Goal: Task Accomplishment & Management: Use online tool/utility

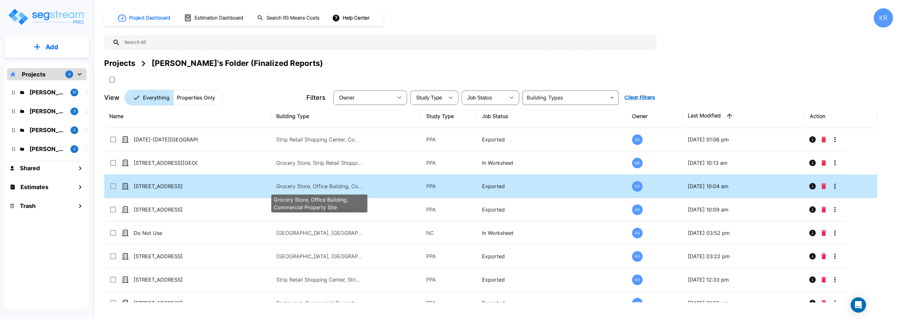
click at [295, 184] on p "Grocery Store, Office Building, Commercial Property Site" at bounding box center [319, 187] width 87 height 8
checkbox input "true"
click at [295, 184] on p "Grocery Store, Office Building, Commercial Property Site" at bounding box center [319, 187] width 87 height 8
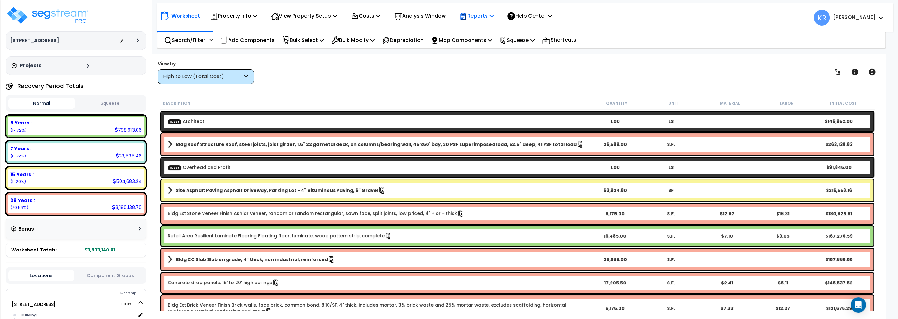
click at [474, 16] on p "Reports" at bounding box center [476, 16] width 34 height 9
click at [478, 34] on link "Get Report" at bounding box center [487, 30] width 63 height 13
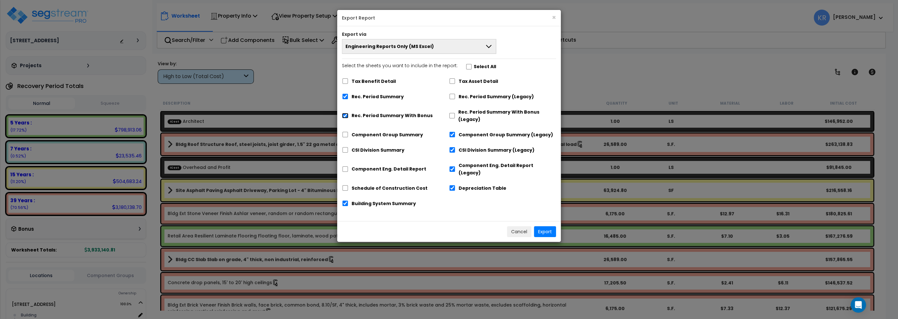
click at [343, 115] on input "Rec. Period Summary With Bonus" at bounding box center [345, 115] width 6 height 5
checkbox input "false"
click at [345, 197] on div "Building System Summary" at bounding box center [395, 203] width 107 height 12
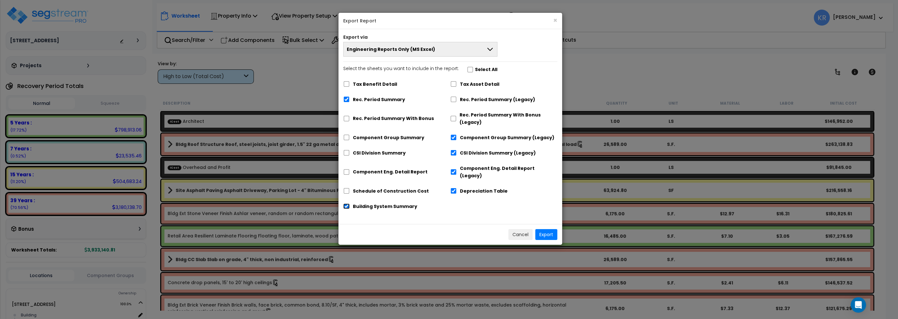
click at [346, 204] on input "Building System Summary" at bounding box center [346, 206] width 6 height 5
checkbox input "false"
drag, startPoint x: 451, startPoint y: 186, endPoint x: 456, endPoint y: 168, distance: 19.5
click at [452, 185] on div "Depreciation Table" at bounding box center [503, 191] width 107 height 12
click at [454, 170] on input "Component Eng. Detail Report (Legacy)" at bounding box center [453, 172] width 6 height 5
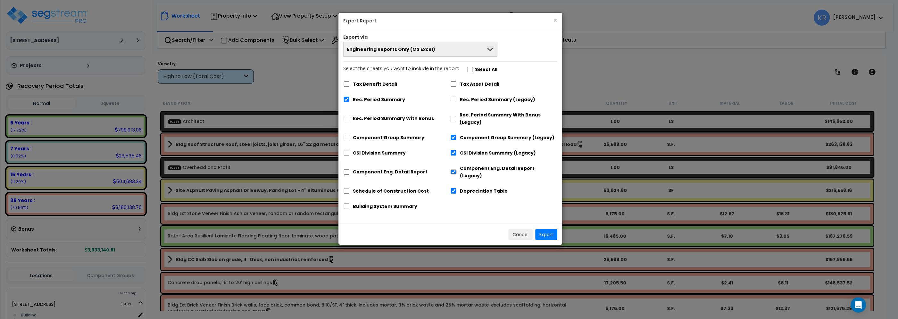
checkbox input "false"
click at [455, 188] on input "Depreciation Table" at bounding box center [453, 190] width 6 height 5
checkbox input "false"
click at [454, 153] on input "CSI Division Summary (Legacy)" at bounding box center [453, 152] width 6 height 5
checkbox input "false"
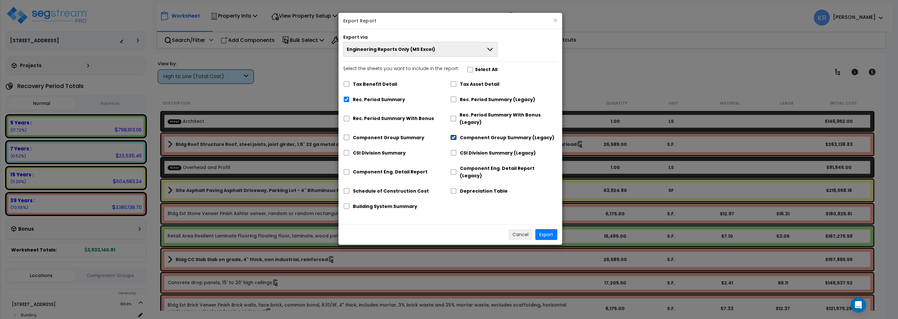
click at [451, 138] on input "Component Group Summary (Legacy)" at bounding box center [453, 137] width 6 height 5
checkbox input "false"
click at [542, 230] on button "Export" at bounding box center [546, 234] width 22 height 11
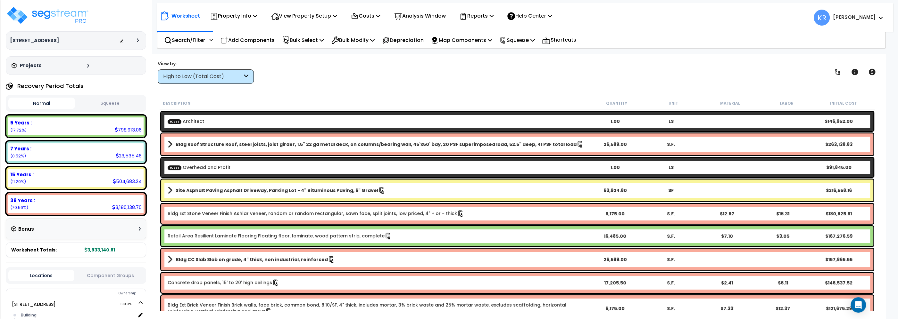
click at [115, 101] on button "Squeeze" at bounding box center [110, 103] width 67 height 11
click at [488, 16] on p "Reports" at bounding box center [476, 16] width 34 height 9
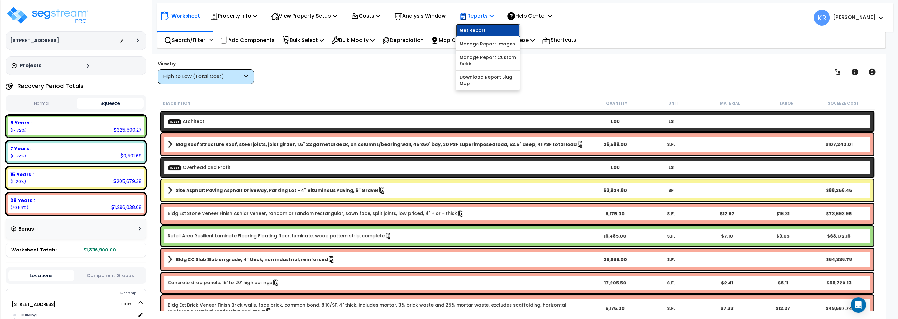
click at [486, 34] on link "Get Report" at bounding box center [487, 30] width 63 height 13
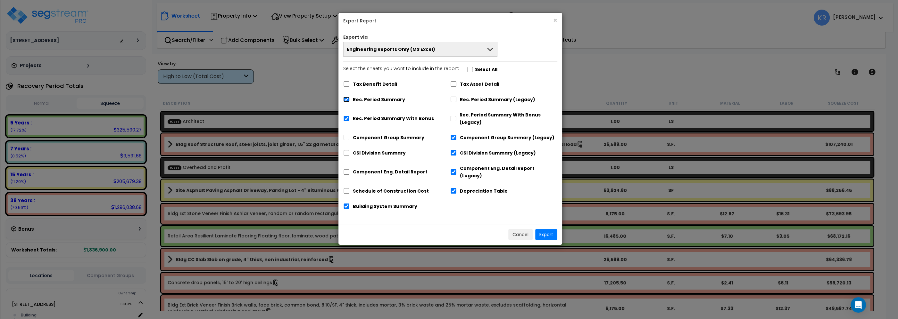
click at [347, 99] on input "Rec. Period Summary" at bounding box center [346, 99] width 6 height 5
checkbox input "false"
click at [456, 119] on input "Rec. Period Summary With Bonus (Legacy)" at bounding box center [453, 118] width 6 height 5
checkbox input "true"
checkbox input "false"
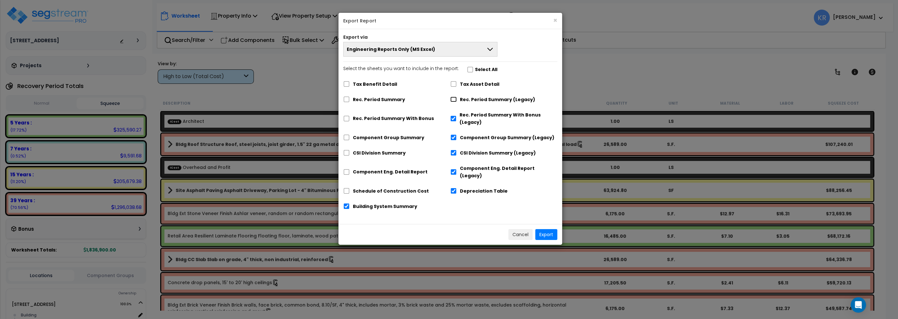
click at [452, 99] on input "Rec. Period Summary (Legacy)" at bounding box center [453, 99] width 6 height 5
checkbox input "true"
click at [549, 229] on button "Export" at bounding box center [546, 234] width 22 height 11
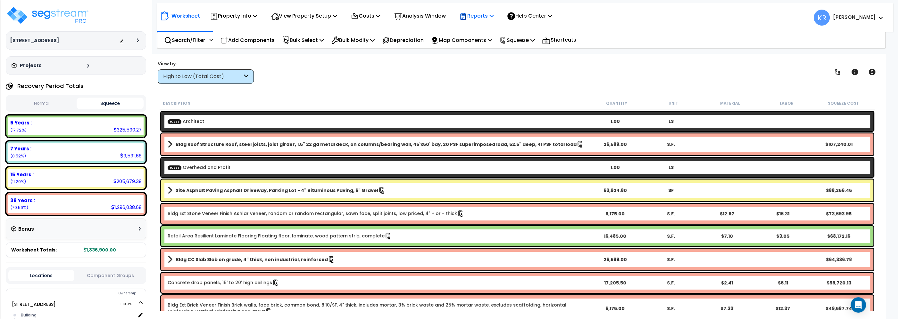
click at [486, 15] on p "Reports" at bounding box center [476, 16] width 34 height 9
click at [481, 30] on link "Get Report" at bounding box center [487, 30] width 63 height 13
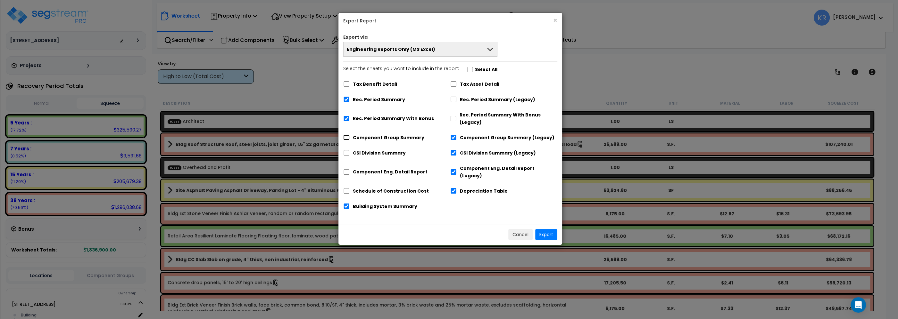
click at [344, 137] on input "Component Group Summary" at bounding box center [346, 137] width 6 height 5
checkbox input "true"
checkbox input "false"
click at [346, 155] on input "CSI Division Summary" at bounding box center [346, 152] width 6 height 5
checkbox input "true"
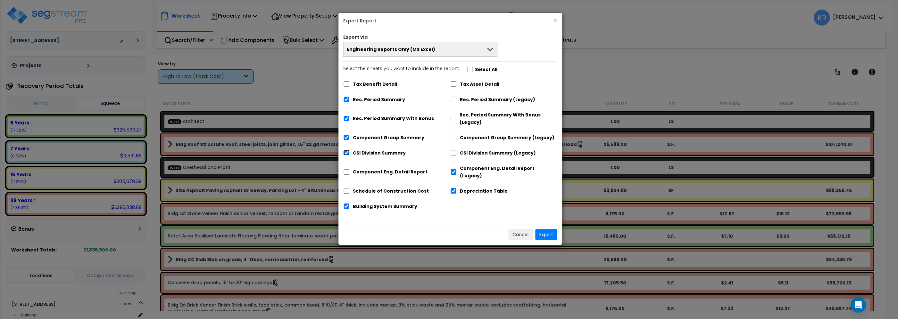
checkbox input "false"
click at [347, 170] on input "Component Eng. Detail Report" at bounding box center [346, 172] width 6 height 5
checkbox input "true"
checkbox input "false"
click at [346, 188] on input "Schedule of Construction Cost" at bounding box center [346, 190] width 6 height 5
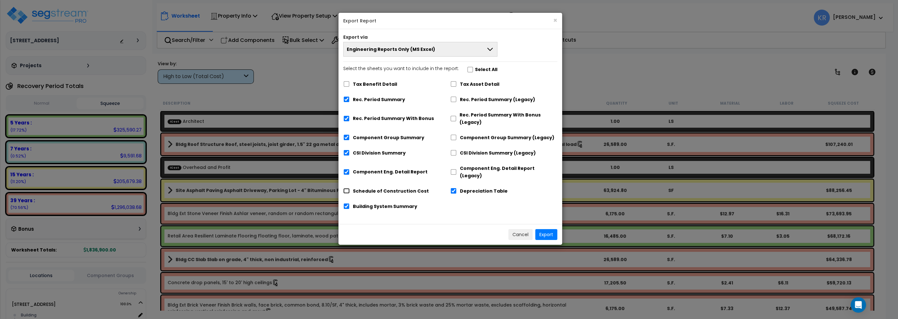
checkbox input "true"
click at [347, 204] on input "Building System Summary" at bounding box center [346, 206] width 6 height 5
checkbox input "false"
click at [455, 188] on input "Depreciation Table" at bounding box center [453, 190] width 6 height 5
checkbox input "false"
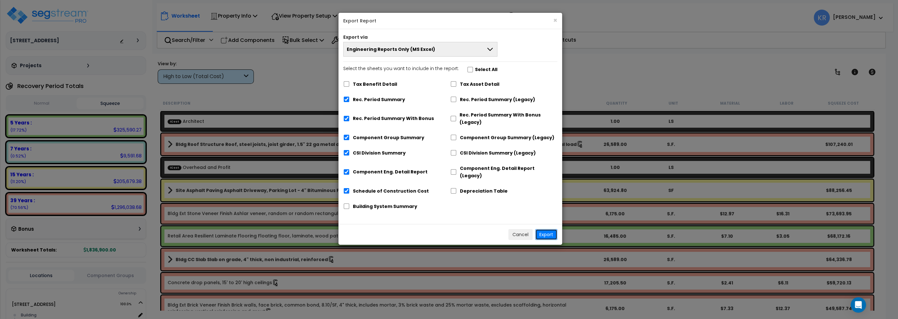
click at [550, 229] on button "Export" at bounding box center [546, 234] width 22 height 11
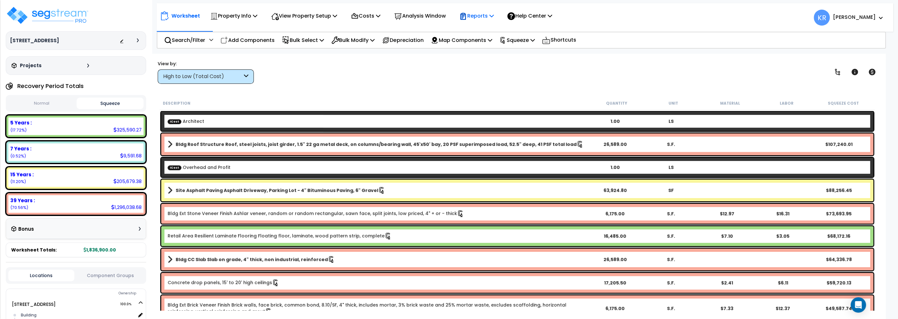
click at [485, 15] on p "Reports" at bounding box center [476, 16] width 34 height 9
click at [487, 30] on link "Get Report" at bounding box center [487, 30] width 63 height 13
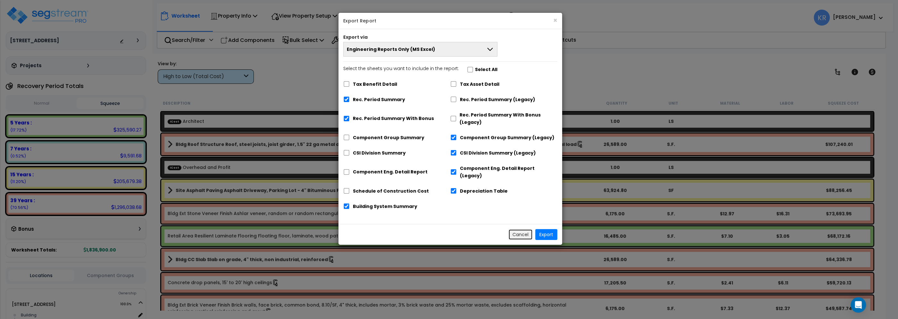
click at [522, 229] on button "Cancel" at bounding box center [520, 234] width 24 height 11
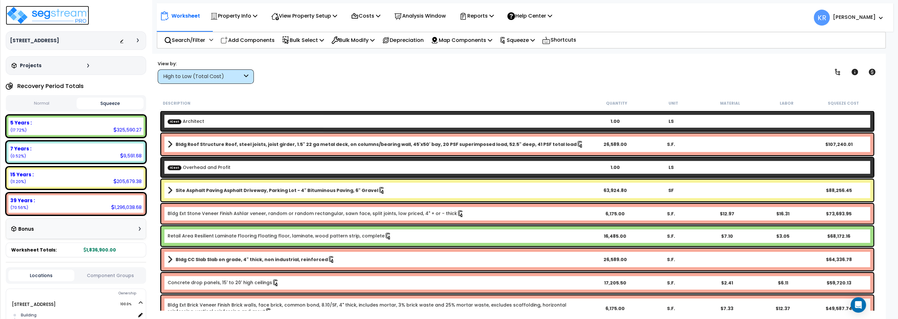
click at [31, 12] on img at bounding box center [47, 15] width 83 height 19
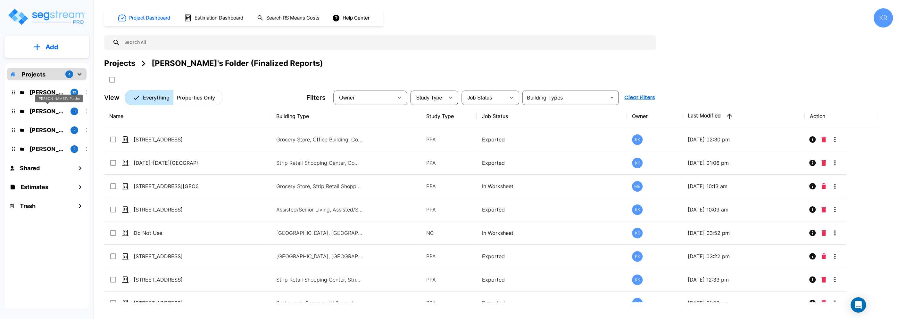
click at [33, 111] on p "Jon's Folder" at bounding box center [47, 111] width 36 height 9
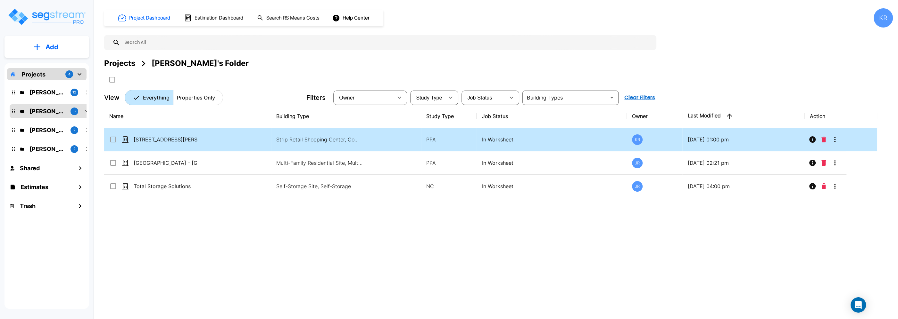
click at [292, 135] on td "Strip Retail Shopping Center, Commercial Property Site" at bounding box center [346, 139] width 150 height 23
checkbox input "true"
click at [292, 135] on td "Strip Retail Shopping Center, Commercial Property Site" at bounding box center [346, 139] width 150 height 23
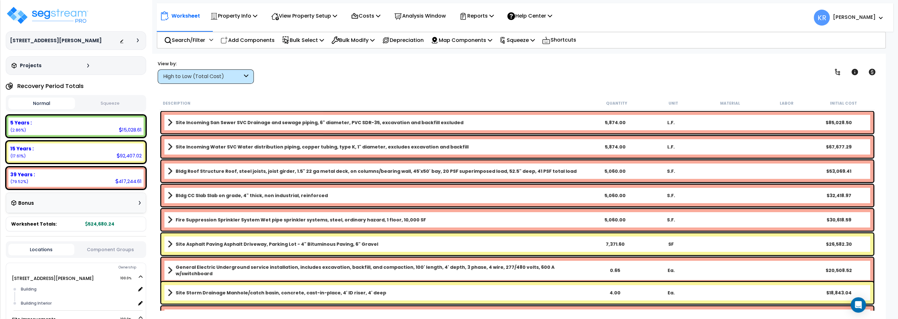
click at [208, 80] on div "High to Low (Total Cost)" at bounding box center [202, 76] width 79 height 7
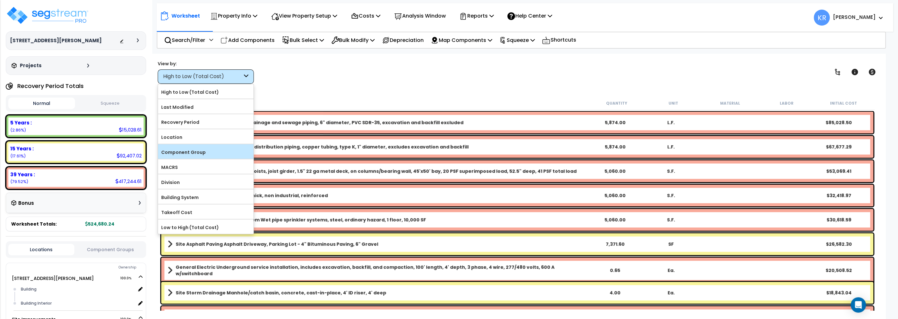
click at [191, 152] on label "Component Group" at bounding box center [205, 153] width 95 height 10
click at [0, 0] on input "Component Group" at bounding box center [0, 0] width 0 height 0
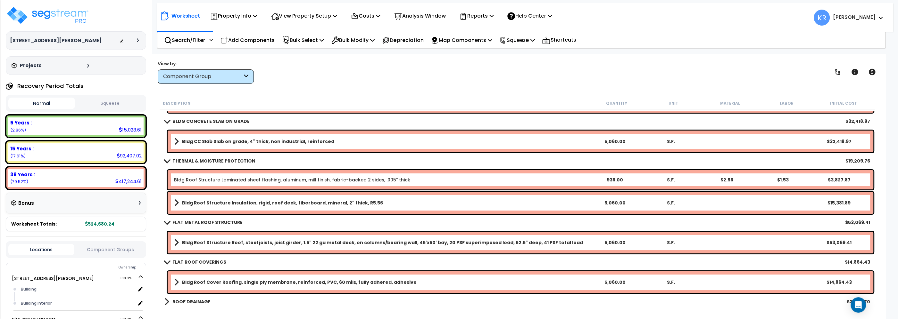
scroll to position [73, 0]
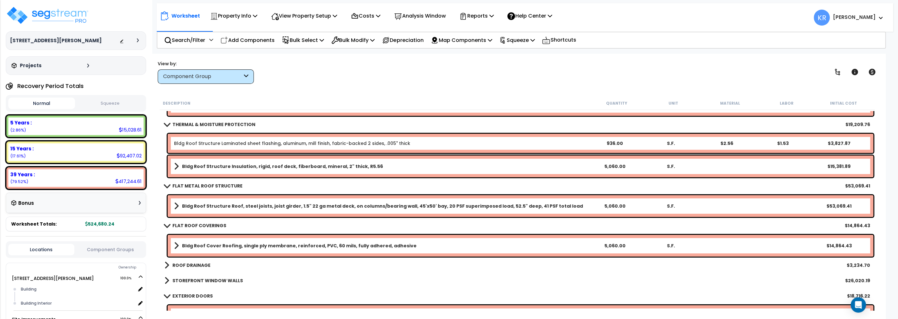
click at [245, 167] on b "Bldg Roof Structure Insulation, rigid, roof deck, fiberboard, mineral, 2" thick…" at bounding box center [282, 166] width 201 height 6
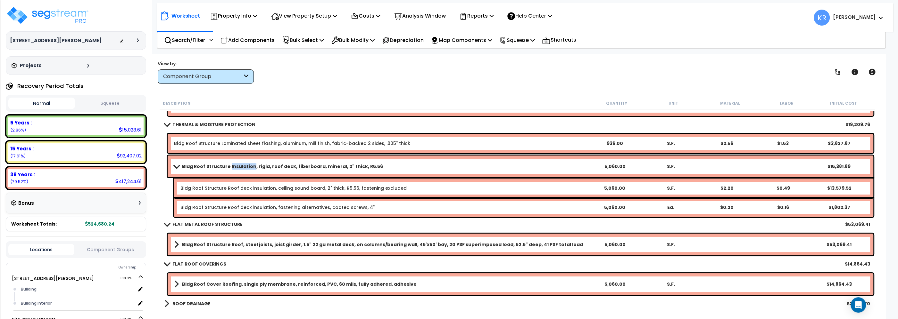
click at [245, 167] on b "Bldg Roof Structure Insulation, rigid, roof deck, fiberboard, mineral, 2" thick…" at bounding box center [282, 166] width 201 height 6
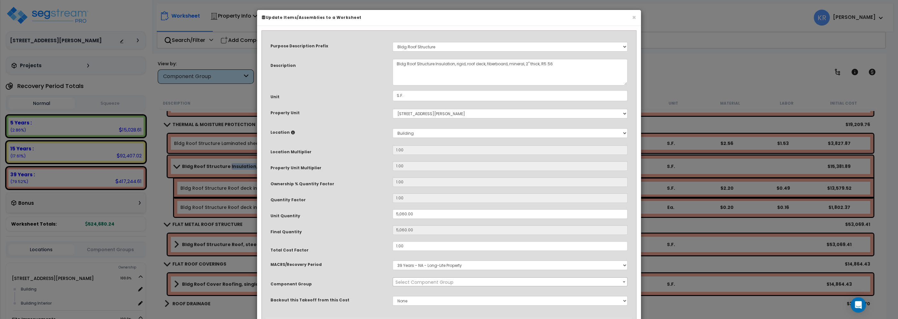
select select "57239"
click at [679, 36] on div "× Update Items/Assemblies to a Worksheet Purpose Description Prefix Select A/V …" at bounding box center [449, 159] width 898 height 319
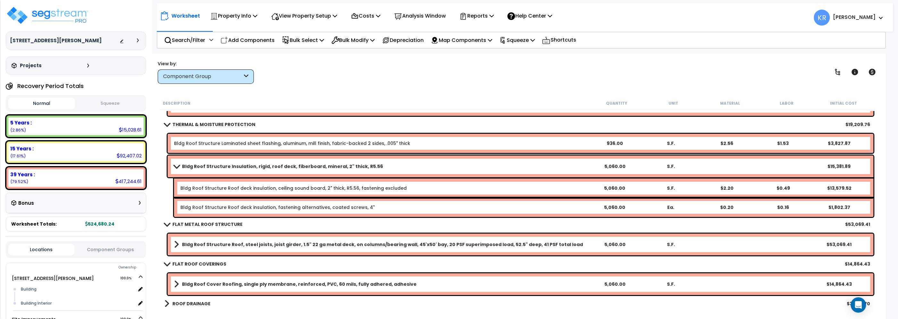
click at [187, 165] on b "Bldg Roof Structure Insulation, rigid, roof deck, fiberboard, mineral, 2" thick…" at bounding box center [282, 166] width 201 height 6
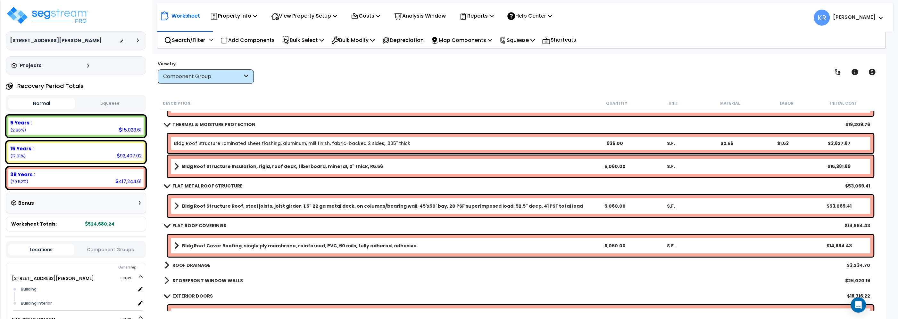
click at [187, 165] on b "Bldg Roof Structure Insulation, rigid, roof deck, fiberboard, mineral, 2" thick…" at bounding box center [282, 166] width 201 height 6
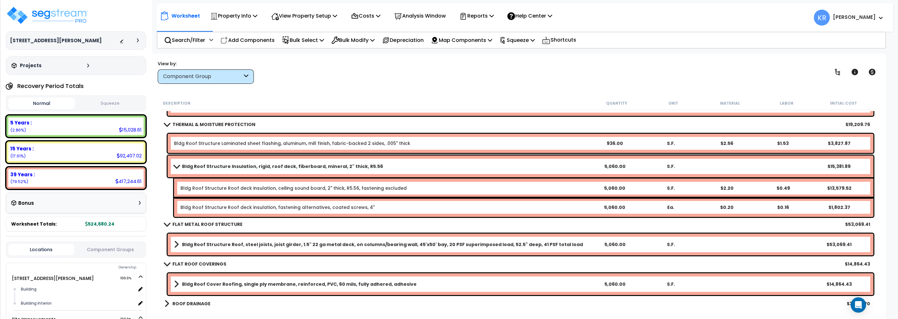
click at [187, 165] on b "Bldg Roof Structure Insulation, rigid, roof deck, fiberboard, mineral, 2" thick…" at bounding box center [282, 166] width 201 height 6
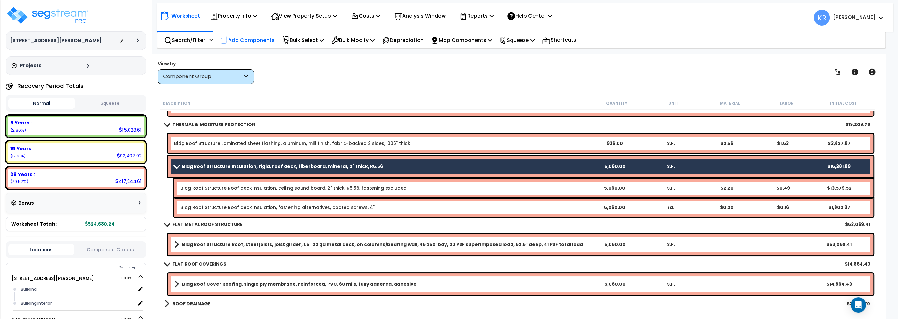
click at [260, 35] on div "Add Components" at bounding box center [247, 40] width 61 height 15
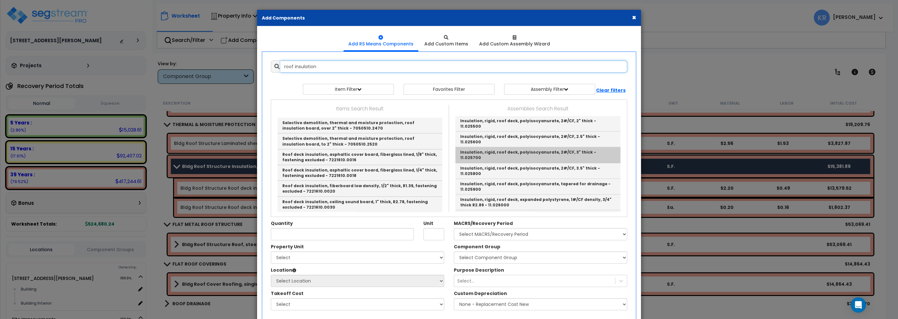
scroll to position [766, 0]
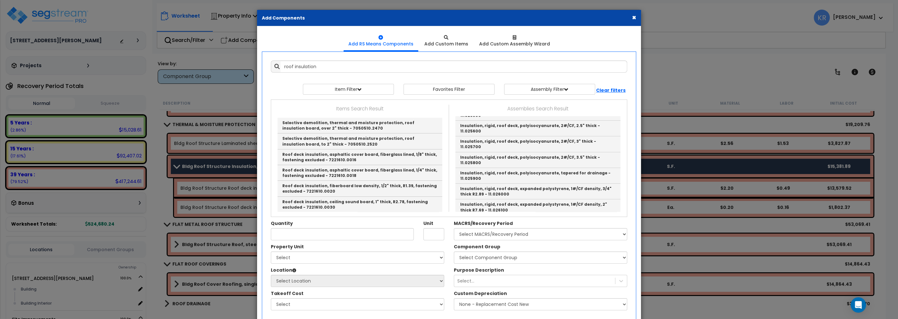
click at [525, 247] on link "Insulation, rigid, roof deck, extruded polystyrene, 15 PSI compressive strength…" at bounding box center [537, 255] width 165 height 16
type input "Insulation, rigid, roof deck, extruded polystyrene, 15 PSI compressive strength…"
type input "S.F."
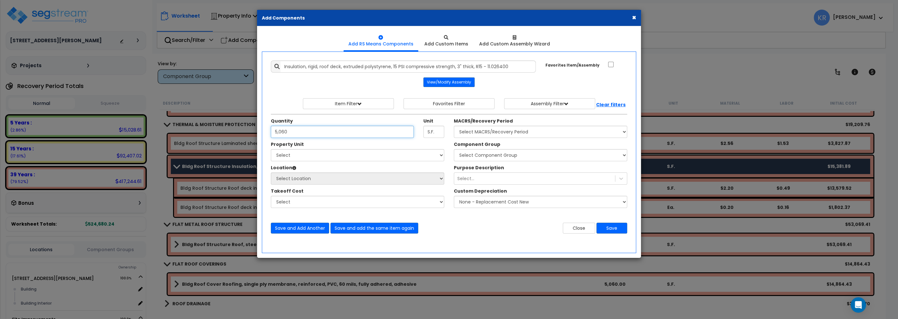
type input "5,060"
click at [454, 126] on select "Select MACRS/Recovery Period 5 Years - 57.0 - Distributive Trades & Services 5 …" at bounding box center [540, 132] width 173 height 12
select select "3669"
click option "39 Years - NA - Long-Life Property" at bounding box center [0, 0] width 0 height 0
click at [271, 149] on select "Select [STREET_ADDRESS][PERSON_NAME] Site Improvements" at bounding box center [357, 155] width 173 height 12
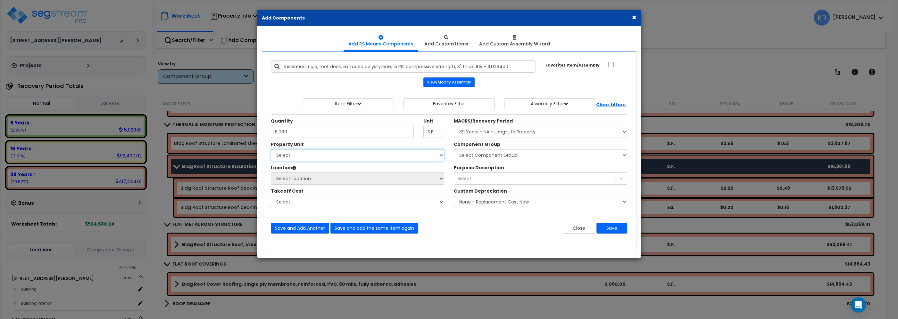
select select "164597"
click option "[STREET_ADDRESS][PERSON_NAME]" at bounding box center [0, 0] width 0 height 0
click at [454, 149] on select "Select Component Group 143.00 - FIRE EXTINGUISHERS 350.00 - SITE FIRE PROTECTIO…" at bounding box center [540, 155] width 173 height 12
click at [488, 154] on select "Select Component Group 143.00 - FIRE EXTINGUISHERS 350.00 - SITE FIRE PROTECTIO…" at bounding box center [540, 155] width 173 height 12
click at [454, 149] on select "Select Component Group 143.00 - FIRE EXTINGUISHERS 350.00 - SITE FIRE PROTECTIO…" at bounding box center [540, 155] width 173 height 12
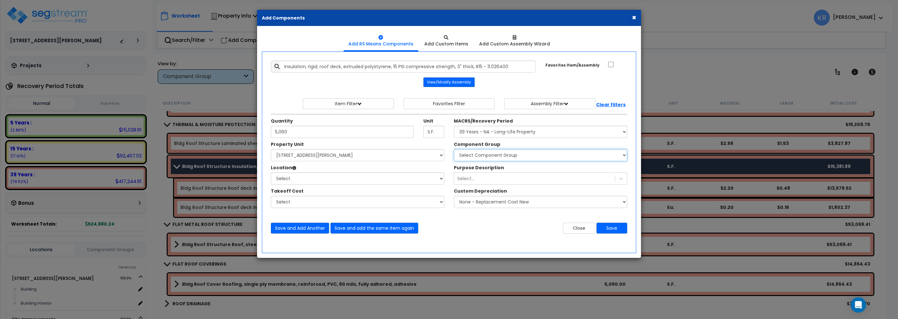
click at [454, 149] on select "Select Component Group 143.00 - FIRE EXTINGUISHERS 350.00 - SITE FIRE PROTECTIO…" at bounding box center [540, 155] width 173 height 12
select select "57239"
click at [271, 173] on select "Select Building Building Interior Add Additional Location" at bounding box center [357, 179] width 173 height 12
select select "6"
click option "Building" at bounding box center [0, 0] width 0 height 0
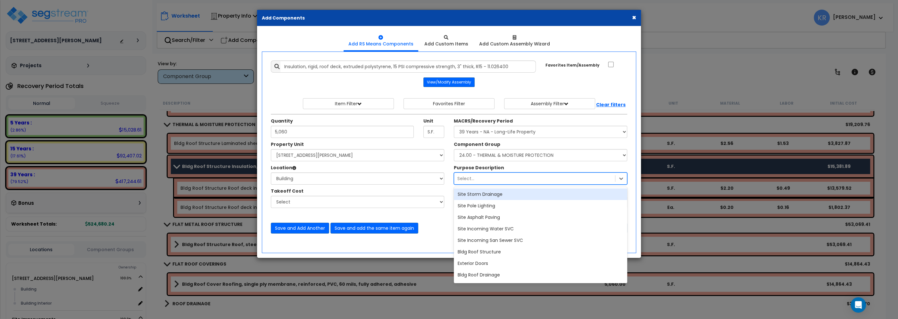
click at [466, 180] on div "Select..." at bounding box center [465, 179] width 17 height 6
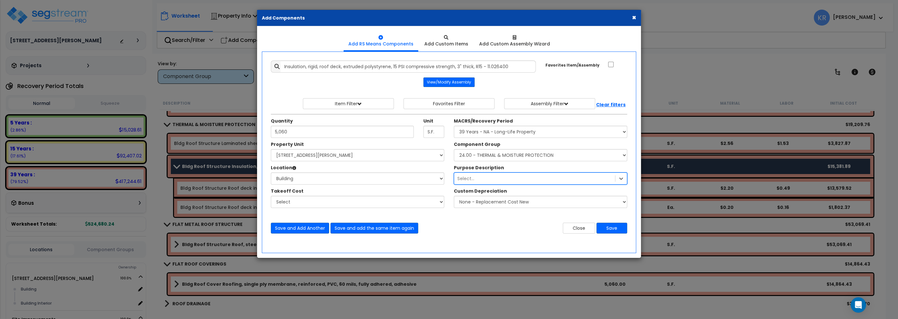
click at [466, 180] on div "Select..." at bounding box center [465, 179] width 17 height 6
click at [616, 226] on button "Save" at bounding box center [611, 228] width 31 height 11
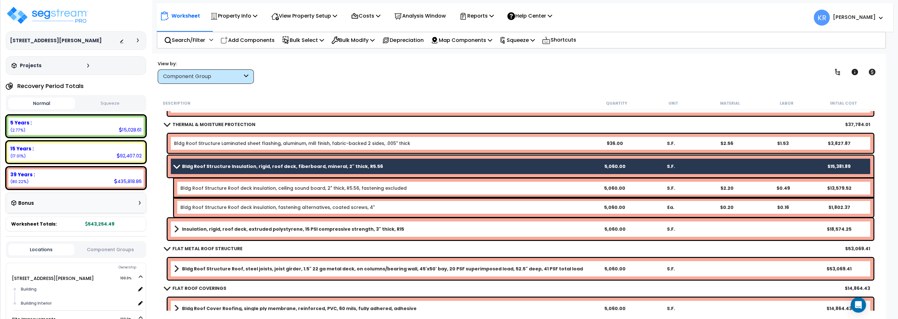
click at [185, 165] on b "Bldg Roof Structure Insulation, rigid, roof deck, fiberboard, mineral, 2" thick…" at bounding box center [282, 166] width 201 height 6
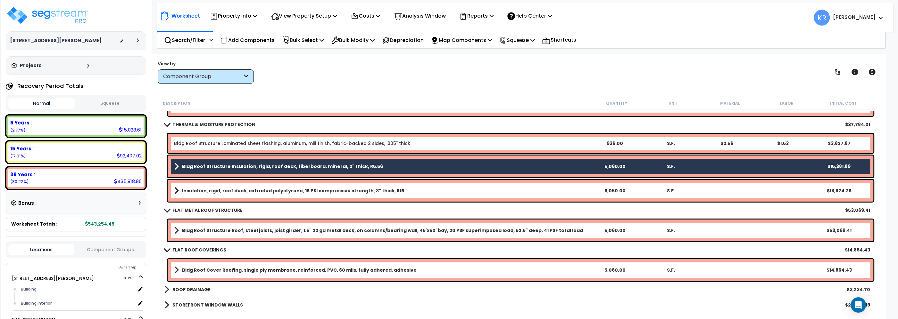
click at [185, 165] on b "Bldg Roof Structure Insulation, rigid, roof deck, fiberboard, mineral, 2" thick…" at bounding box center [282, 166] width 201 height 6
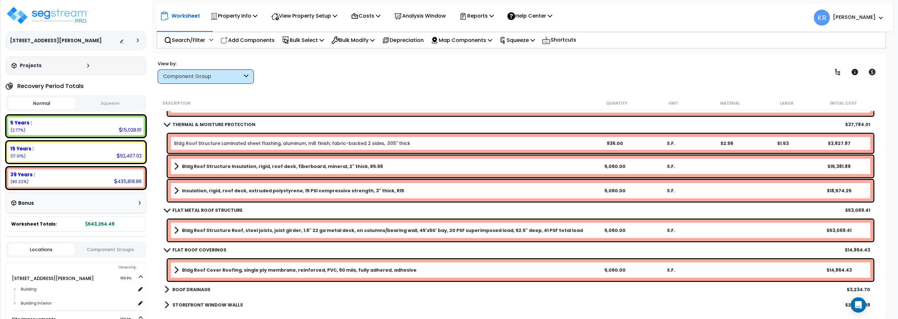
click at [182, 165] on b "Bldg Roof Structure Insulation, rigid, roof deck, fiberboard, mineral, 2" thick…" at bounding box center [282, 166] width 201 height 6
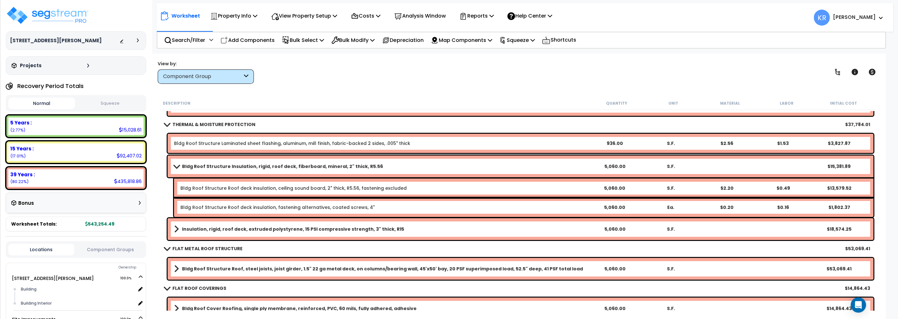
click at [192, 165] on b "Bldg Roof Structure Insulation, rigid, roof deck, fiberboard, mineral, 2" thick…" at bounding box center [282, 166] width 201 height 6
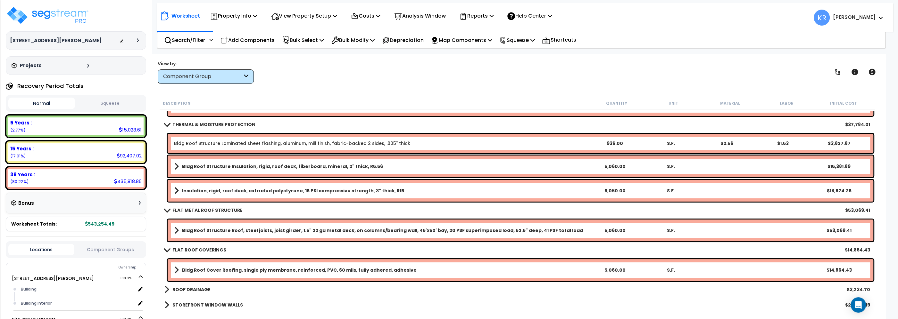
click at [192, 165] on b "Bldg Roof Structure Insulation, rigid, roof deck, fiberboard, mineral, 2" thick…" at bounding box center [282, 166] width 201 height 6
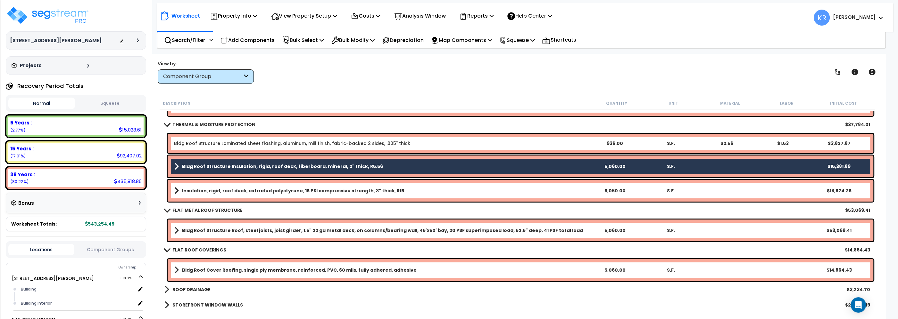
click at [181, 166] on link "Bldg Roof Structure Insulation, rigid, roof deck, fiberboard, mineral, 2" thick…" at bounding box center [380, 166] width 412 height 9
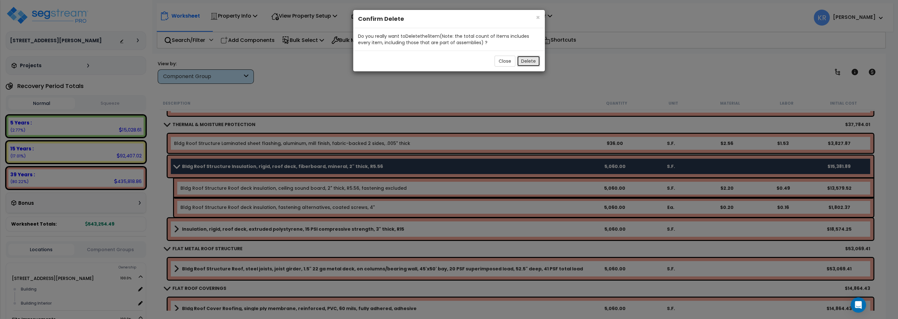
click at [526, 61] on button "Delete" at bounding box center [528, 61] width 23 height 11
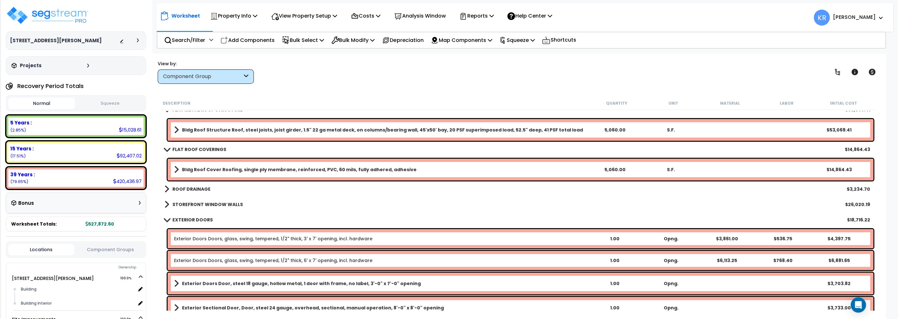
scroll to position [182, 0]
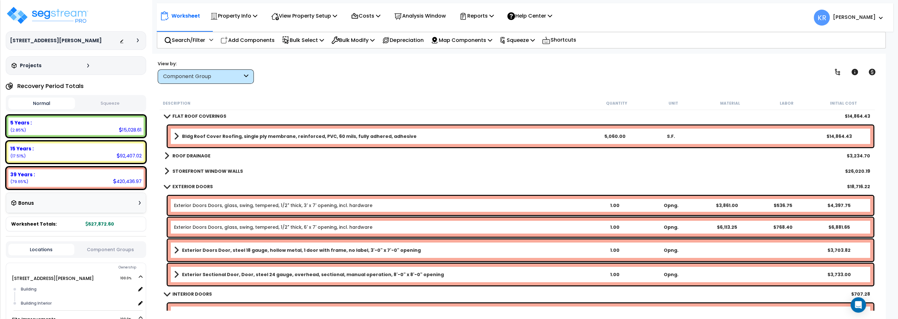
click at [186, 154] on b "ROOF DRAINAGE" at bounding box center [191, 156] width 38 height 6
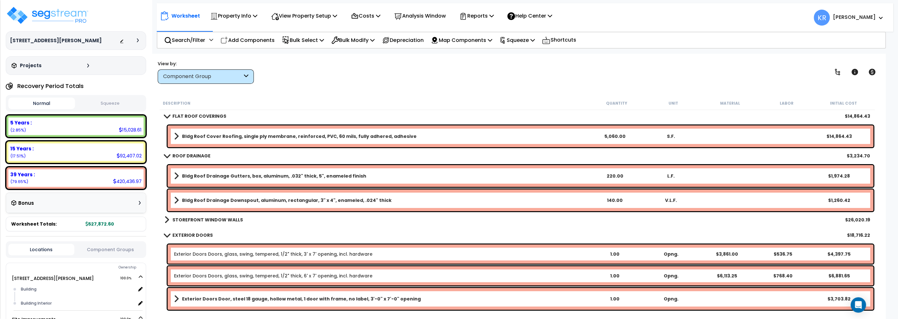
click at [175, 176] on span at bounding box center [176, 176] width 5 height 9
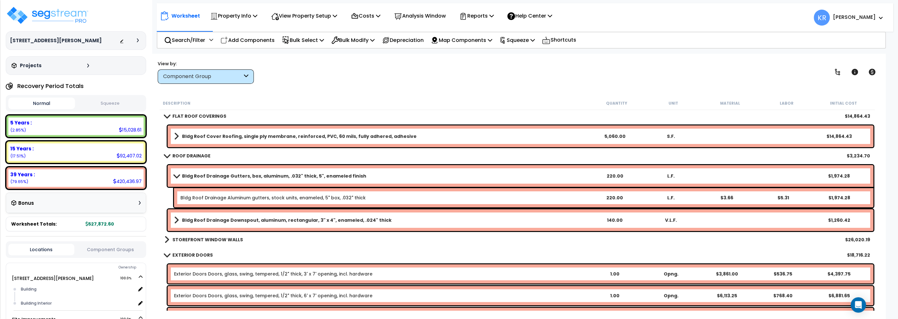
click at [175, 175] on span at bounding box center [176, 176] width 9 height 5
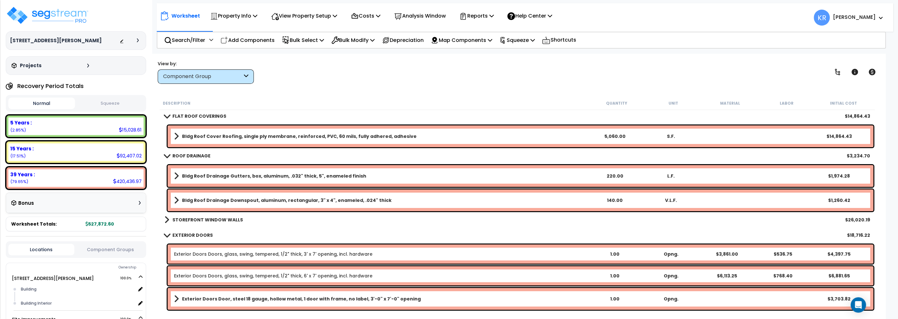
click at [175, 175] on span at bounding box center [176, 176] width 5 height 9
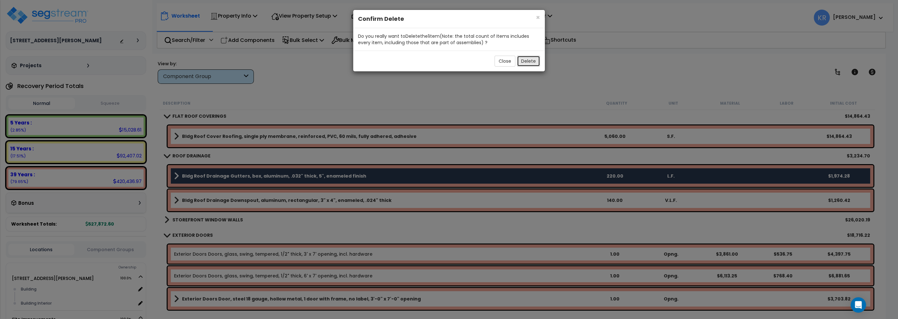
click at [528, 62] on button "Delete" at bounding box center [528, 61] width 23 height 11
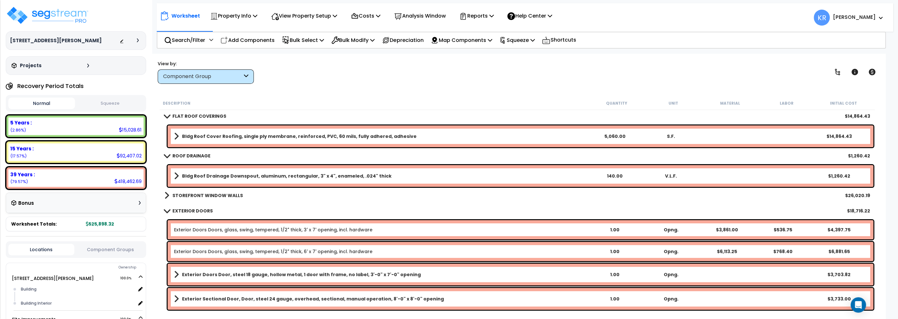
click at [233, 176] on b "Bldg Roof Drainage Downspout, aluminum, rectangular, 3" x 4", enameled, .024" t…" at bounding box center [287, 176] width 210 height 6
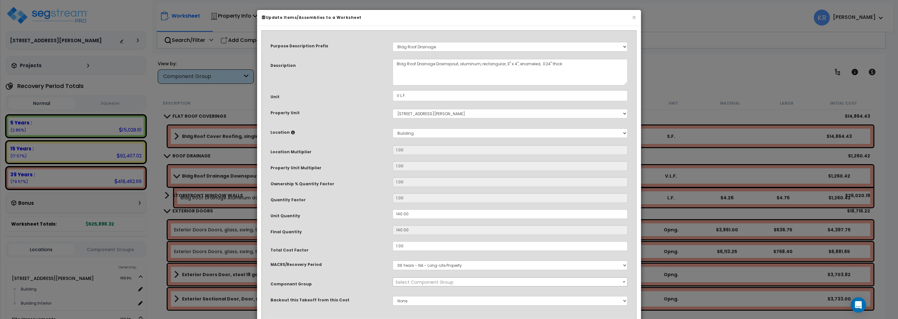
select select "56855"
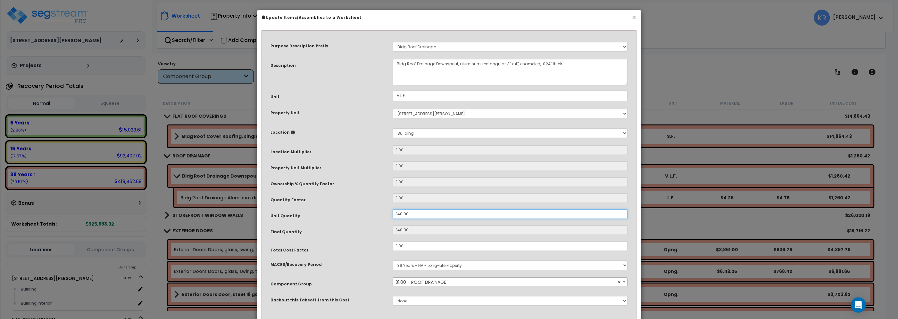
drag, startPoint x: 410, startPoint y: 214, endPoint x: 357, endPoint y: 211, distance: 53.6
click at [393, 211] on input "140.00" at bounding box center [510, 215] width 235 height 10
type input "6"
type input "63"
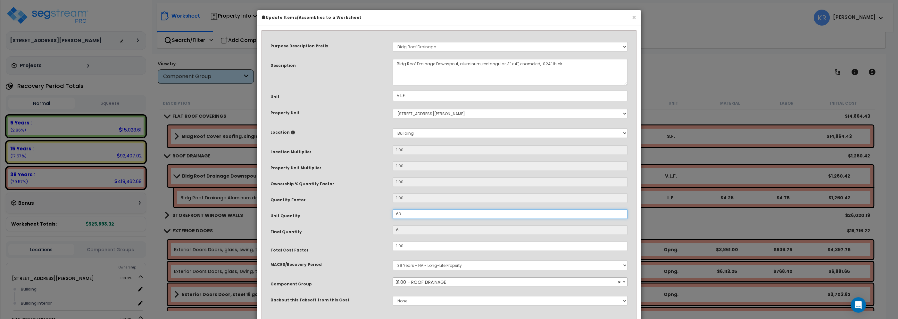
type input "63"
type input "63.7"
click at [539, 22] on div "× Update Items/Assemblies to a Worksheet" at bounding box center [449, 18] width 384 height 16
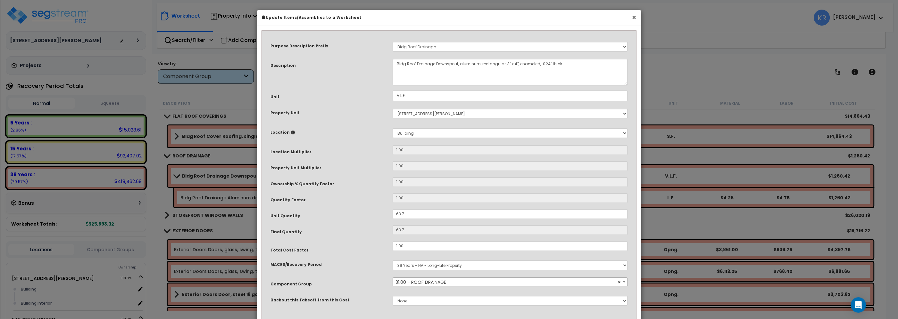
click at [632, 19] on button "×" at bounding box center [634, 17] width 4 height 7
click at [632, 19] on div "Worksheet Property Info Property Setup Add Property Unit Template property Clon…" at bounding box center [525, 14] width 736 height 22
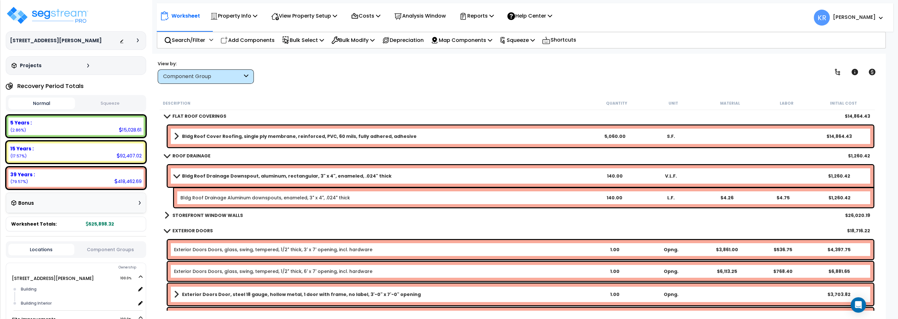
click at [332, 183] on div "Bldg Roof Drainage Downspout, aluminum, rectangular, 3" x 4", enameled, .024" t…" at bounding box center [521, 176] width 706 height 22
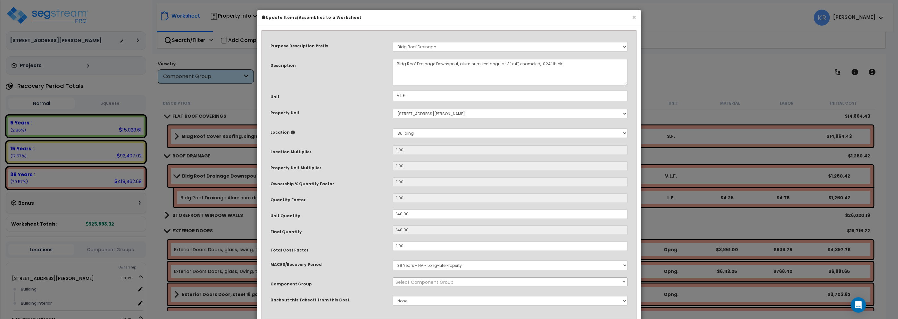
select select "56855"
drag, startPoint x: 420, startPoint y: 215, endPoint x: 310, endPoint y: 211, distance: 110.0
click at [393, 211] on input "140.00" at bounding box center [510, 215] width 235 height 10
type input "6"
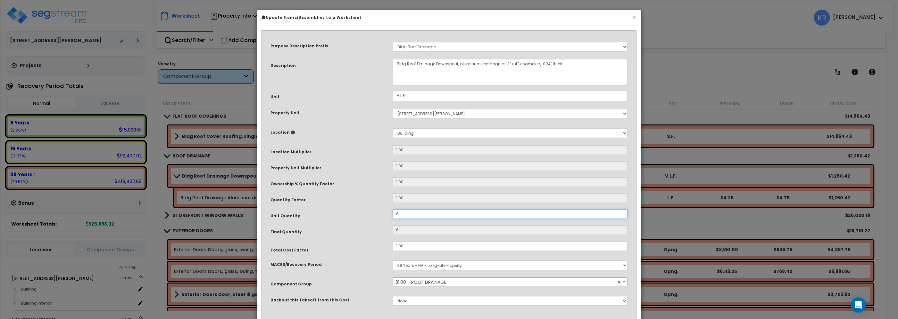
type input "63"
type input "63.7"
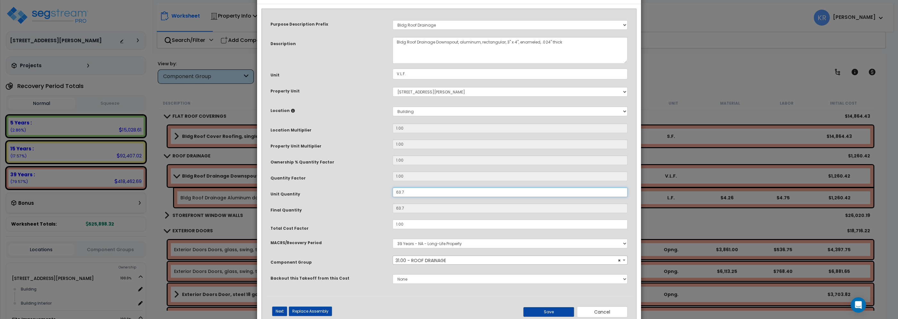
scroll to position [40, 0]
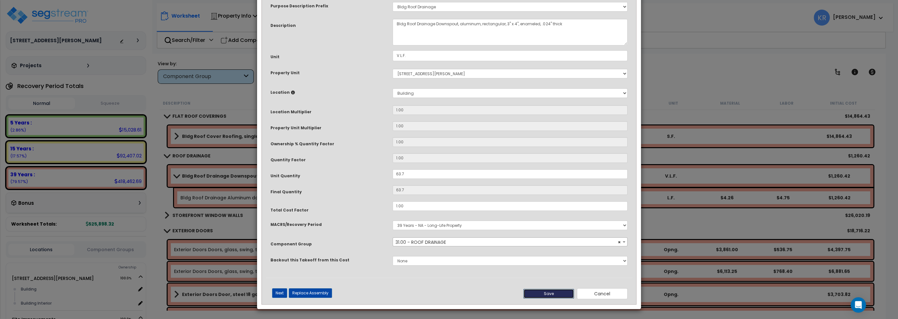
click at [543, 296] on button "Save" at bounding box center [548, 294] width 51 height 10
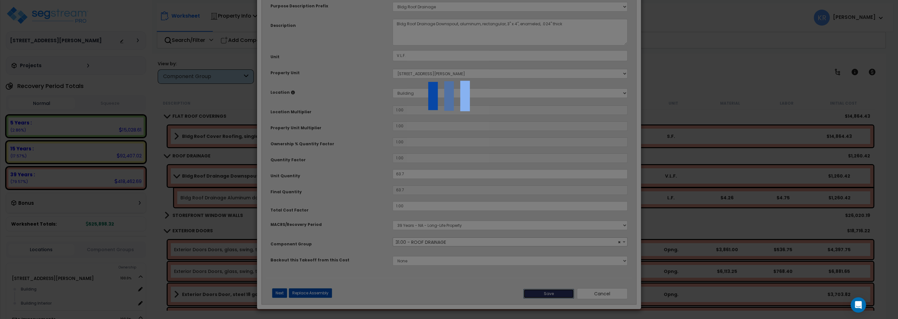
type input "63.70"
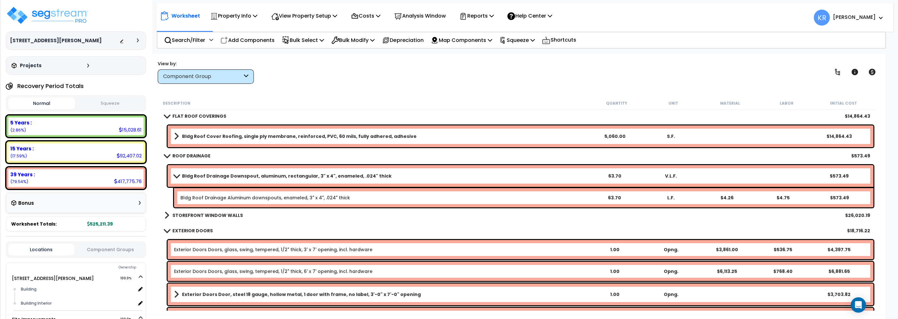
click at [175, 211] on link "STOREFRONT WINDOW WALLS" at bounding box center [203, 215] width 79 height 9
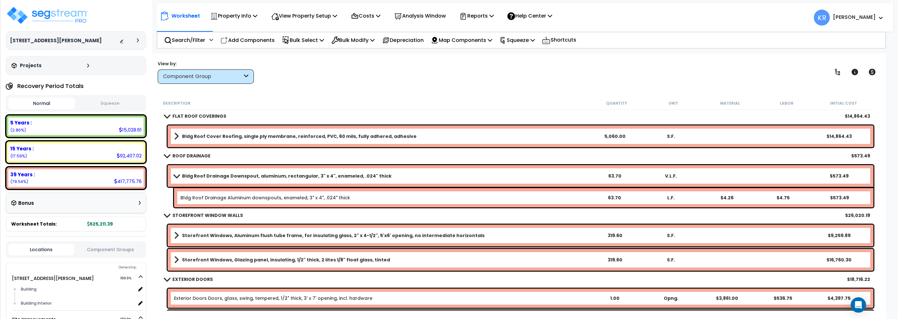
click at [167, 154] on span at bounding box center [166, 155] width 9 height 5
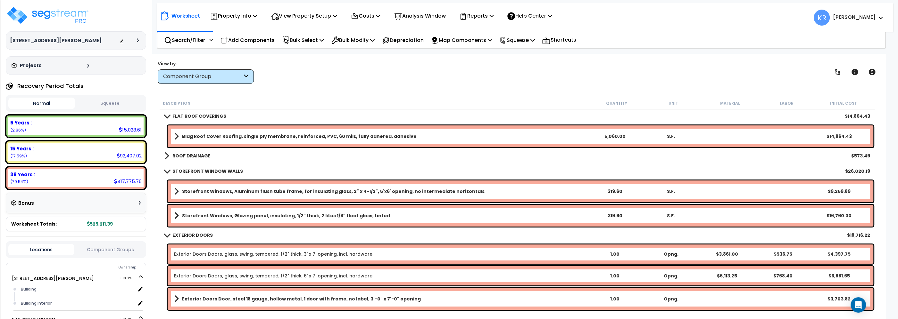
click at [166, 171] on span at bounding box center [166, 171] width 9 height 5
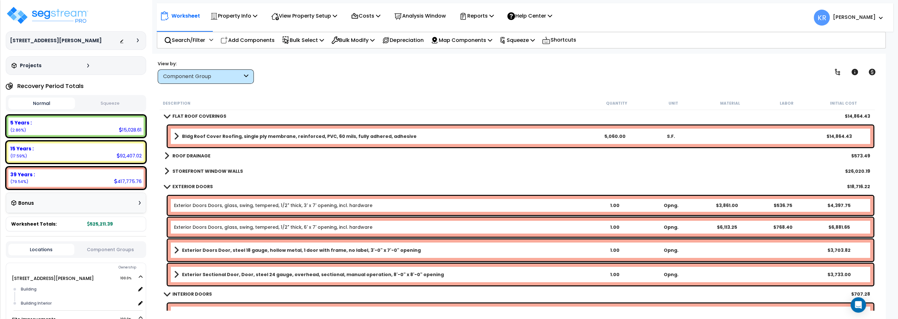
click at [168, 183] on link "EXTERIOR DOORS" at bounding box center [188, 186] width 48 height 9
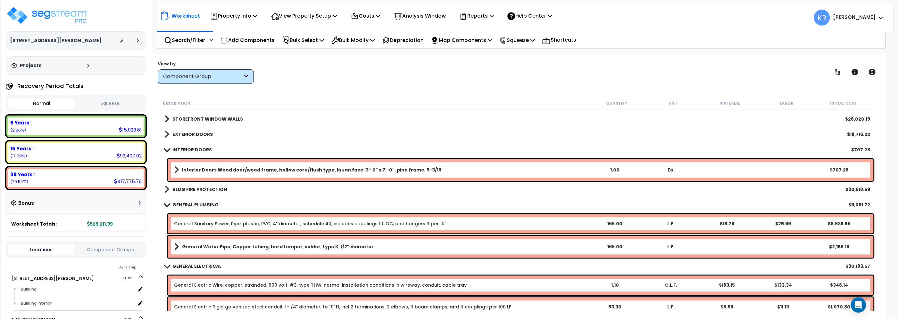
scroll to position [219, 0]
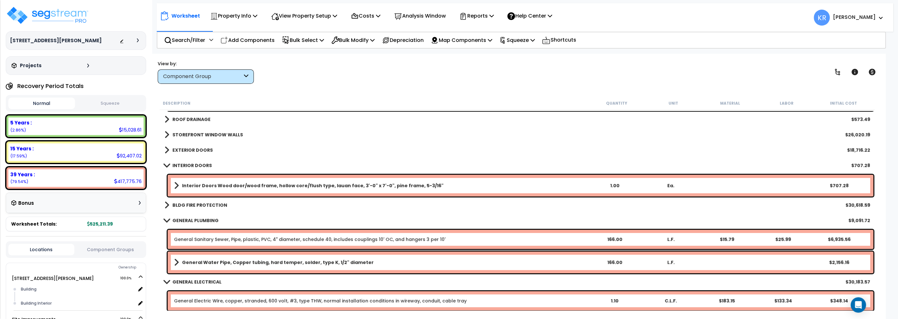
click at [184, 186] on b "Interior Doors Wood door/wood frame, hollow core/flush type, lauan face, 3'-0" …" at bounding box center [312, 186] width 261 height 6
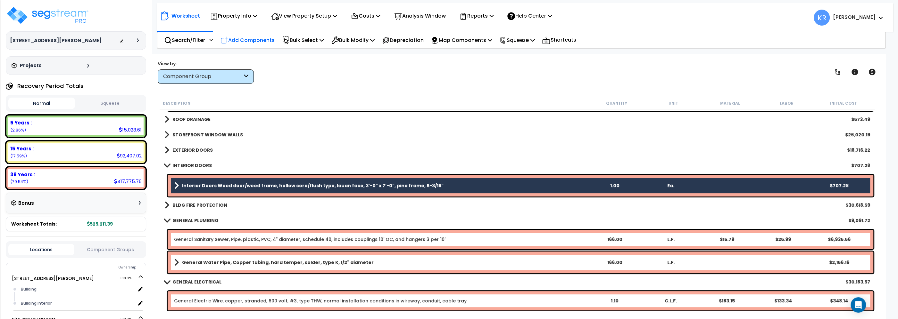
click at [236, 39] on p "Add Components" at bounding box center [247, 40] width 54 height 9
select select
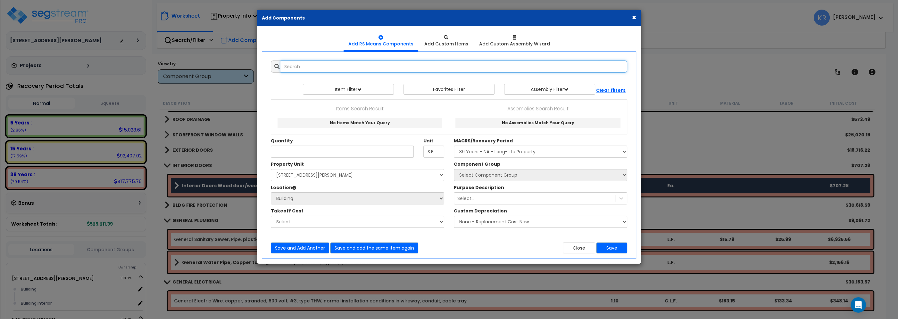
select select
click at [315, 65] on input "text" at bounding box center [453, 67] width 347 height 12
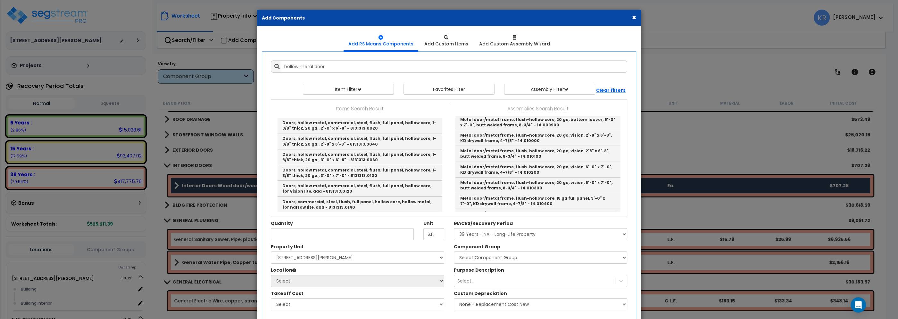
type input "Door, single, steel, deluxe, hollow metal 3'-0" x 7'-0" - 10.005400"
type input "Ea."
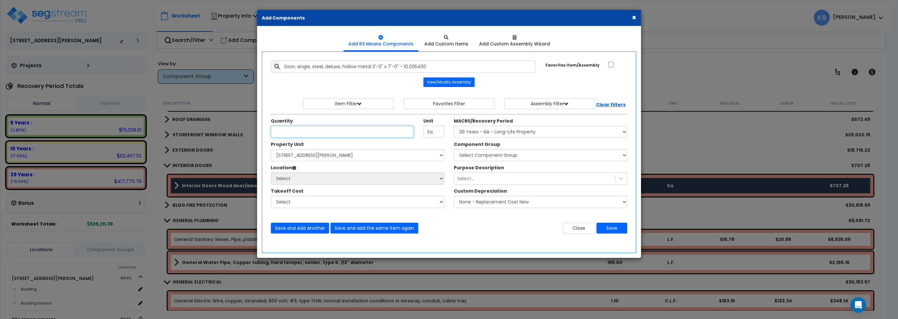
click at [325, 131] on input "Unit Quantity" at bounding box center [342, 132] width 143 height 12
type input "3"
click at [454, 126] on select "Select MACRS/Recovery Period 5 Years - 57.0 - Distributive Trades & Services 5 …" at bounding box center [540, 132] width 173 height 12
select select "3669"
click option "39 Years - NA - Long-Life Property" at bounding box center [0, 0] width 0 height 0
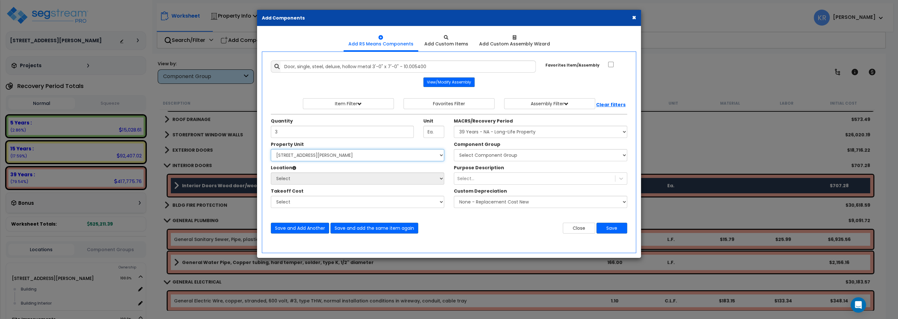
click at [271, 149] on select "Select [STREET_ADDRESS][PERSON_NAME] Site Improvements" at bounding box center [357, 155] width 173 height 12
select select "164597"
click option "[STREET_ADDRESS][PERSON_NAME]" at bounding box center [0, 0] width 0 height 0
click at [454, 149] on select "Select Component Group 143.00 - FIRE EXTINGUISHERS 350.00 - SITE FIRE PROTECTIO…" at bounding box center [540, 155] width 173 height 12
click at [489, 154] on select "Select Component Group 143.00 - FIRE EXTINGUISHERS 350.00 - SITE FIRE PROTECTIO…" at bounding box center [540, 155] width 173 height 12
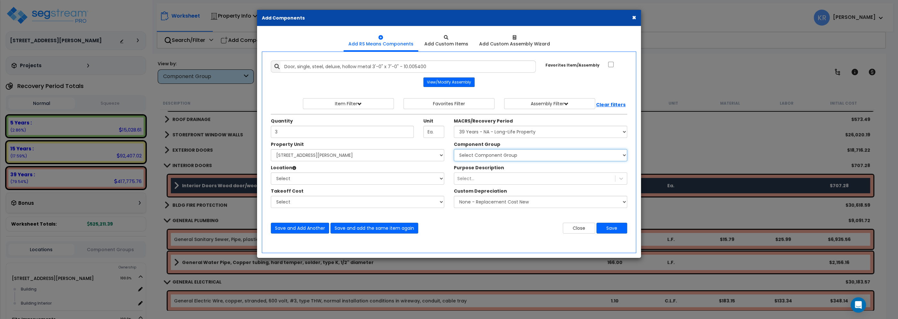
click at [454, 149] on select "Select Component Group 143.00 - FIRE EXTINGUISHERS 350.00 - SITE FIRE PROTECTIO…" at bounding box center [540, 155] width 173 height 12
click at [468, 178] on div "Select..." at bounding box center [465, 179] width 17 height 6
click at [454, 149] on select "Select Component Group 143.00 - FIRE EXTINGUISHERS 350.00 - SITE FIRE PROTECTIO…" at bounding box center [540, 155] width 173 height 12
select select "57248"
click at [618, 227] on button "Save" at bounding box center [611, 228] width 31 height 11
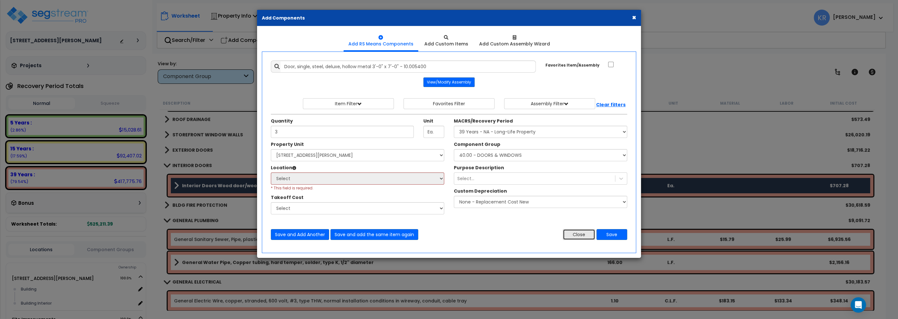
click at [583, 236] on button "Close" at bounding box center [579, 234] width 32 height 11
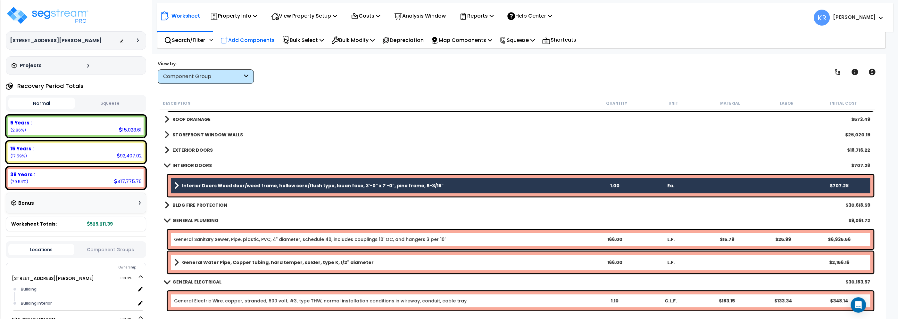
click at [259, 40] on p "Add Components" at bounding box center [247, 40] width 54 height 9
select select
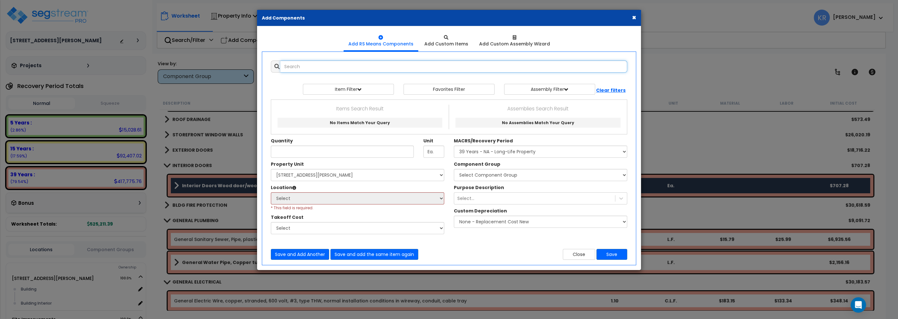
click at [305, 67] on input "text" at bounding box center [453, 67] width 347 height 12
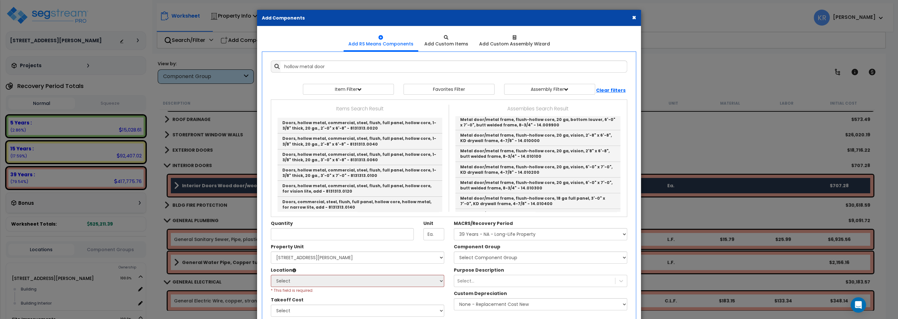
type input "Door, single, steel, deluxe, hollow metal 3'-0" x 7'-0" - 10.005400"
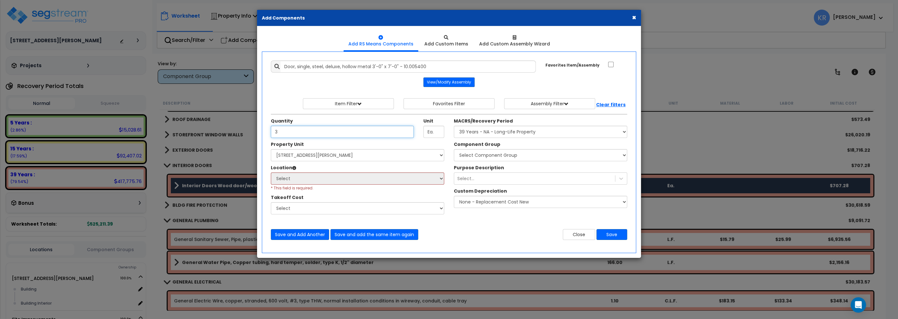
type input "3"
click at [454, 126] on select "Select MACRS/Recovery Period 5 Years - 57.0 - Distributive Trades & Services 5 …" at bounding box center [540, 132] width 173 height 12
select select "3669"
click option "39 Years - NA - Long-Life Property" at bounding box center [0, 0] width 0 height 0
click at [271, 149] on select "Select 2303 Harrison Ave NW Site Improvements" at bounding box center [357, 155] width 173 height 12
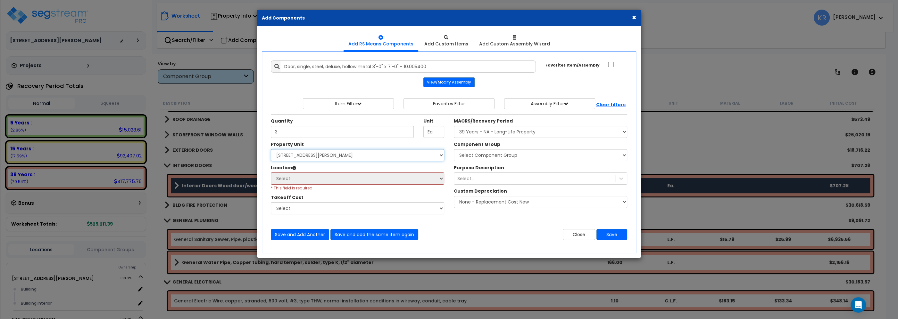
select select "164597"
click option "[STREET_ADDRESS][PERSON_NAME]" at bounding box center [0, 0] width 0 height 0
click at [271, 173] on select "Select Building Building Interior Add Additional Location" at bounding box center [357, 179] width 173 height 12
select select "461"
click option "Building Interior" at bounding box center [0, 0] width 0 height 0
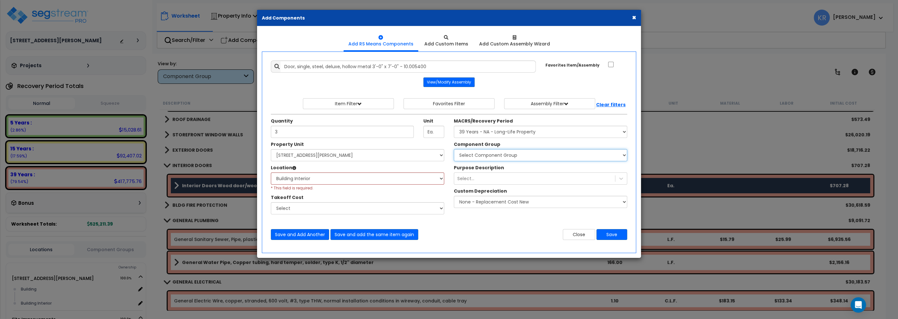
click at [454, 149] on select "Select Component Group 143.00 - FIRE EXTINGUISHERS 350.00 - SITE FIRE PROTECTIO…" at bounding box center [540, 155] width 173 height 12
select select "57248"
click option "40.00 - DOORS & WINDOWS" at bounding box center [0, 0] width 0 height 0
click at [469, 156] on select "Select Component Group 143.00 - FIRE EXTINGUISHERS 350.00 - SITE FIRE PROTECTIO…" at bounding box center [540, 155] width 173 height 12
click at [271, 173] on select "Select Building Building Interior Add Additional Location" at bounding box center [357, 179] width 173 height 12
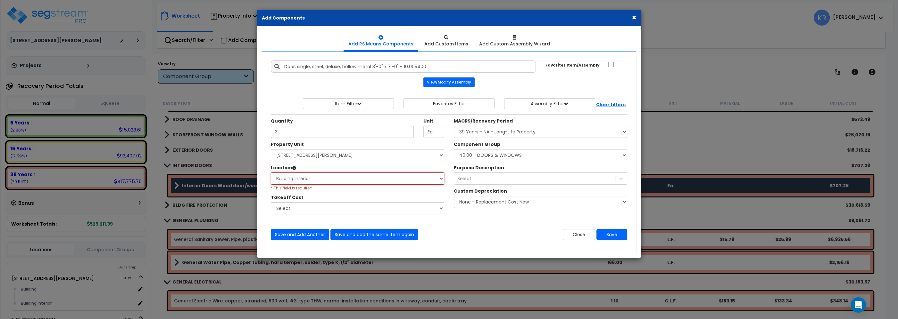
click option "Building Interior" at bounding box center [0, 0] width 0 height 0
click at [619, 237] on button "Save" at bounding box center [611, 234] width 31 height 11
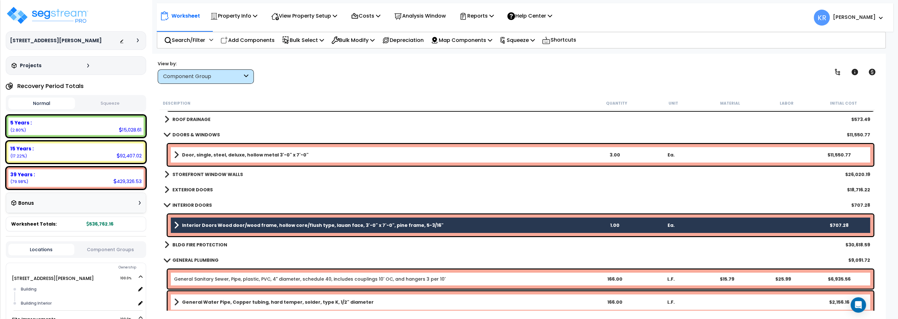
click at [197, 156] on b "Door, single, steel, deluxe, hollow metal 3'-0" x 7'-0"" at bounding box center [245, 155] width 127 height 6
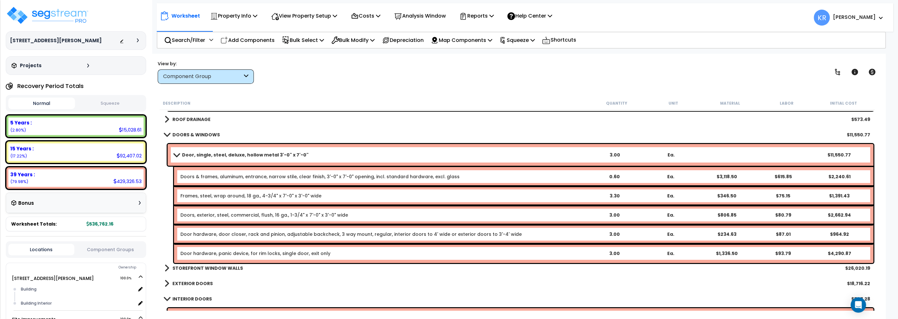
click at [197, 156] on b "Door, single, steel, deluxe, hollow metal 3'-0" x 7'-0"" at bounding box center [245, 155] width 127 height 6
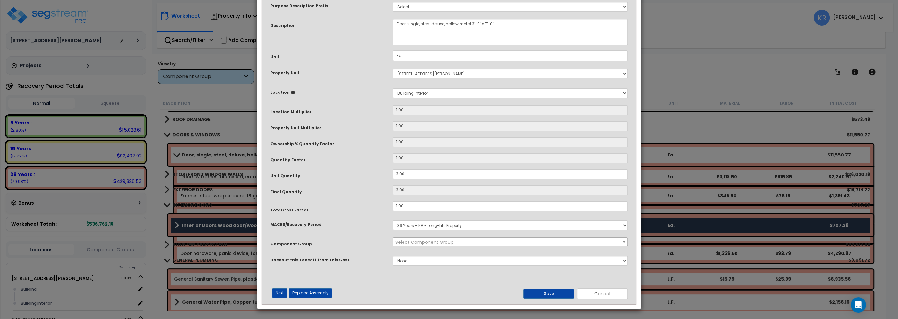
select select "57248"
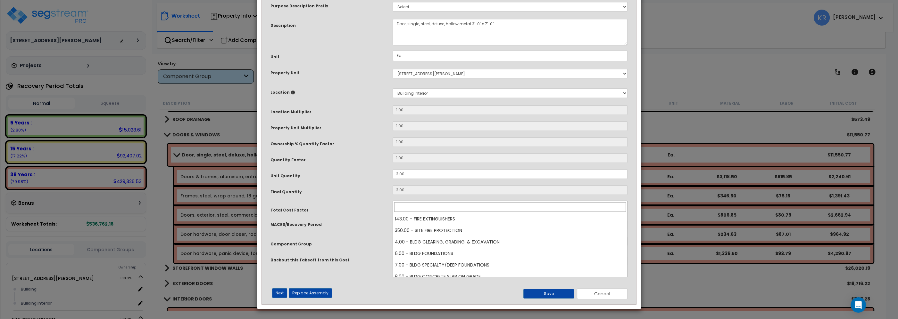
click at [441, 247] on span "× 40.00 - DOORS & WINDOWS" at bounding box center [510, 242] width 234 height 9
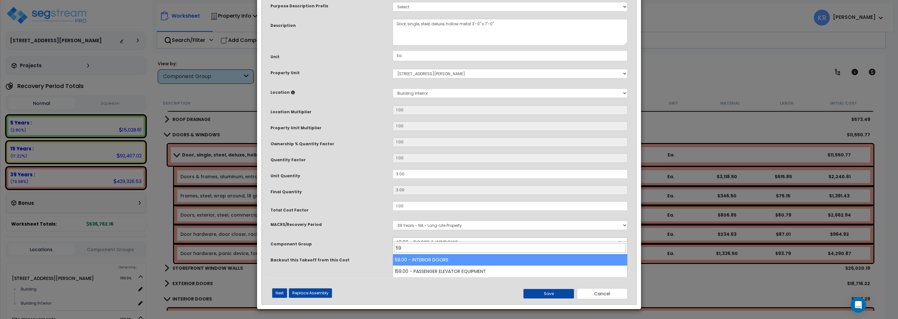
type input "59"
select select "56882"
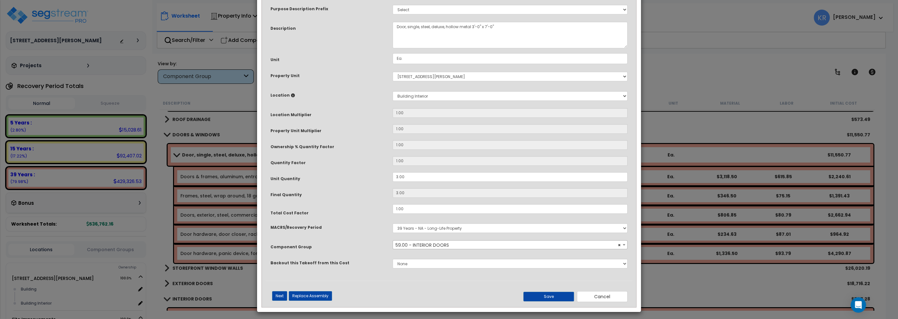
scroll to position [40, 0]
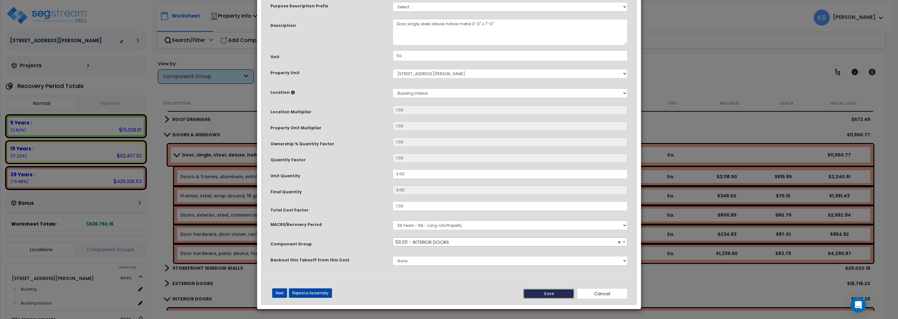
click at [556, 295] on button "Save" at bounding box center [548, 294] width 51 height 10
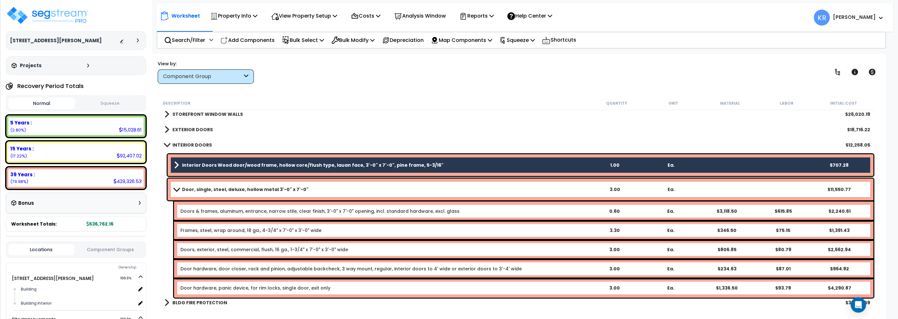
scroll to position [255, 0]
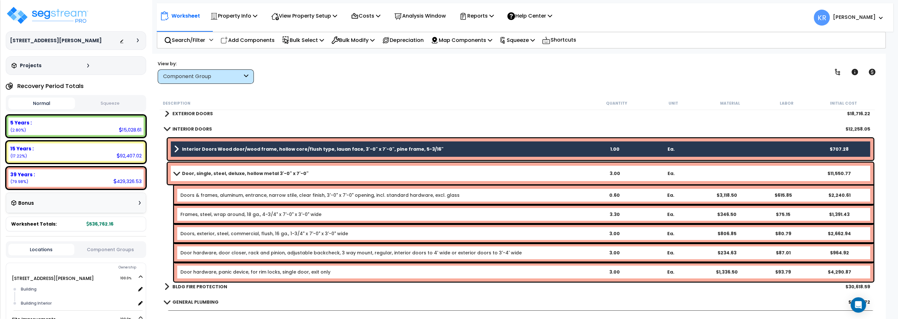
click at [181, 169] on link "Door, single, steel, deluxe, hollow metal 3'-0" x 7'-0"" at bounding box center [380, 173] width 412 height 9
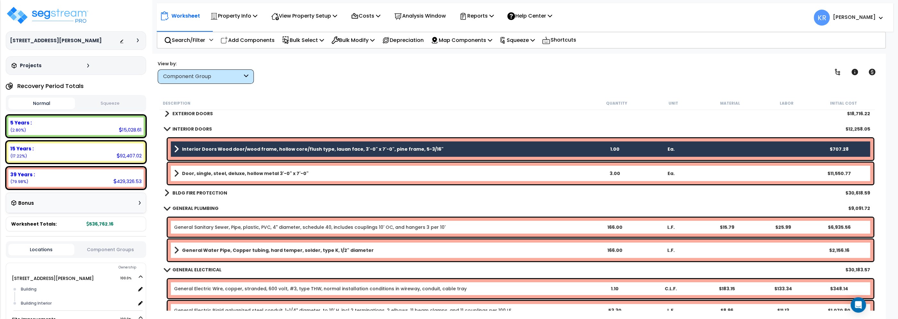
click at [187, 145] on link "Interior Doors Wood door/wood frame, hollow core/flush type, lauan face, 3'-0" …" at bounding box center [380, 149] width 412 height 9
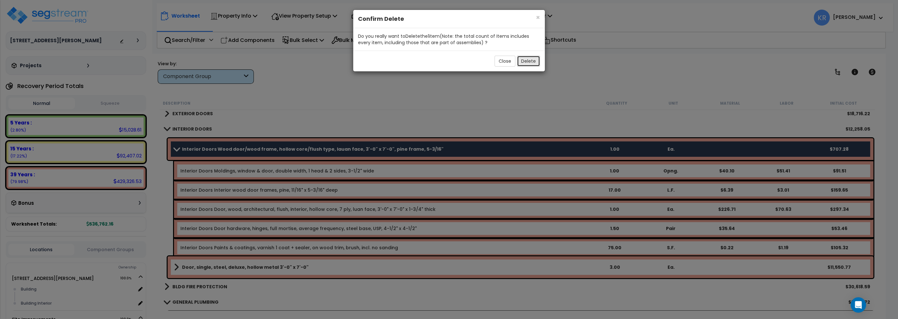
click at [524, 62] on button "Delete" at bounding box center [528, 61] width 23 height 11
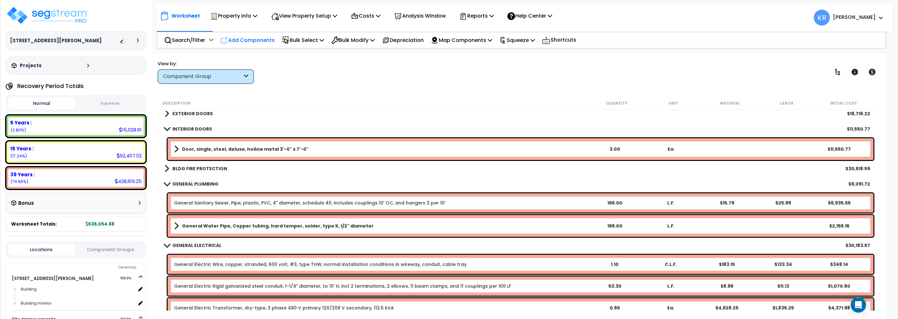
click at [236, 38] on p "Add Components" at bounding box center [247, 40] width 54 height 9
select select
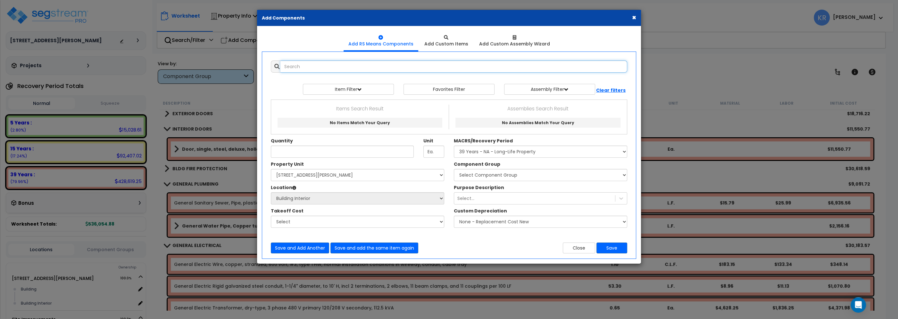
select select
type input "1"
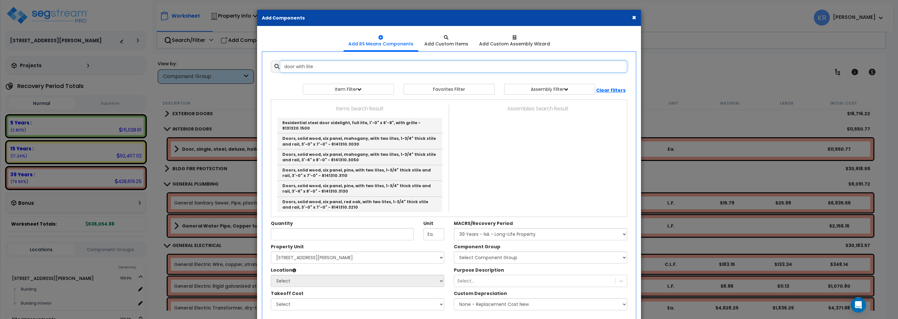
drag, startPoint x: 295, startPoint y: 67, endPoint x: 357, endPoint y: 68, distance: 61.5
click at [357, 68] on input "door with lite" at bounding box center [453, 67] width 347 height 12
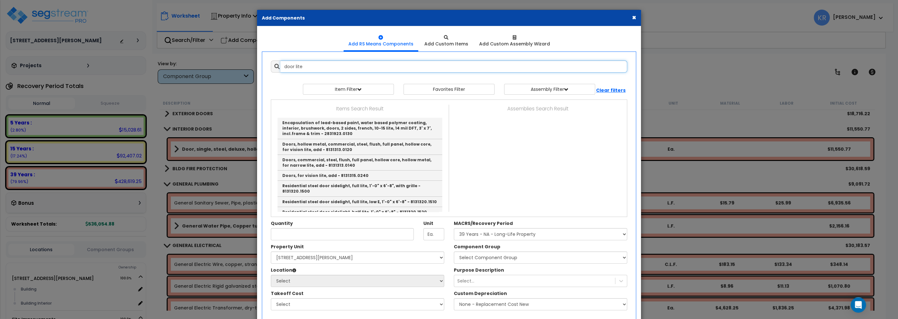
click at [316, 68] on input "door lite" at bounding box center [453, 67] width 347 height 12
click at [300, 68] on input "door lite" at bounding box center [453, 67] width 347 height 12
drag, startPoint x: 312, startPoint y: 68, endPoint x: 219, endPoint y: 59, distance: 92.7
click at [280, 61] on input "door lite" at bounding box center [453, 67] width 347 height 12
drag, startPoint x: 294, startPoint y: 65, endPoint x: 402, endPoint y: 73, distance: 108.3
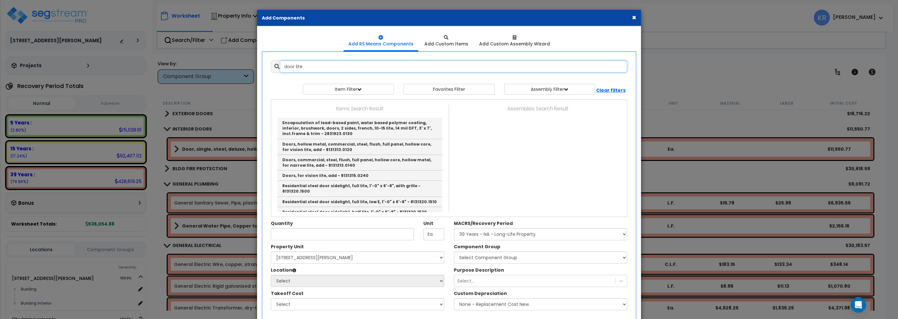
click at [402, 73] on input "door lite" at bounding box center [453, 67] width 347 height 12
click at [402, 73] on div "Add Items Add Assemblies Both door lite 9635437" at bounding box center [449, 198] width 366 height 285
drag, startPoint x: 325, startPoint y: 65, endPoint x: 156, endPoint y: 53, distance: 169.3
click at [280, 61] on input "door lite" at bounding box center [453, 67] width 347 height 12
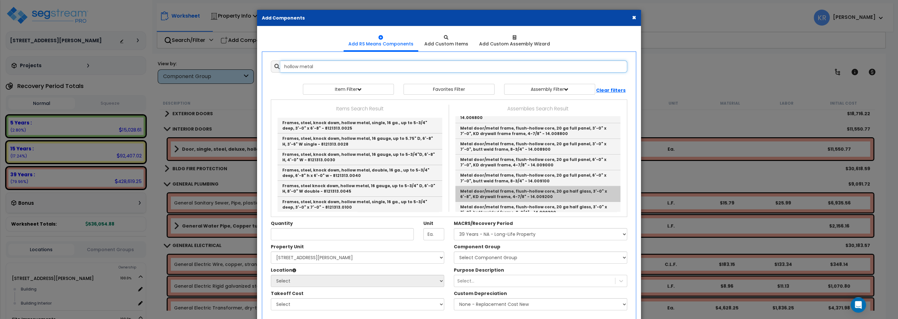
scroll to position [620, 0]
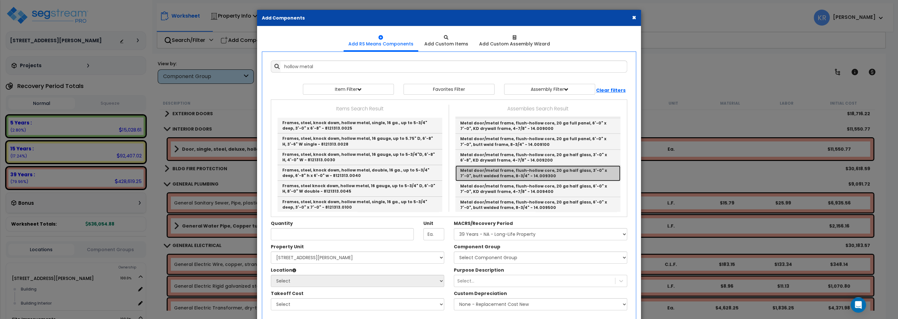
click at [583, 166] on link "Metal door/metal frame, flush-hollow core, 20 ga half glass, 3'-0" x 7'-0", but…" at bounding box center [537, 174] width 165 height 16
type input "Metal door/metal frame, flush-hollow core, 20 ga half glass, 3'-0" x 7'-0", but…"
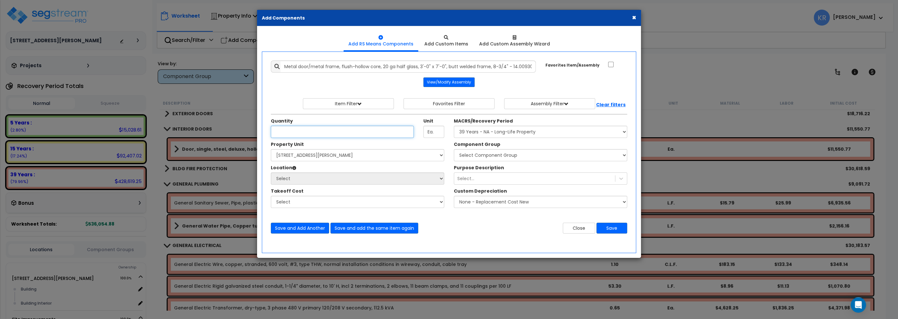
type input "2"
type input "1"
click at [454, 126] on select "Select MACRS/Recovery Period 5 Years - 57.0 - Distributive Trades & Services 5 …" at bounding box center [540, 132] width 173 height 12
select select "3669"
click option "39 Years - NA - Long-Life Property" at bounding box center [0, 0] width 0 height 0
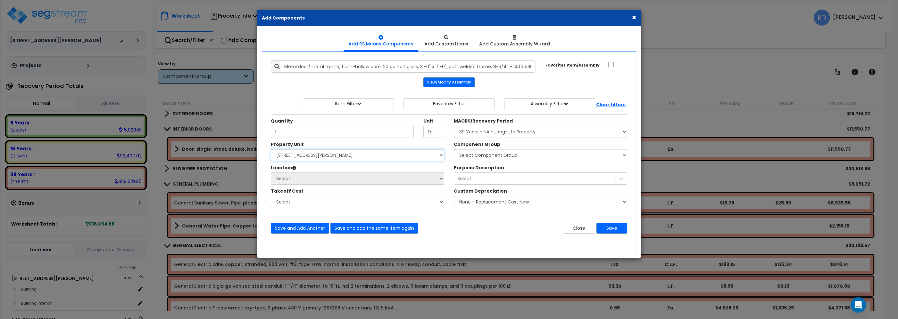
click at [271, 149] on select "Select 2303 Harrison Ave NW Site Improvements" at bounding box center [357, 155] width 173 height 12
select select "164597"
click option "[STREET_ADDRESS][PERSON_NAME]" at bounding box center [0, 0] width 0 height 0
click at [271, 173] on select "Select Building Building Interior Add Additional Location" at bounding box center [357, 179] width 173 height 12
select select "461"
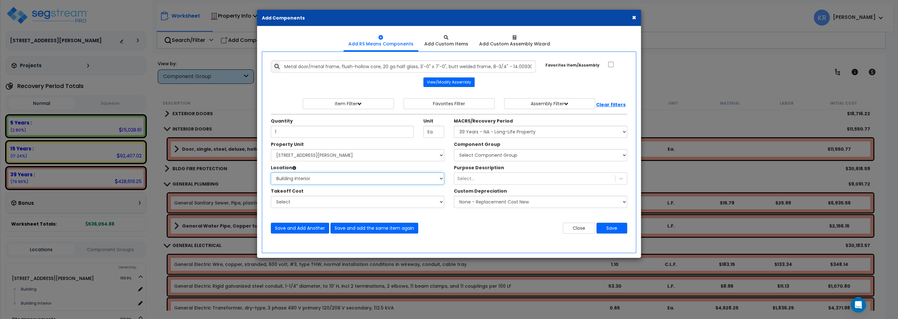
click option "Building Interior" at bounding box center [0, 0] width 0 height 0
click at [454, 149] on select "Select Component Group 143.00 - FIRE EXTINGUISHERS 350.00 - SITE FIRE PROTECTIO…" at bounding box center [540, 155] width 173 height 12
select select "56882"
click option "59.00 - INTERIOR DOORS" at bounding box center [0, 0] width 0 height 0
click at [490, 157] on select "Select Component Group 143.00 - FIRE EXTINGUISHERS 350.00 - SITE FIRE PROTECTIO…" at bounding box center [540, 155] width 173 height 12
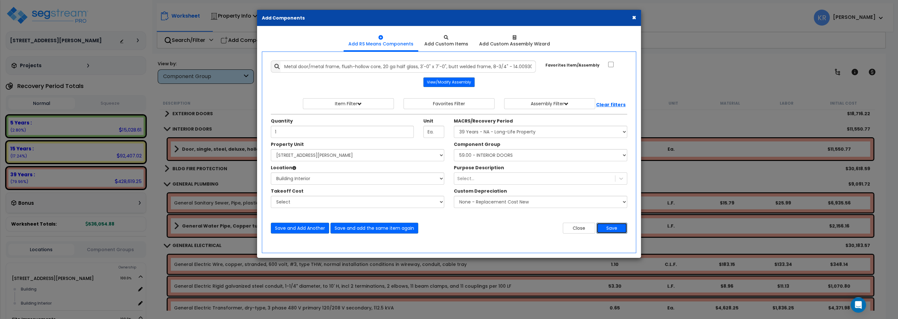
click at [614, 229] on button "Save" at bounding box center [611, 228] width 31 height 11
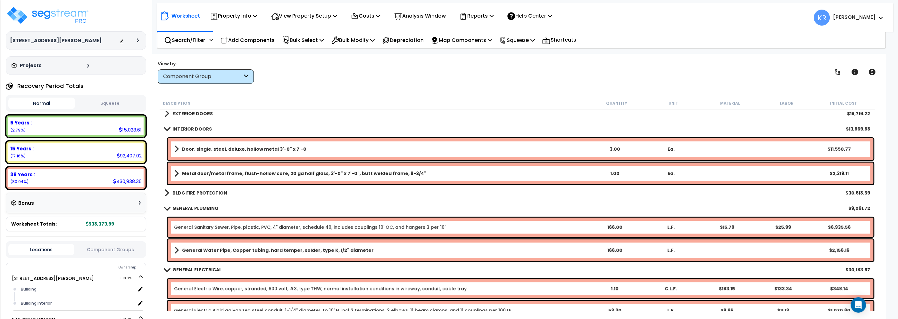
click at [175, 115] on b "EXTERIOR DOORS" at bounding box center [192, 114] width 40 height 6
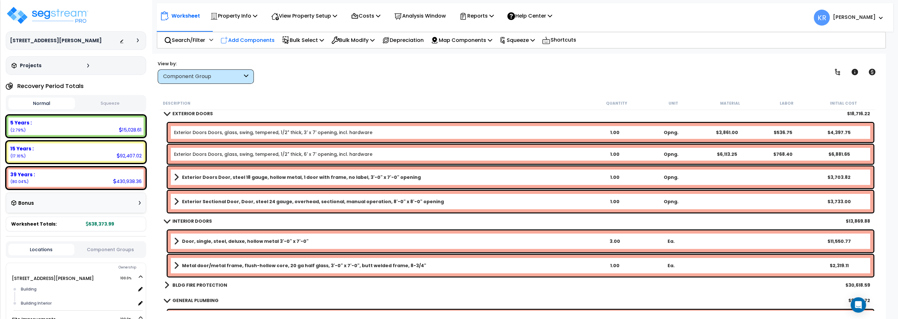
click at [246, 41] on p "Add Components" at bounding box center [247, 40] width 54 height 9
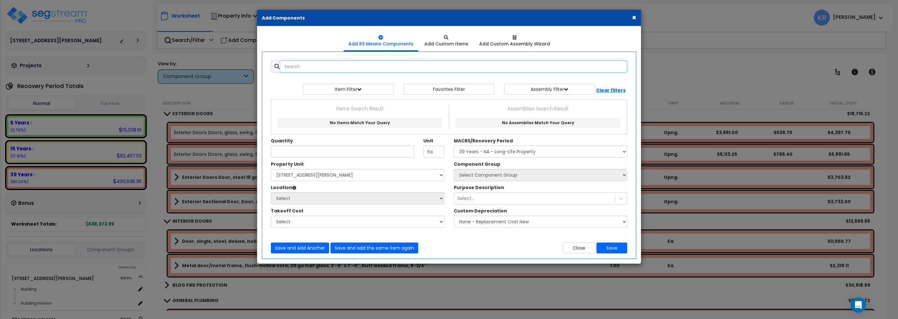
select select
click at [298, 62] on input "text" at bounding box center [453, 67] width 347 height 12
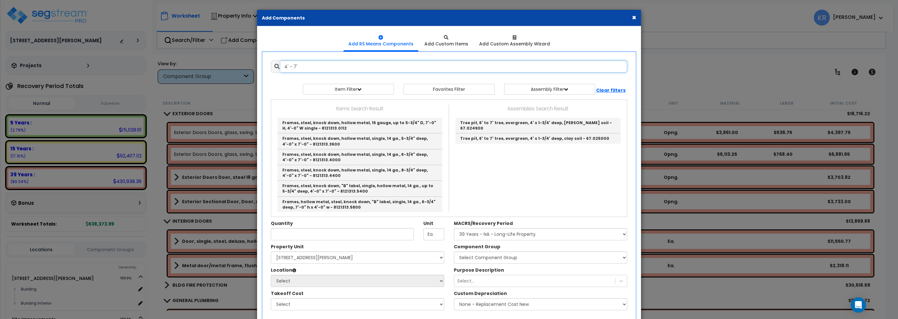
drag, startPoint x: 307, startPoint y: 63, endPoint x: 224, endPoint y: 59, distance: 82.8
click at [280, 61] on input "4' - 7'" at bounding box center [453, 67] width 347 height 12
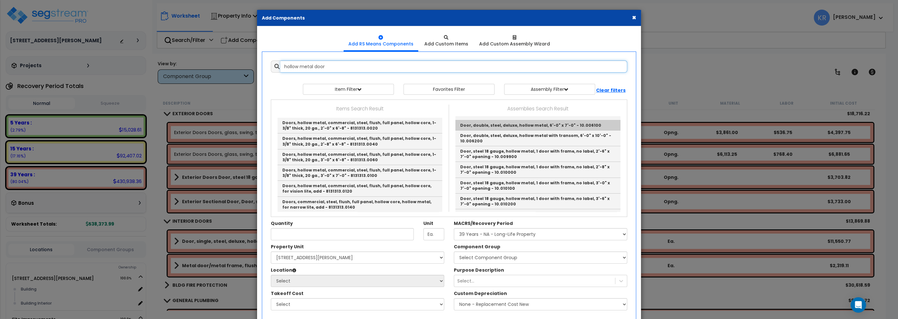
scroll to position [36, 0]
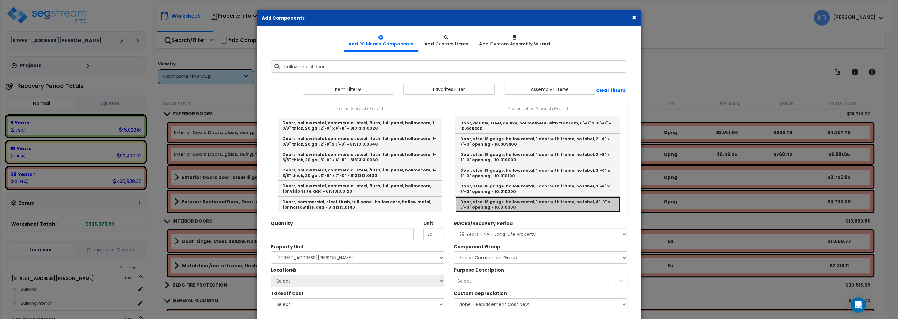
click at [528, 199] on link "Door, steel 18 gauge, hollow metal, 1 door with frame, no label, 4'-0" x 8'-0" …" at bounding box center [537, 205] width 165 height 16
type input "Door, steel 18 gauge, hollow metal, 1 door with frame, no label, 4'-0" x 8'-0" …"
type input "Opng."
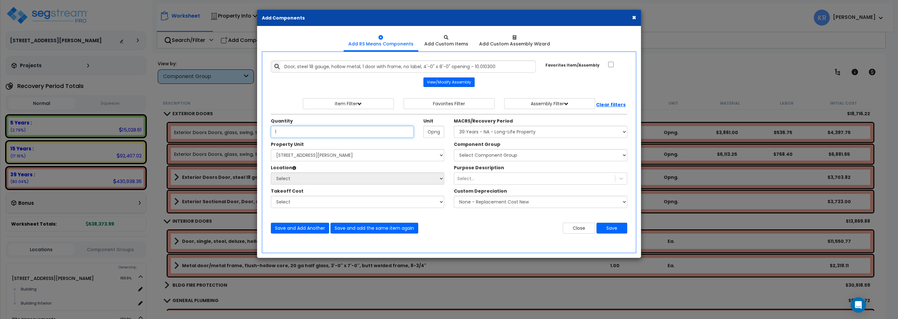
type input "1"
click at [454, 126] on select "Select MACRS/Recovery Period 5 Years - 57.0 - Distributive Trades & Services 5 …" at bounding box center [540, 132] width 173 height 12
select select "3669"
click option "39 Years - NA - Long-Life Property" at bounding box center [0, 0] width 0 height 0
click at [271, 149] on select "Select 2303 Harrison Ave NW Site Improvements" at bounding box center [357, 155] width 173 height 12
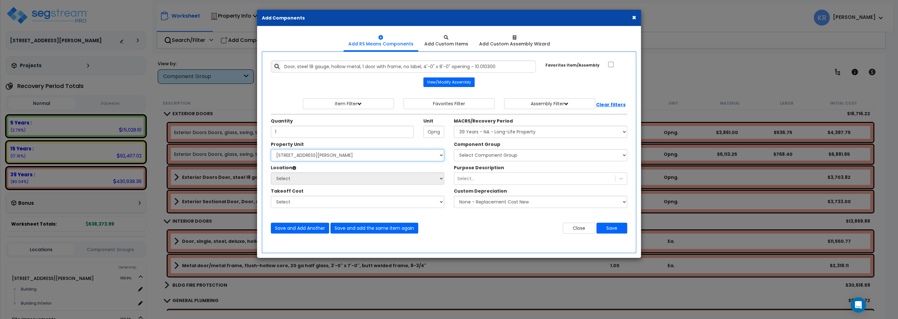
select select "164597"
click option "[STREET_ADDRESS][PERSON_NAME]" at bounding box center [0, 0] width 0 height 0
click at [454, 149] on select "Select Component Group 143.00 - FIRE EXTINGUISHERS 350.00 - SITE FIRE PROTECTIO…" at bounding box center [540, 155] width 173 height 12
select select "56882"
click option "59.00 - INTERIOR DOORS" at bounding box center [0, 0] width 0 height 0
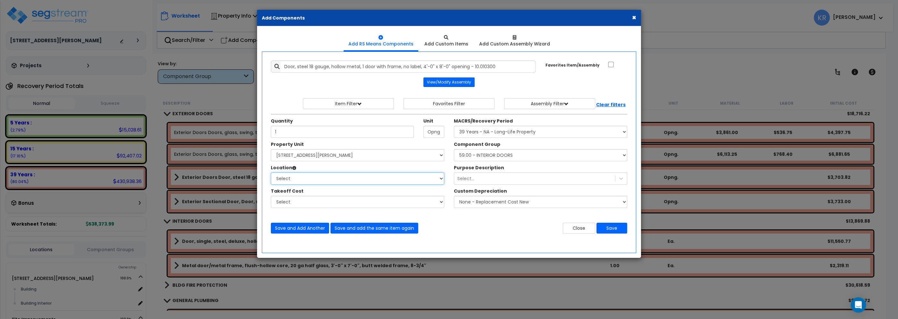
click at [271, 173] on select "Select Building Building Interior Add Additional Location" at bounding box center [357, 179] width 173 height 12
select select "461"
click option "Building Interior" at bounding box center [0, 0] width 0 height 0
click at [620, 230] on button "Save" at bounding box center [611, 228] width 31 height 11
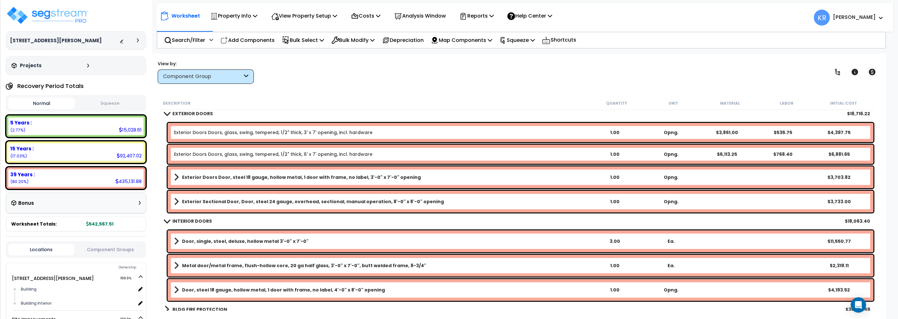
click at [170, 111] on link "EXTERIOR DOORS" at bounding box center [188, 113] width 48 height 9
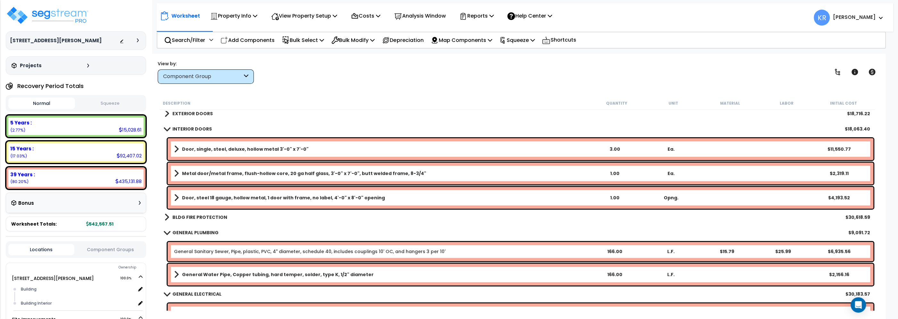
click at [171, 129] on link "INTERIOR DOORS" at bounding box center [187, 129] width 47 height 9
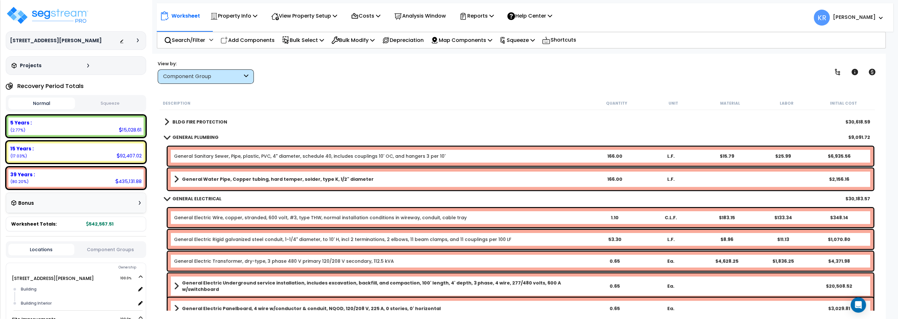
scroll to position [292, 0]
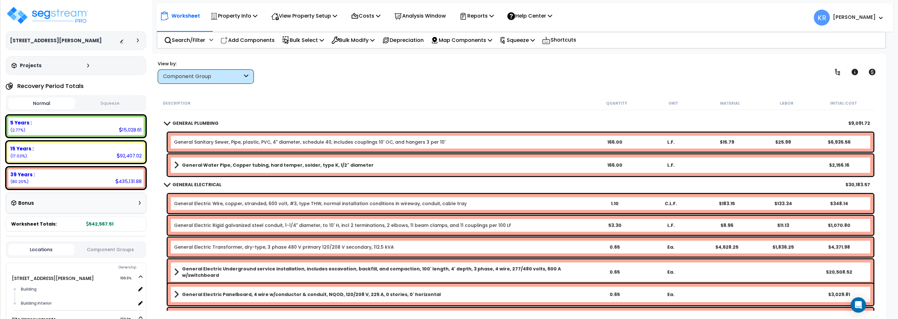
click at [182, 123] on b "GENERAL PLUMBING" at bounding box center [195, 123] width 46 height 6
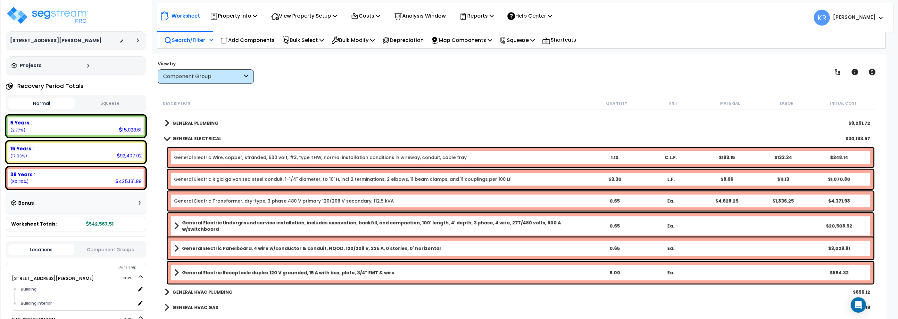
click at [187, 39] on p "Search/Filter" at bounding box center [184, 40] width 41 height 9
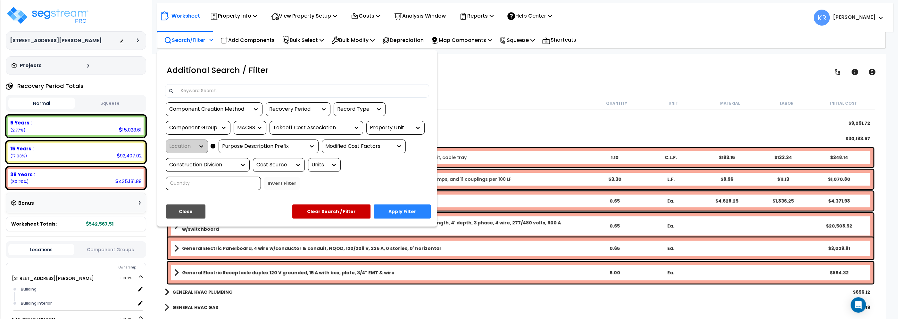
click at [188, 91] on input at bounding box center [301, 91] width 249 height 10
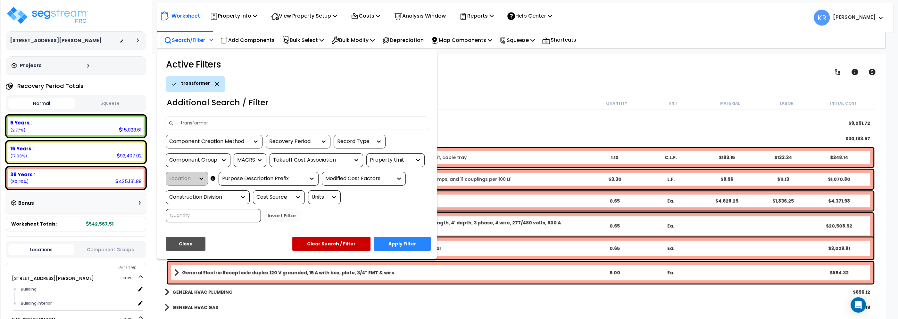
type input "transformer"
click at [409, 239] on button "Apply Filter" at bounding box center [402, 244] width 57 height 14
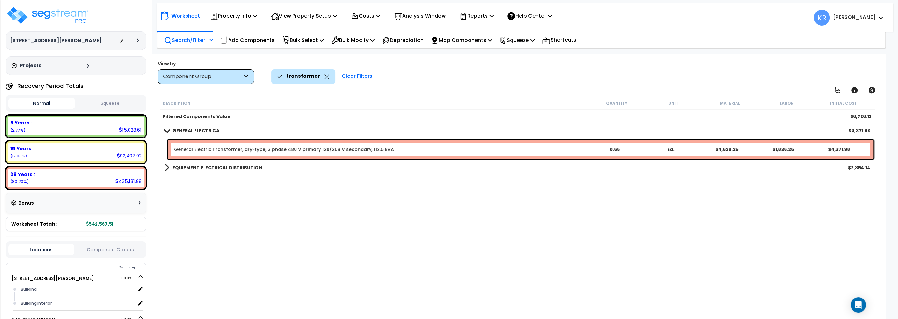
scroll to position [0, 0]
click at [174, 169] on b "EQUIPMENT ELECTRICAL DISTRIBUTION" at bounding box center [217, 168] width 90 height 6
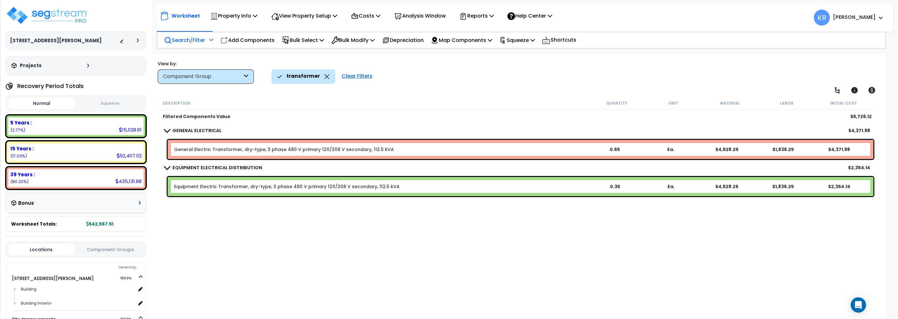
click at [176, 184] on link "Equipment Electric Transformer, dry-type, 3 phase 480 V primary 120/208 V secon…" at bounding box center [287, 187] width 226 height 6
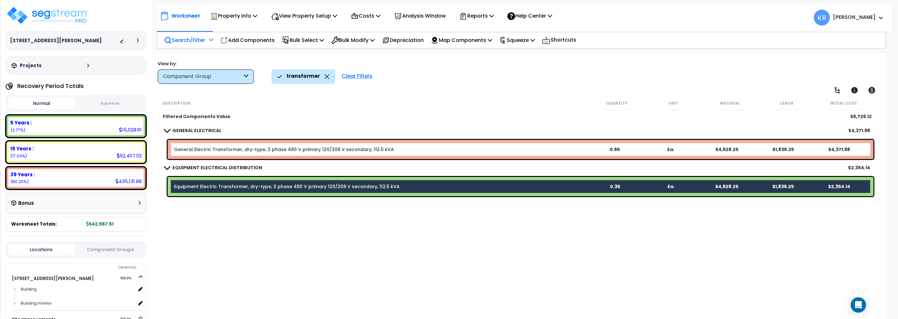
click at [179, 151] on link "General Electric Transformer, dry-type, 3 phase 480 V primary 120/208 V seconda…" at bounding box center [284, 149] width 220 height 6
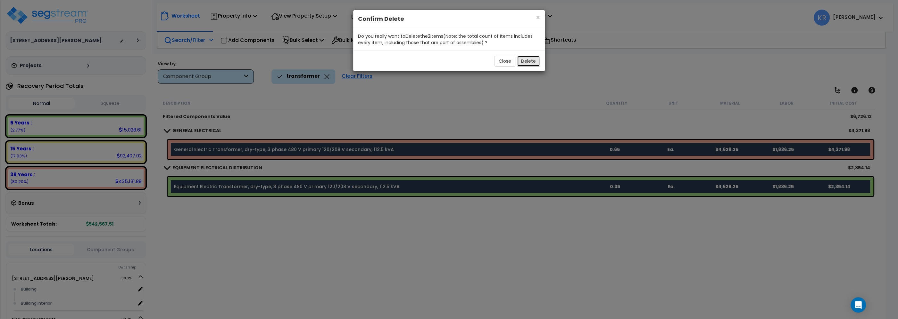
click at [534, 61] on button "Delete" at bounding box center [528, 61] width 23 height 11
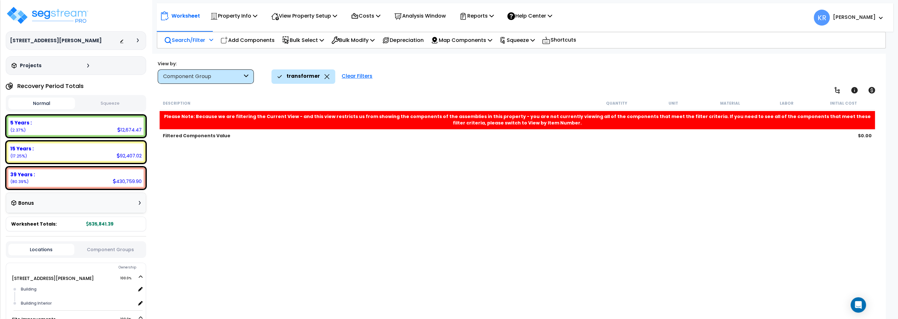
click at [354, 71] on div "Clear Filters" at bounding box center [356, 77] width 37 height 14
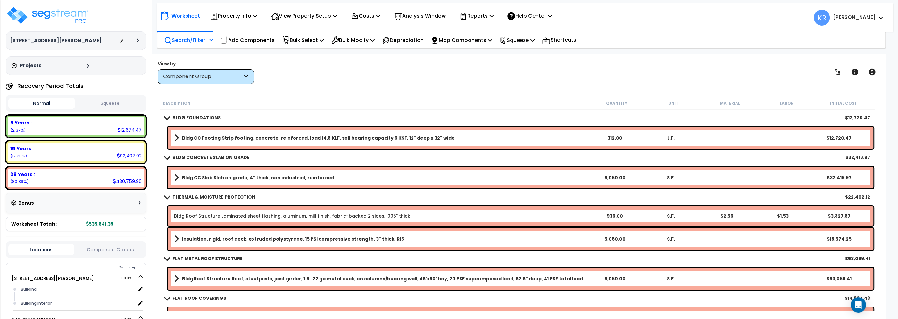
click at [181, 115] on b "BLDG FOUNDATIONS" at bounding box center [196, 118] width 48 height 6
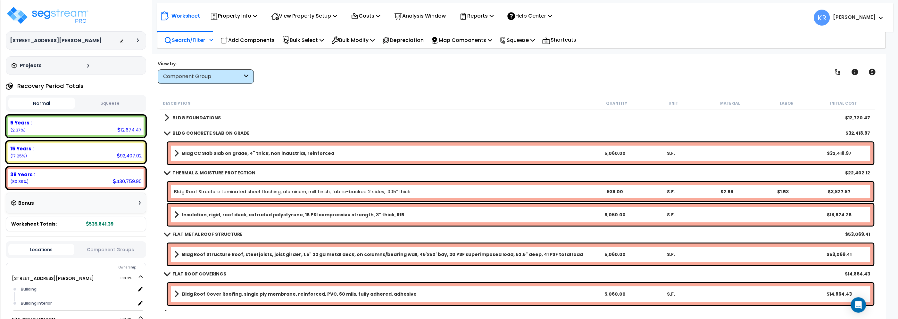
click at [178, 131] on b "BLDG CONCRETE SLAB ON GRADE" at bounding box center [210, 133] width 77 height 6
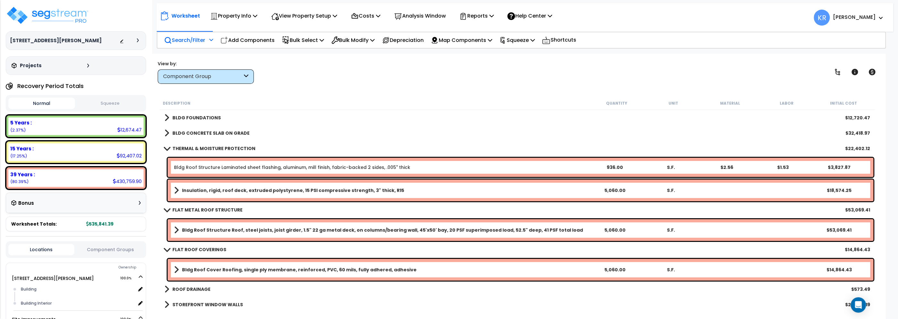
click at [180, 146] on b "THERMAL & MOISTURE PROTECTION" at bounding box center [213, 148] width 83 height 6
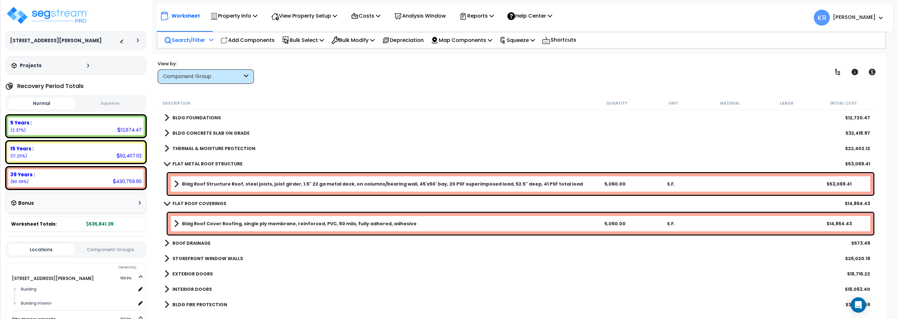
click at [184, 160] on link "FLAT METAL ROOF STRUCTURE" at bounding box center [203, 164] width 78 height 9
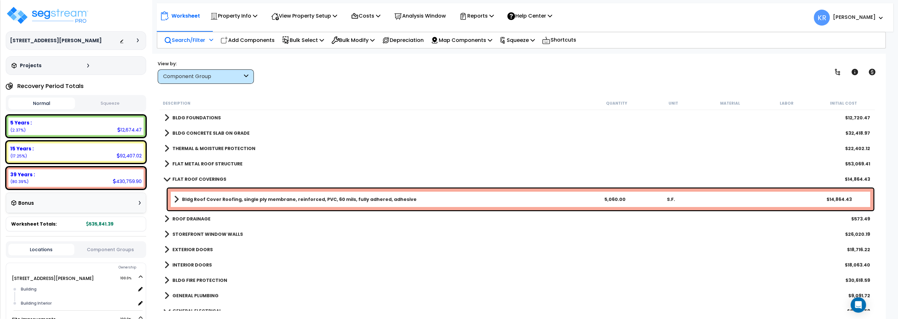
click at [184, 177] on b "FLAT ROOF COVERINGS" at bounding box center [199, 179] width 54 height 6
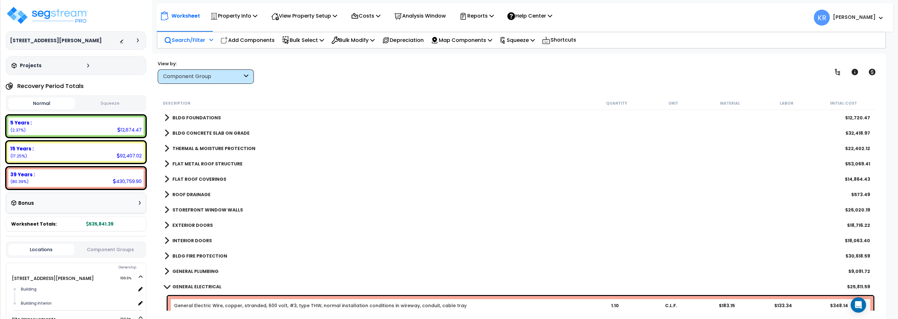
click at [179, 193] on b "ROOF DRAINAGE" at bounding box center [191, 195] width 38 height 6
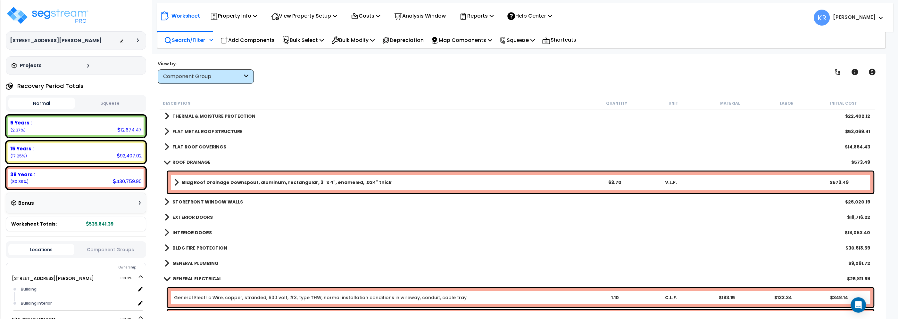
scroll to position [73, 0]
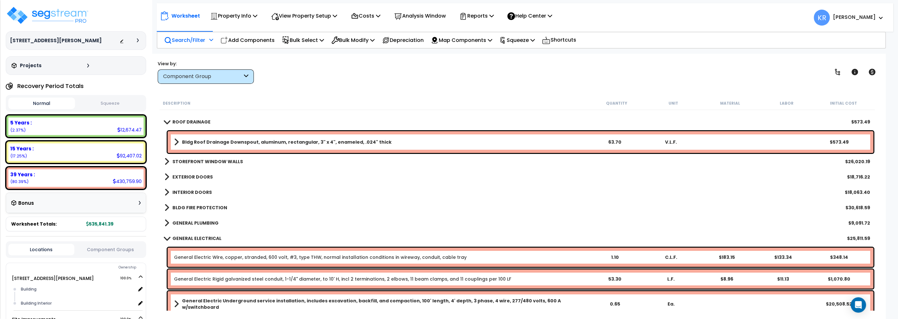
click at [180, 162] on b "STOREFRONT WINDOW WALLS" at bounding box center [207, 162] width 70 height 6
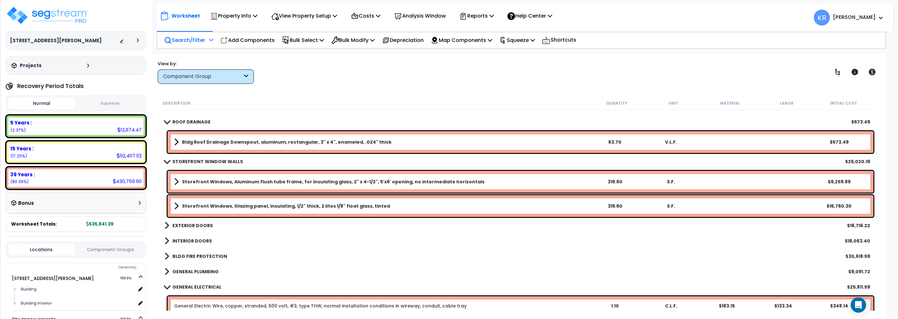
click at [180, 162] on b "STOREFRONT WINDOW WALLS" at bounding box center [207, 162] width 70 height 6
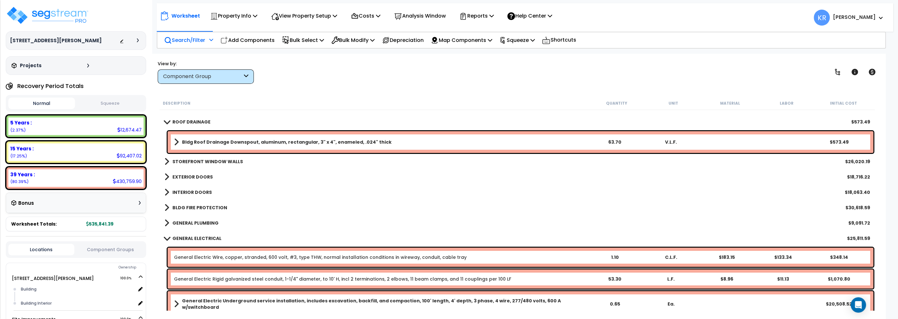
click at [181, 206] on b "BLDG FIRE PROTECTION" at bounding box center [199, 208] width 55 height 6
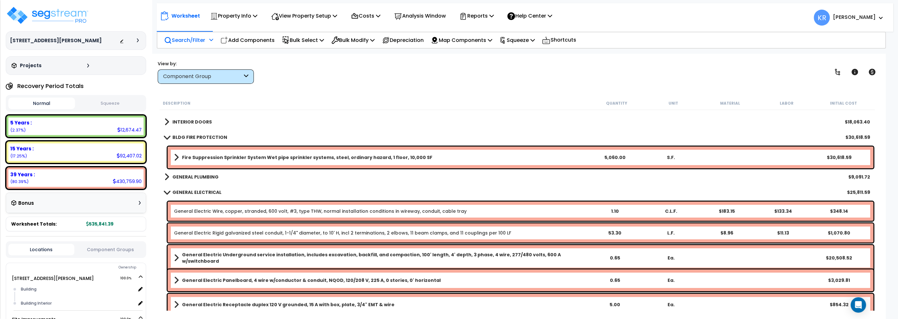
scroll to position [146, 0]
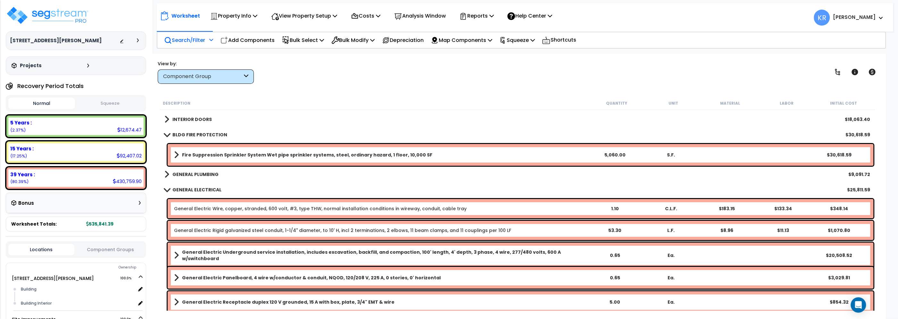
click at [176, 151] on span at bounding box center [176, 155] width 5 height 9
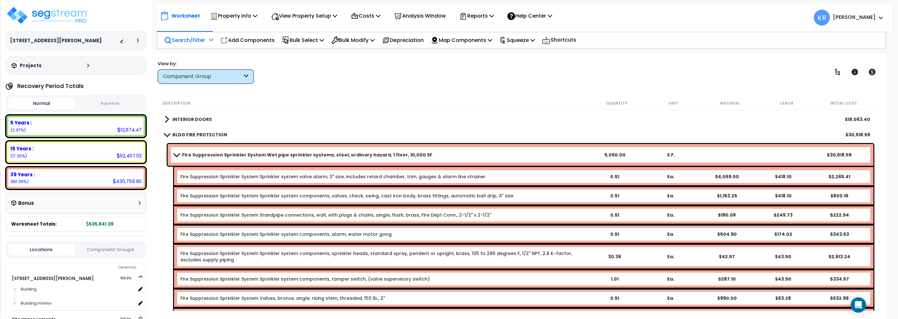
click at [178, 153] on span at bounding box center [176, 155] width 9 height 5
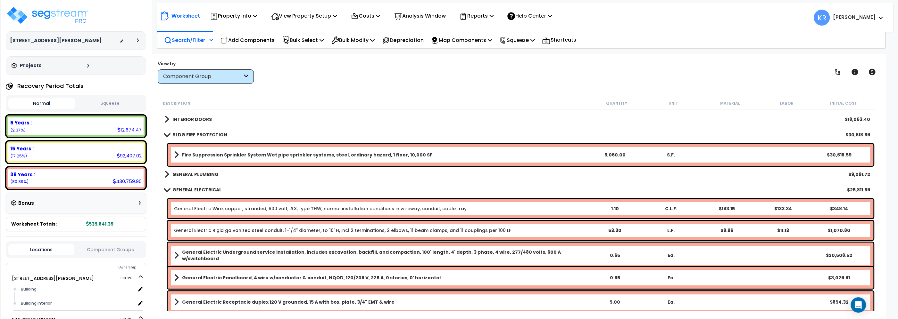
click at [172, 132] on link "BLDG FIRE PROTECTION" at bounding box center [195, 134] width 63 height 9
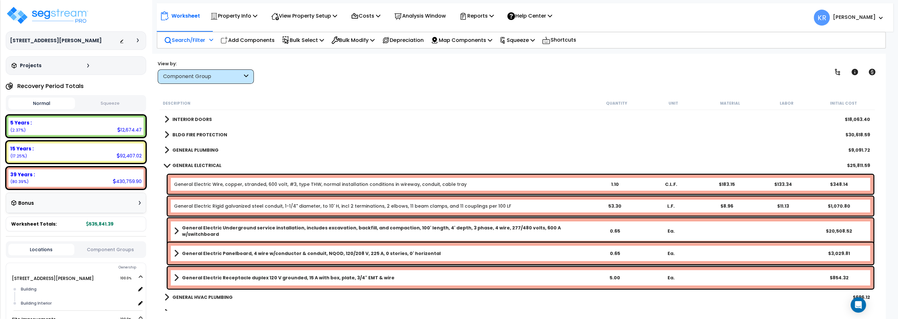
click at [172, 152] on link "GENERAL PLUMBING" at bounding box center [191, 150] width 54 height 9
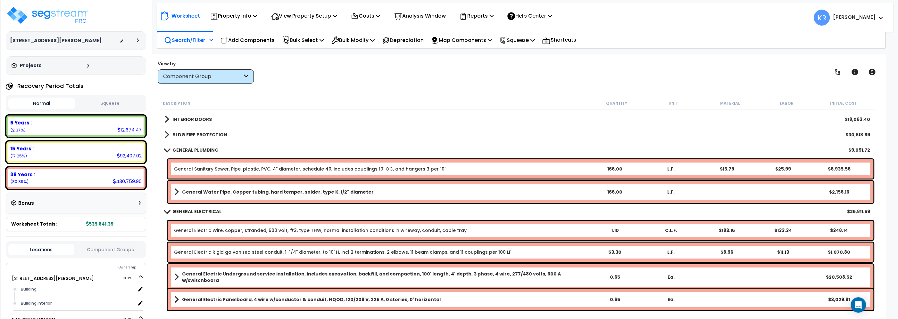
click at [174, 151] on b "GENERAL PLUMBING" at bounding box center [195, 150] width 46 height 6
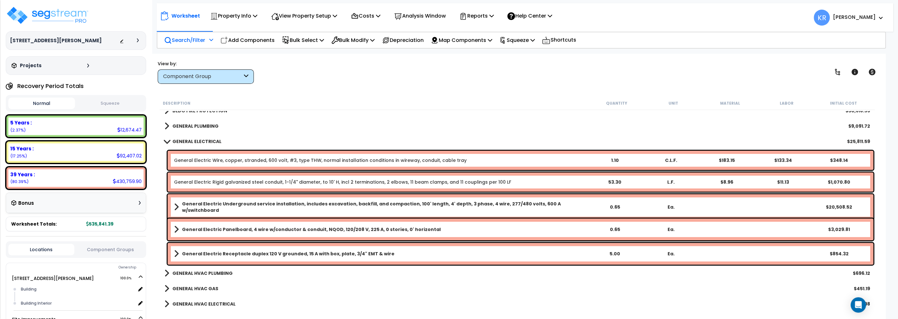
scroll to position [182, 0]
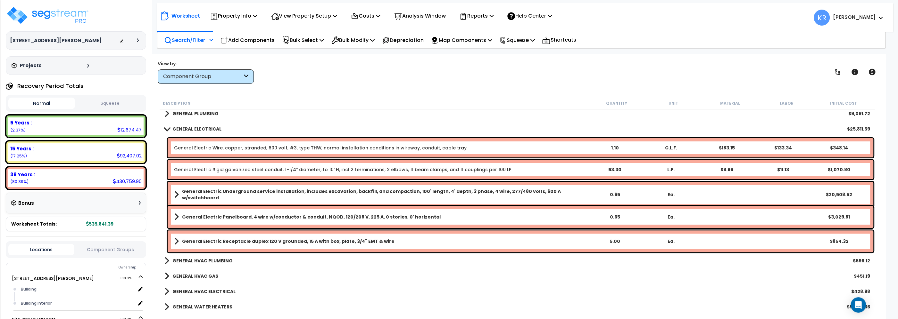
click at [176, 41] on p "Search/Filter" at bounding box center [184, 40] width 41 height 9
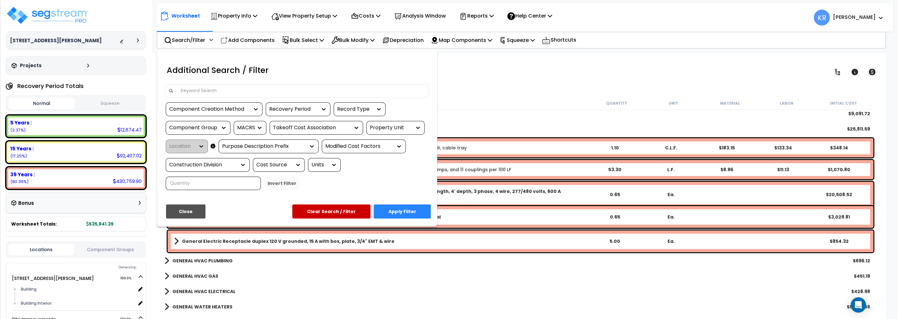
click at [225, 88] on input at bounding box center [301, 91] width 249 height 10
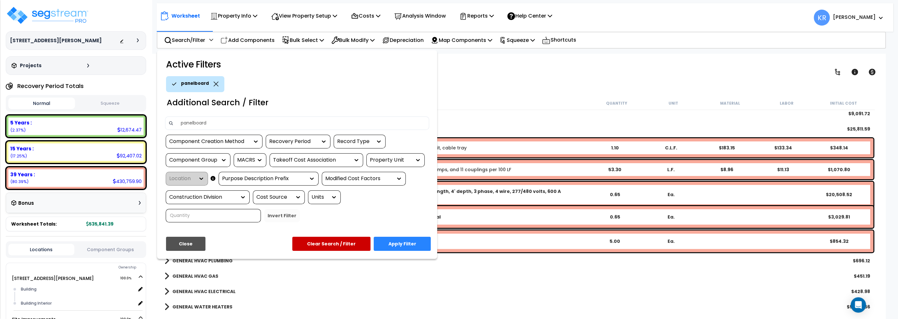
type input "panelboard"
click at [409, 237] on button "Apply Filter" at bounding box center [402, 244] width 57 height 14
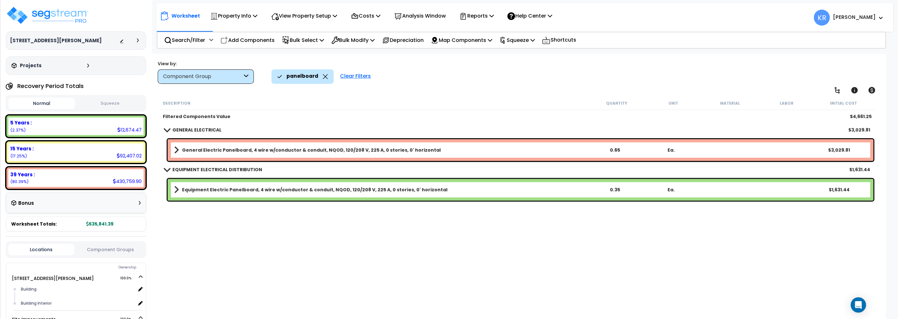
scroll to position [0, 0]
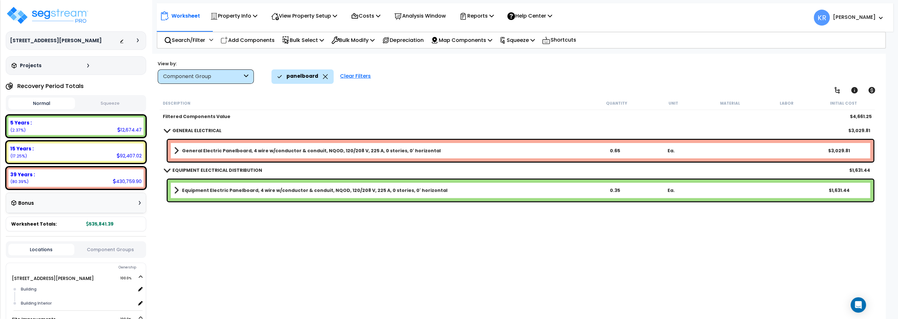
click at [203, 148] on b "General Electric Panelboard, 4 wire w/conductor & conduit, NQOD, 120/208 V, 225…" at bounding box center [311, 151] width 259 height 6
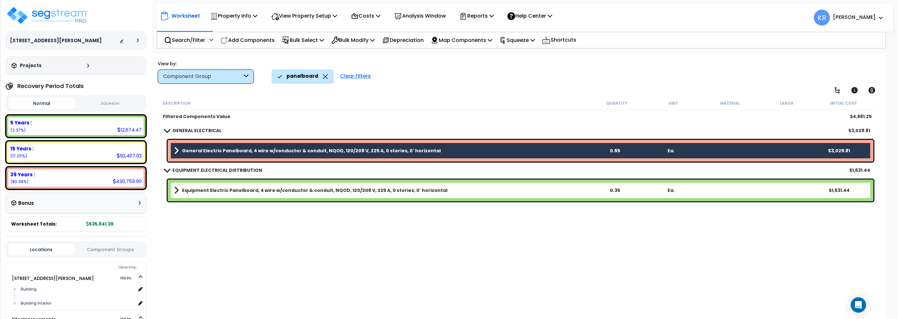
click at [200, 187] on b "Equipment Electric Panelboard, 4 wire w/conductor & conduit, NQOD, 120/208 V, 2…" at bounding box center [314, 190] width 265 height 6
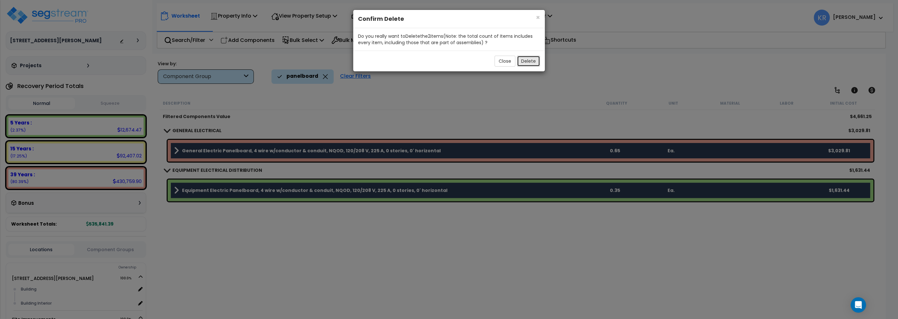
click at [532, 59] on button "Delete" at bounding box center [528, 61] width 23 height 11
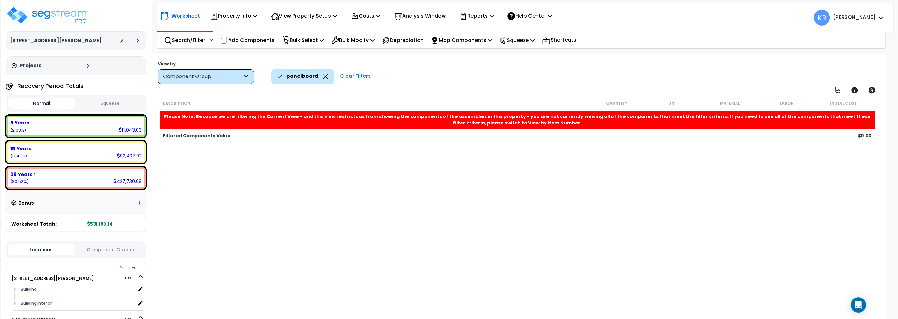
click at [355, 75] on div "Clear Filters" at bounding box center [355, 77] width 37 height 14
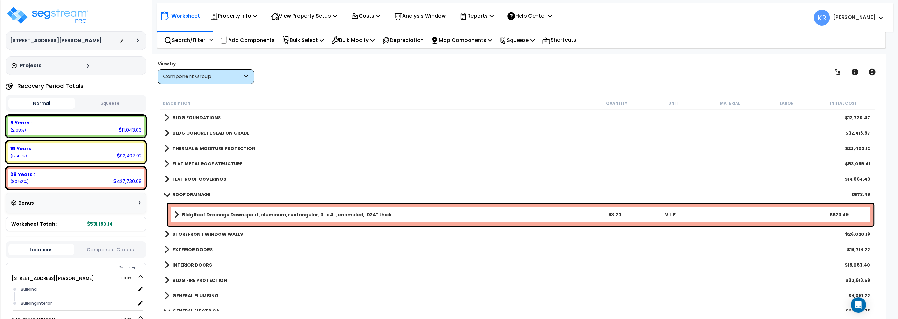
click at [168, 193] on span at bounding box center [166, 194] width 9 height 5
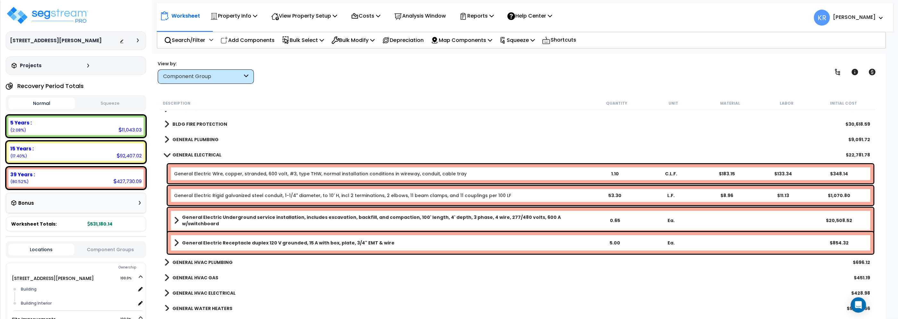
scroll to position [146, 0]
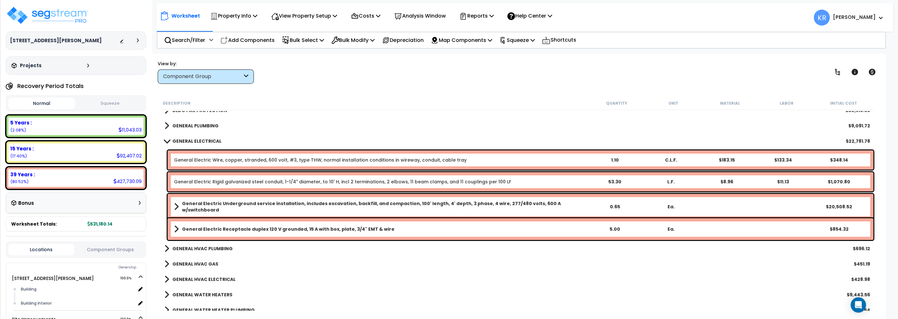
click at [188, 230] on b "General Electric Receptacle duplex 120 V grounded, 15 A with box, plate, 3/4" E…" at bounding box center [288, 229] width 212 height 6
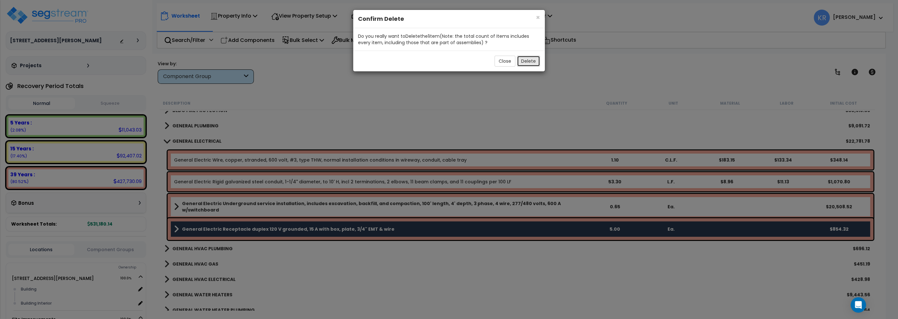
click at [529, 60] on button "Delete" at bounding box center [528, 61] width 23 height 11
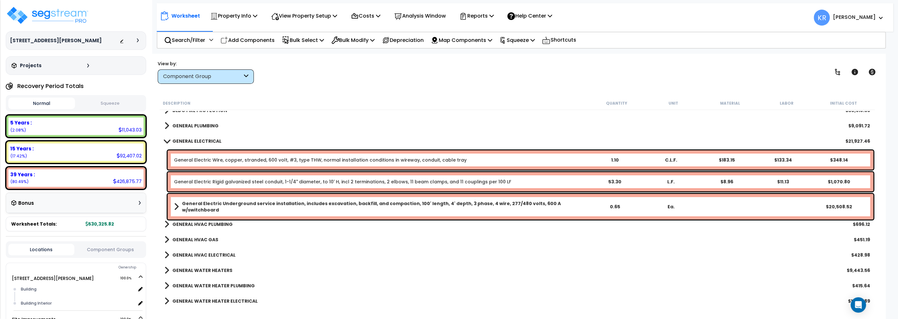
click at [197, 140] on b "GENERAL ELECTRICAL" at bounding box center [196, 141] width 49 height 6
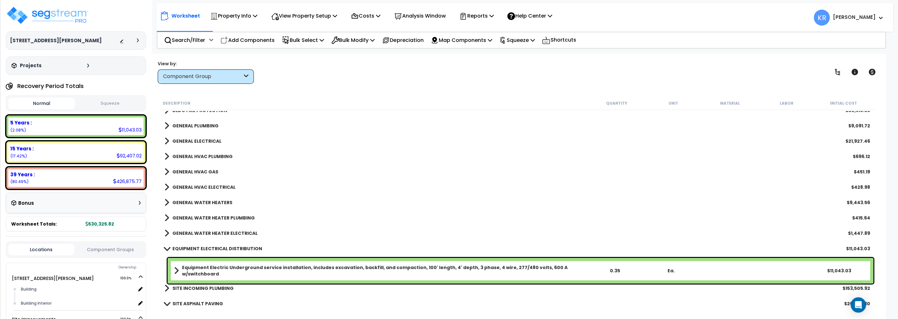
click at [194, 156] on b "GENERAL HVAC PLUMBING" at bounding box center [202, 156] width 60 height 6
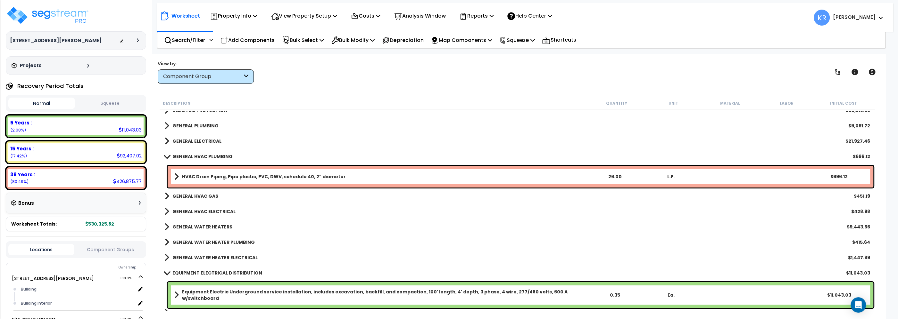
click at [192, 154] on b "GENERAL HVAC PLUMBING" at bounding box center [202, 156] width 60 height 6
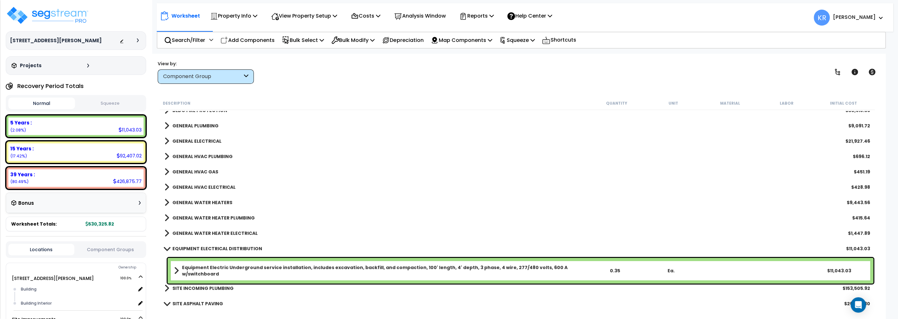
click at [193, 173] on b "GENERAL HVAC GAS" at bounding box center [195, 172] width 46 height 6
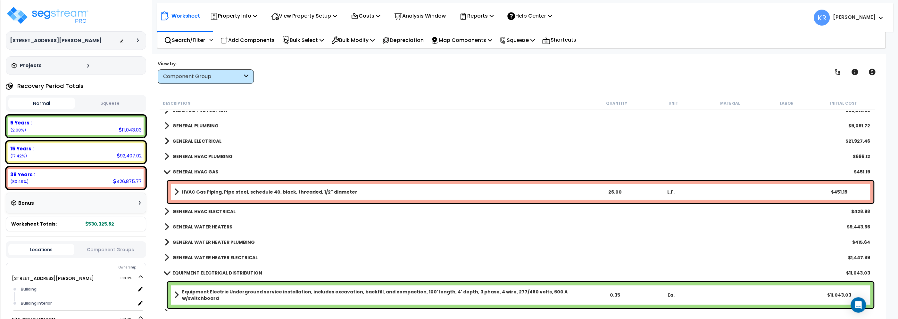
click at [193, 173] on b "GENERAL HVAC GAS" at bounding box center [195, 172] width 46 height 6
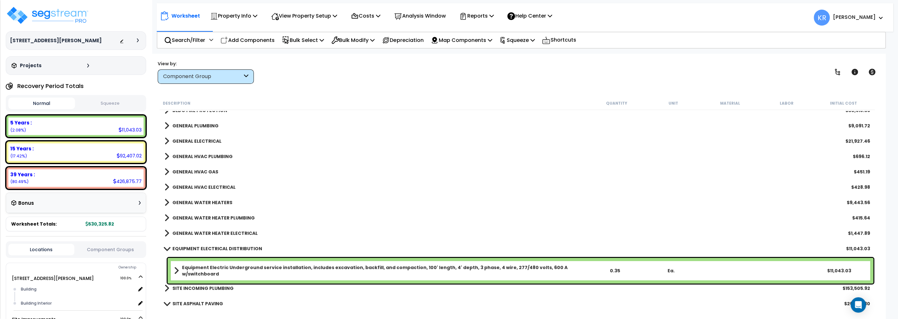
click at [189, 186] on b "GENERAL HVAC ELECTRICAL" at bounding box center [203, 187] width 63 height 6
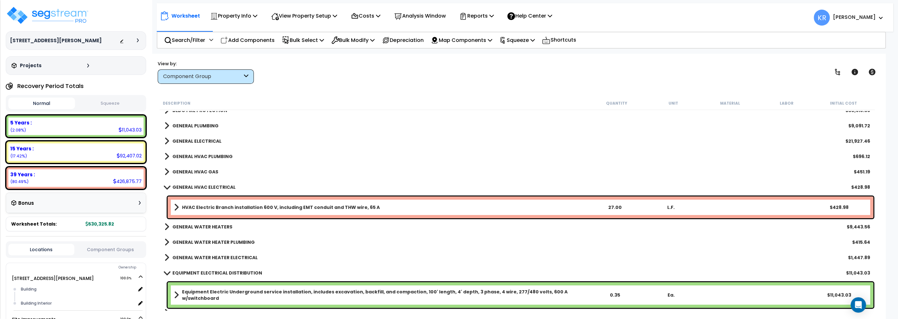
click at [189, 186] on b "GENERAL HVAC ELECTRICAL" at bounding box center [203, 187] width 63 height 6
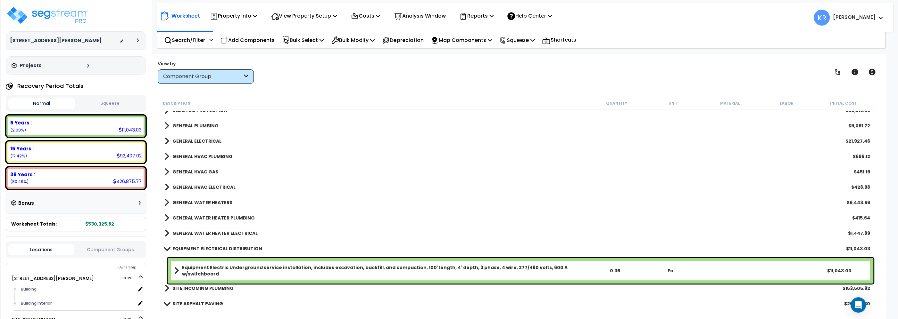
click at [187, 202] on b "GENERAL WATER HEATERS" at bounding box center [202, 203] width 60 height 6
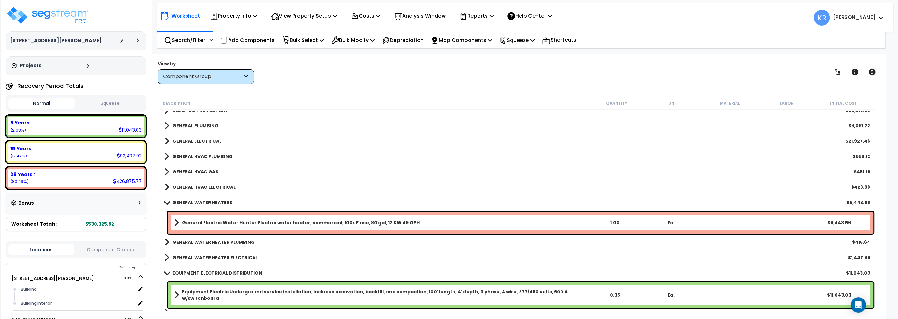
drag, startPoint x: 236, startPoint y: 41, endPoint x: 290, endPoint y: 58, distance: 56.5
click at [236, 40] on p "Add Components" at bounding box center [247, 40] width 54 height 9
select select
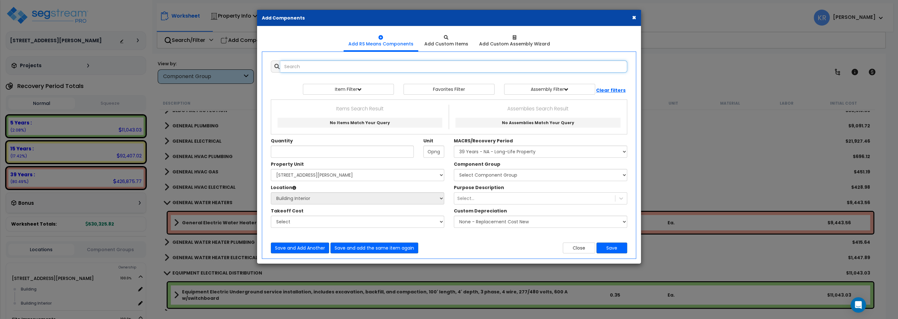
select select
click at [320, 68] on input "text" at bounding box center [453, 67] width 347 height 12
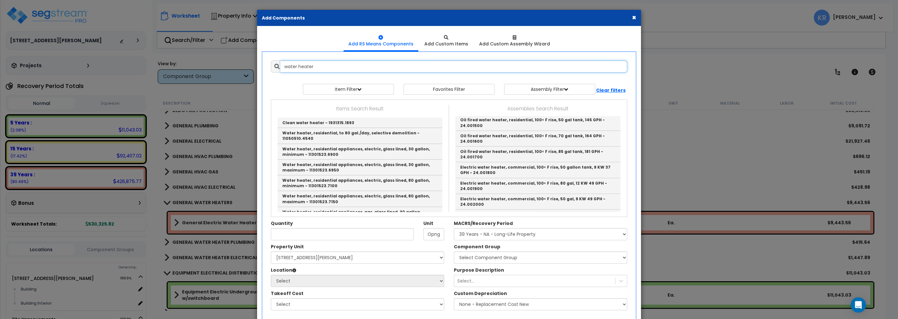
scroll to position [0, 0]
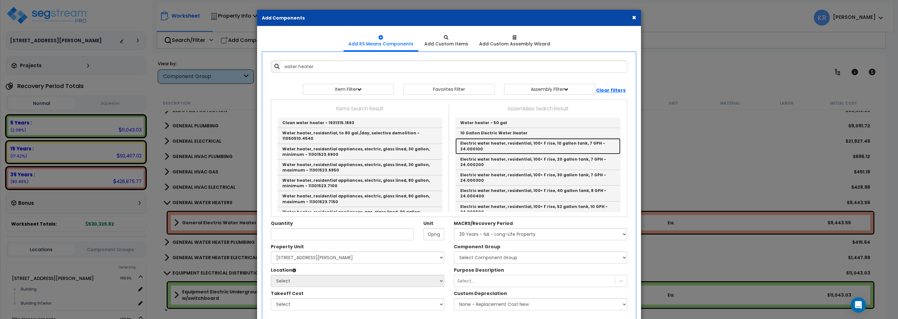
click at [506, 142] on link "Electric water heater, residential, 100< F rise, 10 gallon tank, 7 GPH - 24.000…" at bounding box center [537, 146] width 165 height 16
type input "Electric water heater, residential, 100< F rise, 10 gallon tank, 7 GPH - 24.000…"
type input "Ea."
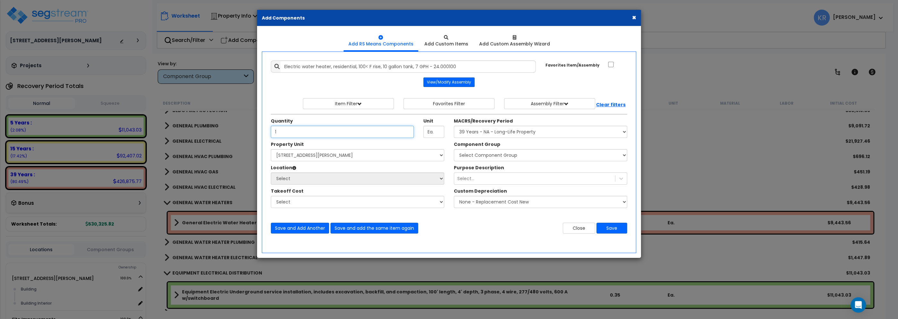
type input "1"
click at [454, 126] on select "Select MACRS/Recovery Period 5 Years - 57.0 - Distributive Trades & Services 5 …" at bounding box center [540, 132] width 173 height 12
select select "3669"
click option "39 Years - NA - Long-Life Property" at bounding box center [0, 0] width 0 height 0
click at [271, 149] on select "Select 2303 Harrison Ave NW Site Improvements" at bounding box center [357, 155] width 173 height 12
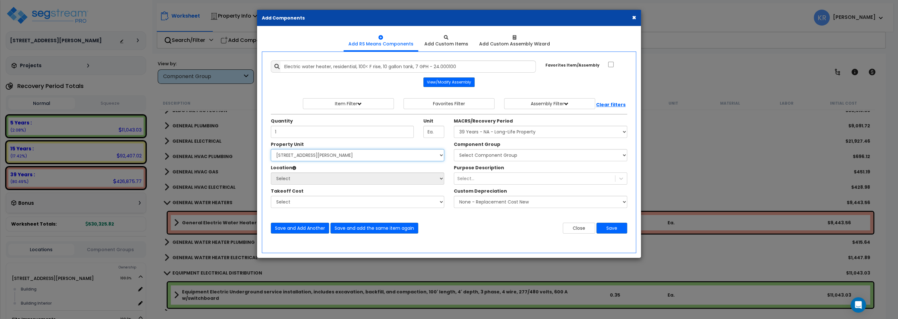
select select "164597"
click option "[STREET_ADDRESS][PERSON_NAME]" at bounding box center [0, 0] width 0 height 0
click at [454, 149] on select "Select Component Group 143.00 - FIRE EXTINGUISHERS 350.00 - SITE FIRE PROTECTIO…" at bounding box center [540, 155] width 173 height 12
select select "56954"
click option "144.00 - GENERAL PLUMBING" at bounding box center [0, 0] width 0 height 0
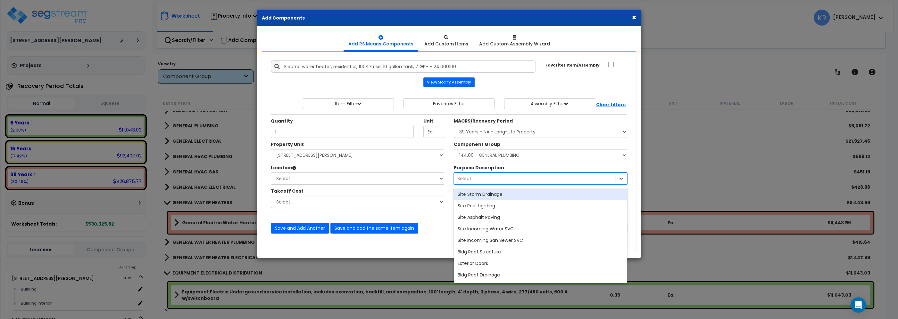
click at [474, 178] on div "Select..." at bounding box center [534, 179] width 161 height 10
click at [474, 179] on div "Select..." at bounding box center [534, 179] width 161 height 10
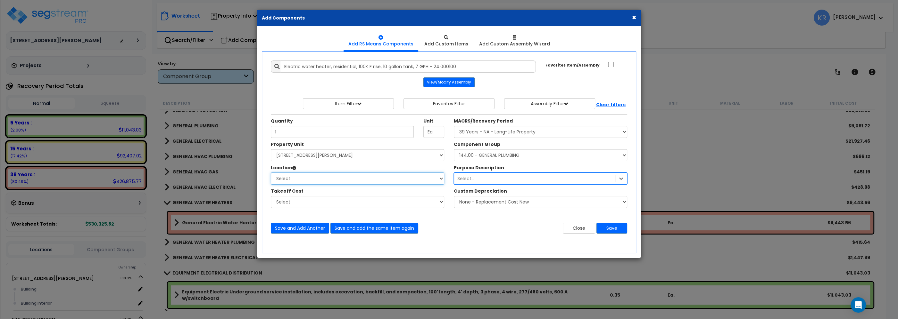
click at [271, 173] on select "Select Building Building Interior Add Additional Location" at bounding box center [357, 179] width 173 height 12
select select "461"
click option "Building Interior" at bounding box center [0, 0] width 0 height 0
click at [610, 230] on button "Save" at bounding box center [611, 228] width 31 height 11
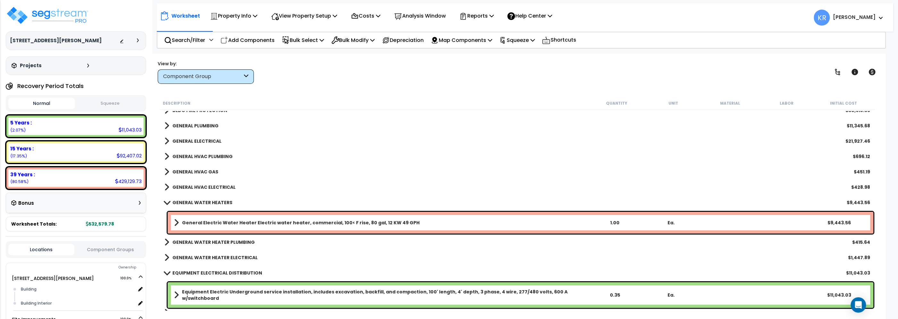
click at [202, 221] on b "General Electric Water Heater Electric water heater, commercial, 100< F rise, 8…" at bounding box center [300, 223] width 237 height 6
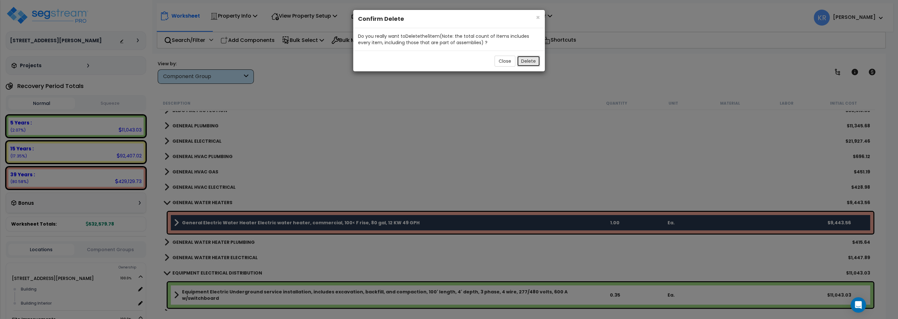
click at [526, 62] on button "Delete" at bounding box center [528, 61] width 23 height 11
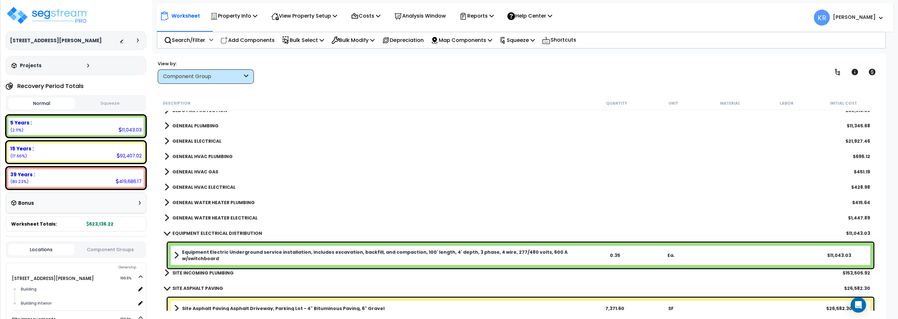
click at [185, 218] on b "GENERAL WATER HEATER ELECTRICAL" at bounding box center [214, 218] width 85 height 6
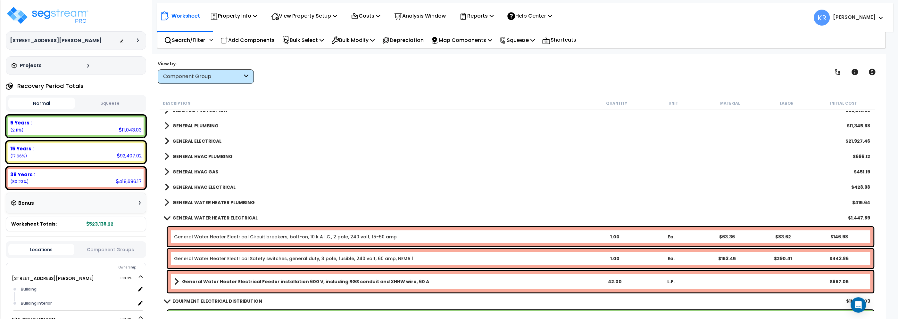
click at [177, 123] on b "GENERAL PLUMBING" at bounding box center [195, 126] width 46 height 6
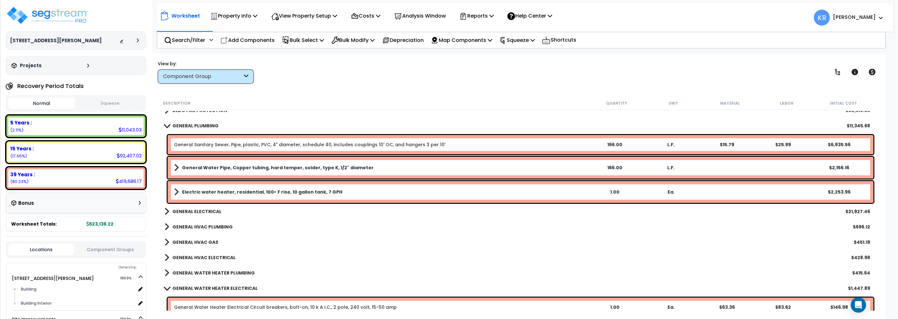
click at [193, 194] on b "Electric water heater, residential, 100< F rise, 10 gallon tank, 7 GPH" at bounding box center [262, 192] width 160 height 6
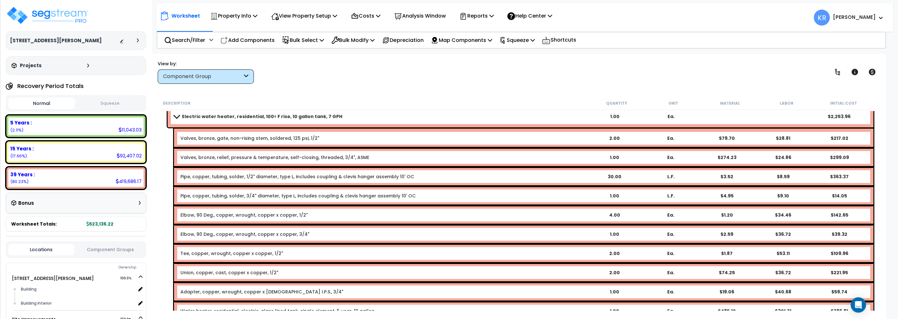
scroll to position [182, 0]
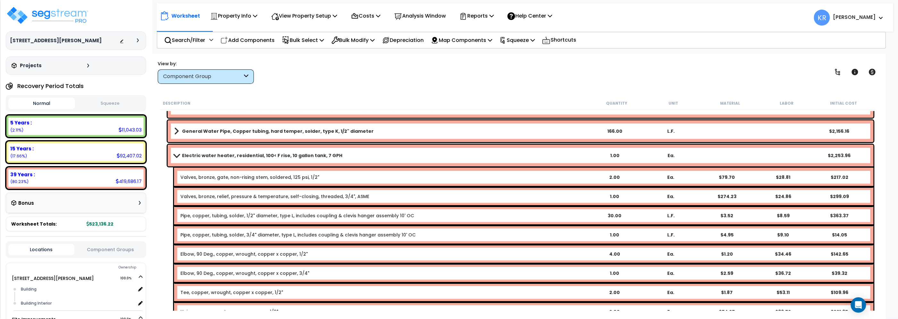
click at [203, 153] on b "Electric water heater, residential, 100< F rise, 10 gallon tank, 7 GPH" at bounding box center [262, 156] width 160 height 6
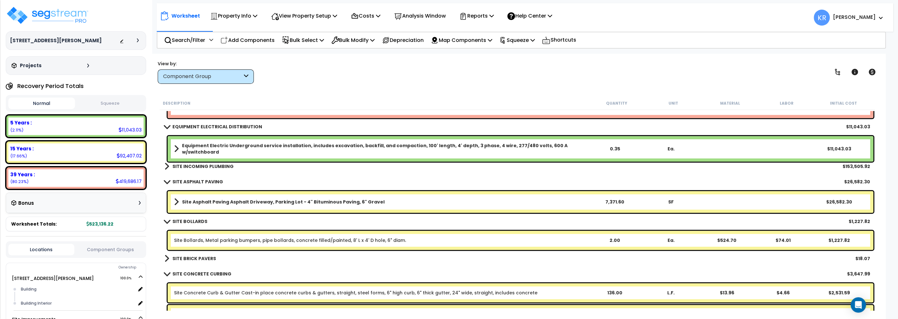
scroll to position [401, 0]
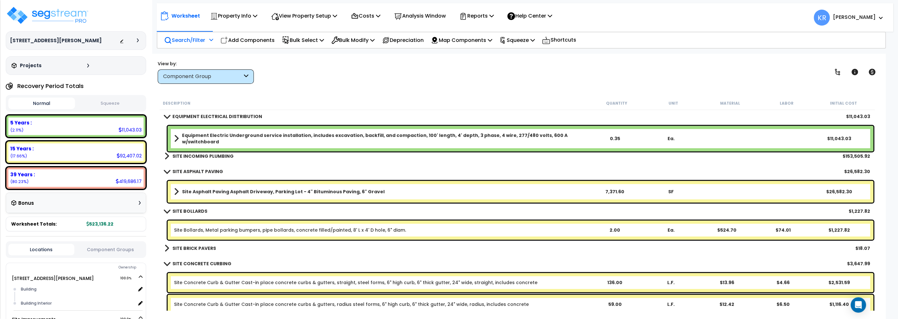
click at [178, 37] on p "Search/Filter" at bounding box center [184, 40] width 41 height 9
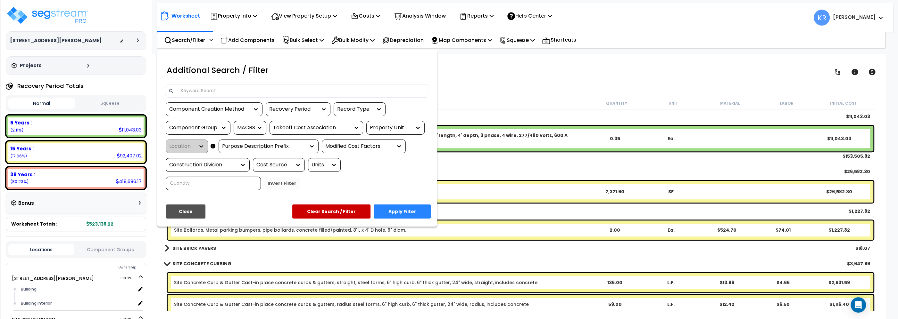
click at [220, 88] on input at bounding box center [301, 91] width 249 height 10
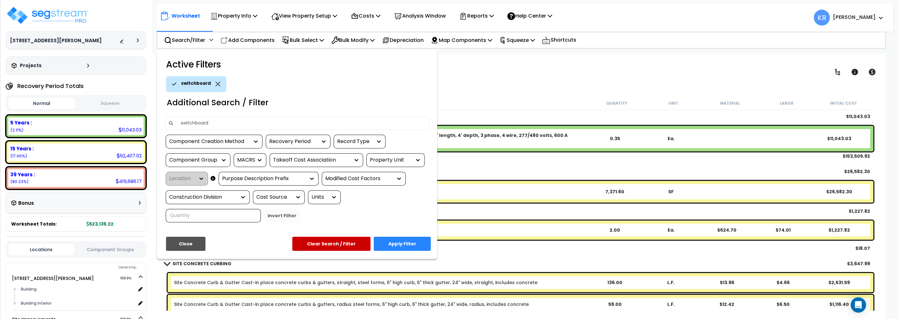
type input "switchboard"
click at [398, 238] on button "Apply Filter" at bounding box center [402, 244] width 57 height 14
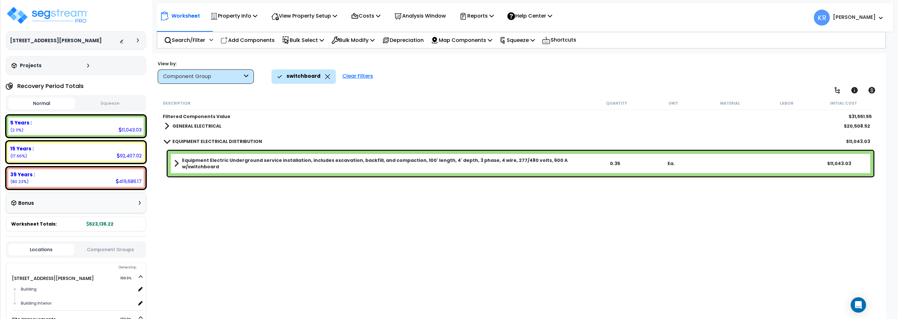
scroll to position [0, 0]
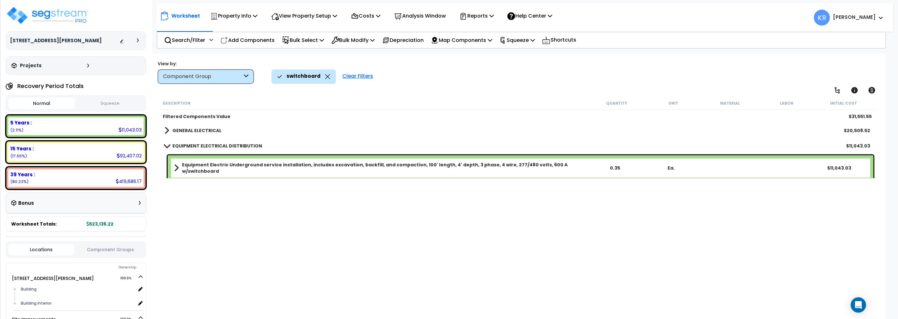
click at [176, 131] on b "GENERAL ELECTRICAL" at bounding box center [196, 131] width 49 height 6
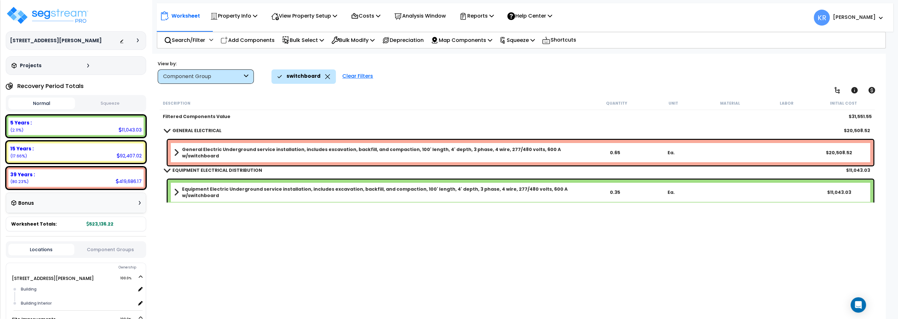
click at [206, 148] on b "General Electric Underground service installation, includes excavation, backfil…" at bounding box center [384, 152] width 404 height 13
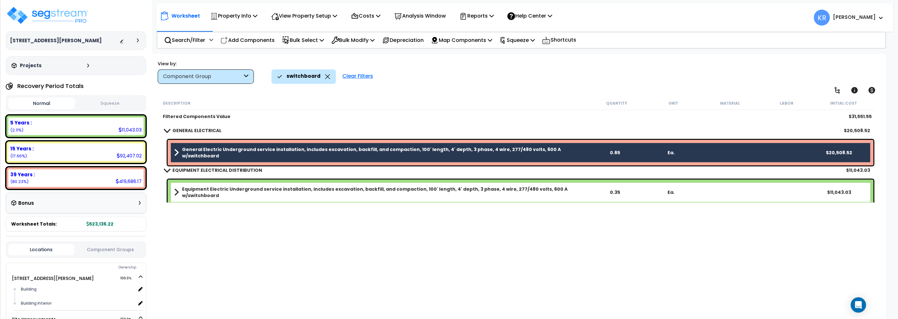
click at [209, 188] on b "Equipment Electric Underground service installation, includes excavation, backf…" at bounding box center [384, 192] width 404 height 13
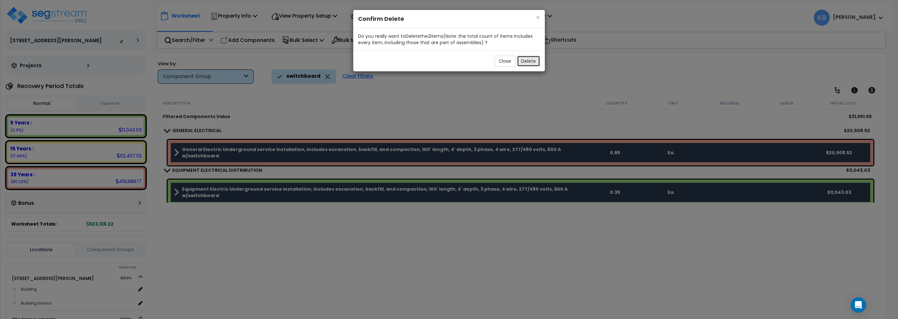
click at [533, 63] on button "Delete" at bounding box center [528, 61] width 23 height 11
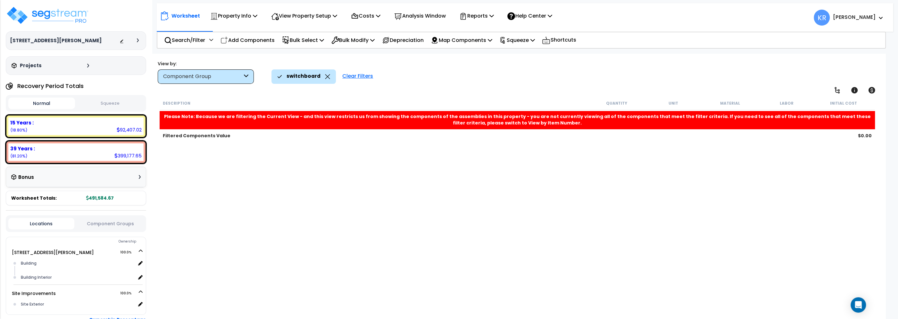
click at [355, 77] on div "Clear Filters" at bounding box center [357, 77] width 37 height 14
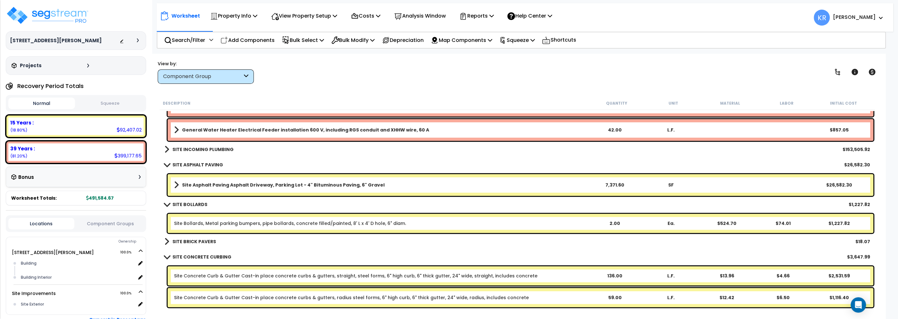
scroll to position [328, 0]
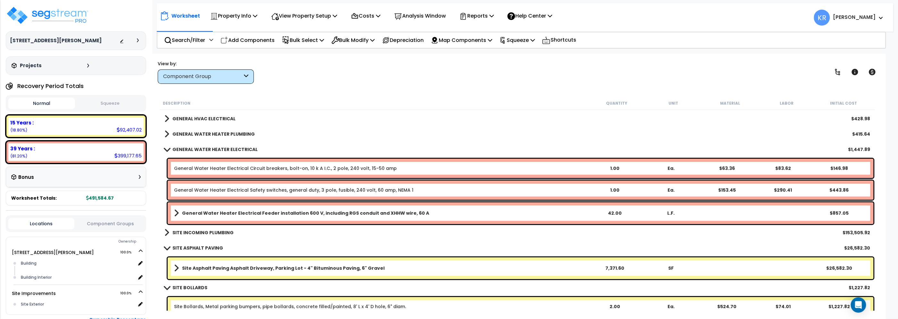
click at [190, 231] on b "SITE INCOMING PLUMBING" at bounding box center [202, 233] width 61 height 6
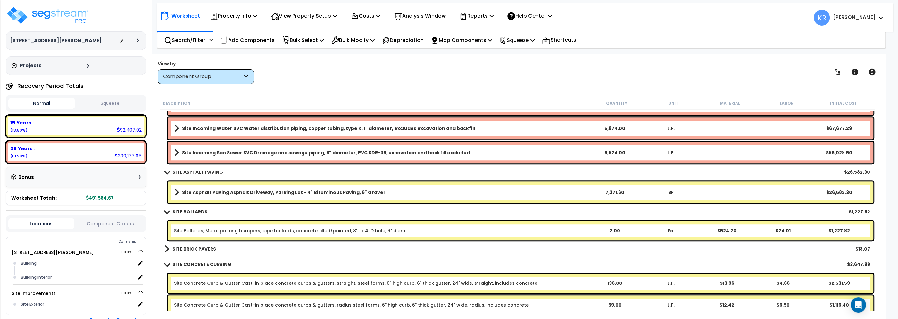
scroll to position [474, 0]
click at [181, 249] on b "SITE BRICK PAVERS" at bounding box center [194, 250] width 44 height 6
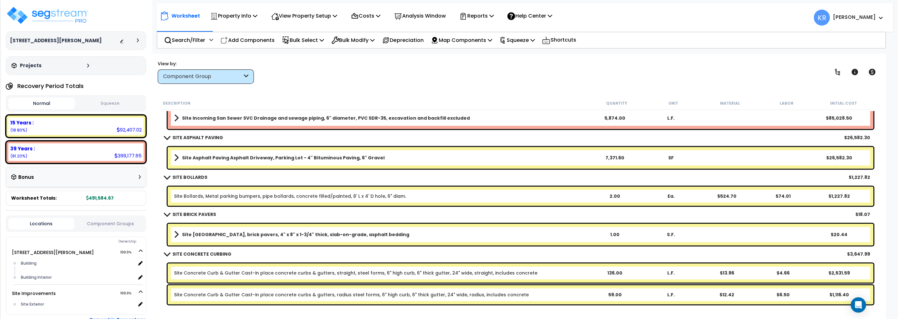
scroll to position [511, 0]
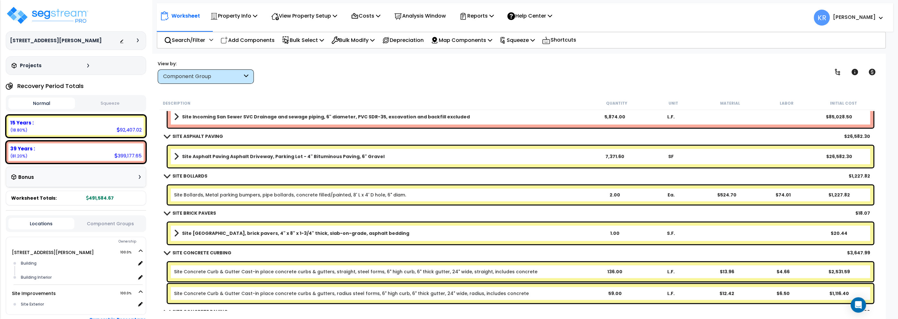
click at [184, 238] on div "Site Brick Paver Plaza, brick pavers, 4" x 8" x 1-3/4" thick, slab-on-grade, as…" at bounding box center [521, 234] width 706 height 22
click at [188, 232] on b "Site Brick Paver Plaza, brick pavers, 4" x 8" x 1-3/4" thick, slab-on-grade, as…" at bounding box center [295, 233] width 227 height 6
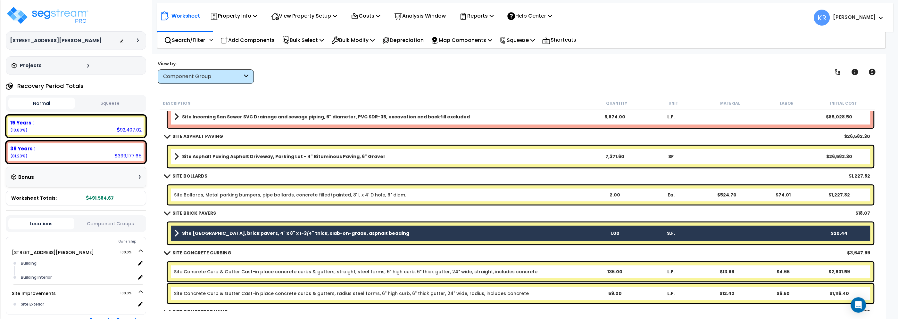
click at [332, 228] on div "Site Brick Paver Plaza, brick pavers, 4" x 8" x 1-3/4" thick, slab-on-grade, as…" at bounding box center [521, 234] width 706 height 22
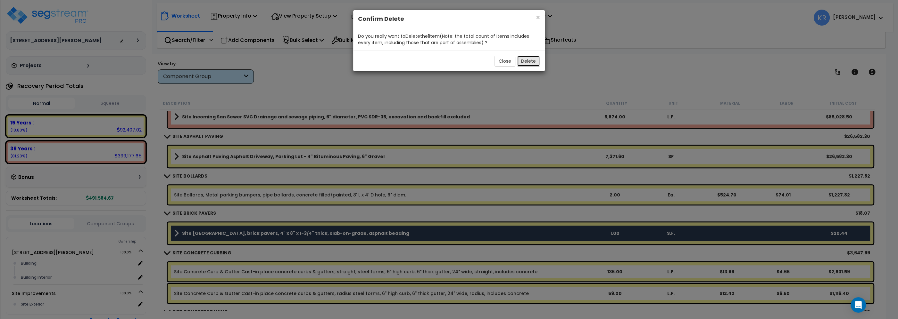
click at [528, 56] on button "Delete" at bounding box center [528, 61] width 23 height 11
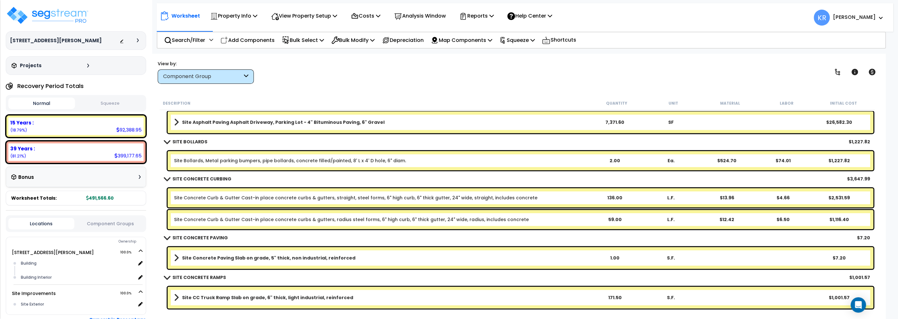
scroll to position [547, 0]
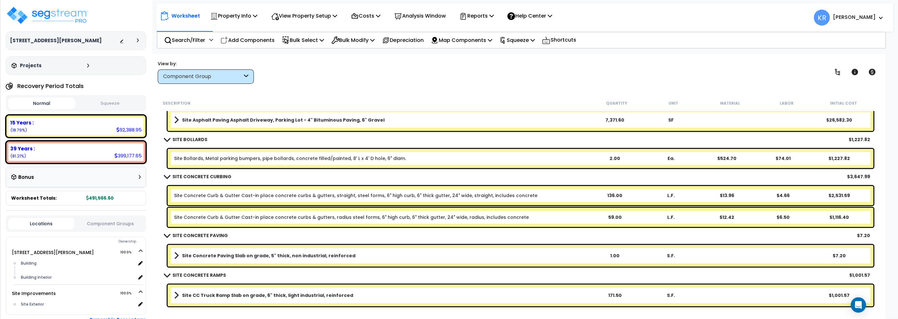
click at [191, 217] on link "Site Concrete Curb & Gutter Cast-in place concrete curbs & gutters, radius stee…" at bounding box center [351, 217] width 355 height 6
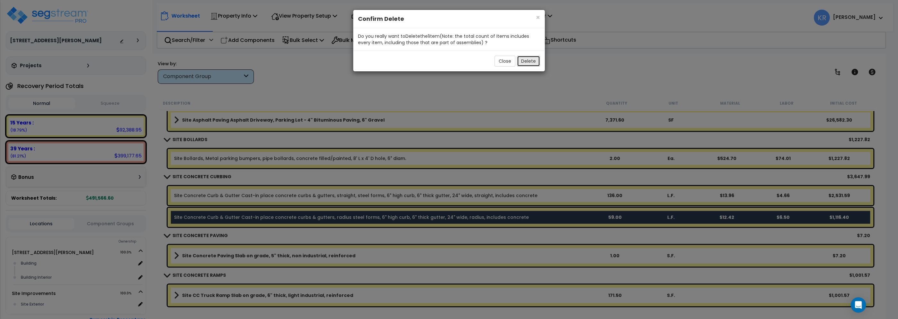
click at [524, 60] on button "Delete" at bounding box center [528, 61] width 23 height 11
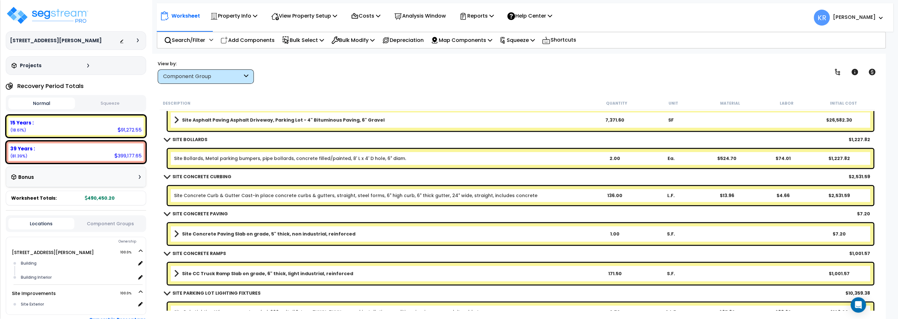
click at [484, 193] on link "Site Concrete Curb & Gutter Cast-in place concrete curbs & gutters, straight, s…" at bounding box center [355, 196] width 363 height 6
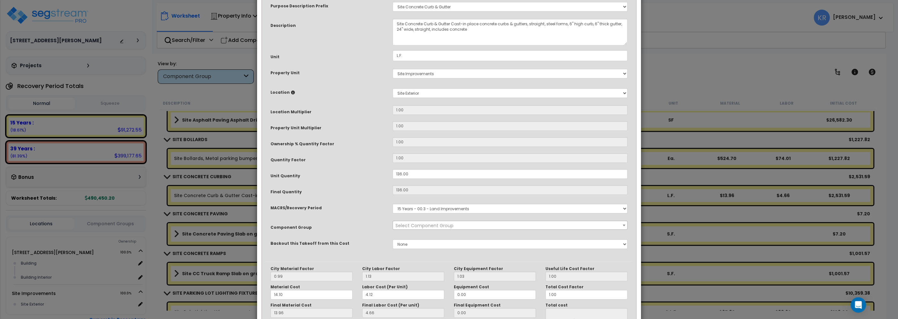
select select "57160"
drag, startPoint x: 413, startPoint y: 212, endPoint x: 333, endPoint y: 211, distance: 79.8
click at [333, 181] on div "Unit Quantity 136.00" at bounding box center [449, 175] width 367 height 11
type input "136.0"
type input "136"
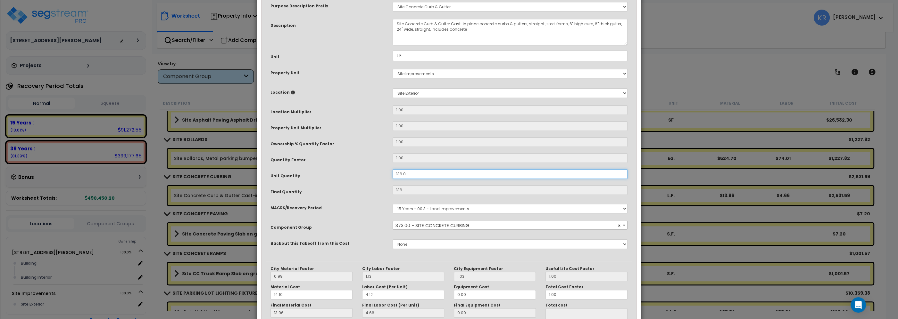
type input "$2,532.32"
type input "136."
type input "$2,532.32"
type input "136"
type input "$2,532.32"
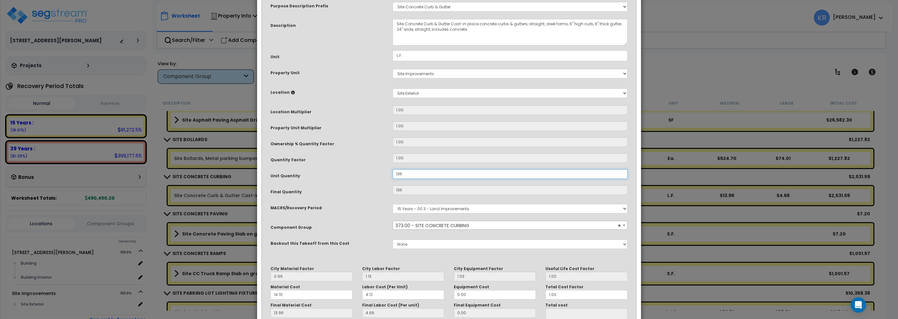
type input "13"
type input "$2,532.32"
type input "13"
type input "$242.06"
type input "1"
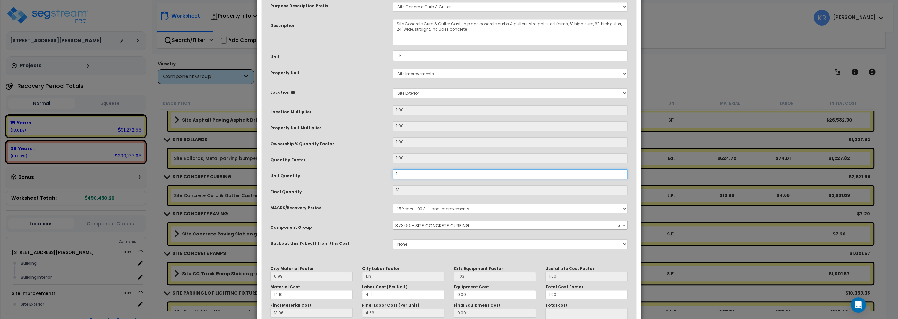
type input "1"
type input "$18.62"
type input "0"
type input "$0.00"
type input "1"
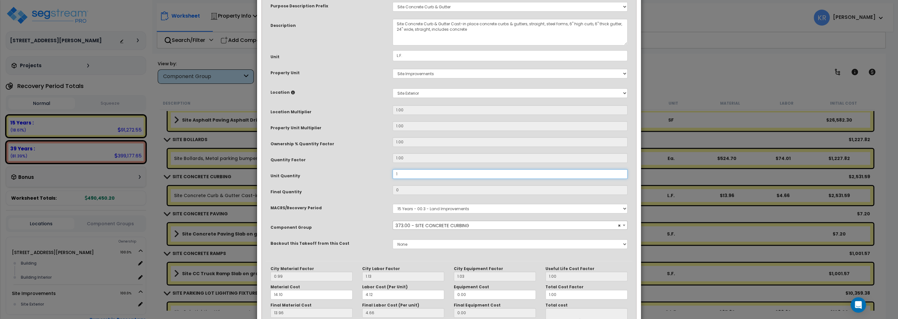
type input "1"
type input "$18.62"
type input "19"
type input "$353.78"
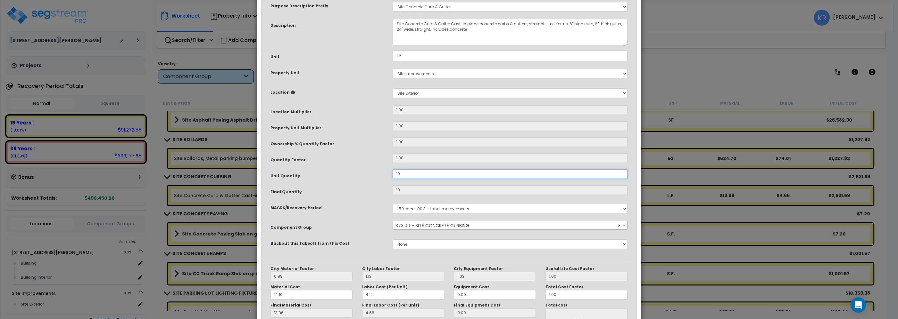
type input "195"
type input "$3,630.90"
type input "195."
type input "$3,630.90"
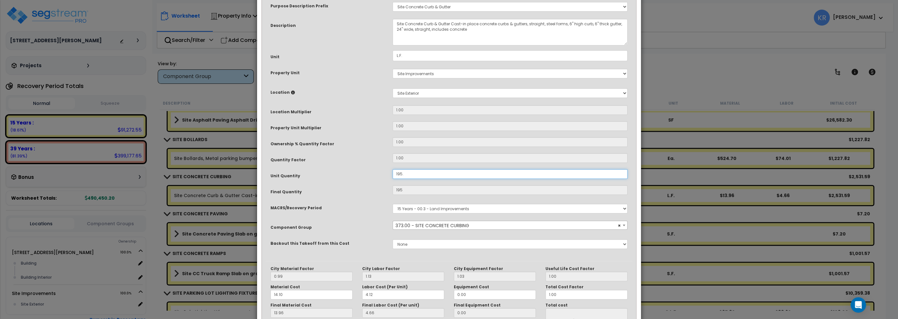
type input "195.3"
type input "$3,630.90"
type input "195.3"
type input "$3,636.49"
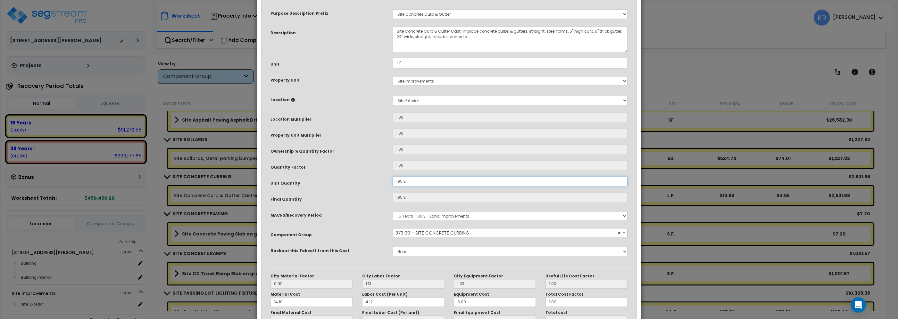
scroll to position [93, 0]
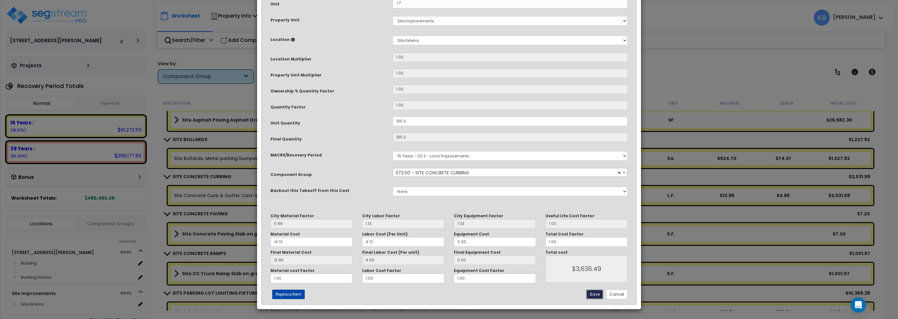
click at [595, 294] on button "Save" at bounding box center [594, 295] width 17 height 10
type input "195.30"
type input "3636.49"
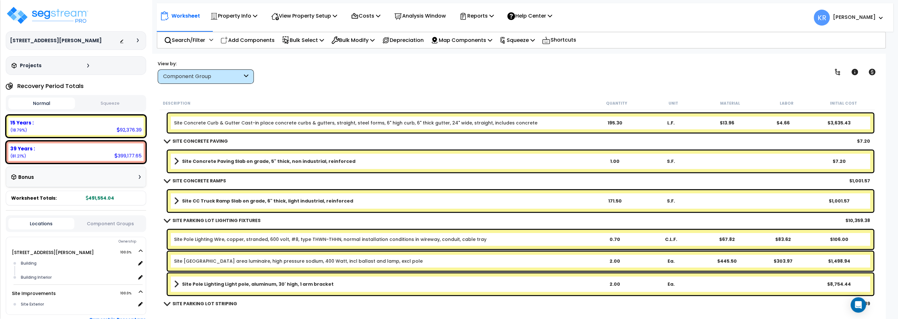
scroll to position [620, 0]
click at [219, 158] on b "Site Concrete Paving Slab on grade, 5" thick, non industrial, reinforced" at bounding box center [268, 161] width 173 height 6
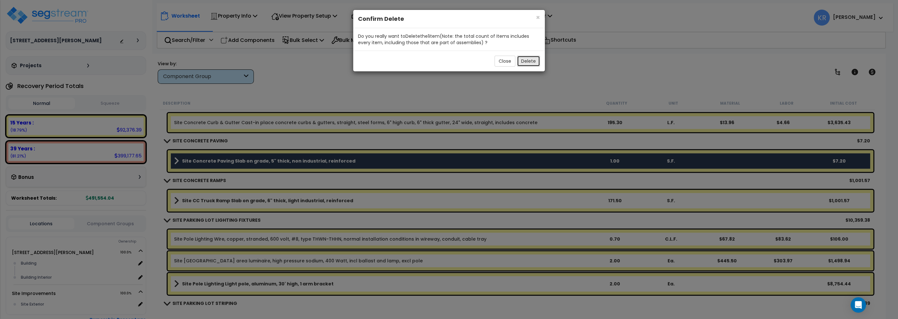
click at [525, 63] on button "Delete" at bounding box center [528, 61] width 23 height 11
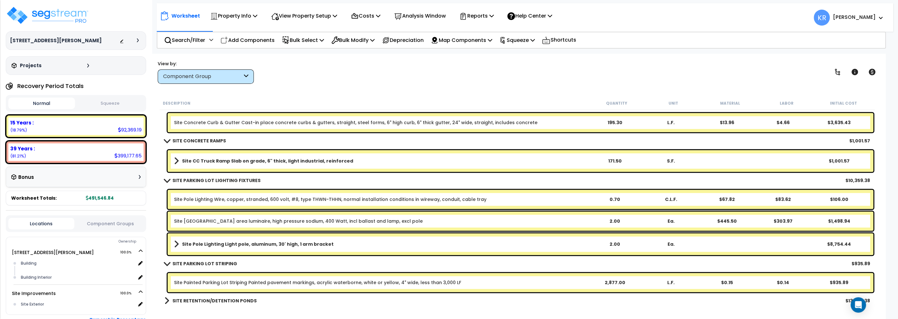
click at [215, 162] on b "Site CC Truck Ramp Slab on grade, 6" thick, light industrial, reinforced" at bounding box center [267, 161] width 171 height 6
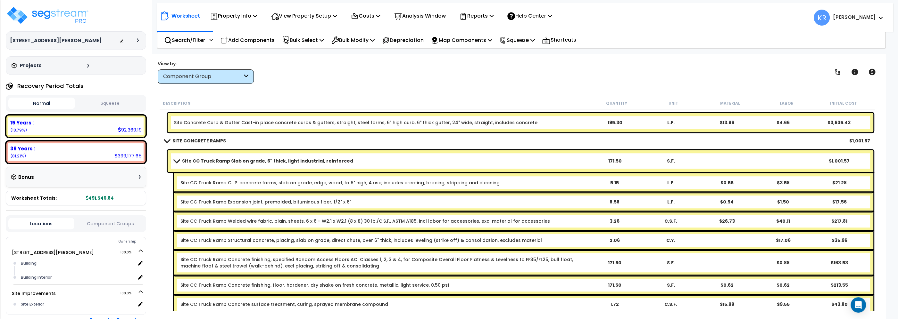
click at [215, 162] on b "Site CC Truck Ramp Slab on grade, 6" thick, light industrial, reinforced" at bounding box center [267, 161] width 171 height 6
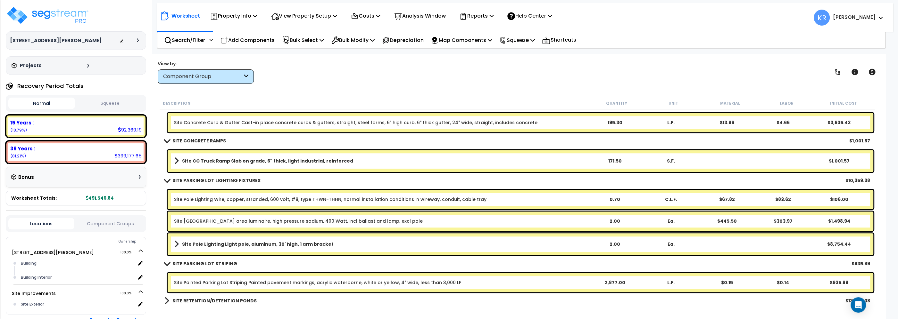
click at [215, 162] on b "Site CC Truck Ramp Slab on grade, 6" thick, light industrial, reinforced" at bounding box center [267, 161] width 171 height 6
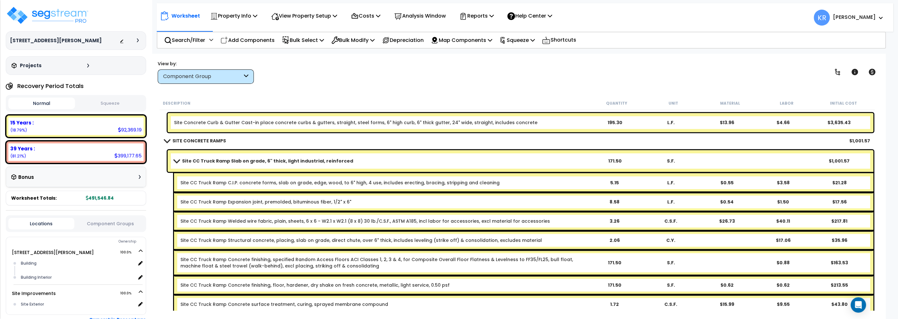
click at [215, 162] on b "Site CC Truck Ramp Slab on grade, 6" thick, light industrial, reinforced" at bounding box center [267, 161] width 171 height 6
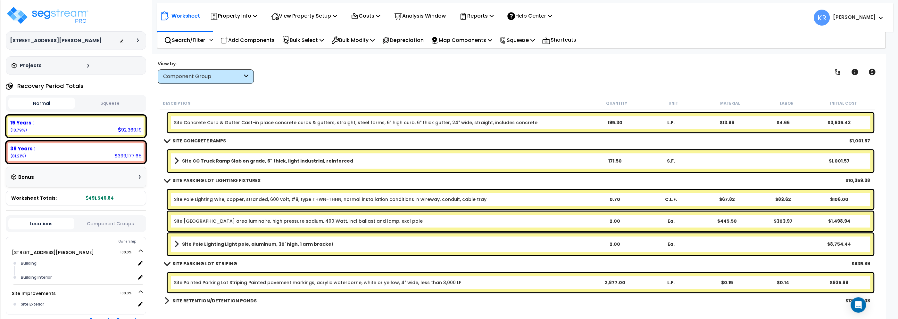
click at [215, 162] on b "Site CC Truck Ramp Slab on grade, 6" thick, light industrial, reinforced" at bounding box center [267, 161] width 171 height 6
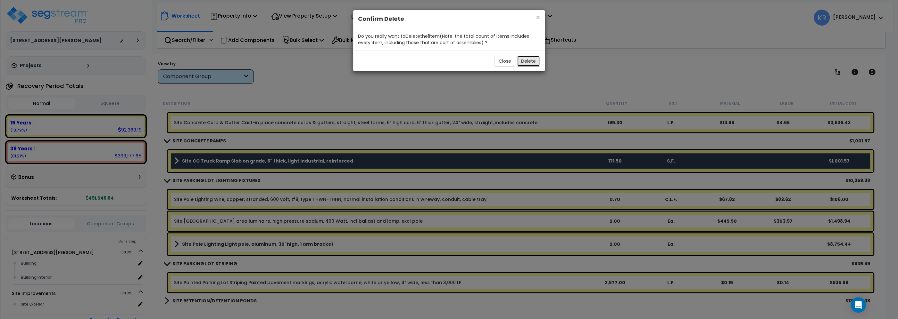
click at [523, 62] on button "Delete" at bounding box center [528, 61] width 23 height 11
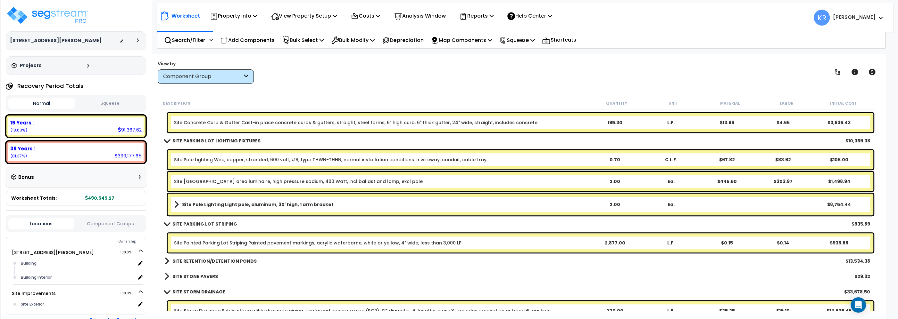
scroll to position [657, 0]
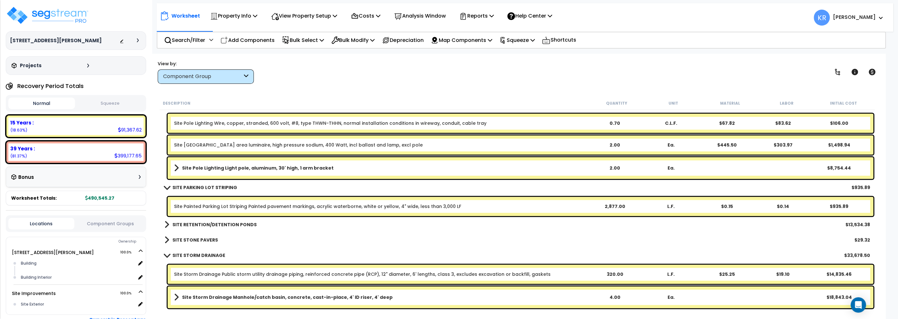
click at [212, 225] on b "SITE RETENTION/DETENTION PONDS" at bounding box center [214, 225] width 84 height 6
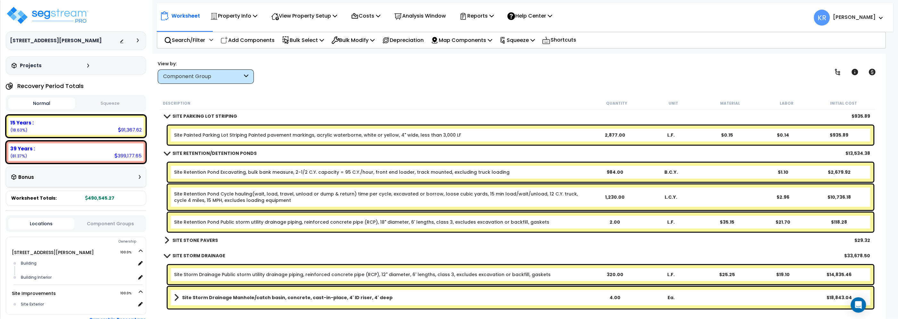
scroll to position [730, 0]
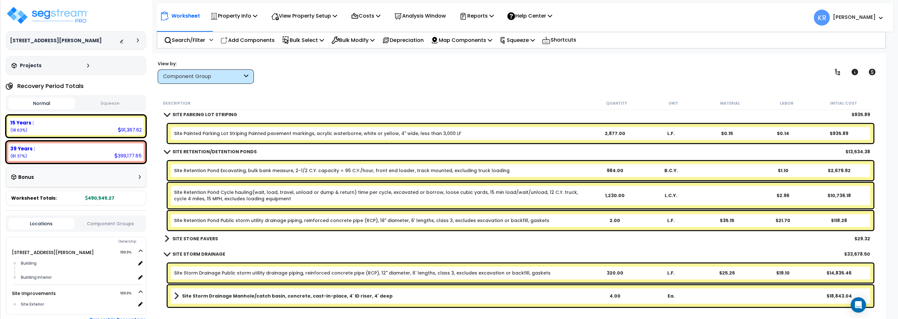
click at [179, 240] on b "SITE STONE PAVERS" at bounding box center [194, 239] width 45 height 6
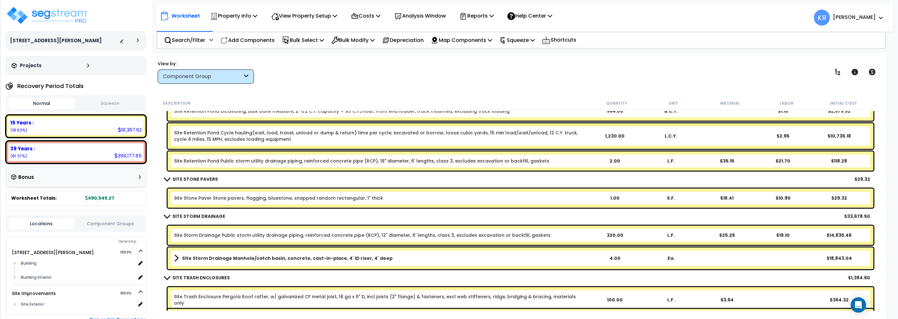
scroll to position [803, 0]
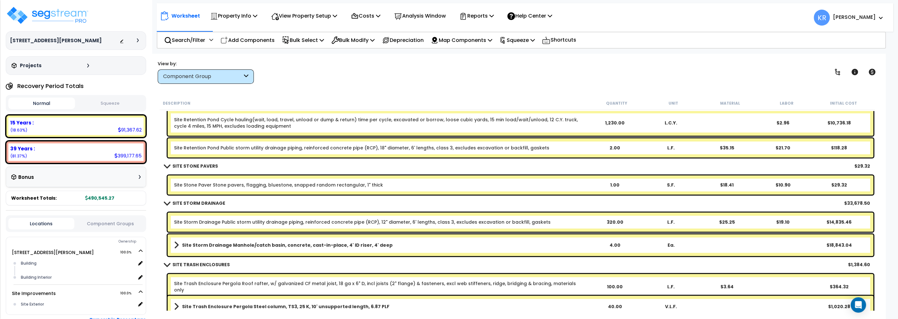
click at [213, 187] on link "Site Stone Paver Stone pavers, flagging, bluestone, snapped random rectangular,…" at bounding box center [278, 185] width 209 height 6
click at [211, 185] on link "Site Stone Paver Stone pavers, flagging, bluestone, snapped random rectangular,…" at bounding box center [278, 185] width 209 height 6
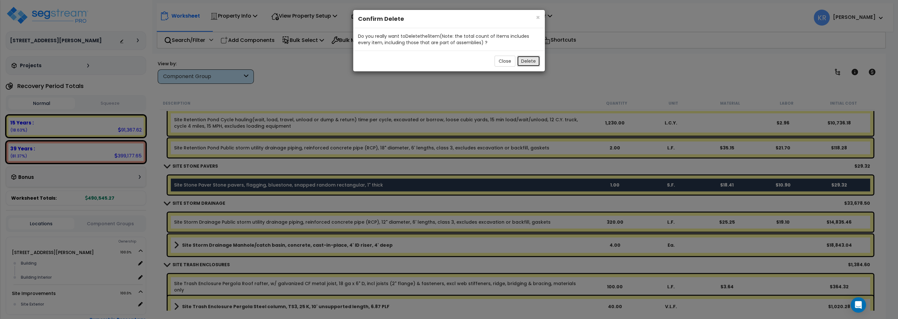
click at [526, 63] on button "Delete" at bounding box center [528, 61] width 23 height 11
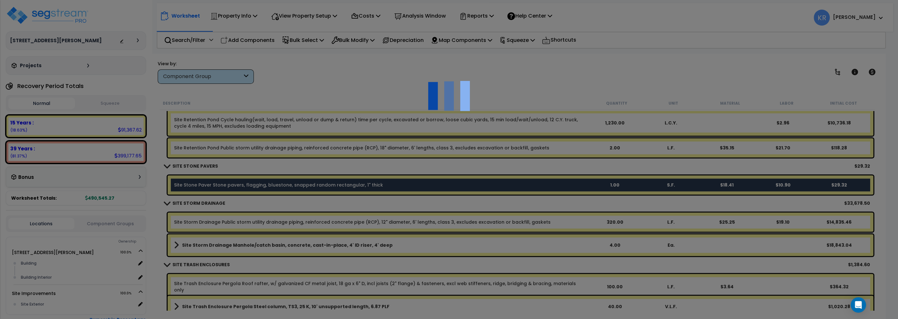
scroll to position [773, 0]
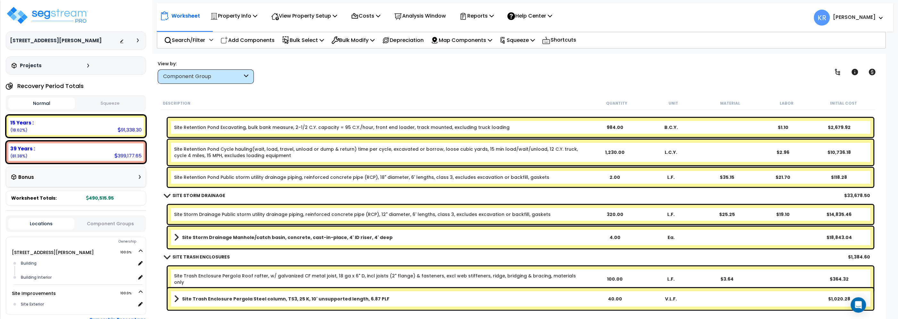
click at [255, 208] on div "Site Storm Drainage Public storm utility drainage piping, reinforced concrete p…" at bounding box center [521, 214] width 706 height 19
click at [197, 211] on link "Site Storm Drainage Public storm utility drainage piping, reinforced concrete p…" at bounding box center [362, 214] width 376 height 6
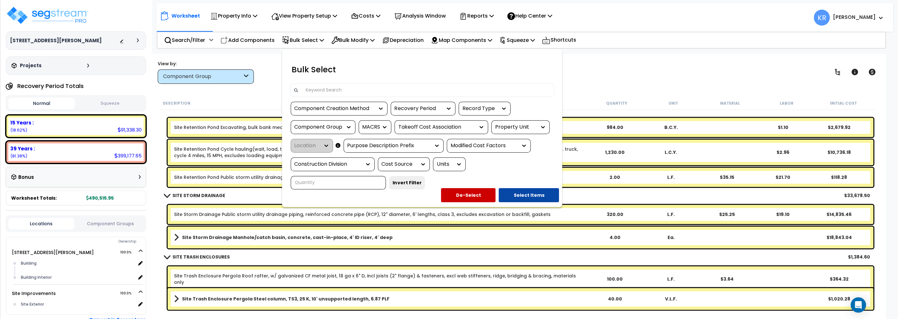
click at [600, 96] on div at bounding box center [449, 159] width 898 height 319
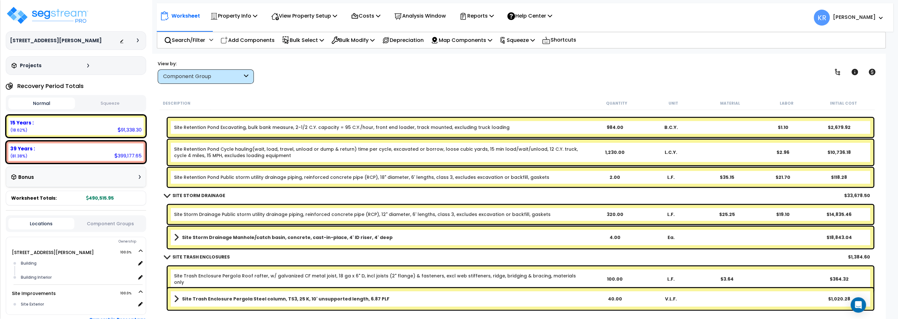
click at [585, 70] on div "View by: Component Group High to Low (Total Cost)" at bounding box center [517, 72] width 724 height 24
click at [193, 211] on div "Site Storm Drainage Public storm utility drainage piping, reinforced concrete p…" at bounding box center [521, 214] width 706 height 19
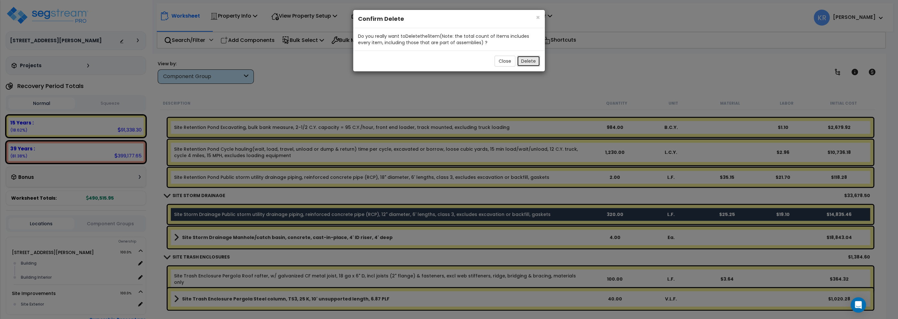
click at [530, 59] on button "Delete" at bounding box center [528, 61] width 23 height 11
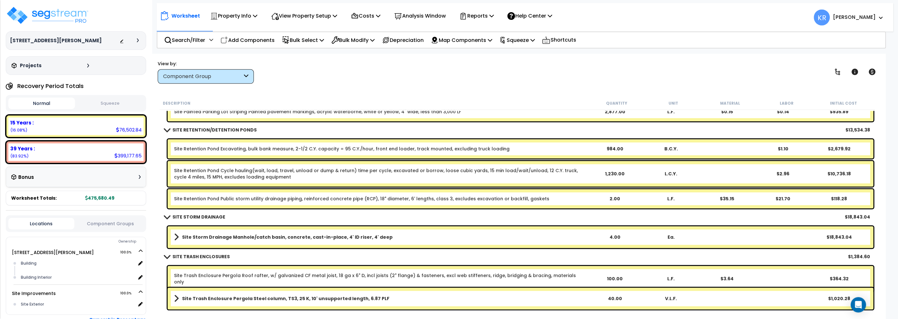
scroll to position [28, 0]
click at [198, 271] on div "Site Trash Enclosure Pergola Roof rafter, w/ galvanized CF metal joist, 18 ga x…" at bounding box center [521, 280] width 706 height 26
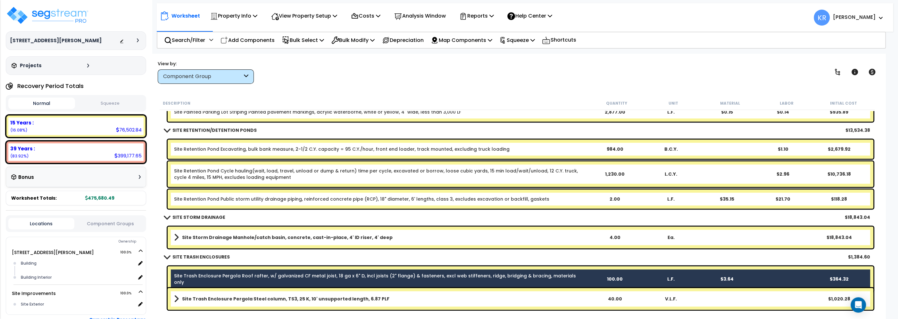
click at [200, 300] on b "Site Trash Enclosure Pergola Steel column, TS3, 25 K, 10' unsupported length, 6…" at bounding box center [285, 299] width 207 height 6
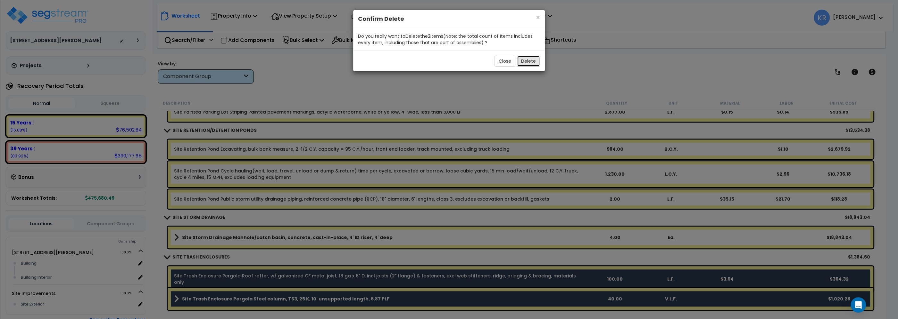
drag, startPoint x: 528, startPoint y: 59, endPoint x: 527, endPoint y: 62, distance: 3.7
click at [527, 62] on button "Delete" at bounding box center [528, 61] width 23 height 11
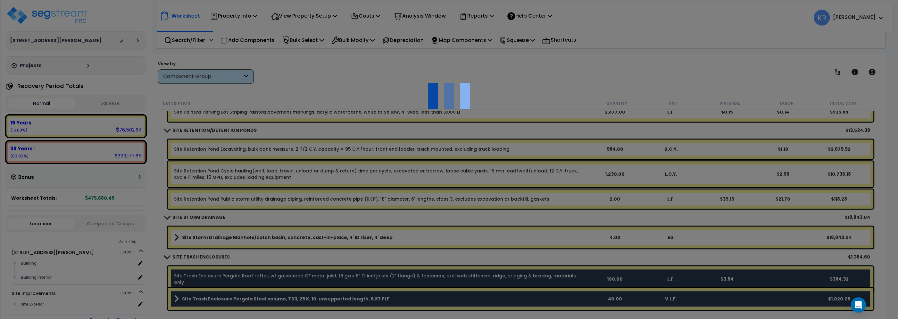
scroll to position [690, 0]
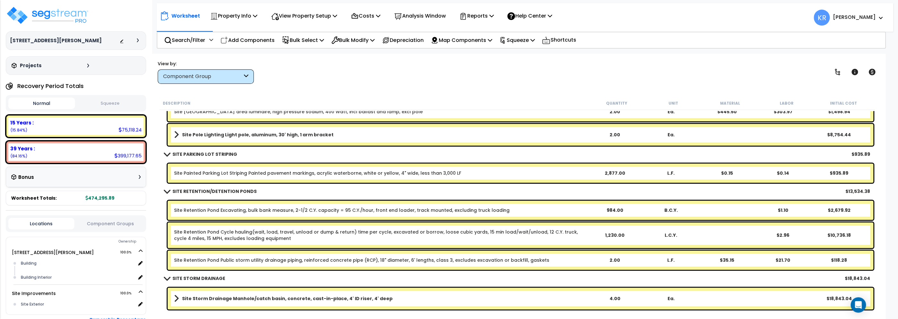
click at [413, 90] on div "Worksheet Property Info Property Setup Add Property Unit Template property Clon…" at bounding box center [517, 213] width 736 height 319
click at [236, 42] on p "Add Components" at bounding box center [247, 40] width 54 height 9
select select
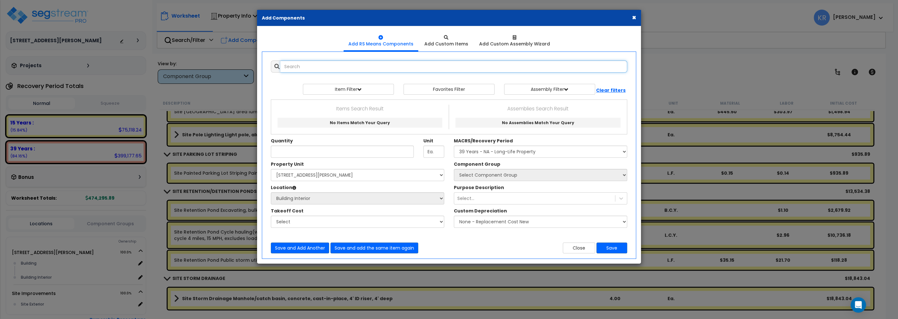
select select
click at [634, 16] on button "×" at bounding box center [634, 17] width 4 height 7
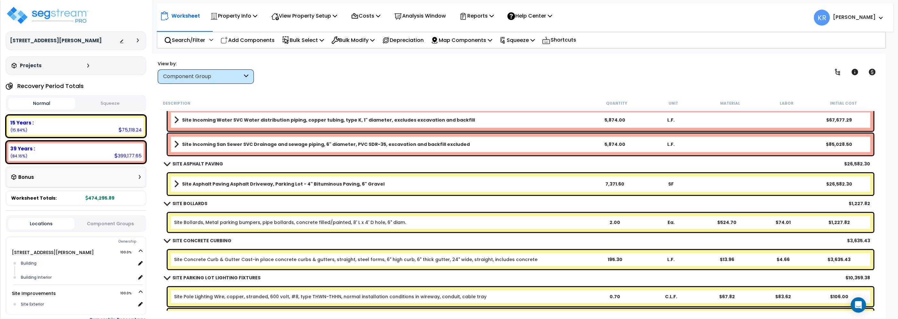
scroll to position [179, 0]
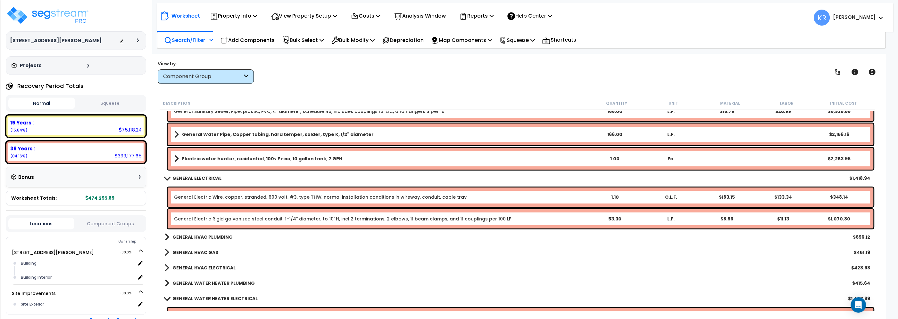
click at [176, 40] on p "Search/Filter" at bounding box center [184, 40] width 41 height 9
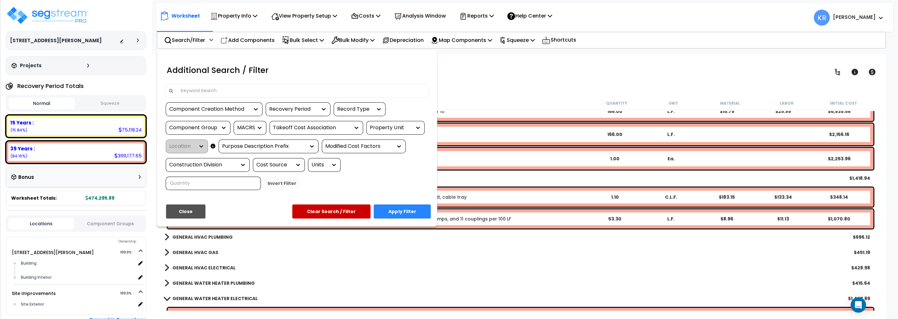
click at [191, 93] on input at bounding box center [301, 91] width 249 height 10
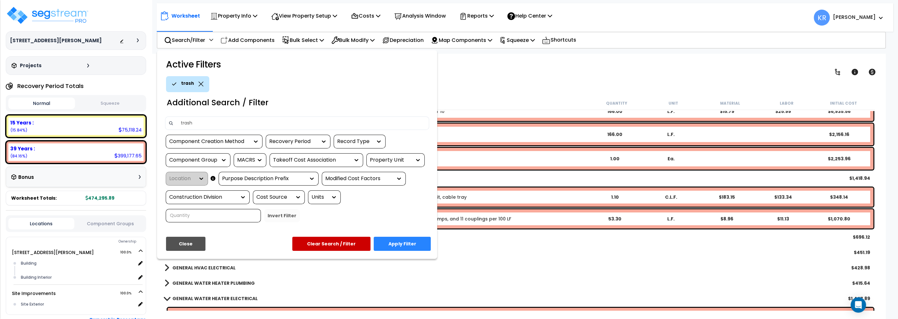
type input "trash"
click at [417, 243] on button "Apply Filter" at bounding box center [402, 244] width 57 height 14
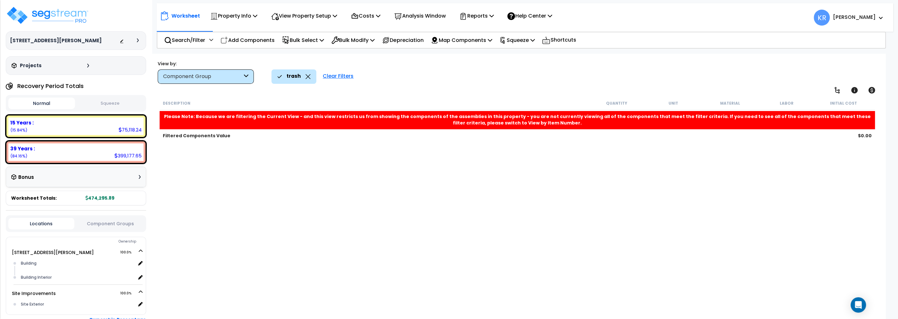
click at [338, 79] on div "Clear Filters" at bounding box center [337, 77] width 37 height 14
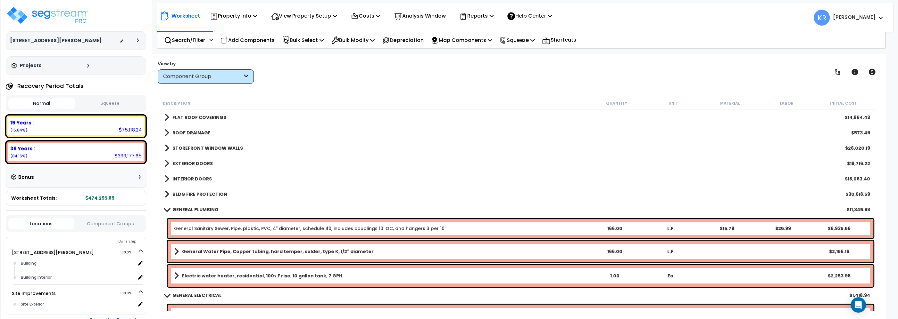
scroll to position [109, 0]
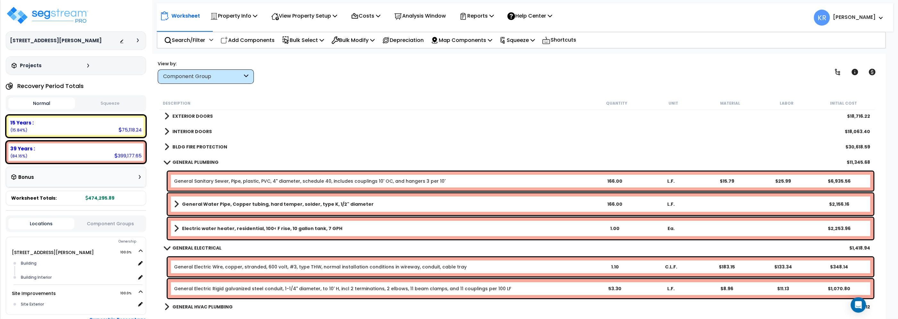
click at [189, 160] on b "GENERAL PLUMBING" at bounding box center [195, 162] width 46 height 6
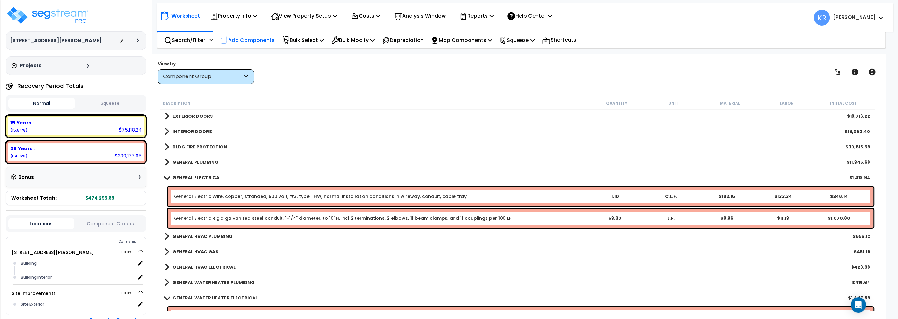
click at [257, 39] on p "Add Components" at bounding box center [247, 40] width 54 height 9
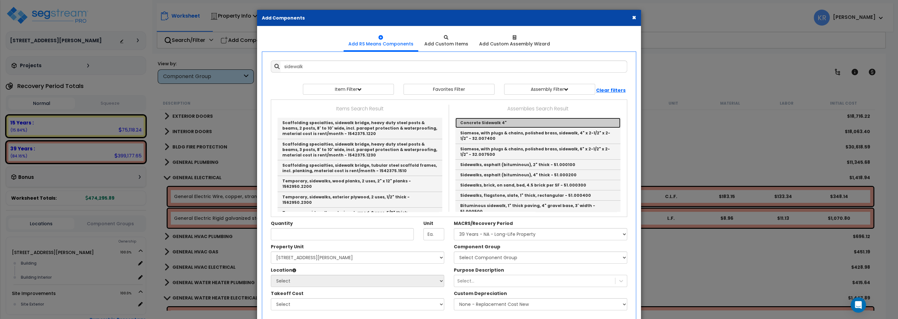
click at [517, 120] on link "Concrete Sidewalk 4"" at bounding box center [537, 123] width 165 height 10
type input "Concrete Sidewalk 4""
checkbox input "true"
type input "EA"
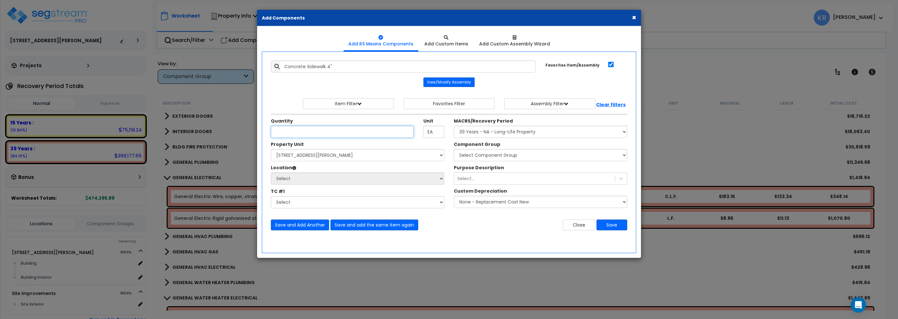
click at [317, 132] on input "Unit Quantity" at bounding box center [342, 132] width 143 height 12
type input "1,141.7"
click at [454, 126] on select "Select MACRS/Recovery Period 5 Years - 57.0 - Distributive Trades & Services 5 …" at bounding box center [540, 132] width 173 height 12
select select "3666"
click option "15 Years - 00.3 - Land Improvements" at bounding box center [0, 0] width 0 height 0
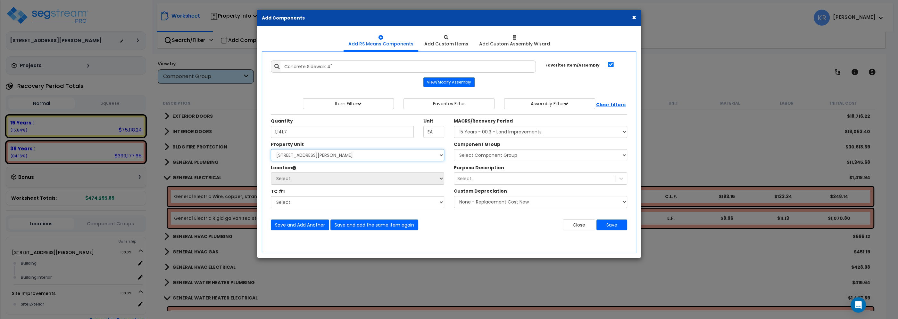
click at [271, 149] on select "Select 2303 Harrison Ave NW Site Improvements" at bounding box center [357, 155] width 173 height 12
select select "164598"
click option "Site Improvements" at bounding box center [0, 0] width 0 height 0
click at [271, 173] on select "Select Site Exterior Add Additional Location" at bounding box center [357, 179] width 173 height 12
select select "462"
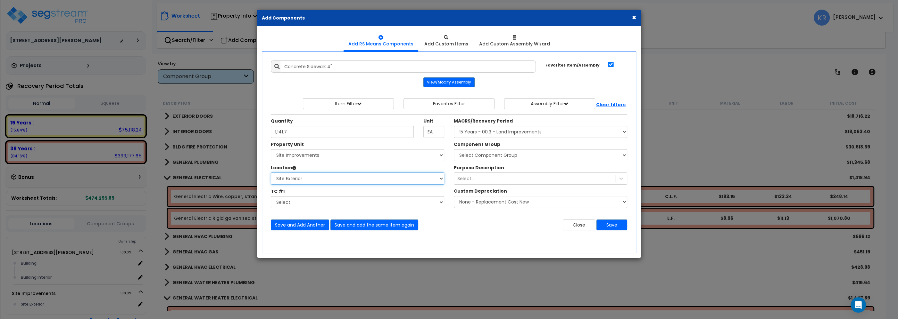
click option "Site Exterior" at bounding box center [0, 0] width 0 height 0
click at [454, 149] on select "Select Component Group 434.00 - SITE PRIVACY WALLS 447.00 - SITE SWIMMING POOLS…" at bounding box center [540, 155] width 173 height 12
select select "57161"
click option "374.00 - SITE CONCRETE PATHS/SIDEWALKS" at bounding box center [0, 0] width 0 height 0
click at [614, 228] on button "Save" at bounding box center [611, 225] width 31 height 11
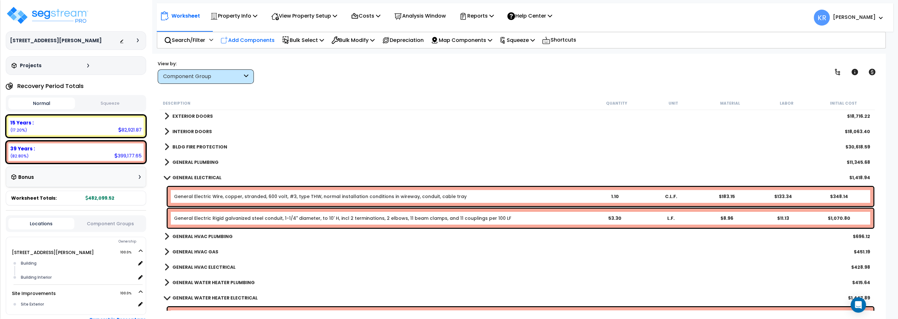
click at [236, 39] on p "Add Components" at bounding box center [247, 40] width 54 height 9
select select
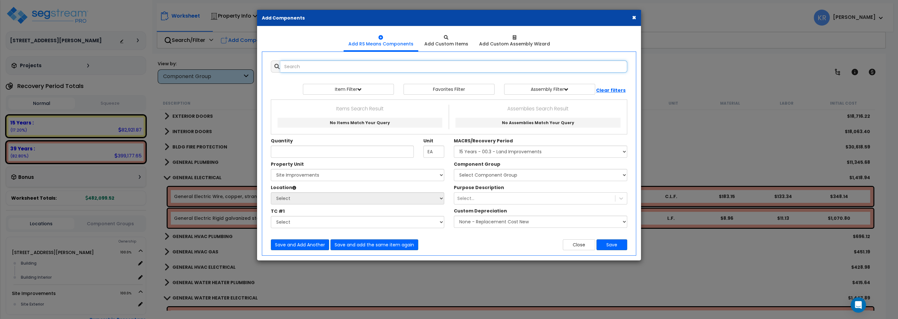
select select
click at [301, 65] on input "text" at bounding box center [453, 67] width 347 height 12
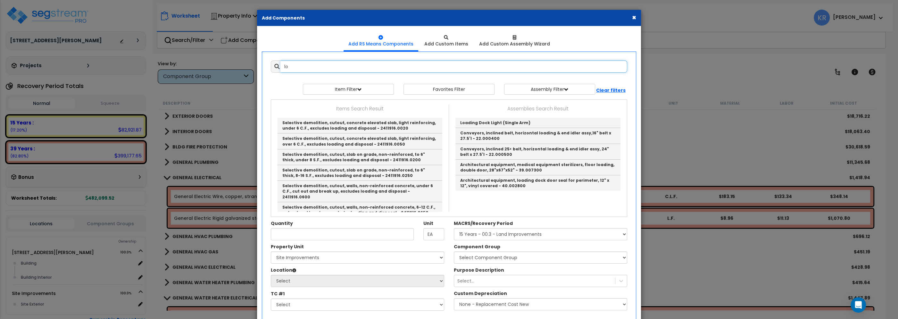
type input "l"
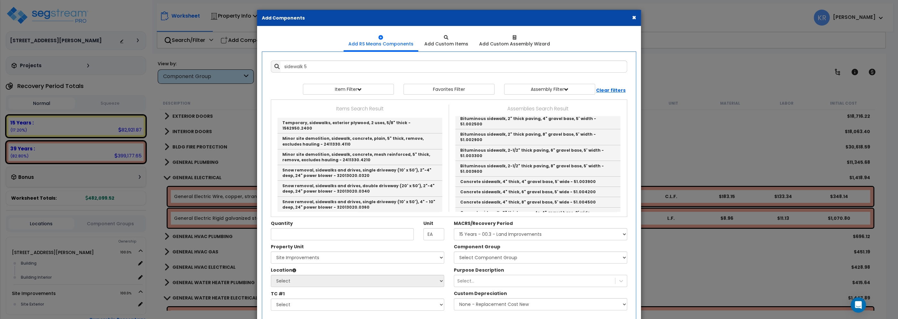
click at [552, 287] on link "Concrete sidewalk, 5" thick concrete, 6" gravel base, 5' wide - 51.005100" at bounding box center [537, 292] width 165 height 10
type input "Concrete sidewalk, 5" thick concrete, 6" gravel base, 5' wide - 51.005100"
checkbox input "false"
type input "L.F."
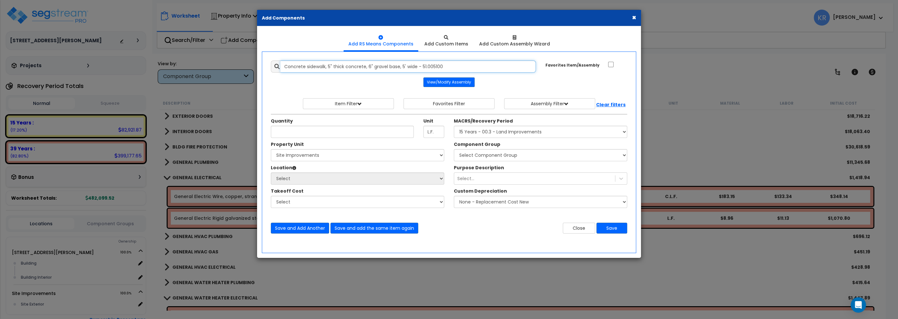
click at [371, 64] on input "Concrete sidewalk, 5" thick concrete, 6" gravel base, 5' wide - 51.005100" at bounding box center [407, 67] width 255 height 12
drag, startPoint x: 473, startPoint y: 70, endPoint x: 185, endPoint y: 56, distance: 288.4
click at [280, 61] on input "Concrete sidewalk, 5" thick concrete, 6" gravel base, 5' wide - 51.005100" at bounding box center [407, 67] width 255 height 12
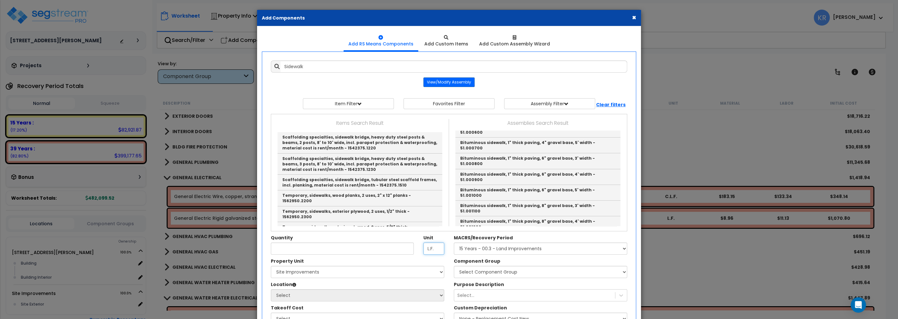
click at [434, 247] on input "L.F." at bounding box center [433, 249] width 21 height 12
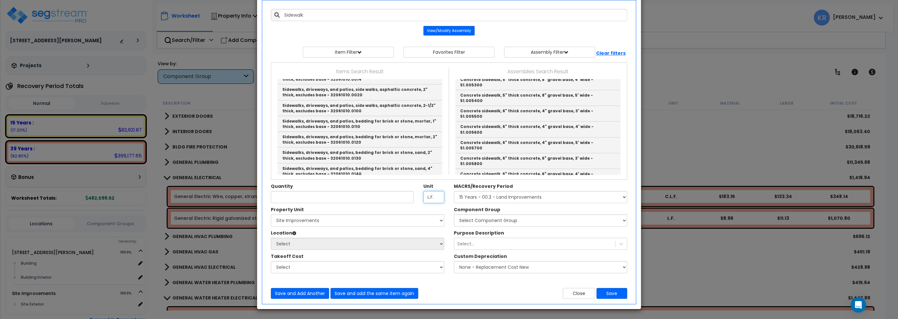
scroll to position [584, 0]
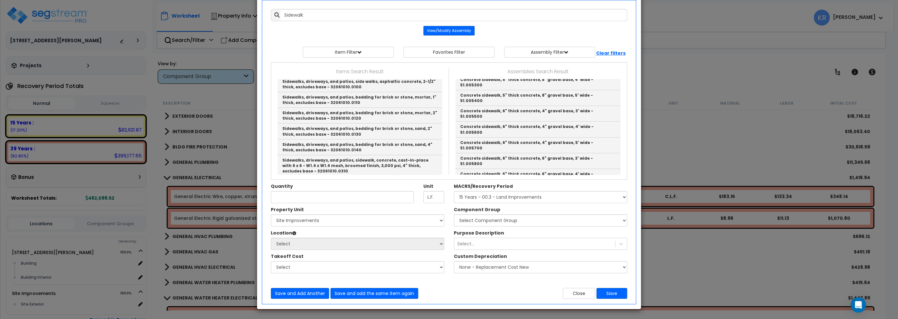
click at [359, 177] on link "Sidewalks, driveways, and patios, sidewalk, concrete, cast-in-place with 6 x 6 …" at bounding box center [359, 187] width 165 height 21
type input "Sidewalks, driveways, and patios, sidewalk, concrete, cast-in-place with 6 x 6 …"
type input "S.F."
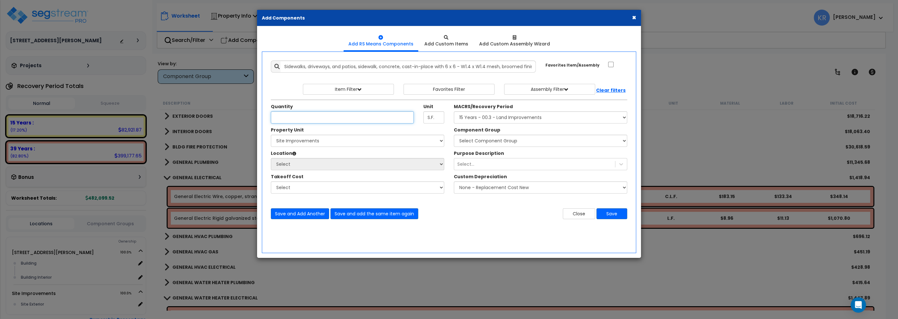
scroll to position [0, 0]
type input "171.5"
click at [454, 112] on select "Select MACRS/Recovery Period 5 Years - 57.0 - Distributive Trades & Services 5 …" at bounding box center [540, 118] width 173 height 12
select select "3666"
click option "15 Years - 00.3 - Land Improvements" at bounding box center [0, 0] width 0 height 0
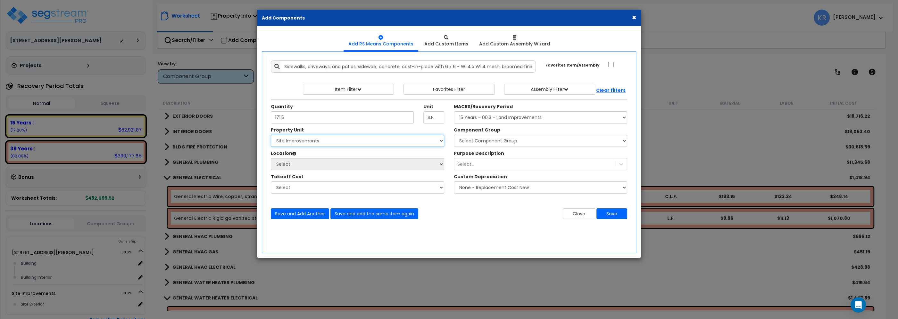
click at [271, 135] on select "Select 2303 Harrison Ave NW Site Improvements" at bounding box center [357, 141] width 173 height 12
select select "164598"
click option "Site Improvements" at bounding box center [0, 0] width 0 height 0
click at [454, 135] on select "Select Component Group 434.00 - SITE PRIVACY WALLS 447.00 - SITE SWIMMING POOLS…" at bounding box center [540, 141] width 173 height 12
select select "57163"
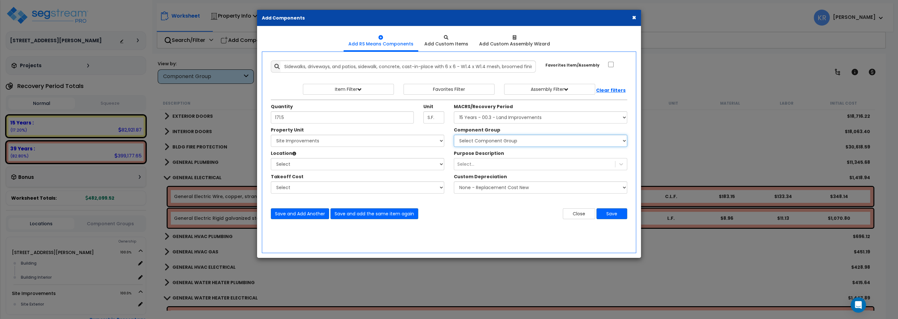
click option "376.00 - SITE CONCRETE PAVING" at bounding box center [0, 0] width 0 height 0
click at [271, 158] on select "Select Site Exterior Add Additional Location" at bounding box center [357, 164] width 173 height 12
select select "462"
click option "Site Exterior" at bounding box center [0, 0] width 0 height 0
click at [482, 165] on div "Select..." at bounding box center [534, 164] width 161 height 10
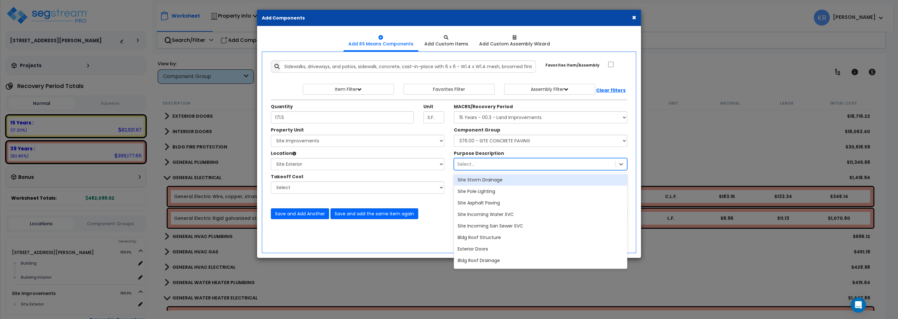
click at [482, 165] on div "Select..." at bounding box center [534, 164] width 161 height 10
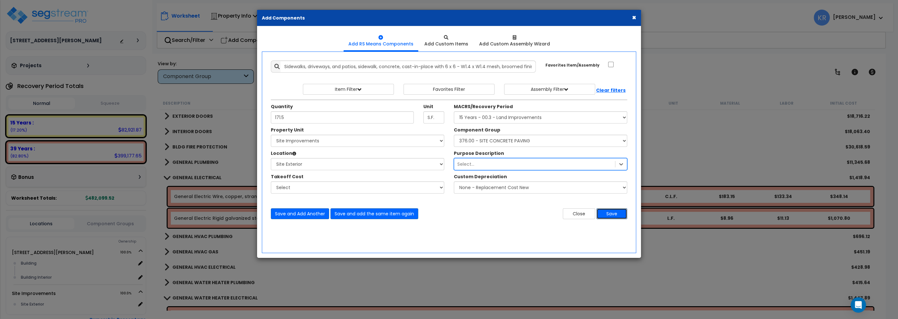
click at [611, 211] on button "Save" at bounding box center [611, 214] width 31 height 11
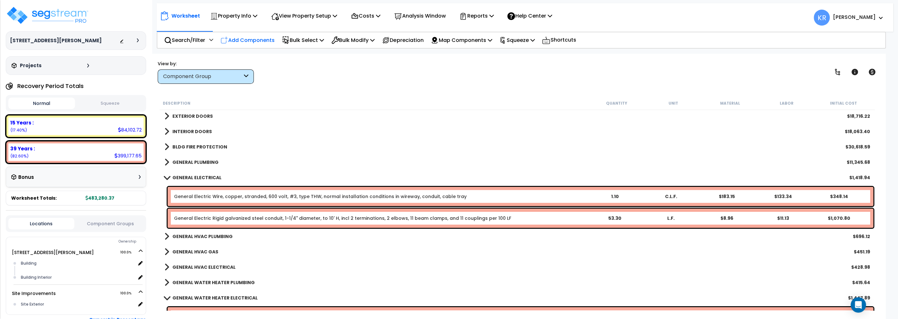
click at [244, 39] on p "Add Components" at bounding box center [247, 40] width 54 height 9
select select
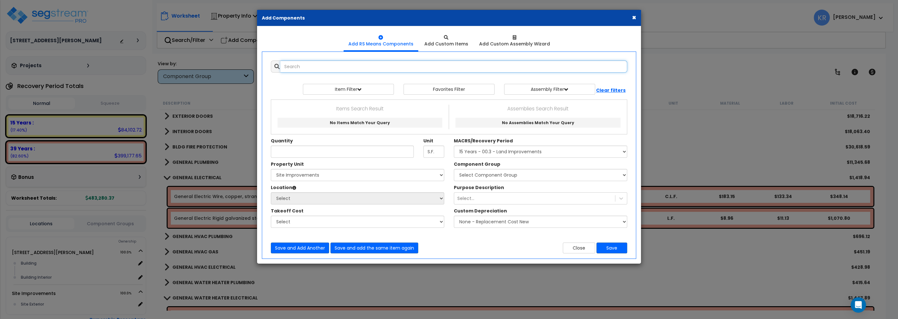
select select
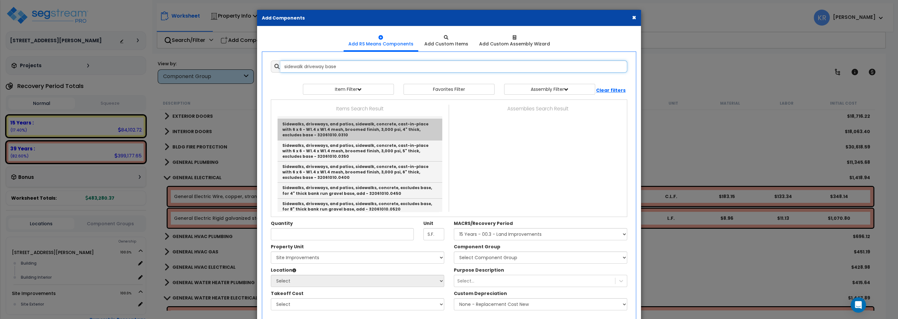
scroll to position [146, 0]
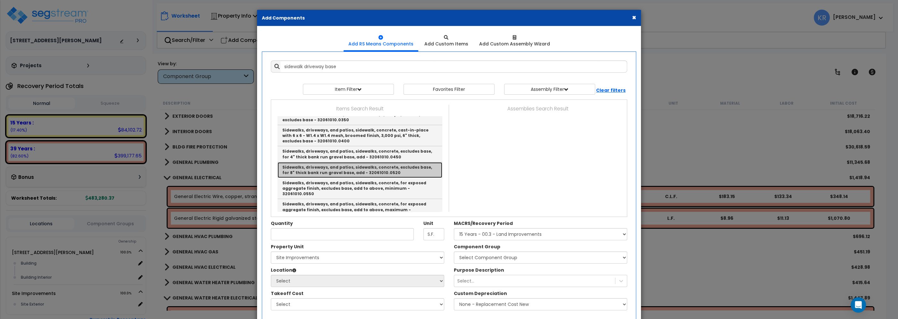
click at [364, 171] on link "Sidewalks, driveways, and patios, sidewalks, concrete, excludes base, for 8" th…" at bounding box center [359, 170] width 165 height 16
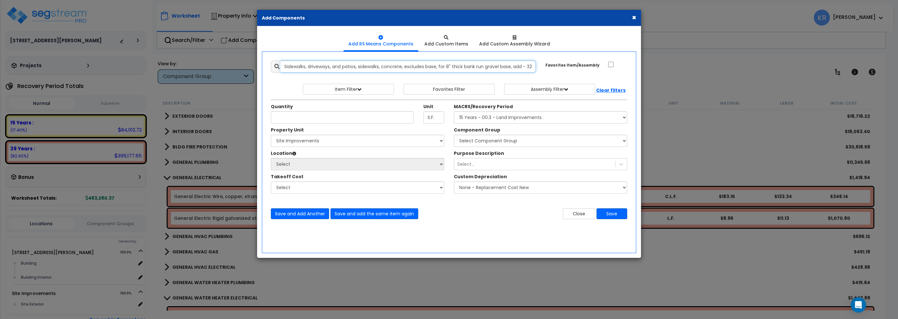
click at [408, 71] on input "Sidewalks, driveways, and patios, sidewalks, concrete, excludes base, for 8" th…" at bounding box center [407, 67] width 255 height 12
drag, startPoint x: 380, startPoint y: 66, endPoint x: 861, endPoint y: 52, distance: 481.5
click at [536, 61] on input "Sidewalks, driveways, and patios, sidewalks, concrete, excludes base, for 8" th…" at bounding box center [407, 67] width 255 height 12
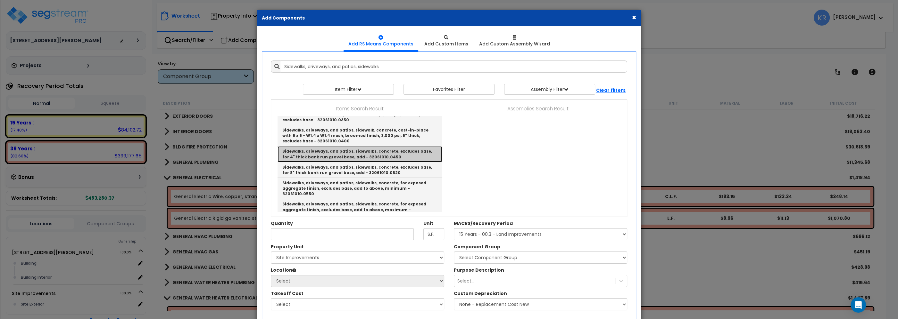
click at [337, 154] on link "Sidewalks, driveways, and patios, sidewalks, concrete, excludes base, for 4" th…" at bounding box center [359, 154] width 165 height 16
type input "Sidewalks, driveways, and patios, sidewalks, concrete, excludes base, for 4" th…"
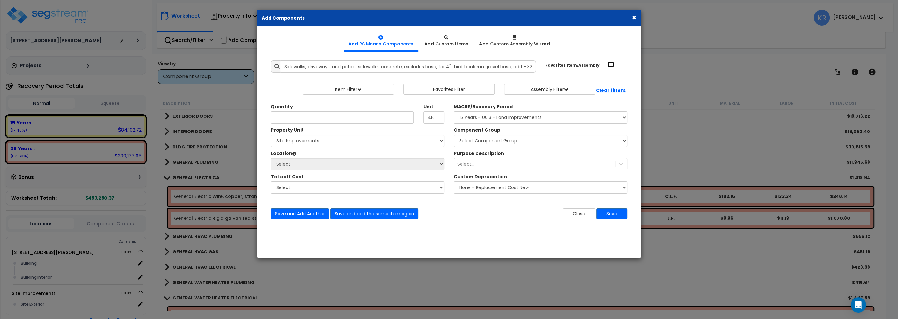
drag, startPoint x: 613, startPoint y: 66, endPoint x: 607, endPoint y: 61, distance: 7.6
click at [612, 66] on input "Favorites Item/Assembly" at bounding box center [611, 64] width 6 height 5
checkbox input "true"
click at [329, 120] on input "Unit Quantity" at bounding box center [342, 118] width 143 height 12
type input "171.5"
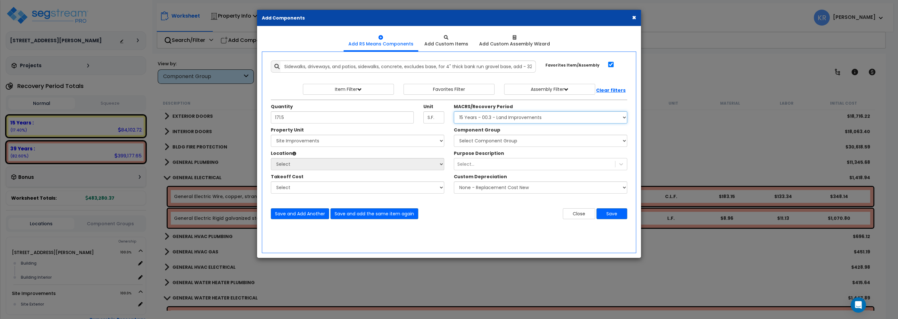
click at [454, 112] on select "Select MACRS/Recovery Period 5 Years - 57.0 - Distributive Trades & Services 5 …" at bounding box center [540, 118] width 173 height 12
select select "3666"
click option "15 Years - 00.3 - Land Improvements" at bounding box center [0, 0] width 0 height 0
click at [271, 135] on select "Select 2303 Harrison Ave NW Site Improvements" at bounding box center [357, 141] width 173 height 12
select select "164598"
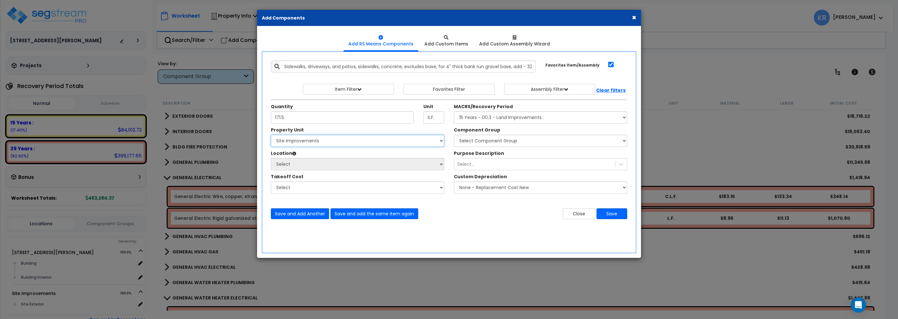
click option "Site Improvements" at bounding box center [0, 0] width 0 height 0
click at [271, 158] on select "Select Site Exterior Add Additional Location" at bounding box center [357, 164] width 173 height 12
select select "462"
click option "Site Exterior" at bounding box center [0, 0] width 0 height 0
click at [454, 135] on select "Select Component Group 434.00 - SITE PRIVACY WALLS 447.00 - SITE SWIMMING POOLS…" at bounding box center [540, 141] width 173 height 12
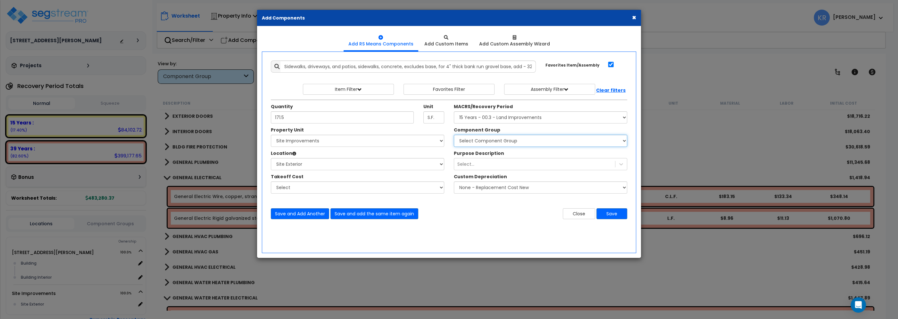
select select "57163"
click option "376.00 - SITE CONCRETE PAVING" at bounding box center [0, 0] width 0 height 0
click at [612, 213] on button "Save" at bounding box center [611, 214] width 31 height 11
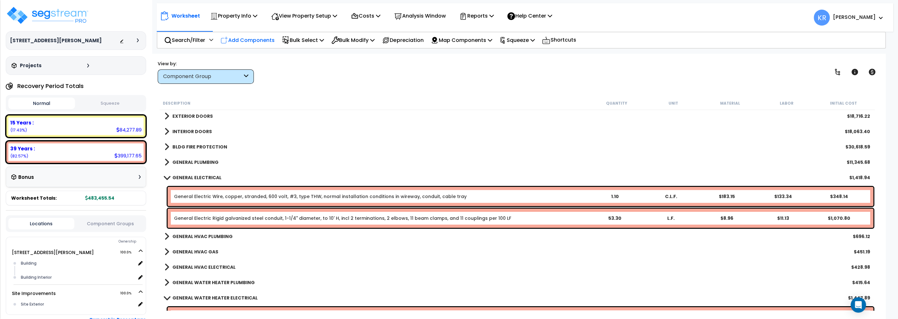
click at [234, 40] on p "Add Components" at bounding box center [247, 40] width 54 height 9
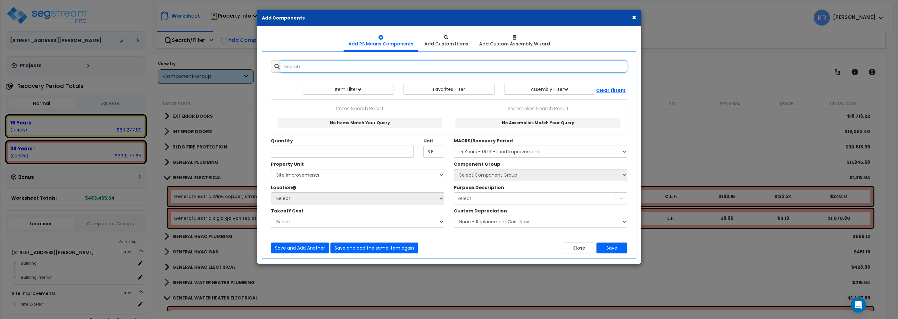
select select
click at [313, 65] on input "text" at bounding box center [453, 67] width 347 height 12
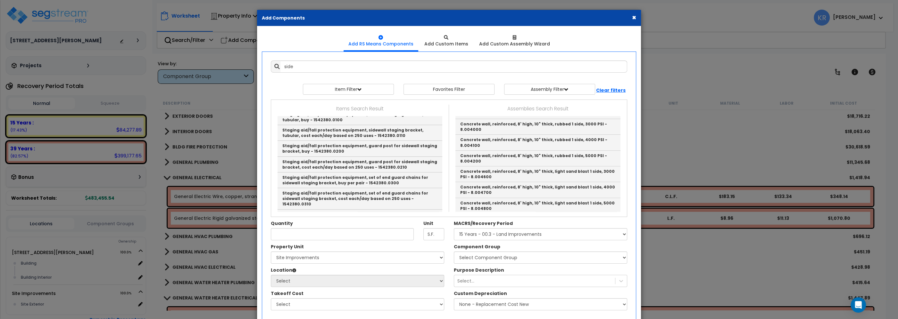
type input "Concrete Sidewalk 4""
type input "EA"
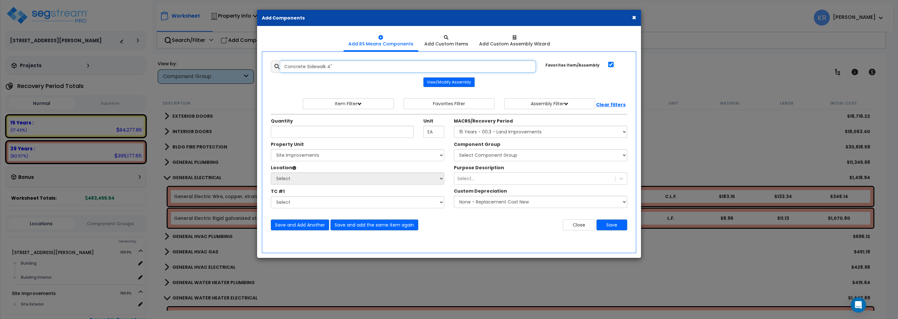
drag, startPoint x: 405, startPoint y: 67, endPoint x: 191, endPoint y: 62, distance: 214.1
click at [280, 62] on input "Concrete Sidewalk 4"" at bounding box center [407, 67] width 255 height 12
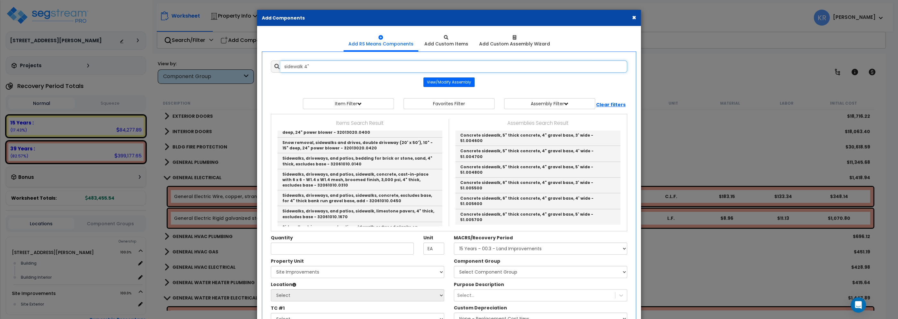
scroll to position [182, 0]
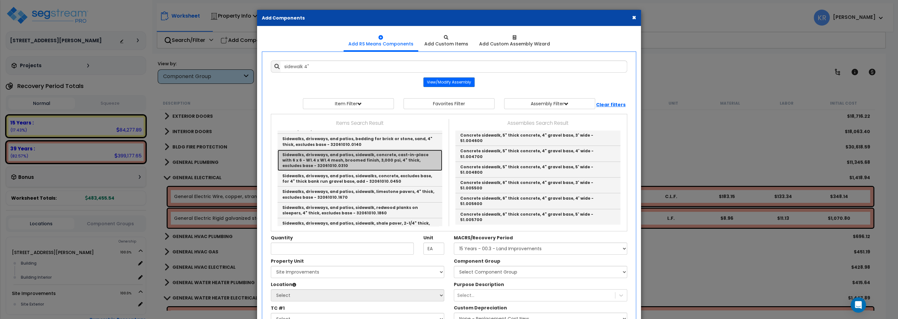
click at [384, 152] on link "Sidewalks, driveways, and patios, sidewalk, concrete, cast-in-place with 6 x 6 …" at bounding box center [359, 160] width 165 height 21
type input "Sidewalks, driveways, and patios, sidewalk, concrete, cast-in-place with 6 x 6 …"
checkbox input "false"
type input "S.F."
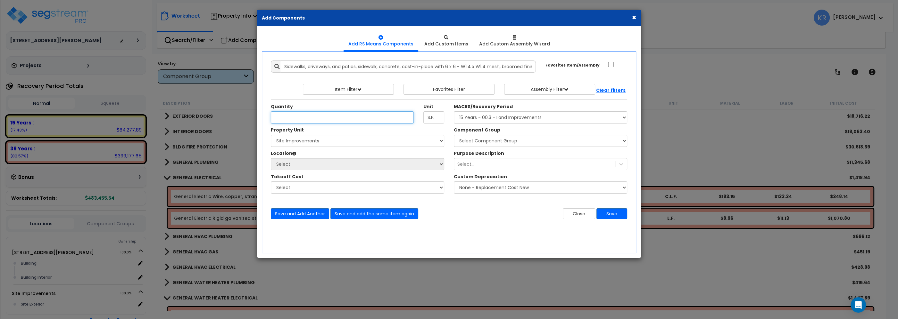
click at [301, 117] on input "Unit Quantity" at bounding box center [342, 118] width 143 height 12
type input "201.1"
click at [454, 112] on select "Select MACRS/Recovery Period 5 Years - 57.0 - Distributive Trades & Services 5 …" at bounding box center [540, 118] width 173 height 12
select select "3666"
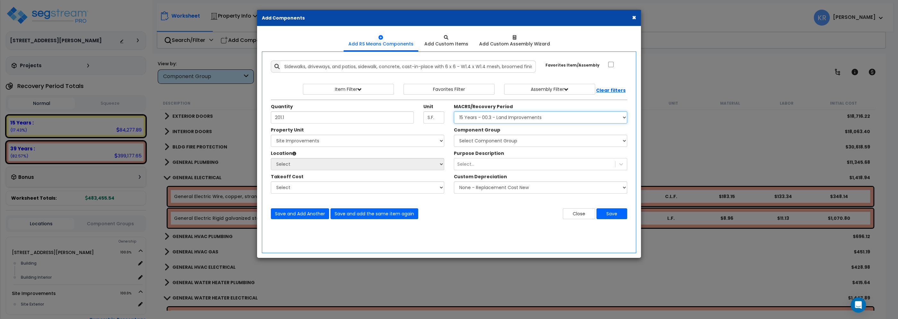
click option "15 Years - 00.3 - Land Improvements" at bounding box center [0, 0] width 0 height 0
click at [271, 135] on select "Select 2303 Harrison Ave NW Site Improvements" at bounding box center [357, 141] width 173 height 12
select select "164598"
click option "Site Improvements" at bounding box center [0, 0] width 0 height 0
click at [454, 135] on select "Select Component Group 434.00 - SITE PRIVACY WALLS 447.00 - SITE SWIMMING POOLS…" at bounding box center [540, 141] width 173 height 12
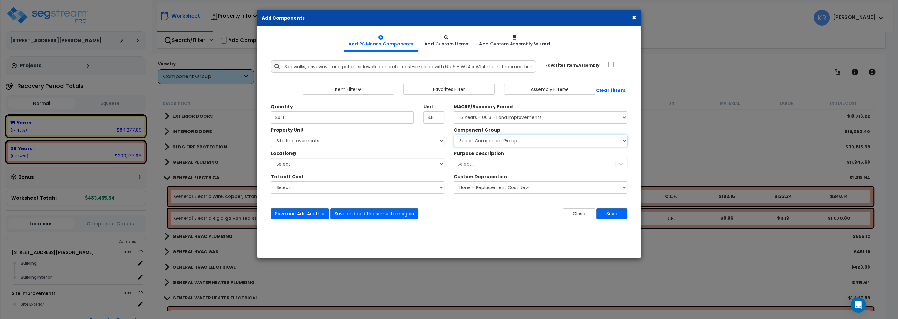
select select "57235"
click option "452.00 - SITE TRASH ENCLOSURES" at bounding box center [0, 0] width 0 height 0
click at [271, 158] on select "Select Site Exterior Add Additional Location" at bounding box center [357, 164] width 173 height 12
select select "462"
click option "Site Exterior" at bounding box center [0, 0] width 0 height 0
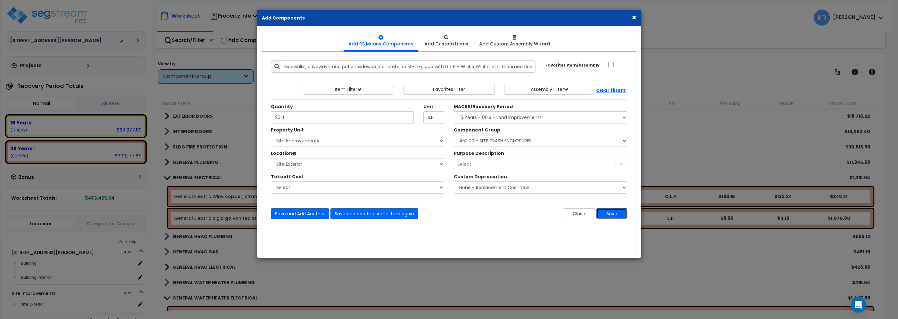
click at [615, 213] on button "Save" at bounding box center [611, 214] width 31 height 11
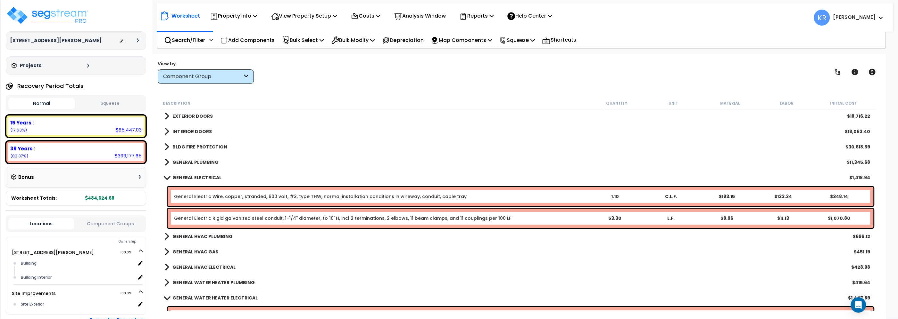
click at [179, 178] on b "GENERAL ELECTRICAL" at bounding box center [196, 178] width 49 height 6
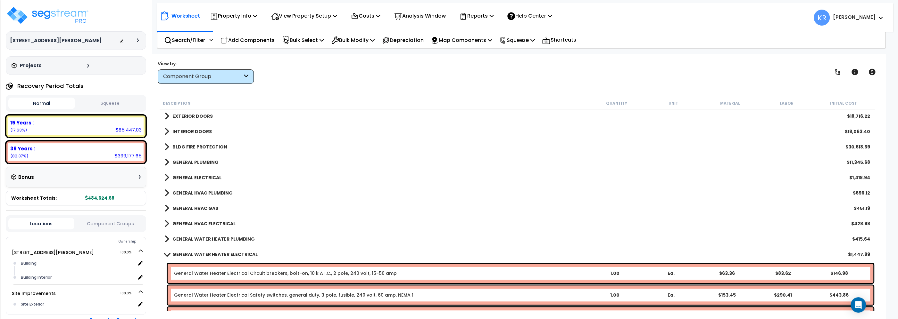
scroll to position [146, 0]
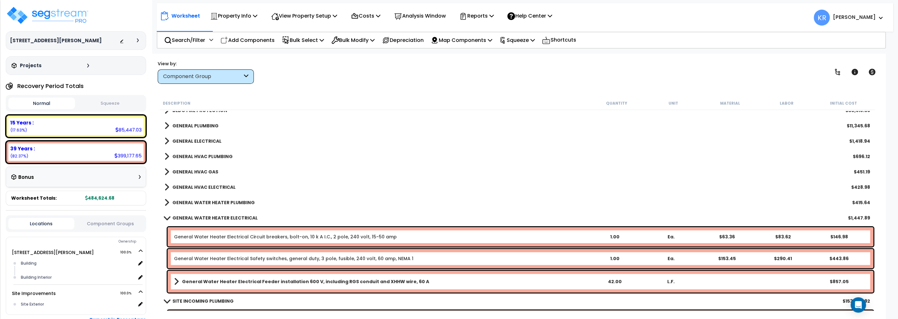
click at [180, 216] on b "GENERAL WATER HEATER ELECTRICAL" at bounding box center [214, 218] width 85 height 6
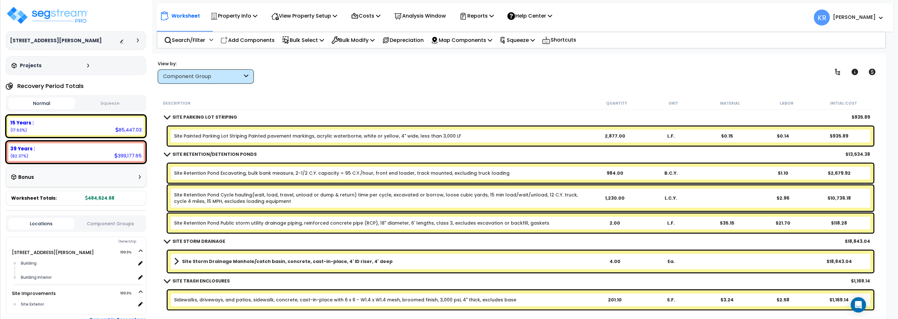
scroll to position [28, 0]
click at [240, 39] on p "Add Components" at bounding box center [247, 40] width 54 height 9
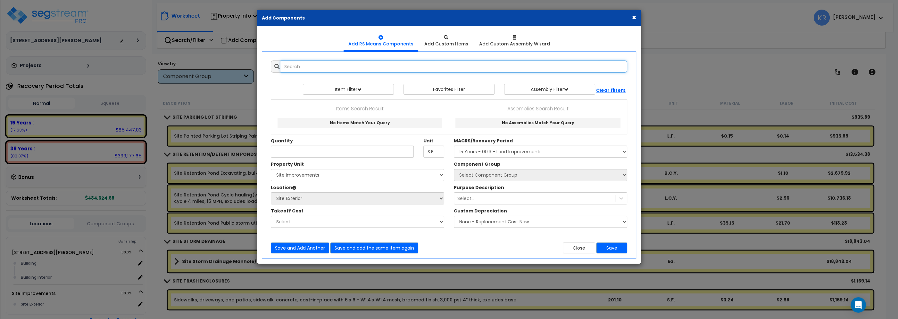
select select
click at [314, 69] on input "text" at bounding box center [453, 67] width 347 height 12
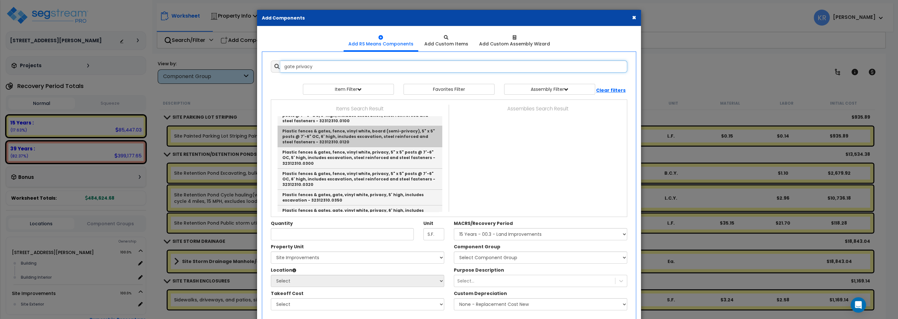
scroll to position [0, 0]
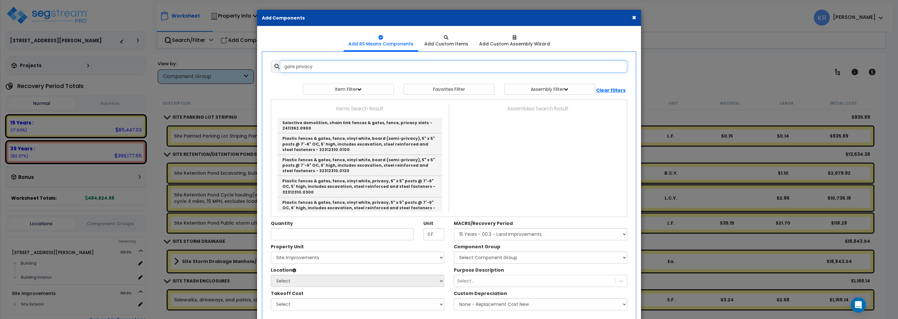
drag, startPoint x: 295, startPoint y: 67, endPoint x: 440, endPoint y: 69, distance: 144.8
click at [440, 69] on input "gate privacy" at bounding box center [453, 67] width 347 height 12
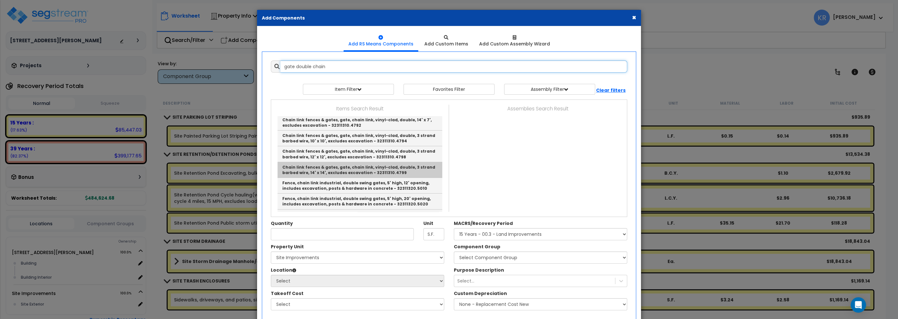
scroll to position [182, 0]
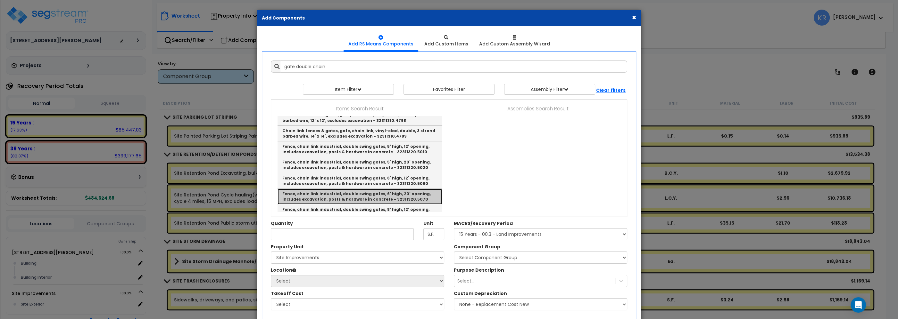
click at [394, 189] on link "Fence, chain link industrial, double swing gates, 6' high, 20' opening, include…" at bounding box center [359, 197] width 165 height 16
type input "Fence, chain link industrial, double swing gates, 6' high, 20' opening, include…"
checkbox input "true"
type input "Opng."
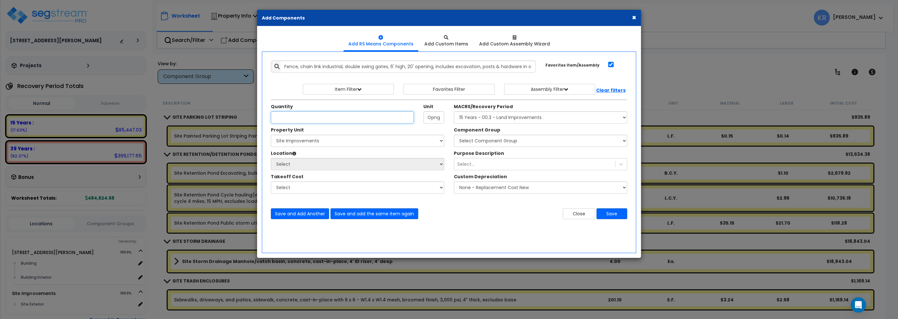
scroll to position [0, 0]
type input "1"
click at [454, 112] on select "Select MACRS/Recovery Period 5 Years - 57.0 - Distributive Trades & Services 5 …" at bounding box center [540, 118] width 173 height 12
select select "3666"
click option "15 Years - 00.3 - Land Improvements" at bounding box center [0, 0] width 0 height 0
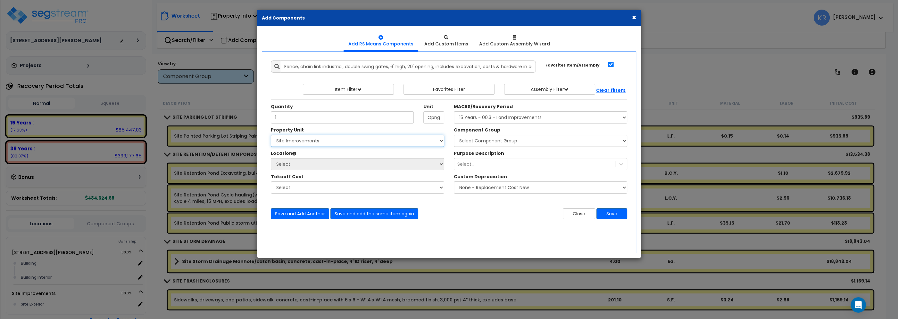
click at [271, 135] on select "Select 2303 Harrison Ave NW Site Improvements" at bounding box center [357, 141] width 173 height 12
select select "164598"
click option "Site Improvements" at bounding box center [0, 0] width 0 height 0
click at [271, 158] on select "Select Site Exterior Add Additional Location" at bounding box center [357, 164] width 173 height 12
select select "462"
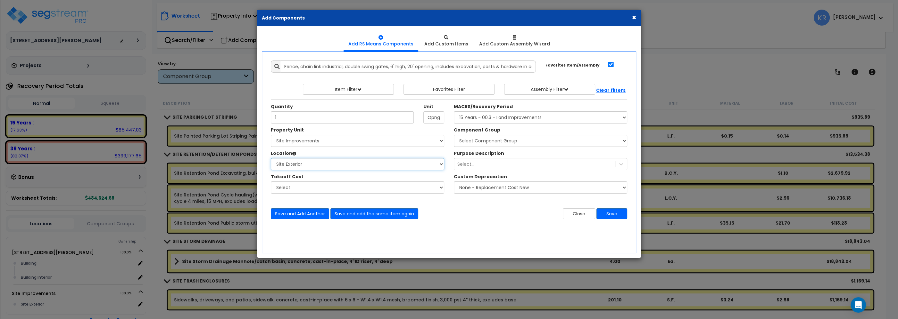
click option "Site Exterior" at bounding box center [0, 0] width 0 height 0
click at [454, 135] on select "Select Component Group 434.00 - SITE PRIVACY WALLS 447.00 - SITE SWIMMING POOLS…" at bounding box center [540, 141] width 173 height 12
select select "57235"
click option "452.00 - SITE TRASH ENCLOSURES" at bounding box center [0, 0] width 0 height 0
click at [610, 217] on button "Save" at bounding box center [611, 214] width 31 height 11
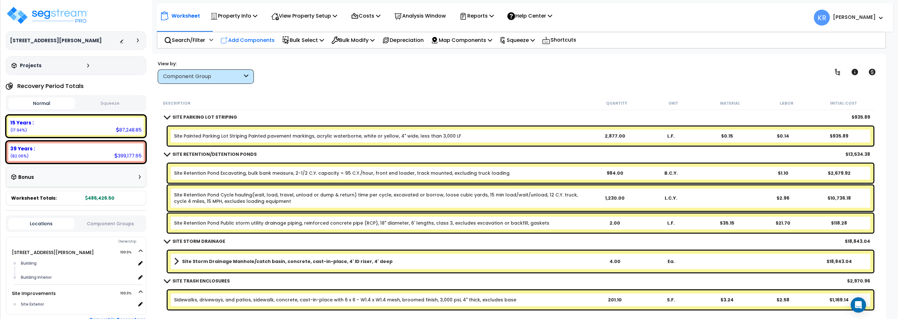
click at [245, 35] on div "Add Components" at bounding box center [247, 40] width 61 height 15
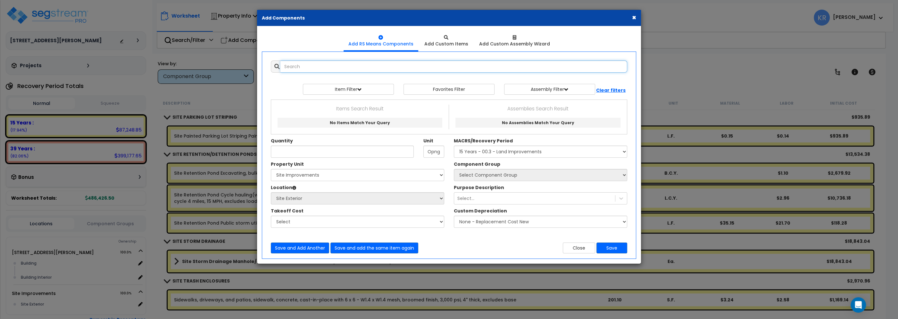
select select
click at [317, 70] on input "text" at bounding box center [453, 67] width 347 height 12
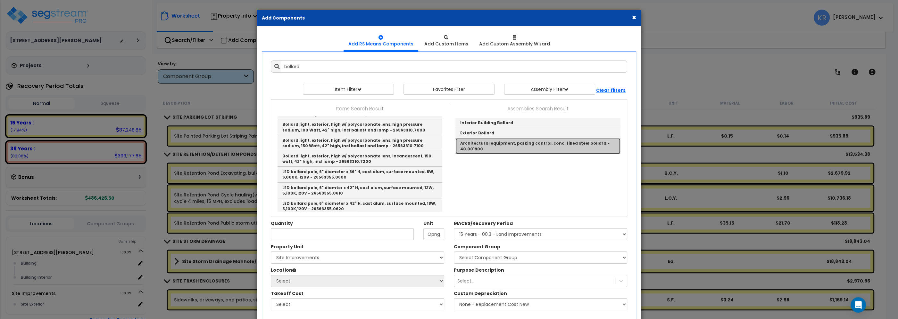
click at [517, 142] on link "Architectural equipment, parking control, conc. filled steel bollard - 40.001900" at bounding box center [537, 145] width 165 height 15
type input "Architectural equipment, parking control, conc. filled steel bollard - 40.001900"
checkbox input "false"
type input "Ea."
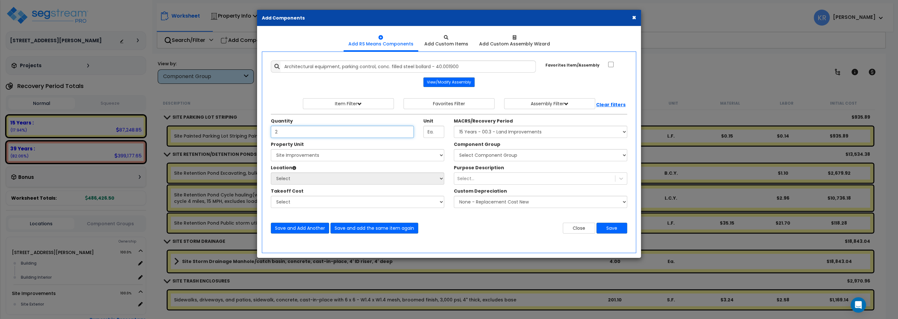
type input "2"
click at [454, 126] on select "Select MACRS/Recovery Period 5 Years - 57.0 - Distributive Trades & Services 5 …" at bounding box center [540, 132] width 173 height 12
select select "3666"
click option "15 Years - 00.3 - Land Improvements" at bounding box center [0, 0] width 0 height 0
click at [271, 149] on select "Select 2303 Harrison Ave NW Site Improvements" at bounding box center [357, 155] width 173 height 12
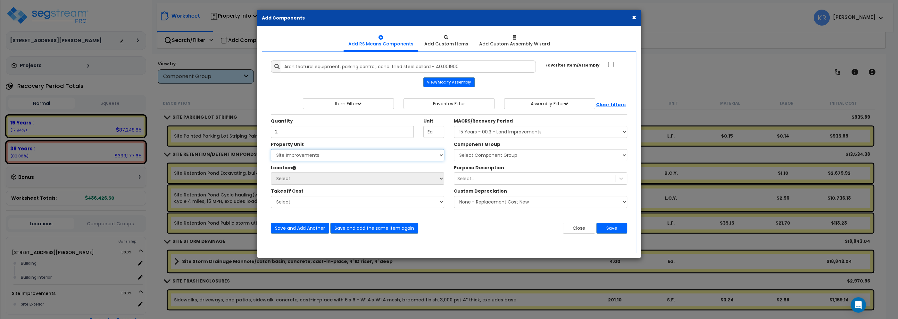
select select "164598"
click option "Site Improvements" at bounding box center [0, 0] width 0 height 0
click at [271, 173] on select "Select Site Exterior Add Additional Location" at bounding box center [357, 179] width 173 height 12
select select "462"
click option "Site Exterior" at bounding box center [0, 0] width 0 height 0
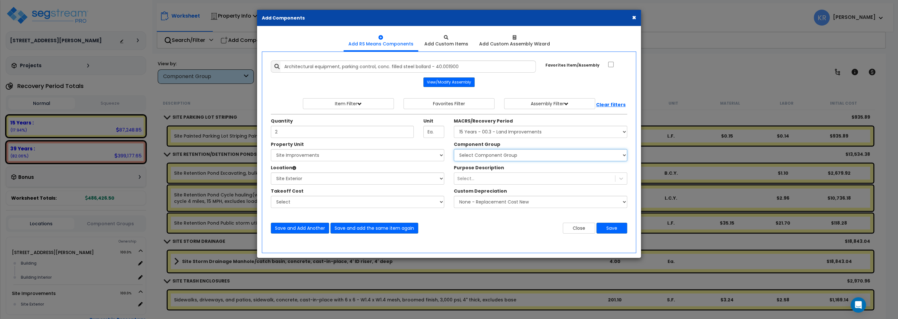
click at [454, 149] on select "Select Component Group 434.00 - SITE PRIVACY WALLS 447.00 - SITE SWIMMING POOLS…" at bounding box center [540, 155] width 173 height 12
select select "57235"
click option "452.00 - SITE TRASH ENCLOSURES" at bounding box center [0, 0] width 0 height 0
click at [612, 229] on button "Save" at bounding box center [611, 228] width 31 height 11
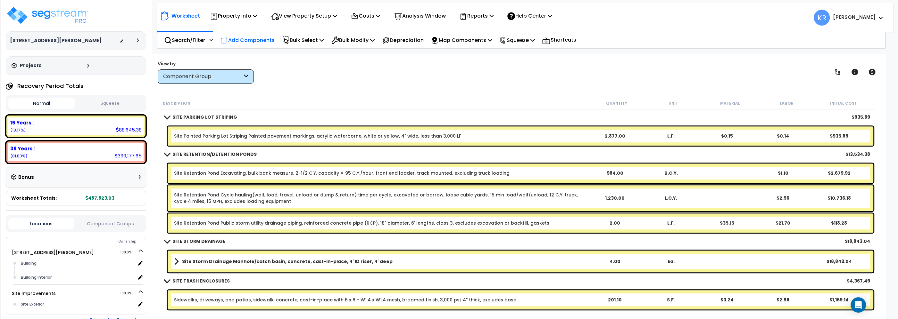
click at [252, 42] on p "Add Components" at bounding box center [247, 40] width 54 height 9
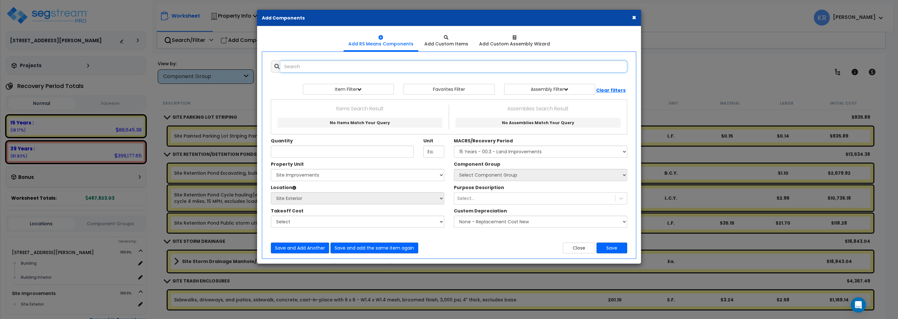
select select
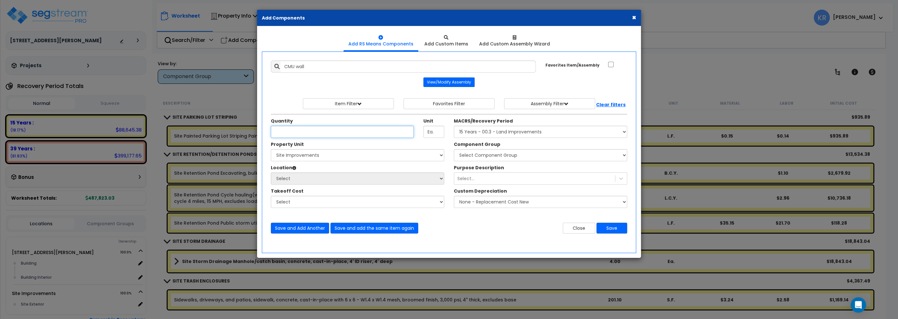
type input "Concrete block (CMU) wall, 8" thick, regular - 8.024500"
type input "S.F."
click at [319, 132] on input "Unit Quantity" at bounding box center [342, 132] width 143 height 12
type input "240"
click at [479, 124] on label "MACRS/Recovery Period" at bounding box center [483, 121] width 59 height 6
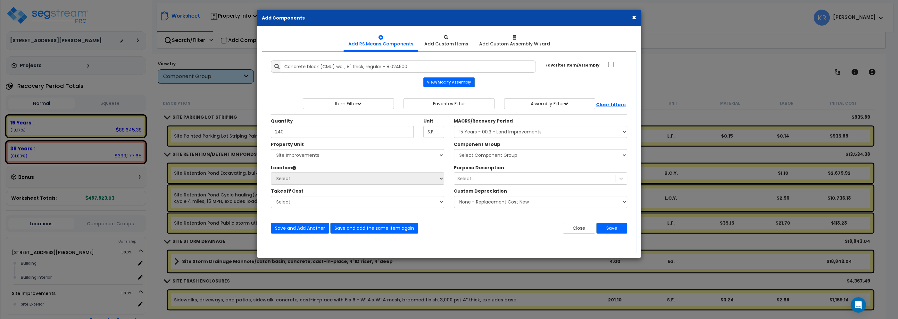
click at [0, 0] on select "Select MACRS/Recovery Period 5 Years - 57.0 - Distributive Trades & Services 5 …" at bounding box center [0, 0] width 0 height 0
click at [454, 126] on select "Select MACRS/Recovery Period 5 Years - 57.0 - Distributive Trades & Services 5 …" at bounding box center [540, 132] width 173 height 12
select select "3666"
click option "15 Years - 00.3 - Land Improvements" at bounding box center [0, 0] width 0 height 0
click at [271, 149] on select "Select 2303 Harrison Ave NW Site Improvements" at bounding box center [357, 155] width 173 height 12
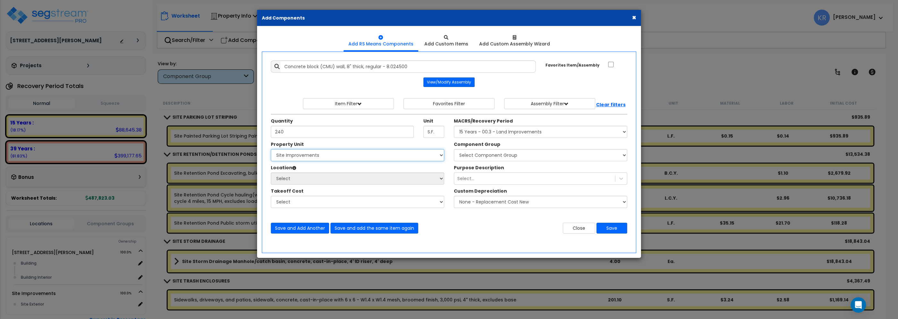
select select "164598"
click option "Site Improvements" at bounding box center [0, 0] width 0 height 0
click at [271, 173] on select "Select Site Exterior Add Additional Location" at bounding box center [357, 179] width 173 height 12
select select "462"
click option "Site Exterior" at bounding box center [0, 0] width 0 height 0
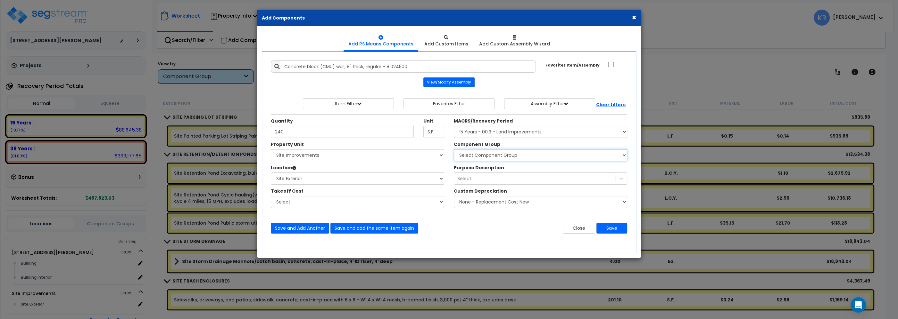
click at [454, 149] on select "Select Component Group 434.00 - SITE PRIVACY WALLS 447.00 - SITE SWIMMING POOLS…" at bounding box center [540, 155] width 173 height 12
select select "57235"
click option "452.00 - SITE TRASH ENCLOSURES" at bounding box center [0, 0] width 0 height 0
click at [611, 228] on button "Save" at bounding box center [611, 228] width 31 height 11
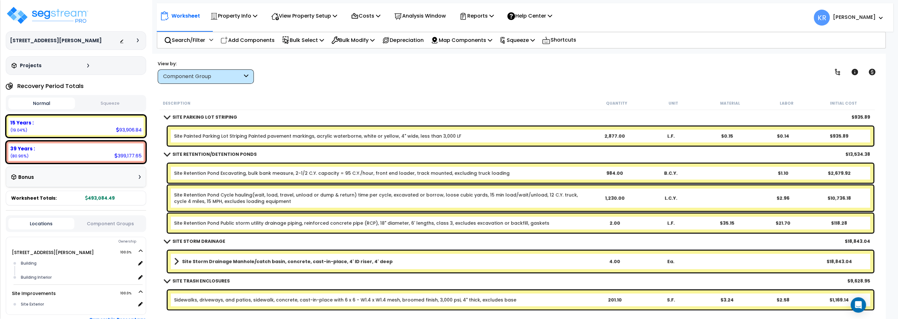
scroll to position [714, 0]
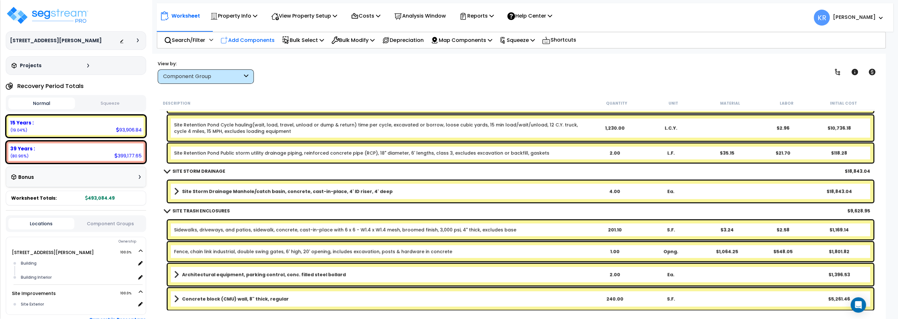
click at [249, 40] on p "Add Components" at bounding box center [247, 40] width 54 height 9
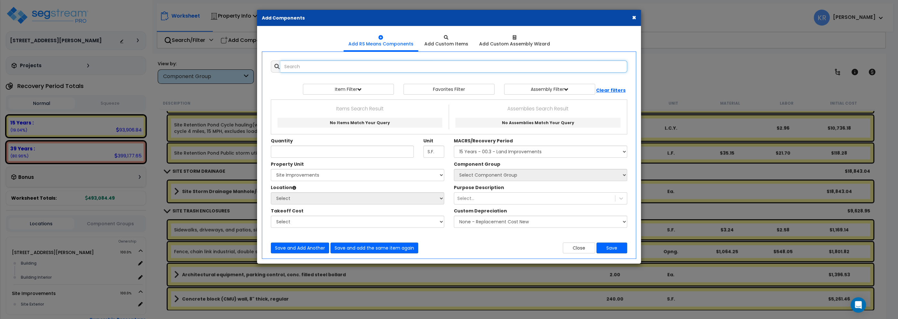
select select
click at [289, 67] on input "text" at bounding box center [453, 67] width 347 height 12
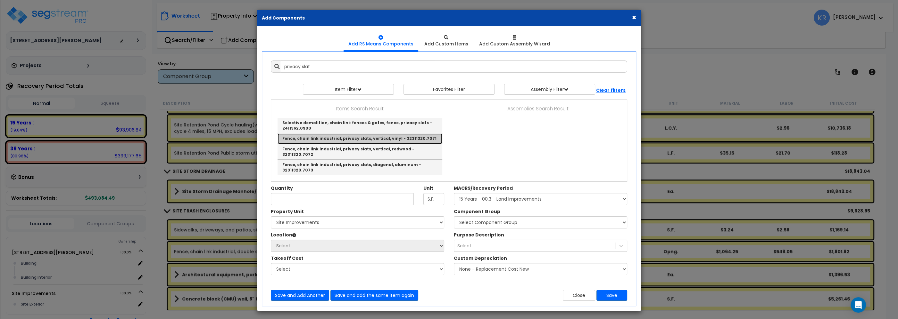
click at [322, 138] on link "Fence, chain link industrial, privacy slats, vertical, vinyl - 32311320.7071" at bounding box center [359, 139] width 165 height 10
type input "Fence, chain link industrial, privacy slats, vertical, vinyl - 32311320.7071"
type input "S.F."
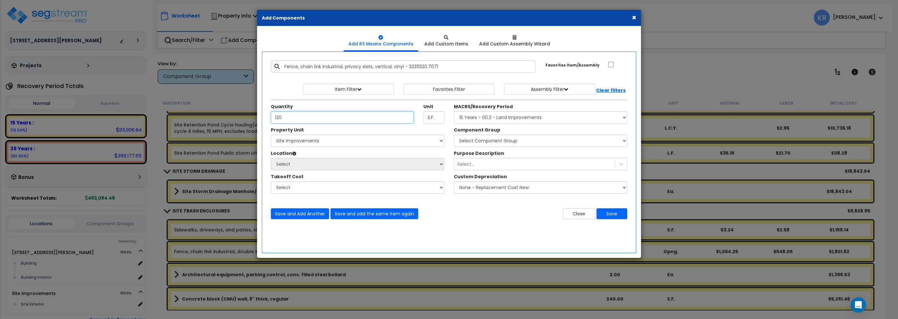
type input "120"
click at [454, 112] on select "Select MACRS/Recovery Period 5 Years - 57.0 - Distributive Trades & Services 5 …" at bounding box center [540, 118] width 173 height 12
select select "3666"
click option "15 Years - 00.3 - Land Improvements" at bounding box center [0, 0] width 0 height 0
click at [271, 135] on select "Select [STREET_ADDRESS][PERSON_NAME] Site Improvements" at bounding box center [357, 141] width 173 height 12
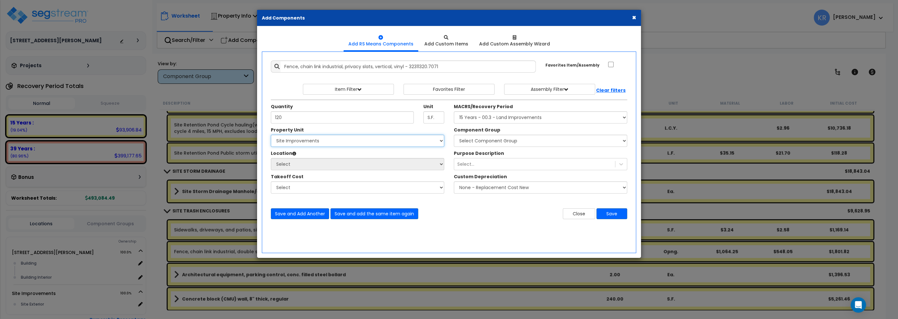
select select "164598"
click option "Site Improvements" at bounding box center [0, 0] width 0 height 0
click at [271, 158] on select "Select Site Exterior Add Additional Location" at bounding box center [357, 164] width 173 height 12
select select "462"
click option "Site Exterior" at bounding box center [0, 0] width 0 height 0
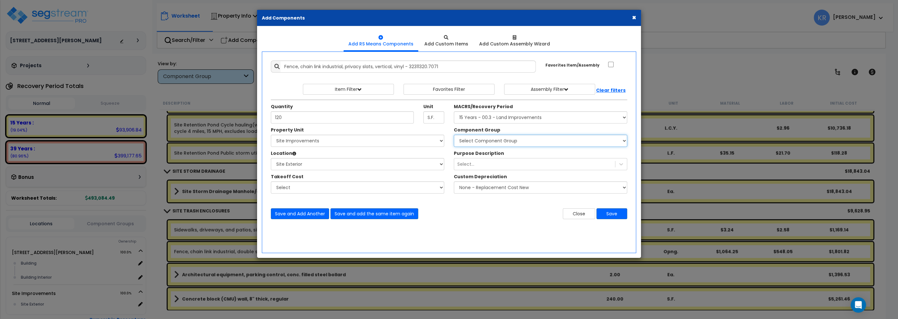
click at [454, 135] on select "Select Component Group 434.00 - SITE PRIVACY WALLS 447.00 - SITE SWIMMING POOLS…" at bounding box center [540, 141] width 173 height 12
select select "57235"
click option "452.00 - SITE TRASH ENCLOSURES" at bounding box center [0, 0] width 0 height 0
click at [619, 216] on button "Save" at bounding box center [611, 214] width 31 height 11
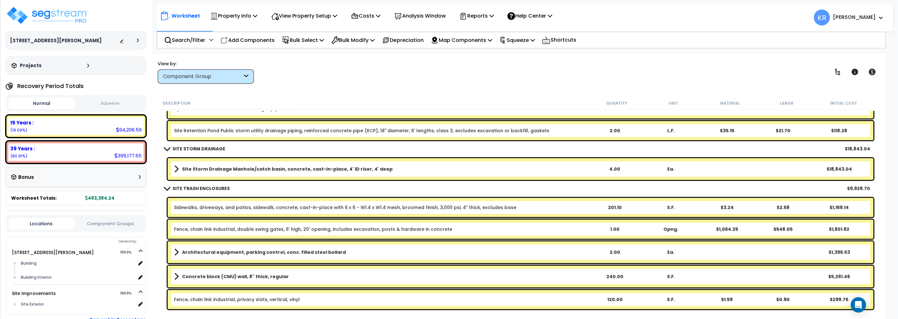
scroll to position [28, 0]
click at [239, 274] on b "Concrete block (CMU) wall, 8" thick, regular" at bounding box center [235, 277] width 107 height 6
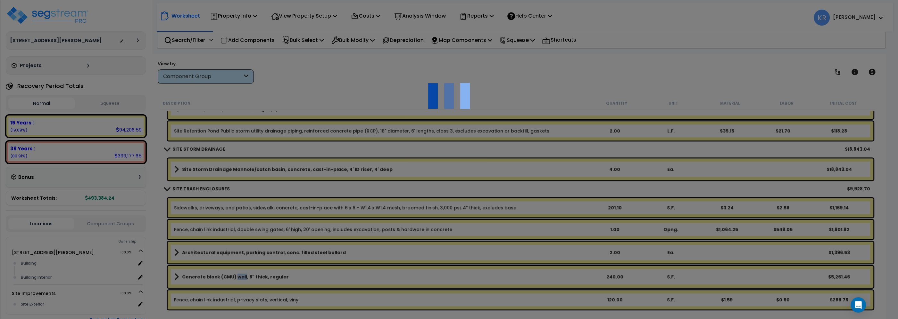
scroll to position [736, 0]
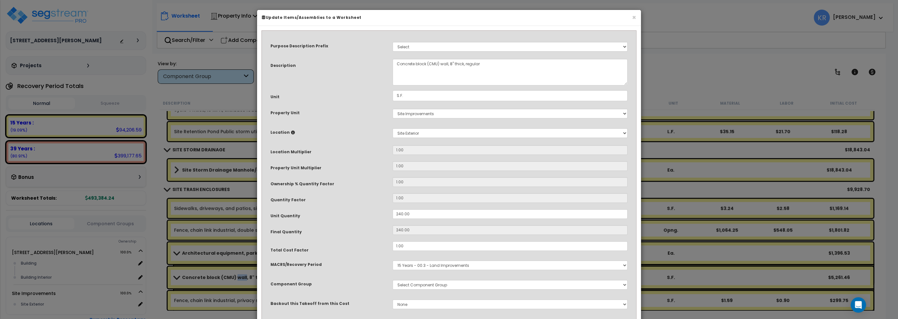
select select "57235"
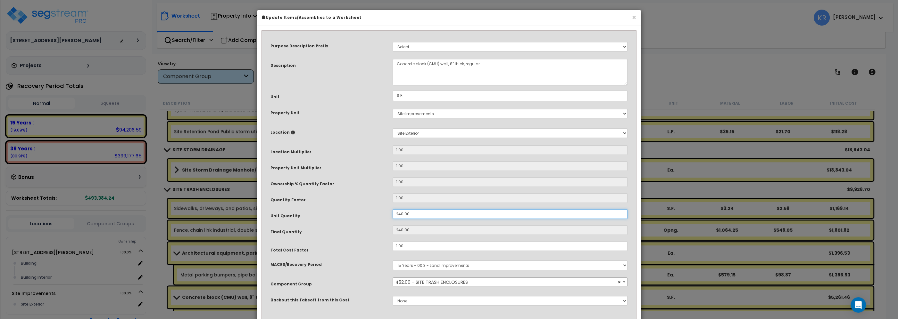
drag, startPoint x: 418, startPoint y: 212, endPoint x: 360, endPoint y: 208, distance: 57.5
click at [393, 210] on input "240.00" at bounding box center [510, 215] width 235 height 10
type input "240"
type input "2"
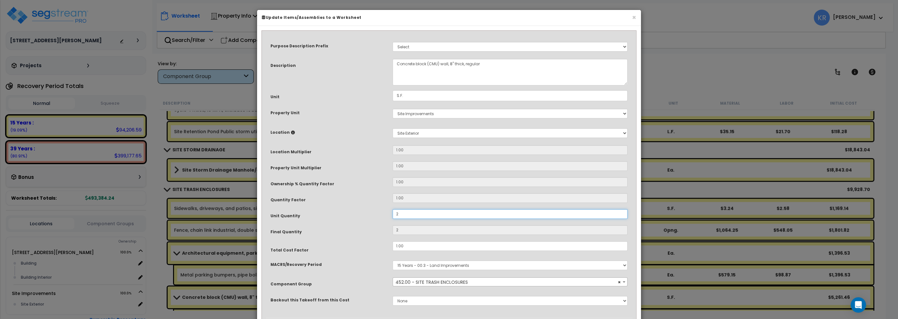
type input "23"
type input "231"
type input "231.9"
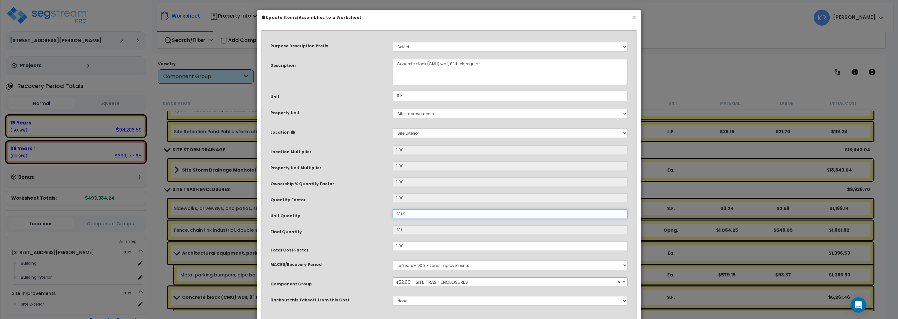
type input "231.9"
type input "231.96"
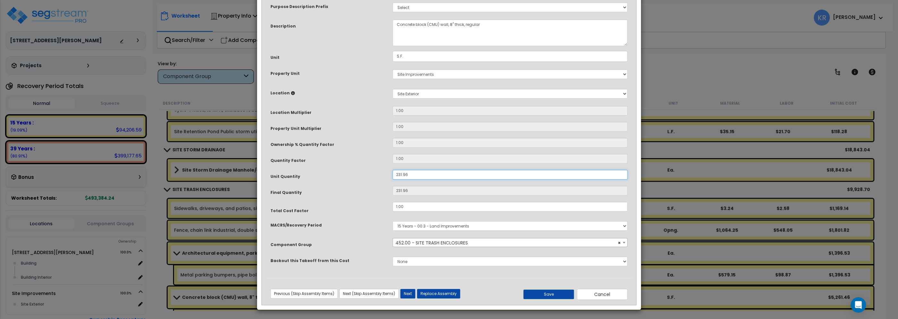
scroll to position [40, 0]
type input "231.96"
click at [561, 292] on button "Save" at bounding box center [548, 294] width 51 height 10
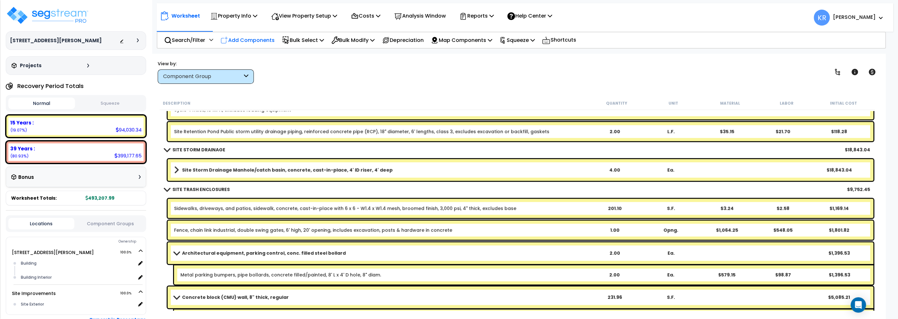
click at [246, 38] on p "Add Components" at bounding box center [247, 40] width 54 height 9
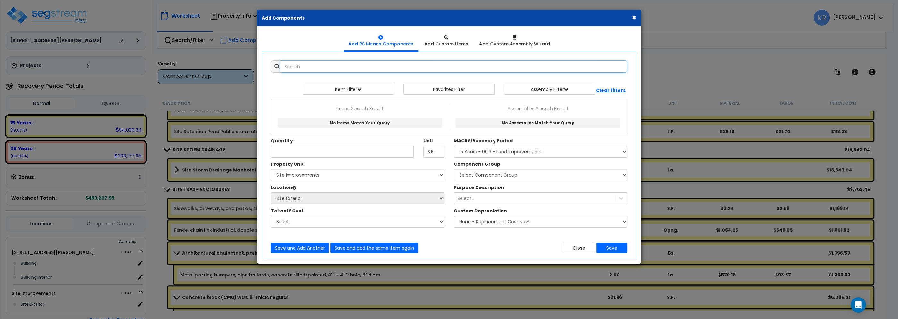
select select
drag, startPoint x: 338, startPoint y: 68, endPoint x: 295, endPoint y: 65, distance: 42.8
click at [295, 65] on input "ADA pavement" at bounding box center [453, 67] width 347 height 12
click at [292, 65] on input "ADA marking" at bounding box center [453, 67] width 347 height 12
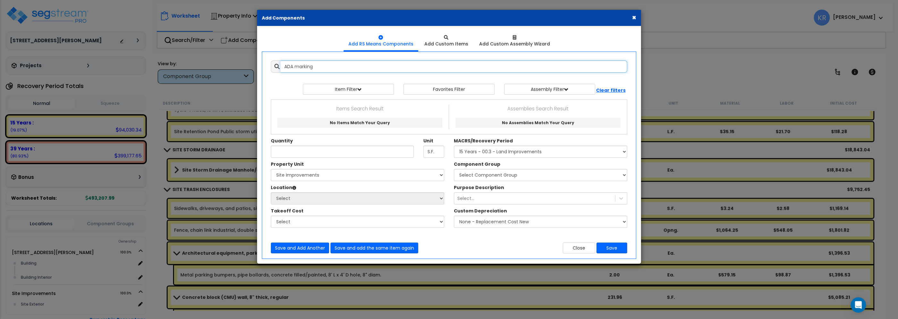
drag, startPoint x: 294, startPoint y: 66, endPoint x: 234, endPoint y: 65, distance: 59.6
click at [280, 65] on input "ADA marking" at bounding box center [453, 67] width 347 height 12
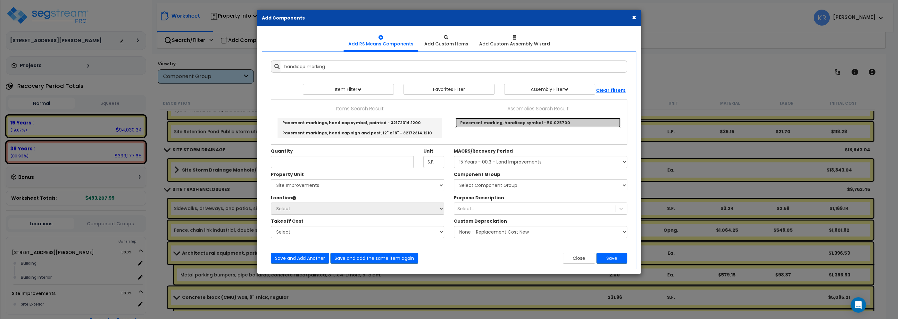
click at [482, 124] on link "Pavement marking, handicap symbol - 50.025700" at bounding box center [537, 123] width 165 height 10
type input "Pavement marking, handicap symbol - 50.025700"
type input "Ea."
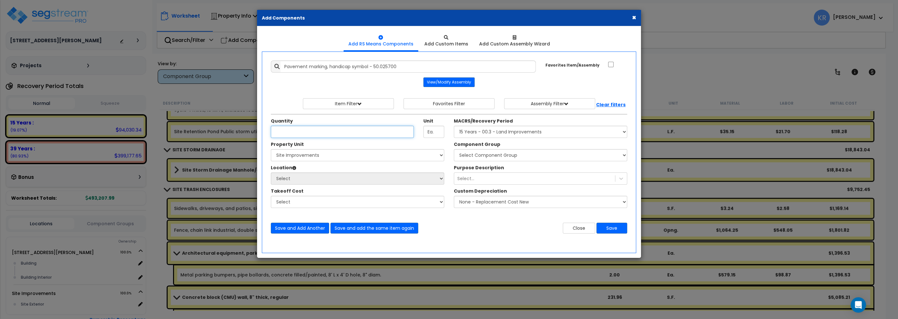
scroll to position [0, 0]
type input "1"
click at [454, 126] on select "Select MACRS/Recovery Period 5 Years - 57.0 - Distributive Trades & Services 5 …" at bounding box center [540, 132] width 173 height 12
select select "3666"
click option "15 Years - 00.3 - Land Improvements" at bounding box center [0, 0] width 0 height 0
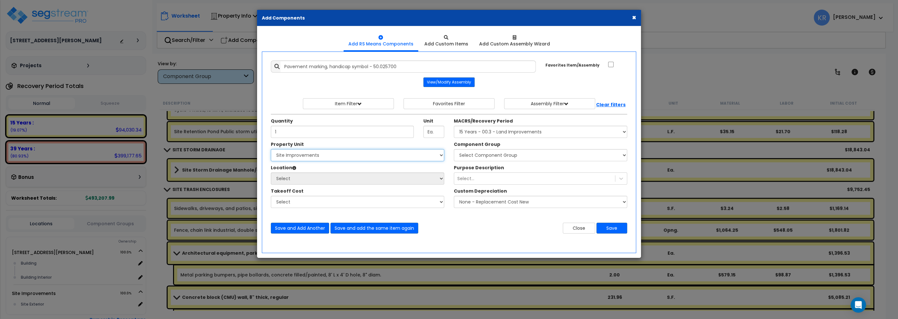
click at [271, 149] on select "Select 2303 Harrison Ave NW Site Improvements" at bounding box center [357, 155] width 173 height 12
select select "164598"
click option "Site Improvements" at bounding box center [0, 0] width 0 height 0
click at [271, 173] on select "Select Site Exterior Add Additional Location" at bounding box center [357, 179] width 173 height 12
select select "462"
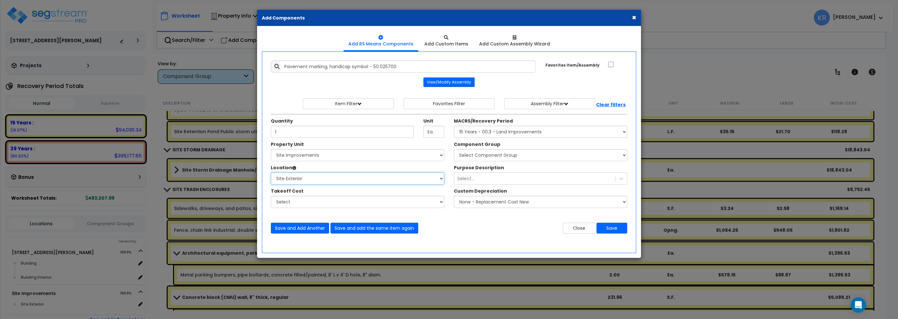
click option "Site Exterior" at bounding box center [0, 0] width 0 height 0
click at [454, 149] on select "Select Component Group 434.00 - SITE PRIVACY WALLS 447.00 - SITE SWIMMING POOLS…" at bounding box center [540, 155] width 173 height 12
select select "57210"
click option "423.00 - SITE PARKING LOT STRIPING" at bounding box center [0, 0] width 0 height 0
drag, startPoint x: 606, startPoint y: 229, endPoint x: 612, endPoint y: 230, distance: 6.4
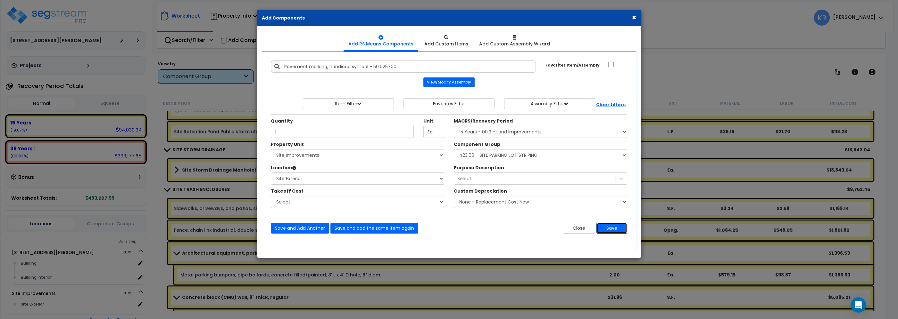
click at [606, 229] on button "Save" at bounding box center [611, 228] width 31 height 11
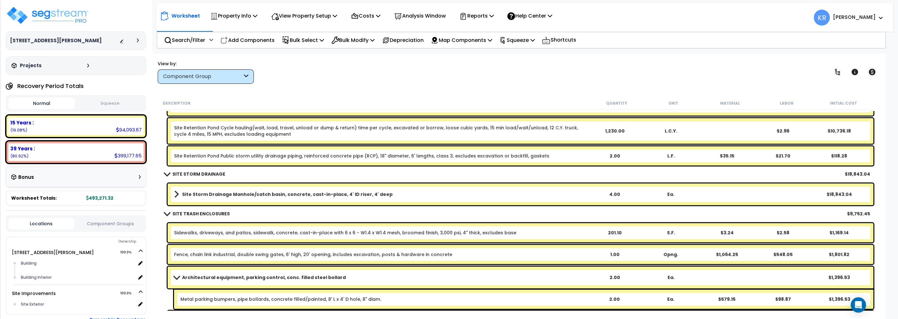
click at [166, 214] on span at bounding box center [166, 213] width 9 height 5
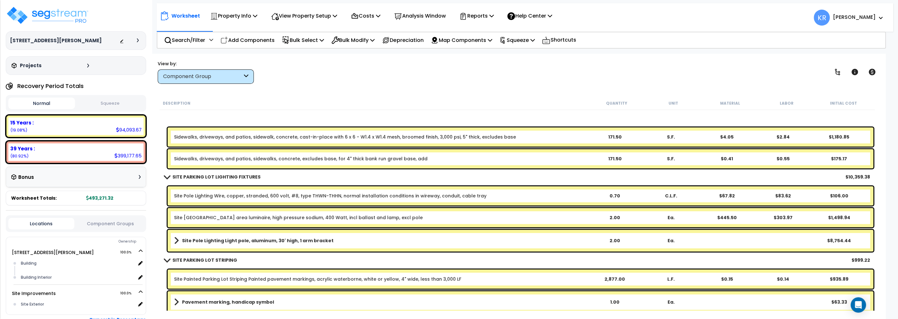
scroll to position [500, 0]
click at [281, 137] on link "Sidewalks, driveways, and patios, sidewalk, concrete, cast-in-place with 6 x 6 …" at bounding box center [345, 137] width 342 height 6
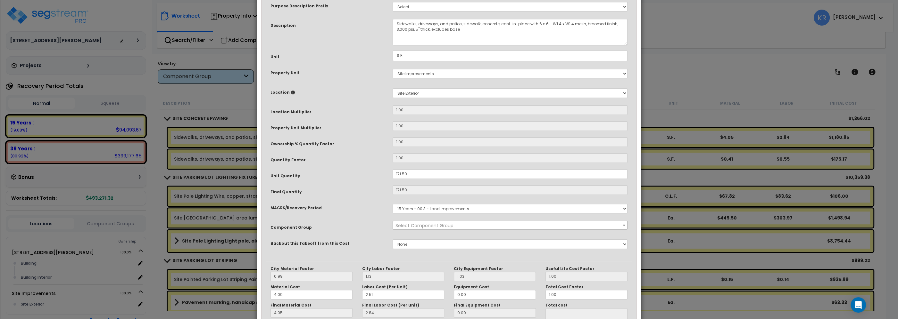
select select "57163"
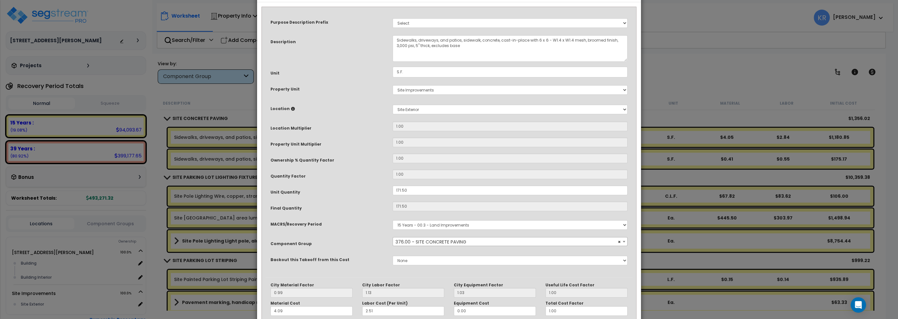
scroll to position [73, 0]
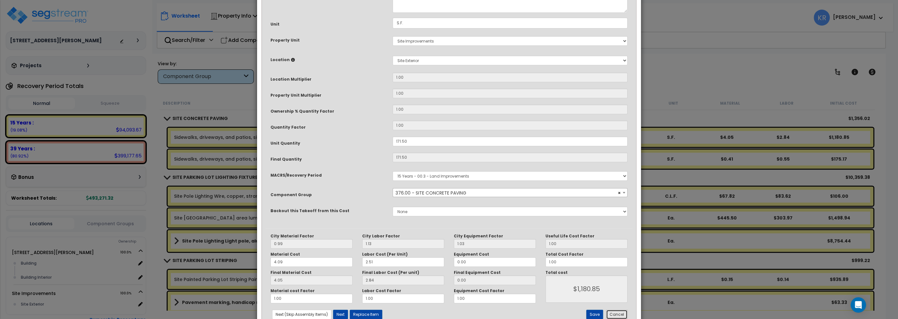
click at [623, 318] on button "Cancel" at bounding box center [616, 315] width 21 height 10
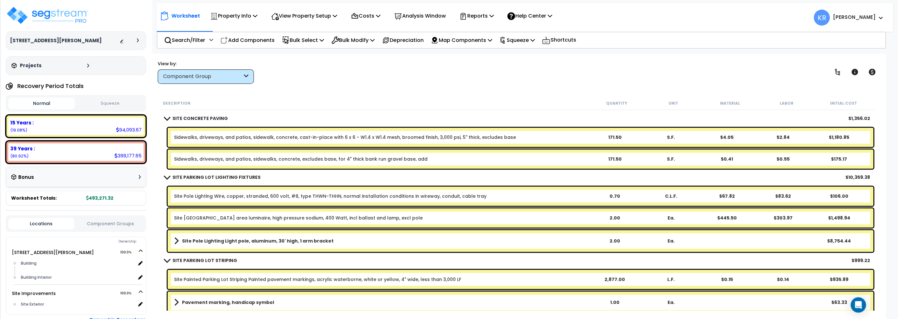
click at [199, 138] on link "Sidewalks, driveways, and patios, sidewalk, concrete, cast-in-place with 6 x 6 …" at bounding box center [345, 137] width 342 height 6
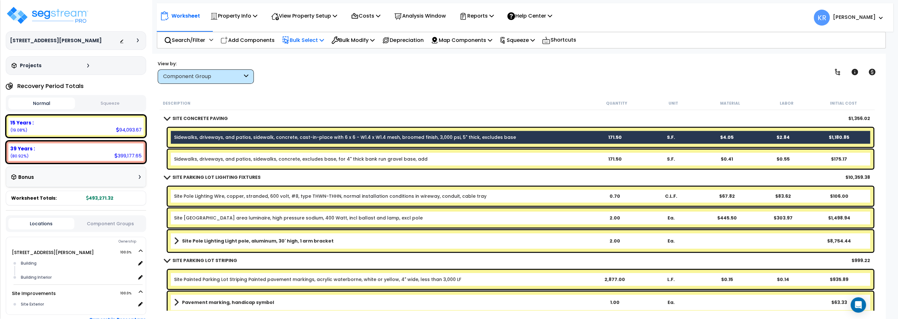
click at [312, 41] on p "Bulk Select" at bounding box center [303, 40] width 42 height 9
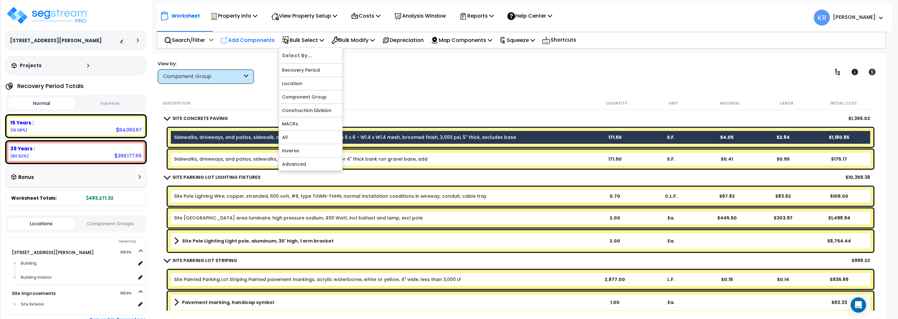
click at [263, 38] on p "Add Components" at bounding box center [247, 40] width 54 height 9
select select
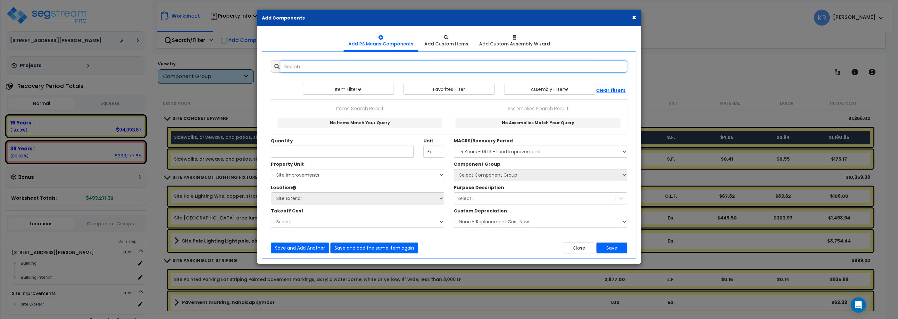
select select
click at [337, 70] on input "text" at bounding box center [453, 67] width 347 height 12
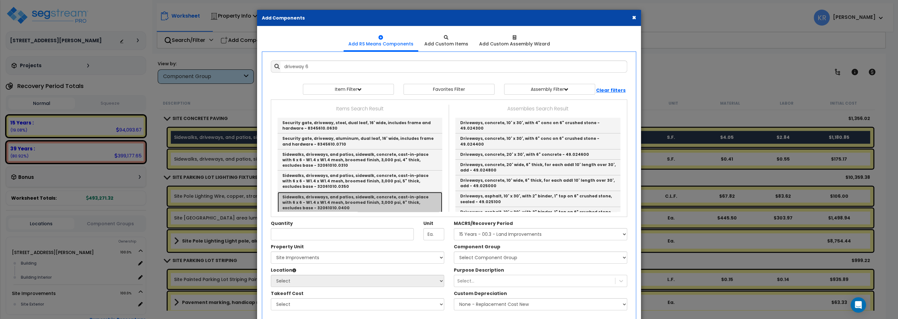
click at [386, 198] on link "Sidewalks, driveways, and patios, sidewalk, concrete, cast-in-place with 6 x 6 …" at bounding box center [359, 202] width 165 height 21
type input "Sidewalks, driveways, and patios, sidewalk, concrete, cast-in-place with 6 x 6 …"
type input "S.F."
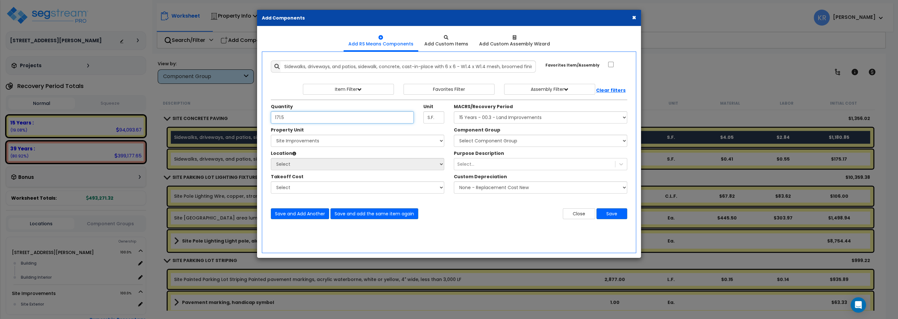
type input "171.5"
click at [454, 112] on select "Select MACRS/Recovery Period 5 Years - 57.0 - Distributive Trades & Services 5 …" at bounding box center [540, 118] width 173 height 12
select select "3666"
click option "15 Years - 00.3 - Land Improvements" at bounding box center [0, 0] width 0 height 0
click at [454, 135] on select "Select Component Group 434.00 - SITE PRIVACY WALLS 447.00 - SITE SWIMMING POOLS…" at bounding box center [540, 141] width 173 height 12
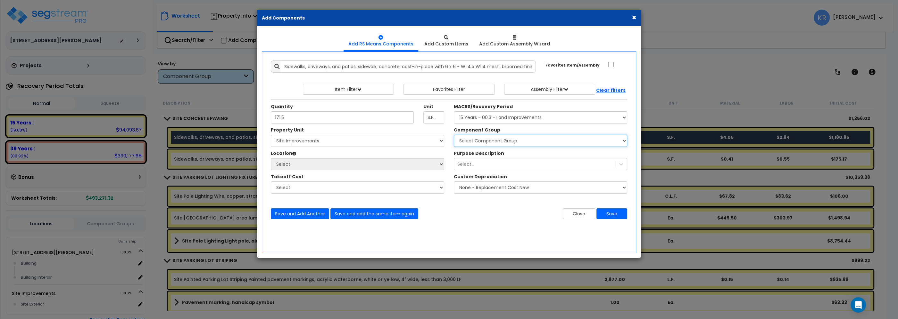
select select "57163"
click option "376.00 - SITE CONCRETE PAVING" at bounding box center [0, 0] width 0 height 0
click at [271, 135] on select "Select 2303 Harrison Ave NW Site Improvements" at bounding box center [357, 141] width 173 height 12
select select "164598"
click option "Site Improvements" at bounding box center [0, 0] width 0 height 0
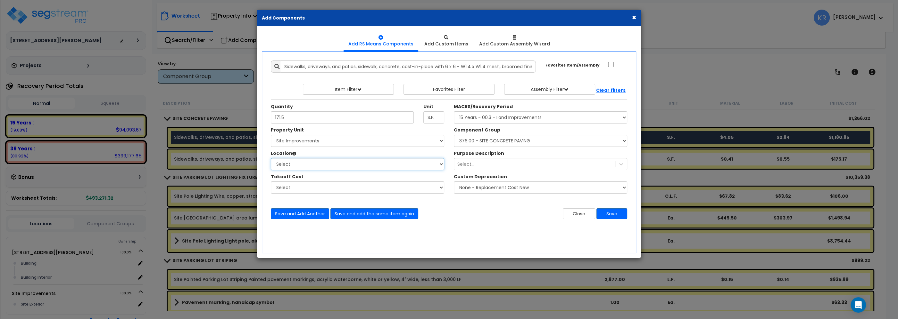
click at [271, 158] on select "Select Site Exterior Add Additional Location" at bounding box center [357, 164] width 173 height 12
select select "462"
click option "Site Exterior" at bounding box center [0, 0] width 0 height 0
click at [614, 216] on button "Save" at bounding box center [611, 214] width 31 height 11
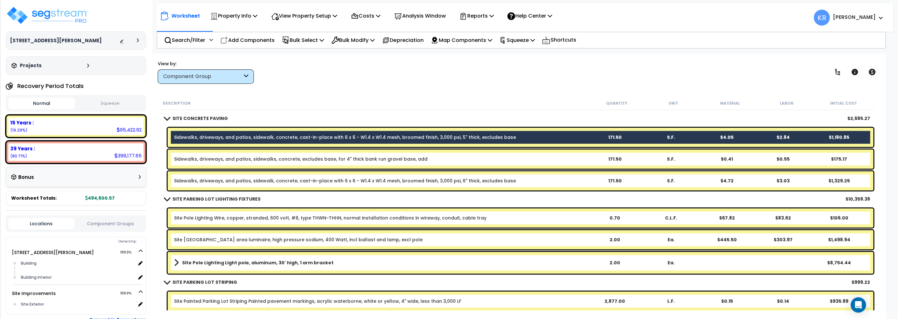
click at [217, 137] on link "Sidewalks, driveways, and patios, sidewalk, concrete, cast-in-place with 6 x 6 …" at bounding box center [345, 137] width 342 height 6
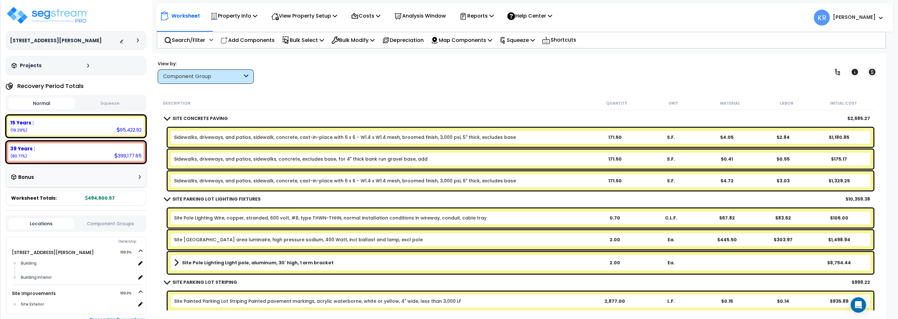
click at [203, 136] on link "Sidewalks, driveways, and patios, sidewalk, concrete, cast-in-place with 6 x 6 …" at bounding box center [345, 137] width 342 height 6
click at [199, 135] on link "Sidewalks, driveways, and patios, sidewalk, concrete, cast-in-place with 6 x 6 …" at bounding box center [345, 137] width 342 height 6
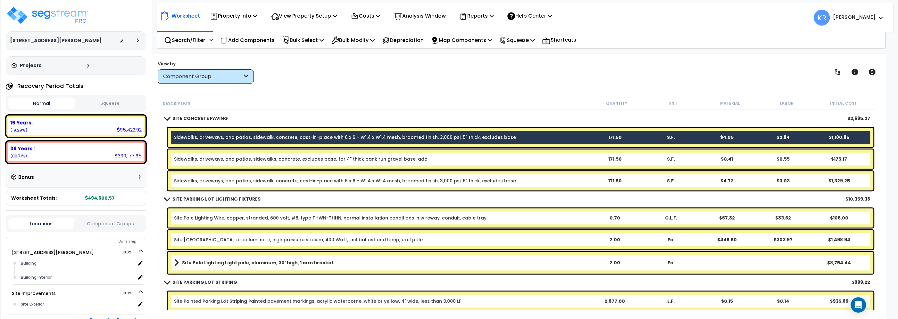
click at [302, 97] on div "Description Quantity Unit Material Labor Initial Cost" at bounding box center [517, 103] width 715 height 13
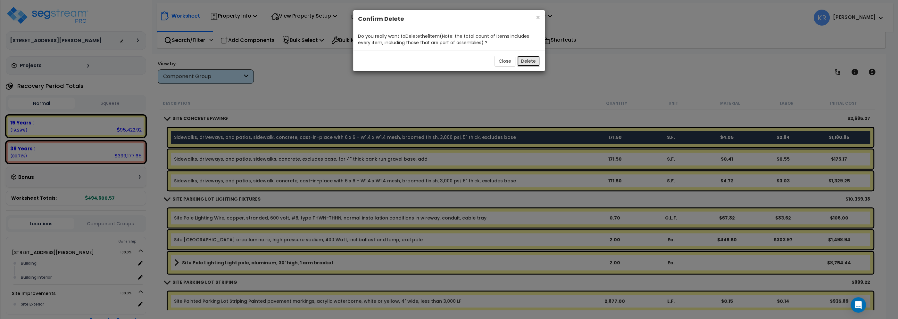
click at [534, 62] on button "Delete" at bounding box center [528, 61] width 23 height 11
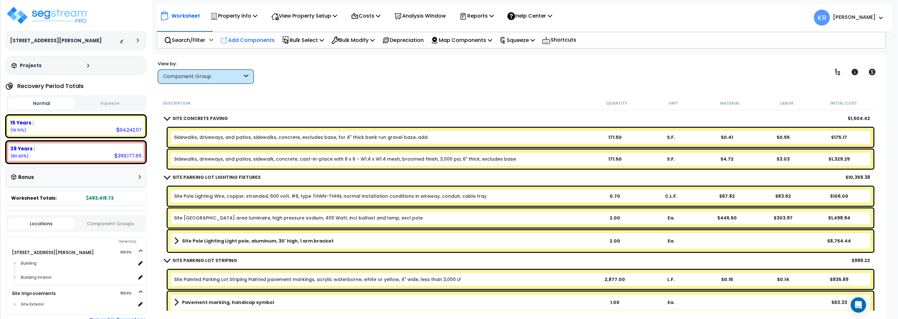
click at [238, 41] on p "Add Components" at bounding box center [247, 40] width 54 height 9
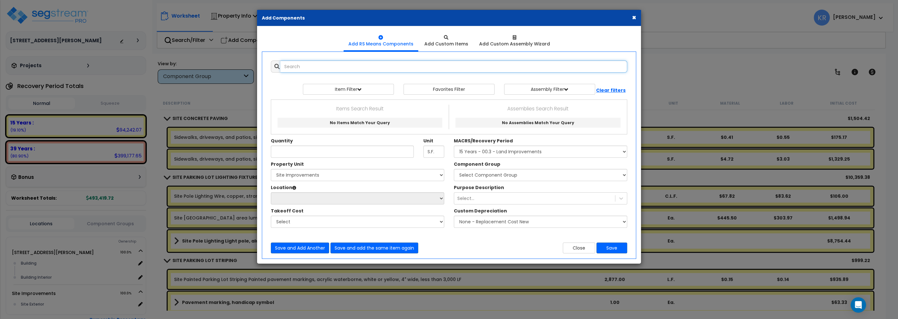
select select
drag, startPoint x: 307, startPoint y: 67, endPoint x: 239, endPoint y: 67, distance: 67.6
click at [280, 67] on input "CMU Cap" at bounding box center [453, 67] width 347 height 12
drag, startPoint x: 307, startPoint y: 65, endPoint x: 227, endPoint y: 61, distance: 80.2
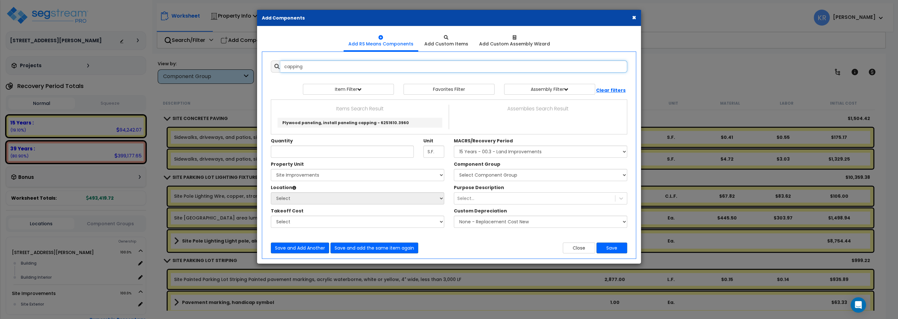
click at [280, 61] on input "capping" at bounding box center [453, 67] width 347 height 12
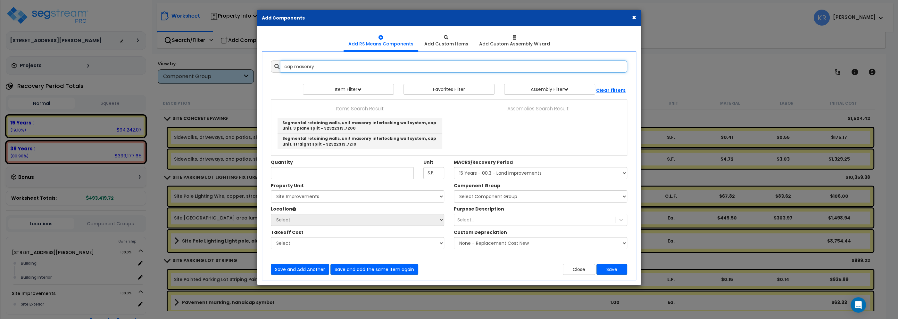
drag, startPoint x: 294, startPoint y: 67, endPoint x: 387, endPoint y: 72, distance: 92.4
click at [387, 72] on input "cap masonry" at bounding box center [453, 67] width 347 height 12
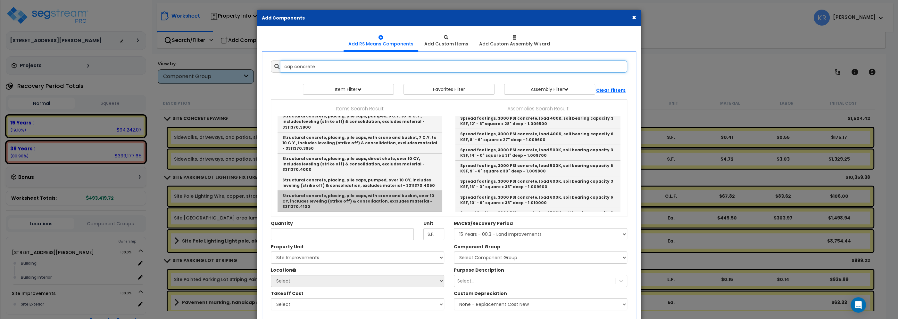
scroll to position [511, 0]
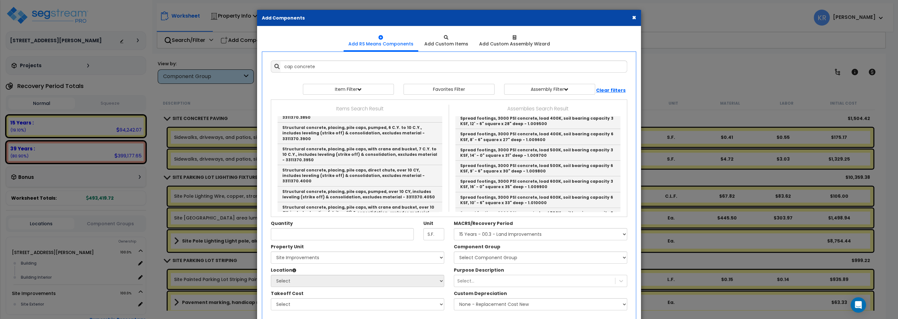
click at [411, 245] on link "Glazed concrete block, cap, bullnose or square, 1000 psi, 4" x 8" x 16", includ…" at bounding box center [359, 255] width 165 height 21
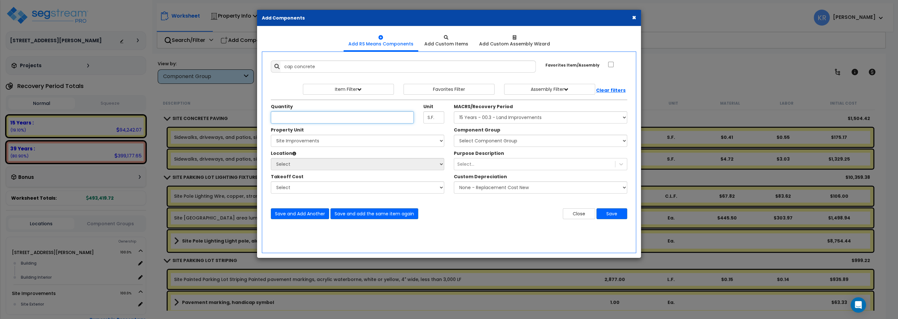
type input "Glazed concrete block, cap, bullnose or square, 1000 psi, 4" x 8" x 16", includ…"
type input "L.F."
click at [331, 119] on input "Unit Quantity" at bounding box center [342, 118] width 143 height 12
type input "38.6"
click at [454, 112] on select "Select MACRS/Recovery Period 5 Years - 57.0 - Distributive Trades & Services 5 …" at bounding box center [540, 118] width 173 height 12
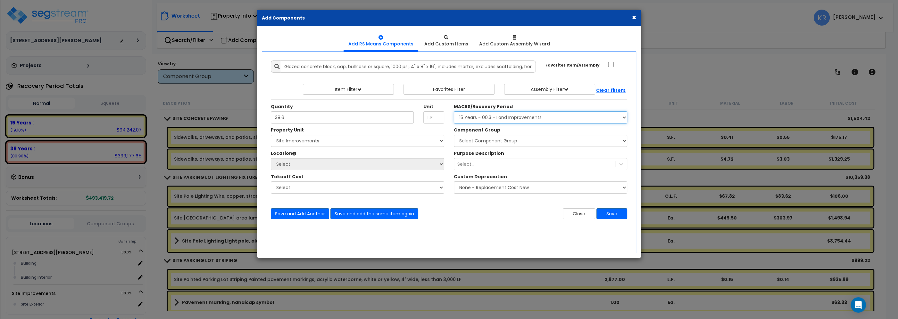
select select "3666"
click option "15 Years - 00.3 - Land Improvements" at bounding box center [0, 0] width 0 height 0
click at [454, 135] on select "Select Component Group 434.00 - SITE PRIVACY WALLS 447.00 - SITE SWIMMING POOLS…" at bounding box center [540, 141] width 173 height 12
select select "57235"
click option "452.00 - SITE TRASH ENCLOSURES" at bounding box center [0, 0] width 0 height 0
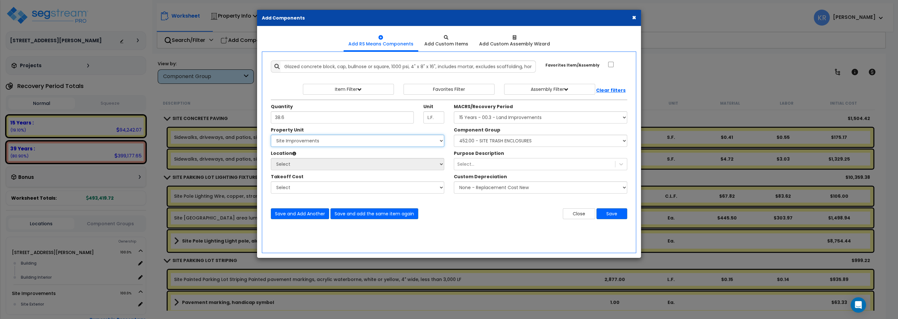
click at [271, 135] on select "Select 2303 Harrison Ave NW Site Improvements" at bounding box center [357, 141] width 173 height 12
select select "164598"
click option "Site Improvements" at bounding box center [0, 0] width 0 height 0
click at [271, 158] on select "Select Site Exterior Add Additional Location" at bounding box center [357, 164] width 173 height 12
select select "462"
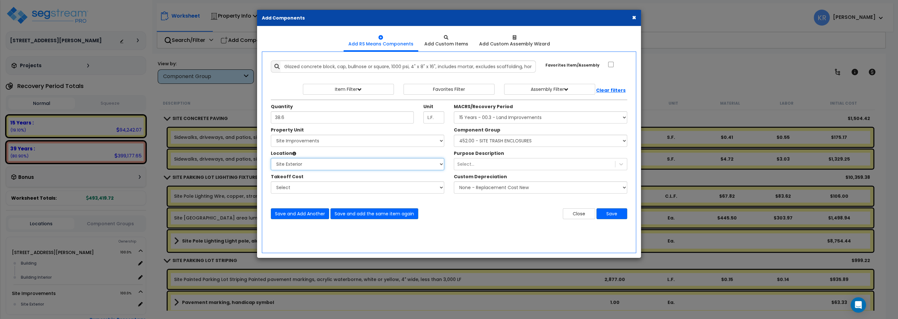
click option "Site Exterior" at bounding box center [0, 0] width 0 height 0
click at [609, 215] on button "Save" at bounding box center [611, 214] width 31 height 11
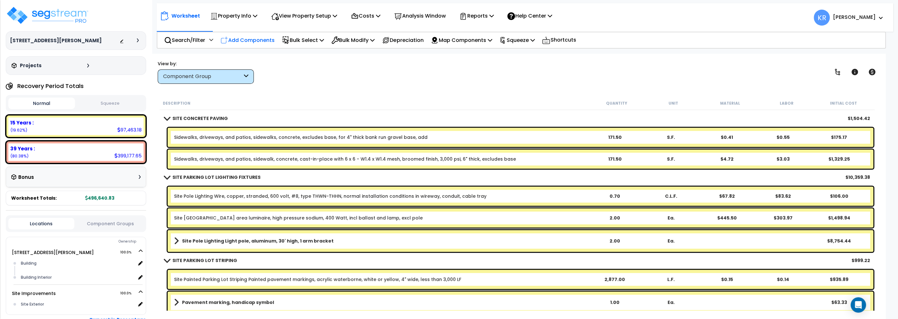
click at [233, 38] on p "Add Components" at bounding box center [247, 40] width 54 height 9
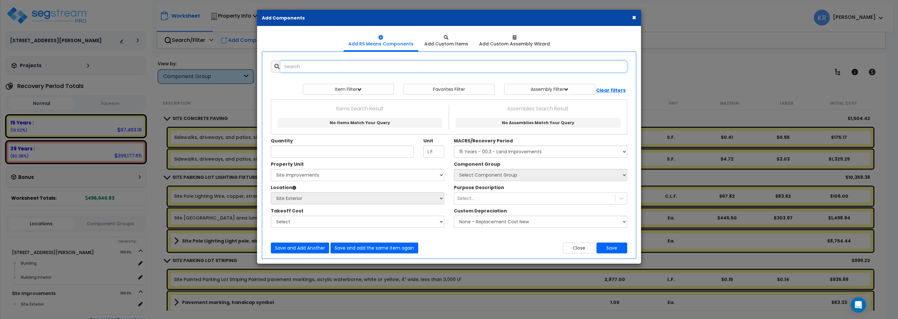
select select
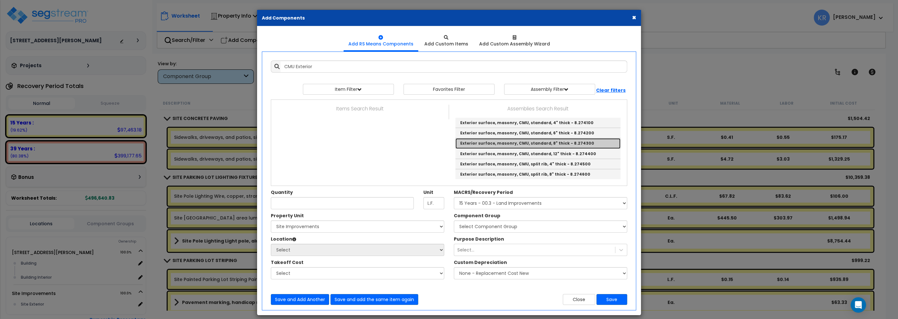
click at [518, 145] on link "Exterior surface, masonry, CMU, standard, 8" thick - 8.274300" at bounding box center [537, 143] width 165 height 10
type input "Exterior surface, masonry, CMU, standard, 8" thick - 8.274300"
type input "S.F."
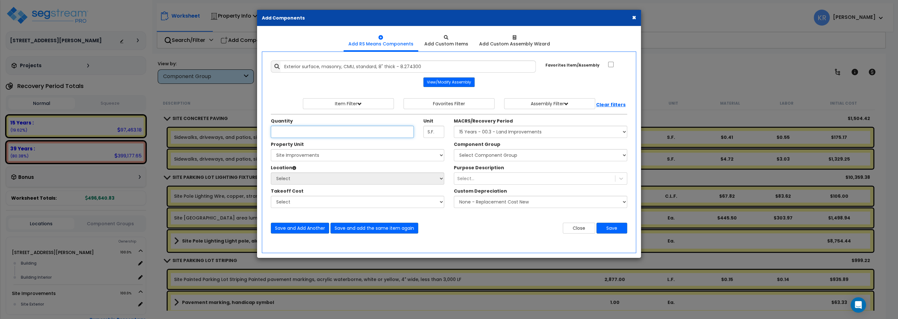
click at [335, 128] on input "Unit Quantity" at bounding box center [342, 132] width 143 height 12
type input "48"
click at [454, 126] on select "Select MACRS/Recovery Period 5 Years - 57.0 - Distributive Trades & Services 5 …" at bounding box center [540, 132] width 173 height 12
select select "3666"
click option "15 Years - 00.3 - Land Improvements" at bounding box center [0, 0] width 0 height 0
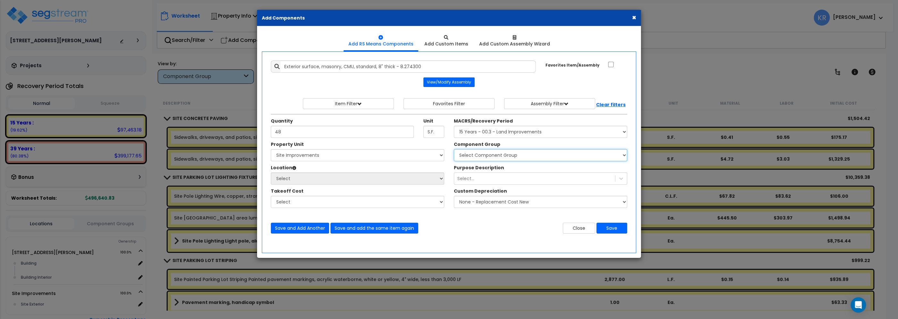
click at [454, 149] on select "Select Component Group 434.00 - SITE PRIVACY WALLS 447.00 - SITE SWIMMING POOLS…" at bounding box center [540, 155] width 173 height 12
select select "57226"
click option "442.00 - SITE STAIRS" at bounding box center [0, 0] width 0 height 0
click at [271, 149] on select "Select 2303 Harrison Ave NW Site Improvements" at bounding box center [357, 155] width 173 height 12
select select "164598"
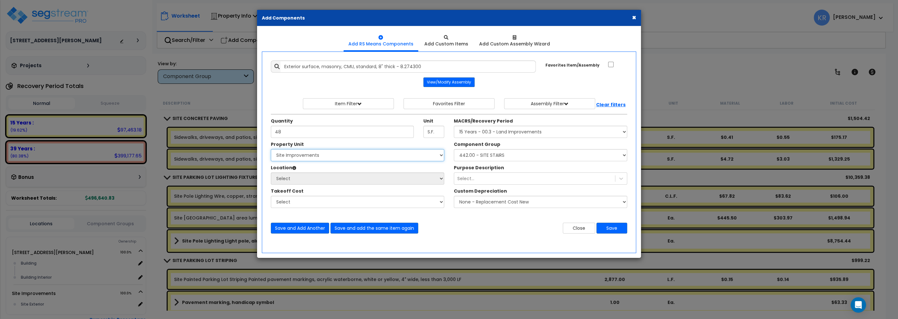
click option "Site Improvements" at bounding box center [0, 0] width 0 height 0
click at [271, 173] on select "Select Site Exterior Add Additional Location" at bounding box center [357, 179] width 173 height 12
select select "462"
click option "Site Exterior" at bounding box center [0, 0] width 0 height 0
click at [610, 229] on button "Save" at bounding box center [611, 228] width 31 height 11
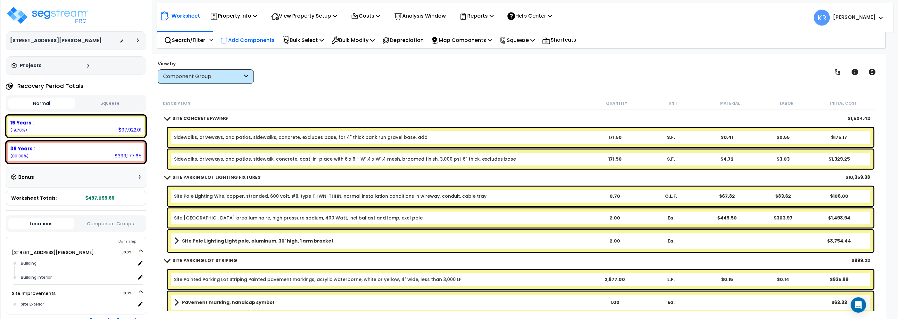
click at [252, 39] on p "Add Components" at bounding box center [247, 40] width 54 height 9
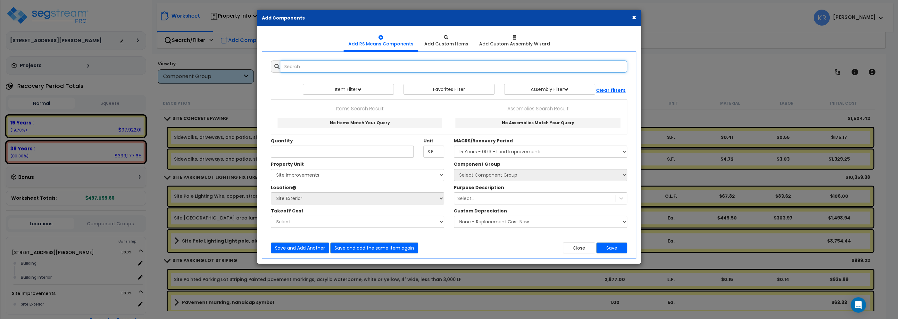
select select
click at [315, 69] on input "text" at bounding box center [453, 67] width 347 height 12
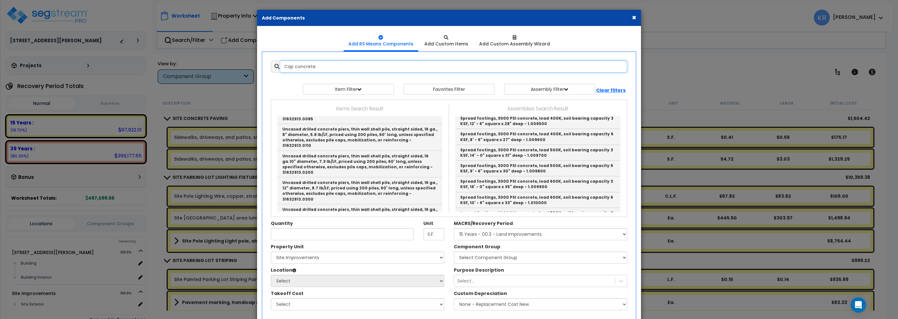
scroll to position [1826, 0]
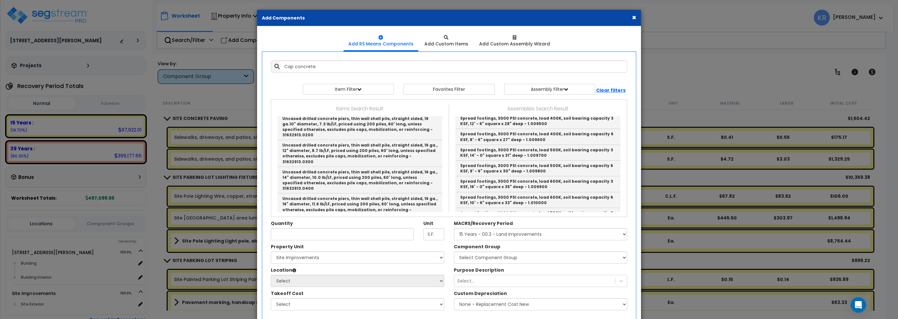
click at [633, 16] on button "×" at bounding box center [634, 17] width 4 height 7
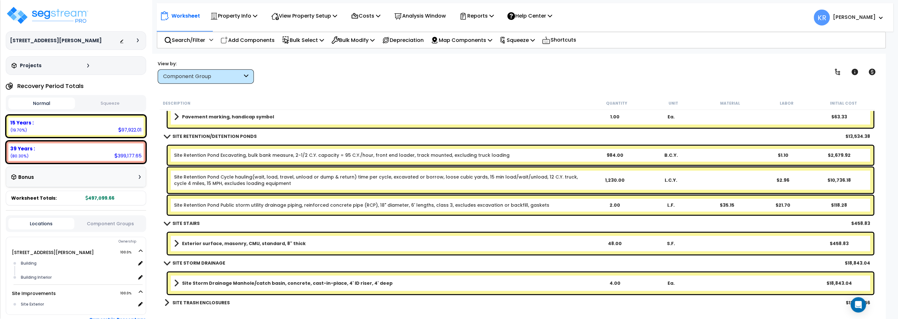
scroll to position [0, 0]
click at [197, 302] on b "SITE TRASH ENCLOSURES" at bounding box center [200, 303] width 57 height 6
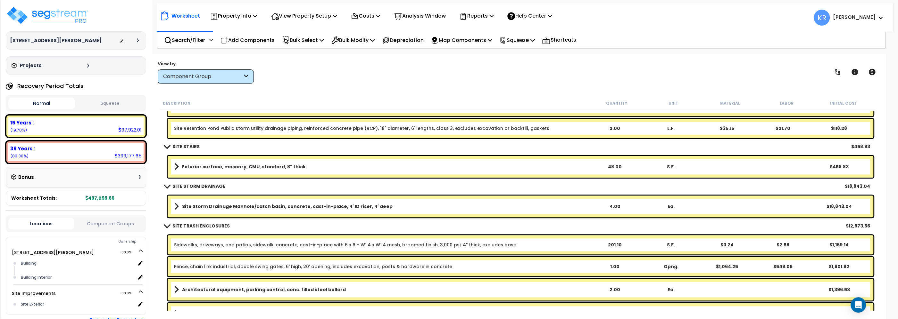
scroll to position [822, 0]
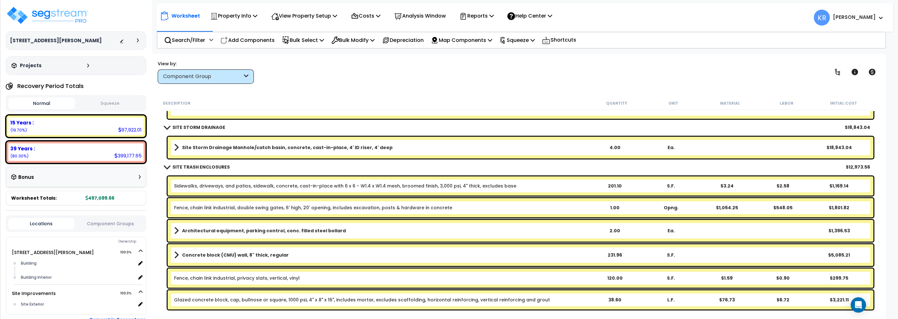
drag, startPoint x: 230, startPoint y: 41, endPoint x: 234, endPoint y: 44, distance: 4.8
click at [230, 42] on p "Add Components" at bounding box center [247, 40] width 54 height 9
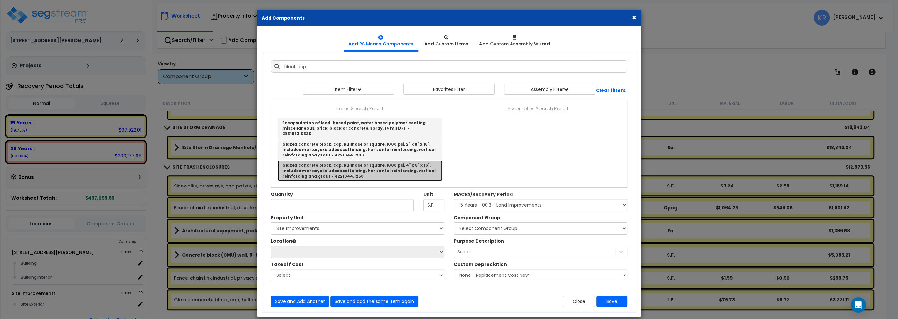
click at [343, 163] on link "Glazed concrete block, cap, bullnose or square, 1000 psi, 4" x 8" x 16", includ…" at bounding box center [359, 171] width 165 height 21
type input "Glazed concrete block, cap, bullnose or square, 1000 psi, 4" x 8" x 16", includ…"
type input "L.F."
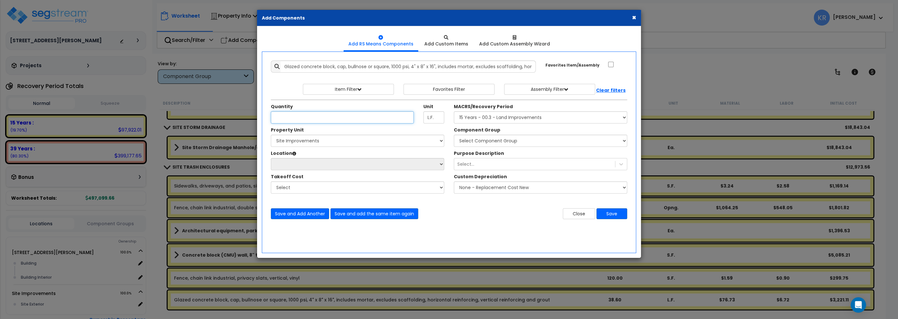
click at [297, 119] on input "Unit Quantity" at bounding box center [342, 118] width 143 height 12
type input "12"
click at [454, 112] on select "Select MACRS/Recovery Period 5 Years - 57.0 - Distributive Trades & Services 5 …" at bounding box center [540, 118] width 173 height 12
select select "3666"
click option "15 Years - 00.3 - Land Improvements" at bounding box center [0, 0] width 0 height 0
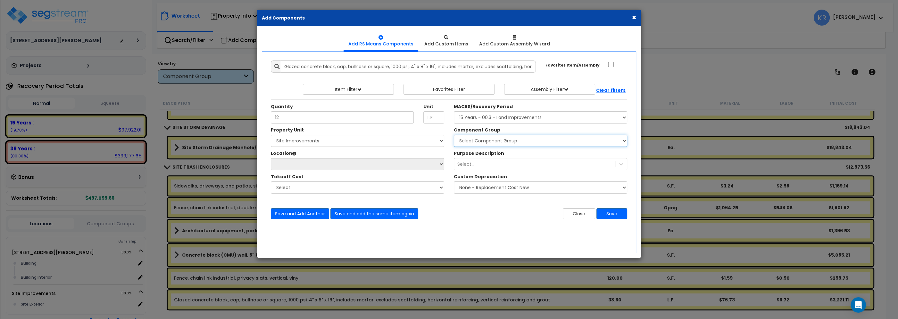
click at [454, 135] on select "Select Component Group 434.00 - SITE PRIVACY WALLS 447.00 - SITE SWIMMING POOLS…" at bounding box center [540, 141] width 173 height 12
select select "57224"
click option "439.00 - SITE SIGNAGE" at bounding box center [0, 0] width 0 height 0
click at [271, 135] on select "Select 2303 Harrison Ave NW Site Improvements" at bounding box center [357, 141] width 173 height 12
select select "164598"
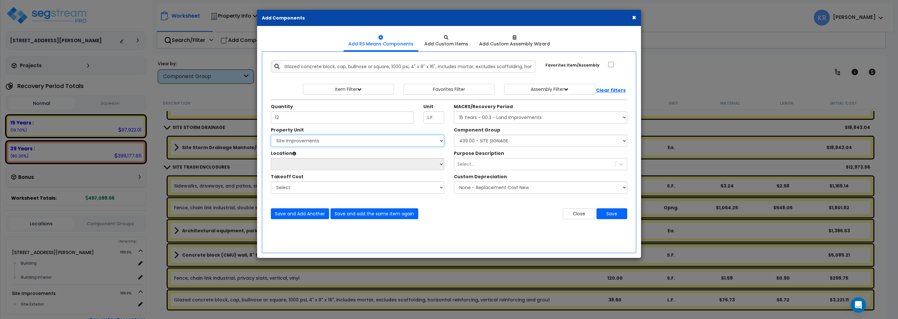
click option "Site Improvements" at bounding box center [0, 0] width 0 height 0
click at [271, 158] on select "Select Site Exterior Add Additional Location" at bounding box center [357, 164] width 173 height 12
select select "462"
click option "Site Exterior" at bounding box center [0, 0] width 0 height 0
click at [604, 219] on button "Save" at bounding box center [611, 214] width 31 height 11
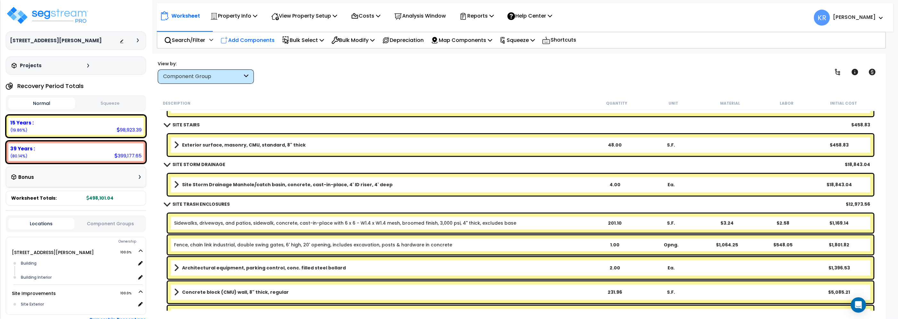
click at [251, 40] on p "Add Components" at bounding box center [247, 40] width 54 height 9
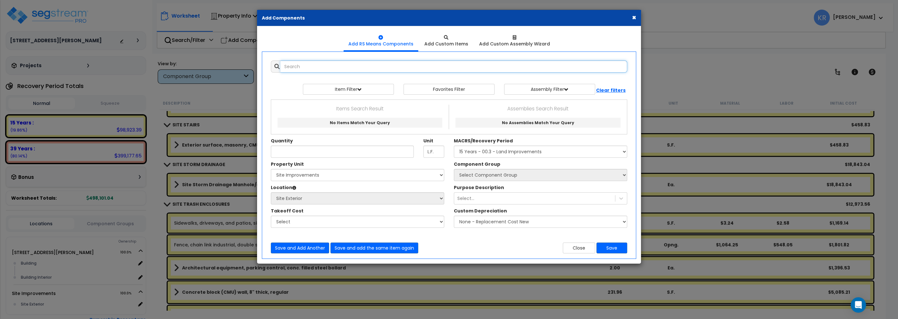
select select
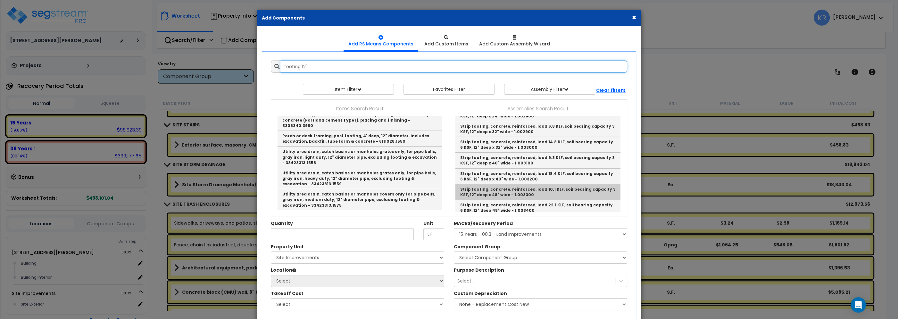
scroll to position [36, 0]
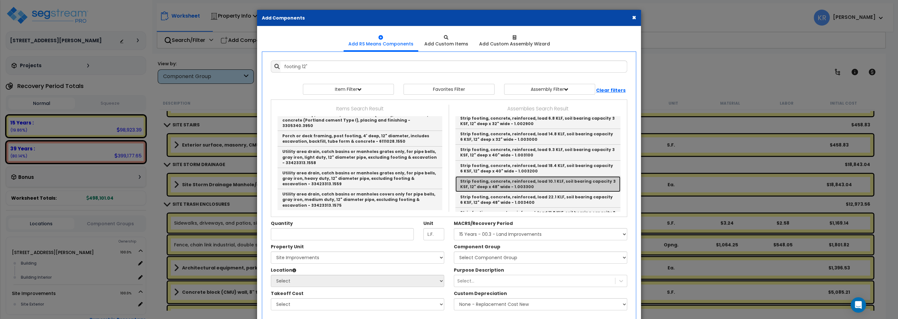
click at [543, 180] on link "Strip footing, concrete, reinforced, load 10.1 KLF, soil bearing capacity 3 KSF…" at bounding box center [537, 185] width 165 height 16
type input "Strip footing, concrete, reinforced, load 10.1 KLF, soil bearing capacity 3 KSF…"
type input "L.F."
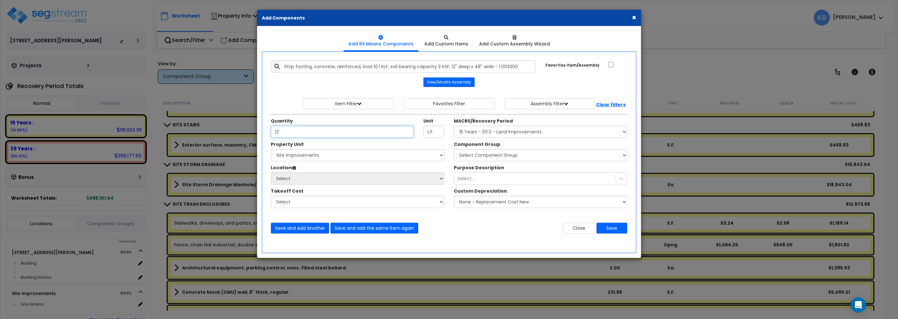
type input "12"
click at [271, 149] on select "Select 2303 Harrison Ave NW Site Improvements" at bounding box center [357, 155] width 173 height 12
select select "164598"
click option "Site Improvements" at bounding box center [0, 0] width 0 height 0
click at [271, 173] on select "Select Site Exterior Add Additional Location" at bounding box center [357, 179] width 173 height 12
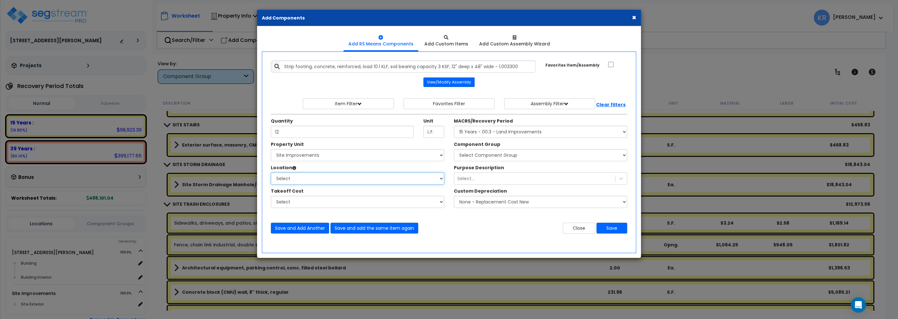
select select "462"
click option "Site Exterior" at bounding box center [0, 0] width 0 height 0
click at [454, 126] on select "Select MACRS/Recovery Period 5 Years - 57.0 - Distributive Trades & Services 5 …" at bounding box center [540, 132] width 173 height 12
select select "3666"
click option "15 Years - 00.3 - Land Improvements" at bounding box center [0, 0] width 0 height 0
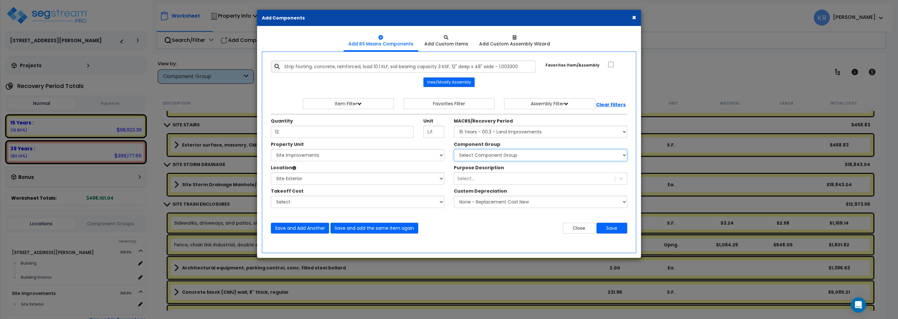
click at [454, 149] on select "Select Component Group 434.00 - SITE PRIVACY WALLS 447.00 - SITE SWIMMING POOLS…" at bounding box center [540, 155] width 173 height 12
select select "57224"
click option "439.00 - SITE SIGNAGE" at bounding box center [0, 0] width 0 height 0
click at [608, 228] on button "Save" at bounding box center [611, 228] width 31 height 11
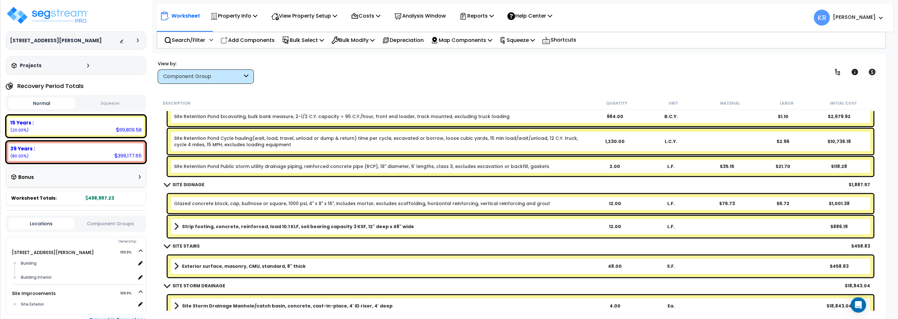
scroll to position [749, 0]
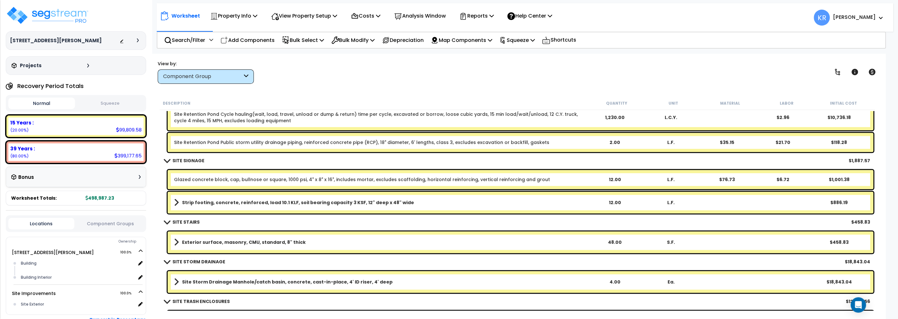
click at [195, 242] on b "Exterior surface, masonry, CMU, standard, 8" thick" at bounding box center [244, 242] width 124 height 6
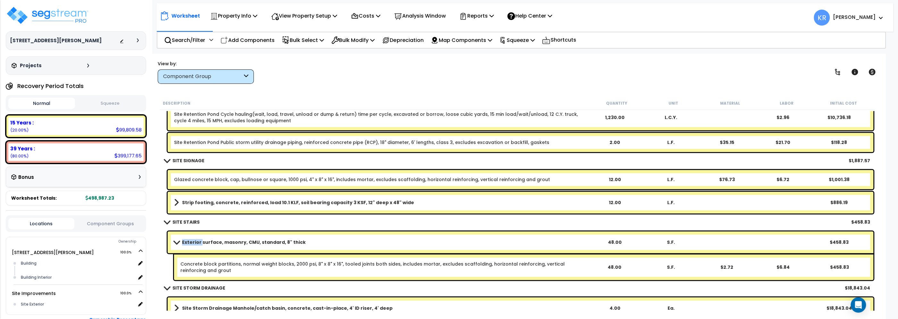
click at [195, 242] on b "Exterior surface, masonry, CMU, standard, 8" thick" at bounding box center [244, 242] width 124 height 6
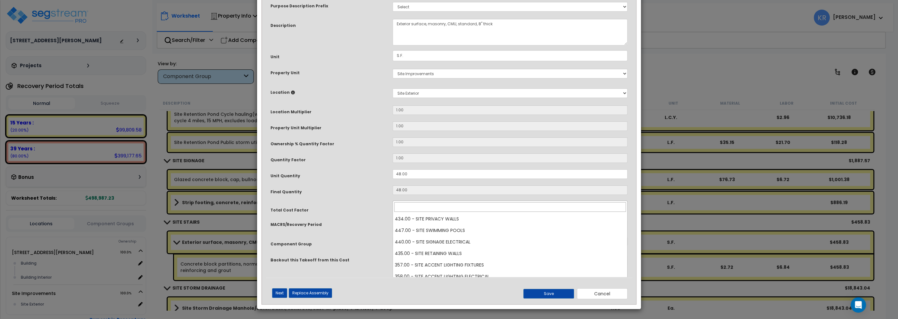
click at [416, 247] on span "× 442.00 - SITE STAIRS" at bounding box center [510, 242] width 234 height 9
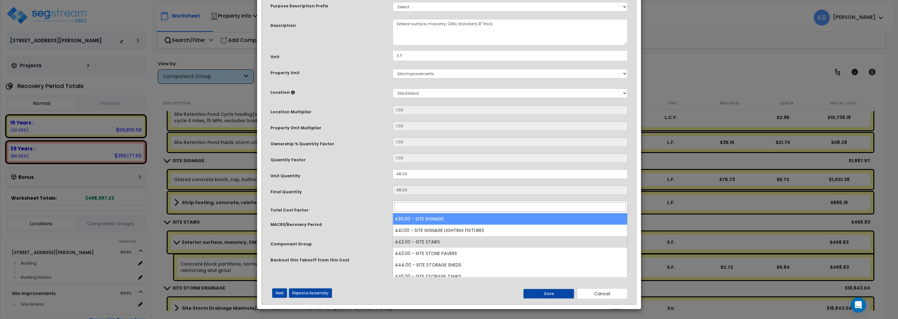
select select "57224"
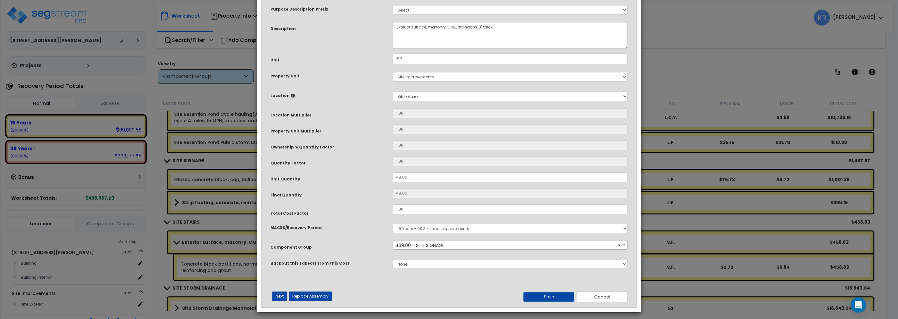
scroll to position [40, 0]
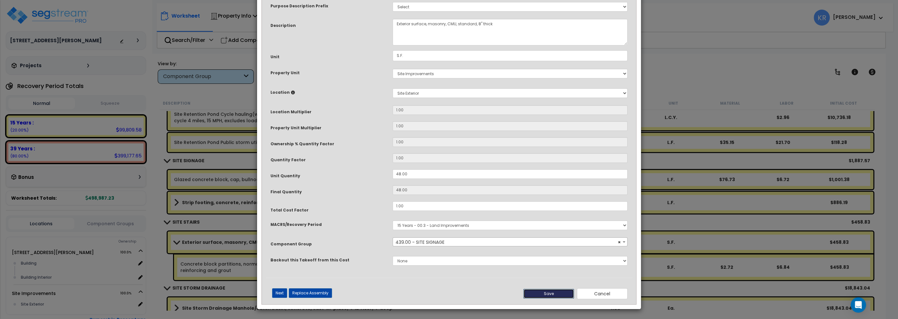
click at [548, 294] on button "Save" at bounding box center [548, 294] width 51 height 10
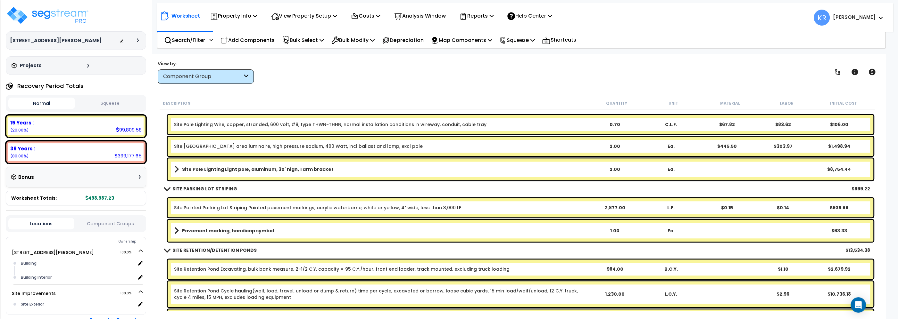
scroll to position [530, 0]
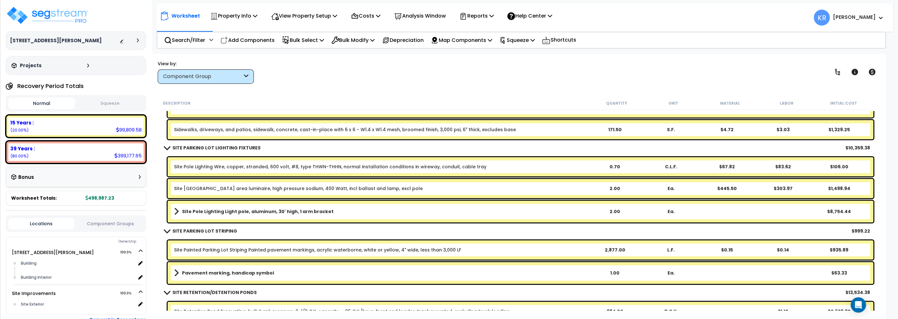
click at [234, 211] on b "Site Pole Lighting Light pole, aluminum, 30' high, 1 arm bracket" at bounding box center [258, 212] width 152 height 6
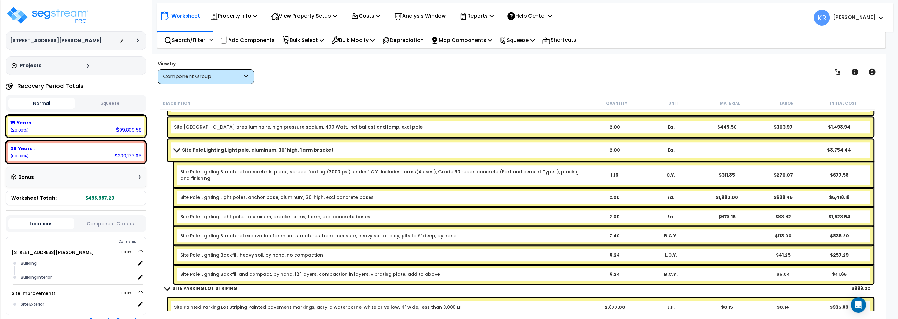
scroll to position [603, 0]
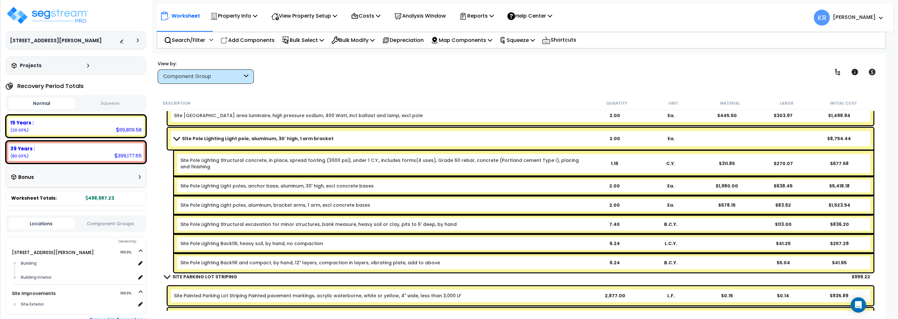
click at [175, 136] on span at bounding box center [176, 138] width 9 height 5
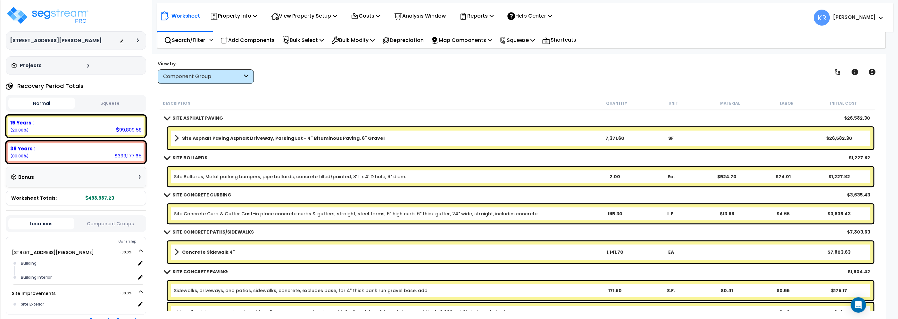
scroll to position [237, 0]
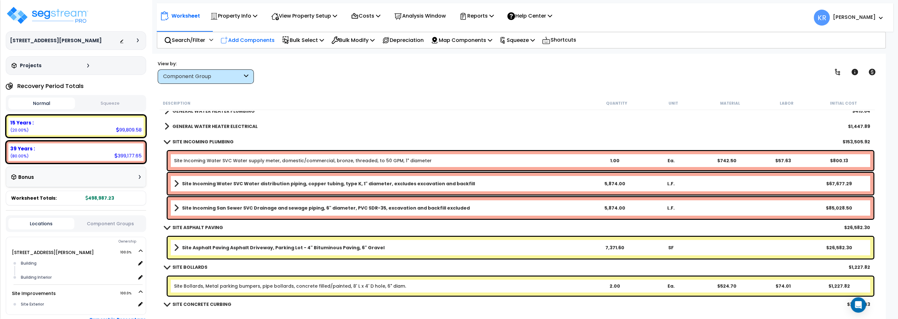
click at [258, 39] on p "Add Components" at bounding box center [247, 40] width 54 height 9
select select
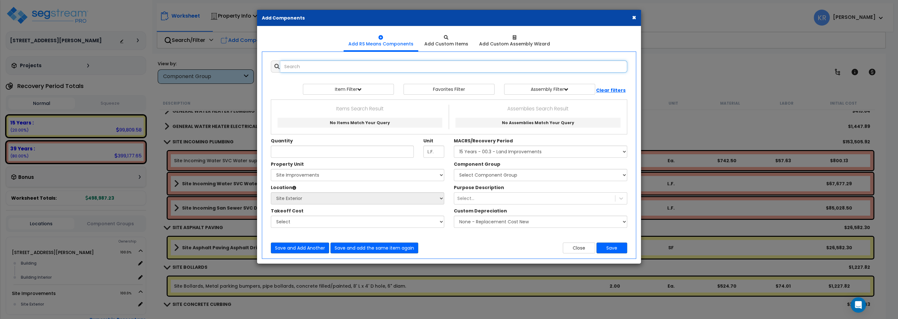
select select
click at [325, 68] on input "text" at bounding box center [453, 67] width 347 height 12
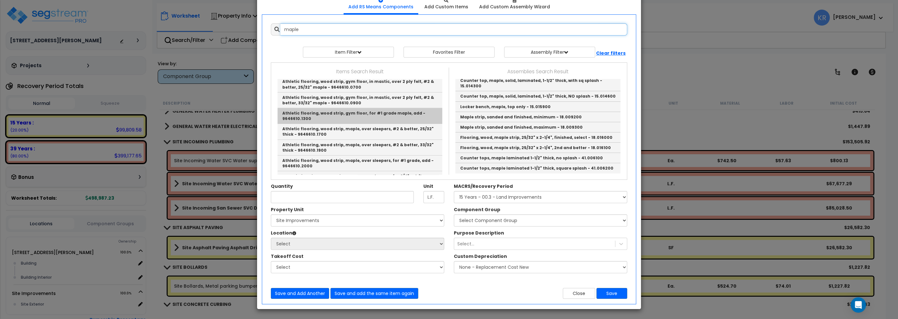
scroll to position [730, 0]
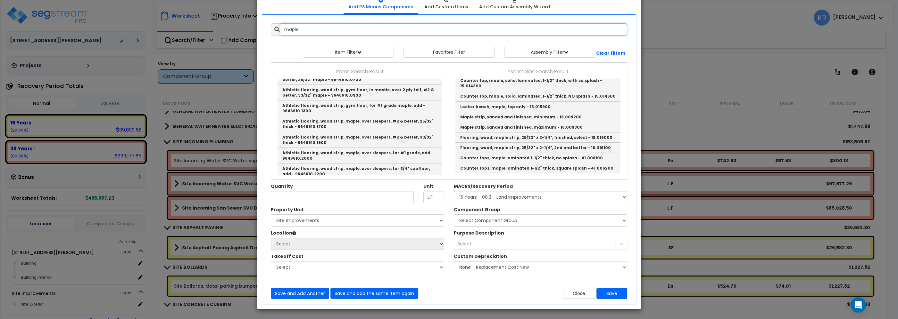
click at [318, 33] on input "maple" at bounding box center [453, 29] width 347 height 12
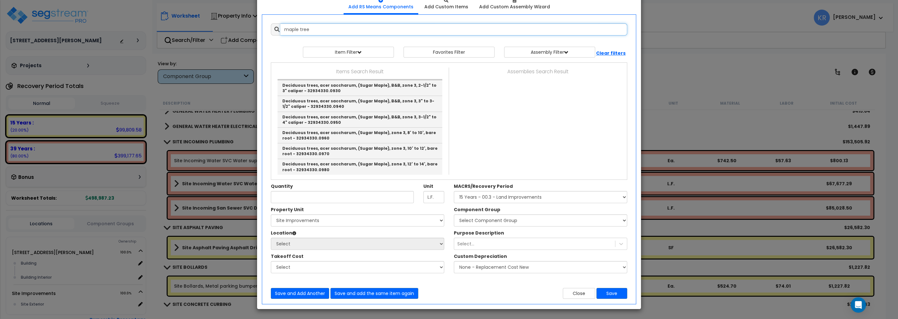
scroll to position [778, 0]
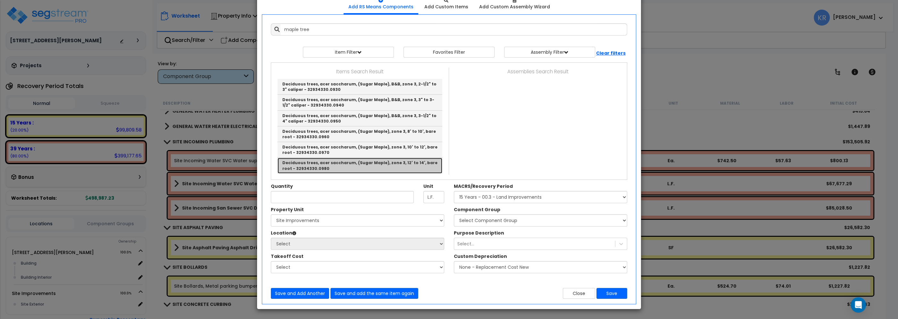
click at [377, 161] on link "Deciduous trees, acer saccharum, (Sugar Maple), zone 3, 12' to 14', bare root -…" at bounding box center [359, 165] width 165 height 15
type input "Deciduous trees, acer saccharum, (Sugar Maple), zone 3, 12' to 14', bare root -…"
type input "Ea."
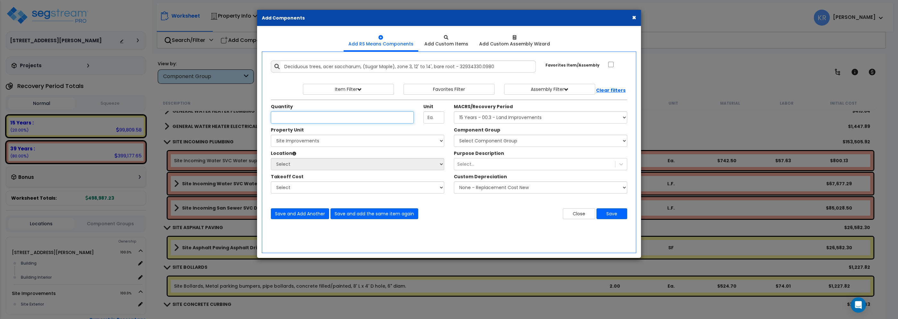
scroll to position [0, 0]
click at [326, 109] on div "Quantity" at bounding box center [342, 113] width 153 height 20
click at [327, 120] on input "Unit Quantity" at bounding box center [342, 118] width 143 height 12
type input "7"
click at [454, 112] on select "Select MACRS/Recovery Period 5 Years - 57.0 - Distributive Trades & Services 5 …" at bounding box center [540, 118] width 173 height 12
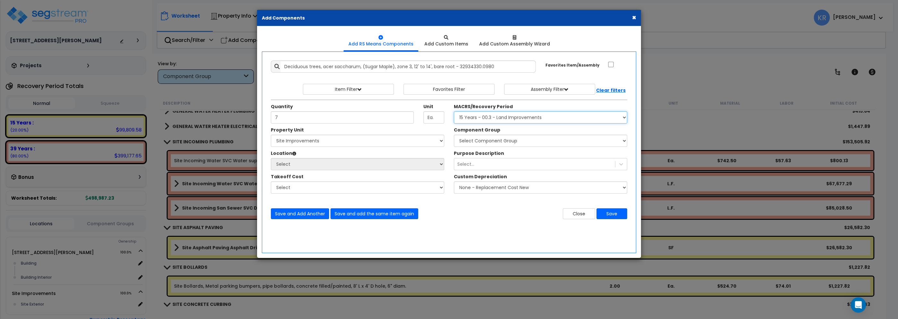
select select "3666"
click option "15 Years - 00.3 - Land Improvements" at bounding box center [0, 0] width 0 height 0
click at [271, 135] on select "Select 2303 Harrison Ave NW Site Improvements" at bounding box center [357, 141] width 173 height 12
select select "164598"
click option "Site Improvements" at bounding box center [0, 0] width 0 height 0
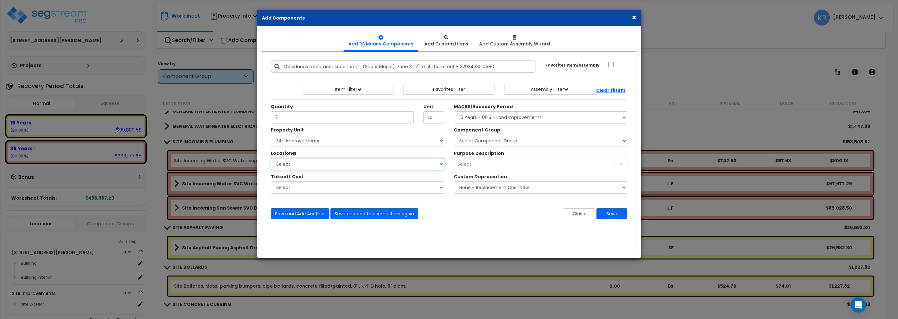
click at [271, 158] on select "Select Site Exterior Add Additional Location" at bounding box center [357, 164] width 173 height 12
select select "462"
click option "Site Exterior" at bounding box center [0, 0] width 0 height 0
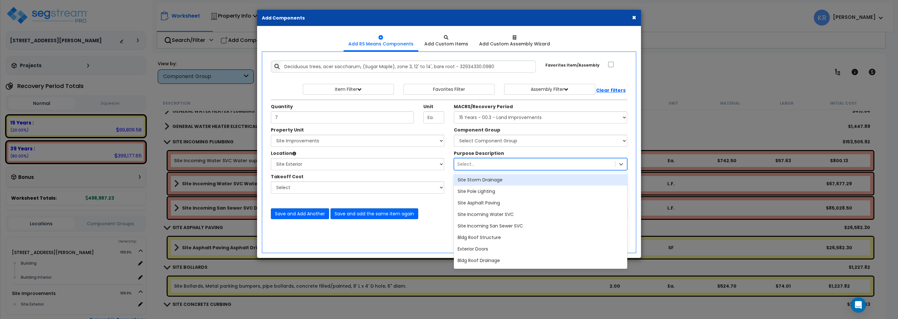
click at [475, 165] on div "Select..." at bounding box center [534, 164] width 161 height 10
click at [454, 135] on select "Select Component Group 434.00 - SITE PRIVACY WALLS 447.00 - SITE SWIMMING POOLS…" at bounding box center [540, 141] width 173 height 12
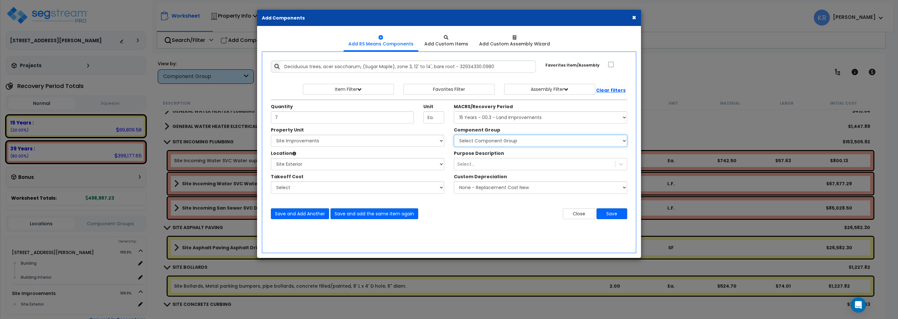
select select "57200"
click option "413.00 - SITE LANDSCAPING" at bounding box center [0, 0] width 0 height 0
click at [612, 216] on button "Save" at bounding box center [611, 214] width 31 height 11
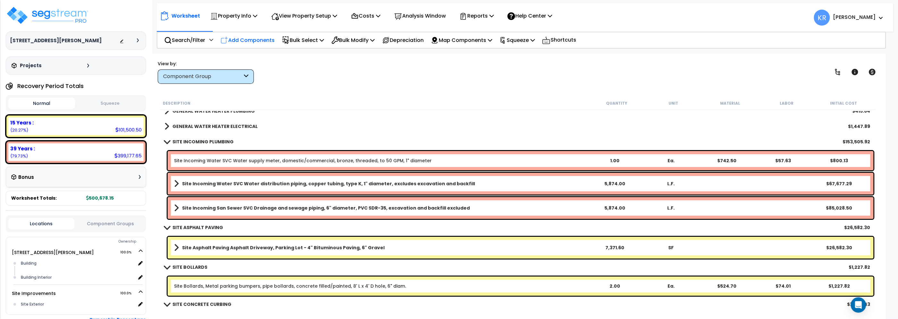
click at [242, 38] on p "Add Components" at bounding box center [247, 40] width 54 height 9
select select
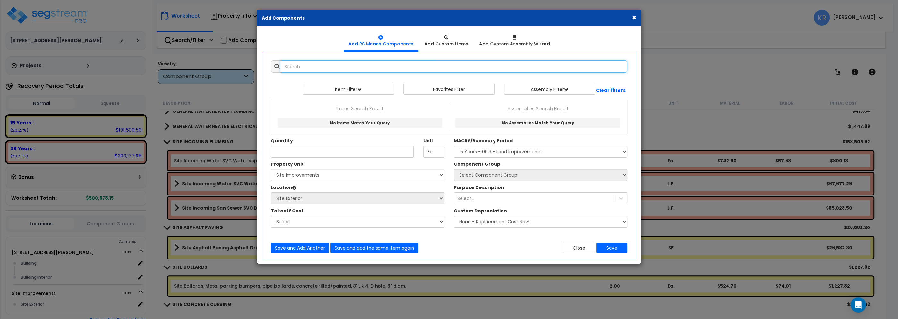
select select
click at [296, 67] on input "text" at bounding box center [453, 67] width 347 height 12
type input "r"
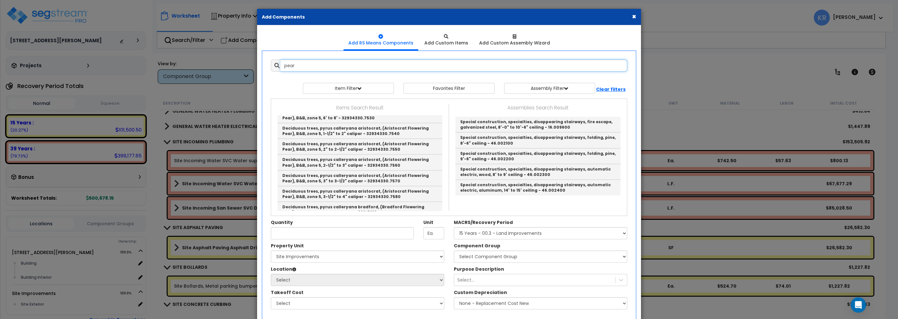
scroll to position [187, 0]
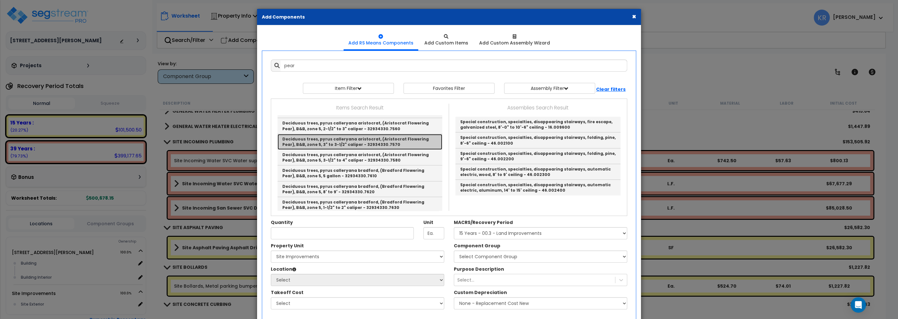
click at [366, 138] on link "Deciduous trees, pyrus calleryana aristocrat, (Aristocrat Flowering Pear), B&B,…" at bounding box center [359, 142] width 165 height 16
type input "Deciduous trees, pyrus calleryana aristocrat, (Aristocrat Flowering Pear), B&B,…"
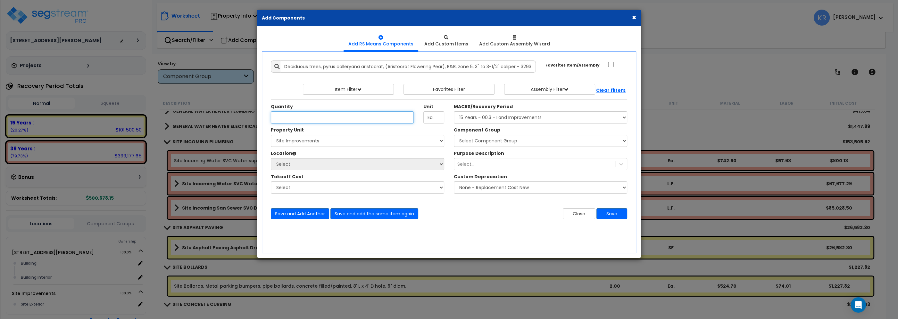
scroll to position [0, 0]
type input "3"
type input "7"
click at [454, 112] on select "Select MACRS/Recovery Period 5 Years - 57.0 - Distributive Trades & Services 5 …" at bounding box center [540, 118] width 173 height 12
select select "3666"
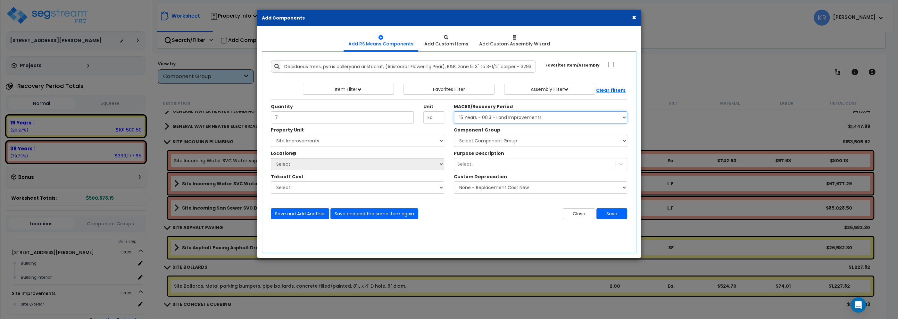
click option "15 Years - 00.3 - Land Improvements" at bounding box center [0, 0] width 0 height 0
click at [271, 135] on select "Select 2303 Harrison Ave NW Site Improvements" at bounding box center [357, 141] width 173 height 12
select select "164598"
click option "Site Improvements" at bounding box center [0, 0] width 0 height 0
click at [454, 135] on select "Select Component Group 434.00 - SITE PRIVACY WALLS 447.00 - SITE SWIMMING POOLS…" at bounding box center [540, 141] width 173 height 12
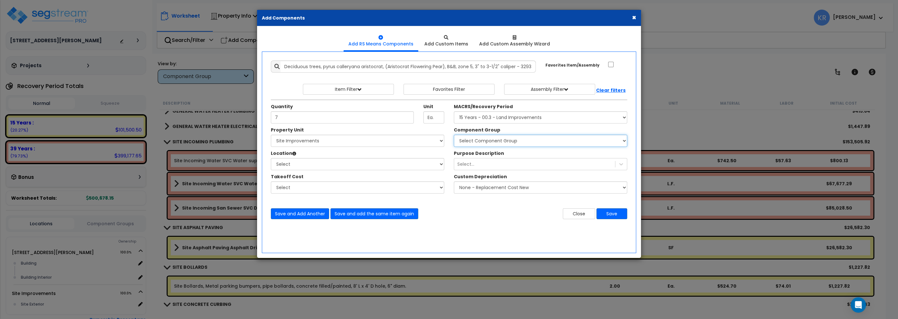
select select "57200"
click option "413.00 - SITE LANDSCAPING" at bounding box center [0, 0] width 0 height 0
click at [271, 158] on select "Select Site Exterior Add Additional Location" at bounding box center [357, 164] width 173 height 12
select select "462"
click option "Site Exterior" at bounding box center [0, 0] width 0 height 0
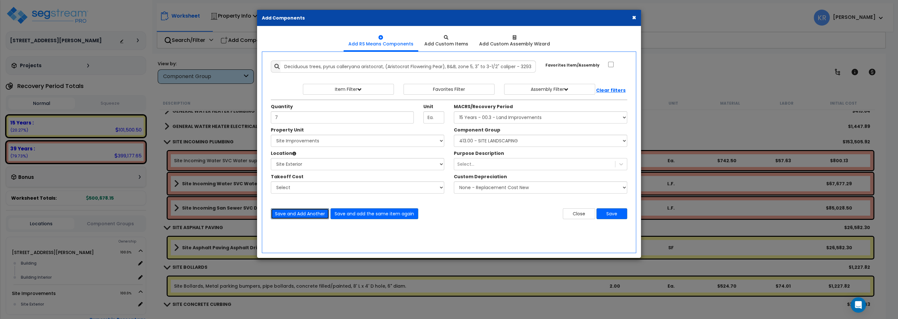
click at [295, 214] on button "Save and Add Another" at bounding box center [300, 214] width 58 height 11
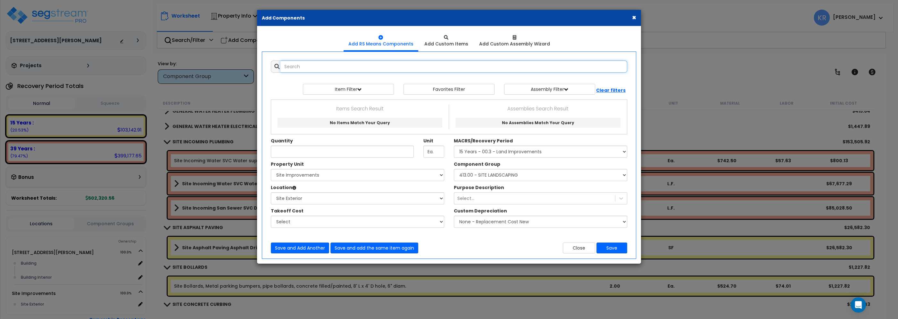
click at [298, 67] on input "text" at bounding box center [453, 67] width 347 height 12
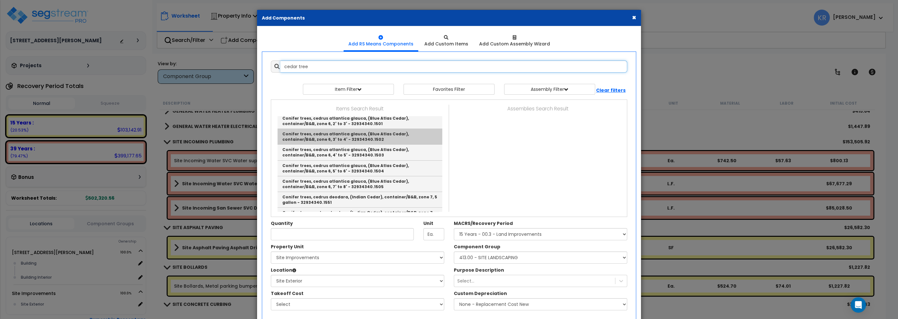
scroll to position [73, 0]
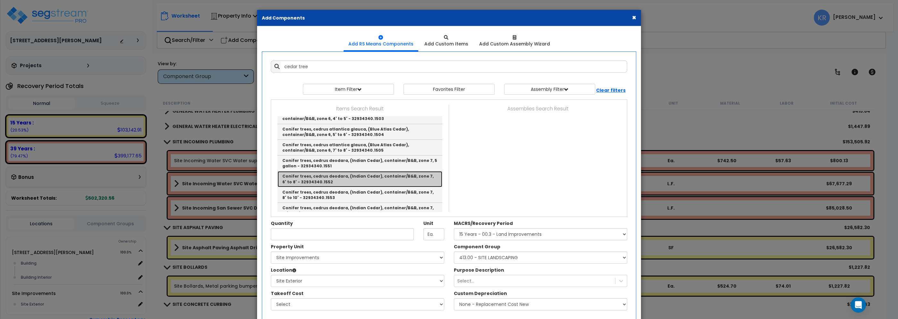
click at [350, 180] on link "Conifer trees, cedrus deodara, (Indian Cedar), container/B&B, zone 7, 6' to 8' …" at bounding box center [359, 179] width 165 height 16
type input "Conifer trees, cedrus deodara, (Indian Cedar), container/B&B, zone 7, 6' to 8' …"
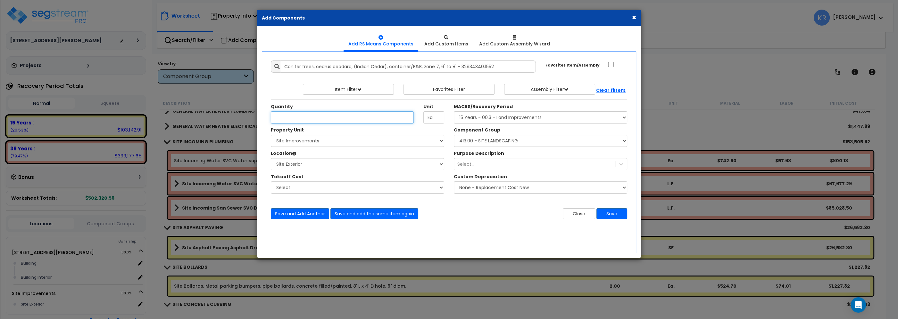
click at [307, 118] on input "Unit Quantity" at bounding box center [342, 118] width 143 height 12
type input "5"
click at [304, 212] on button "Save and Add Another" at bounding box center [300, 214] width 58 height 11
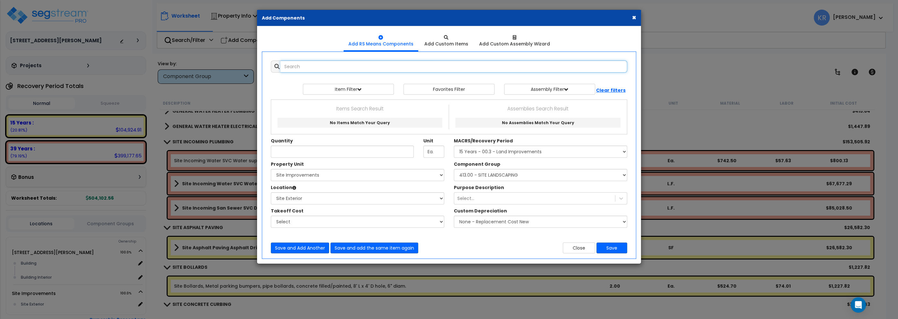
click at [289, 67] on input "text" at bounding box center [453, 67] width 347 height 12
drag, startPoint x: 314, startPoint y: 72, endPoint x: 240, endPoint y: 67, distance: 74.2
click at [280, 67] on input "straberry" at bounding box center [453, 67] width 347 height 12
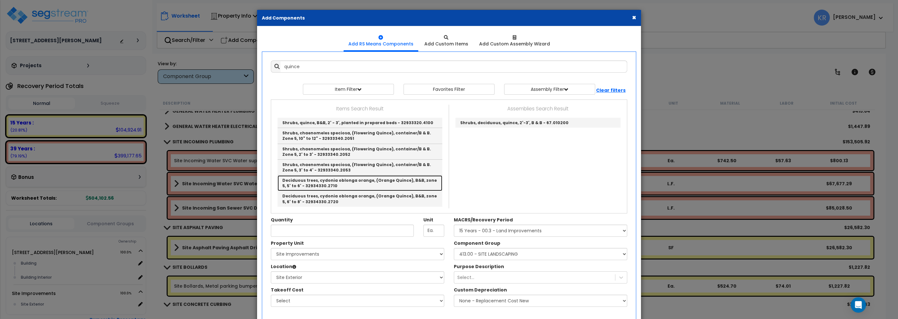
click at [390, 182] on link "Deciduous trees, cydonia oblonga orange, (Orange Quince), B&B, zone 5, 5' to 6'…" at bounding box center [359, 184] width 165 height 16
type input "Deciduous trees, cydonia oblonga orange, (Orange Quince), B&B, zone 5, 5' to 6'…"
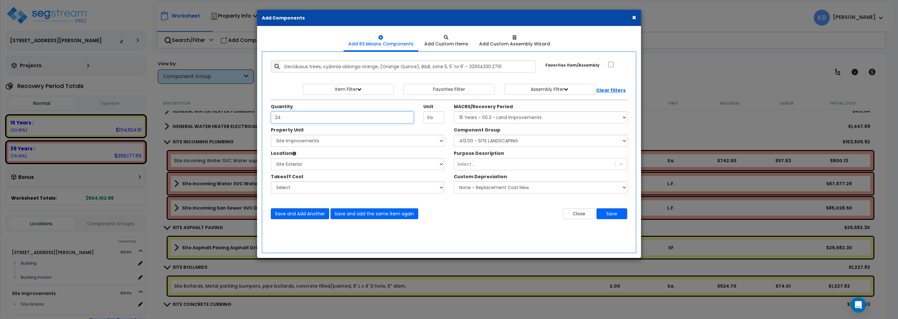
type input "24"
click at [301, 213] on button "Save and Add Another" at bounding box center [300, 214] width 58 height 11
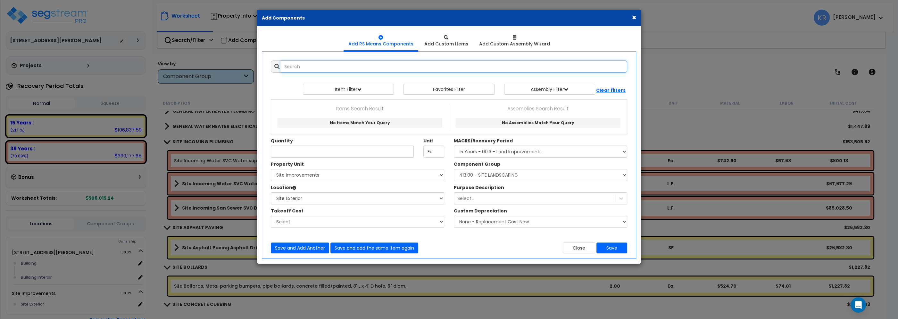
click at [305, 66] on input "text" at bounding box center [453, 67] width 347 height 12
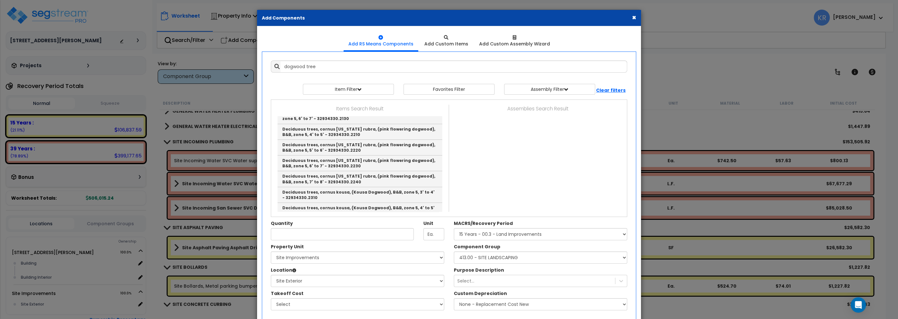
click at [377, 93] on link "Deciduous trees, cornus florida, (white flowering dogwood), B&B, zone 5, 4' to …" at bounding box center [359, 85] width 165 height 16
type input "Deciduous trees, cornus florida, (white flowering dogwood), B&B, zone 5, 4' to …"
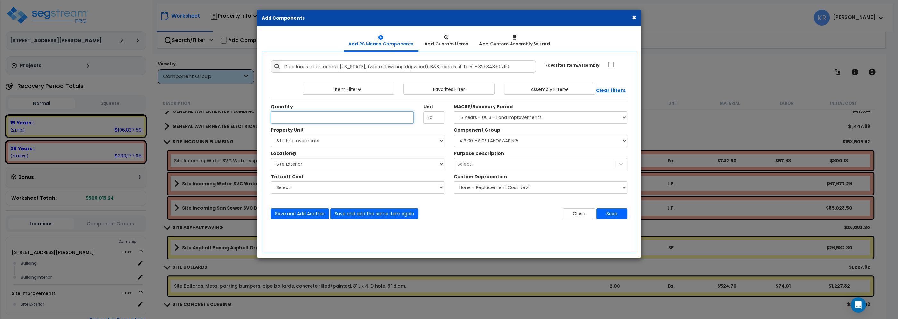
click at [306, 120] on input "Unit Quantity" at bounding box center [342, 118] width 143 height 12
type input "17"
click at [299, 215] on button "Save and Add Another" at bounding box center [300, 214] width 58 height 11
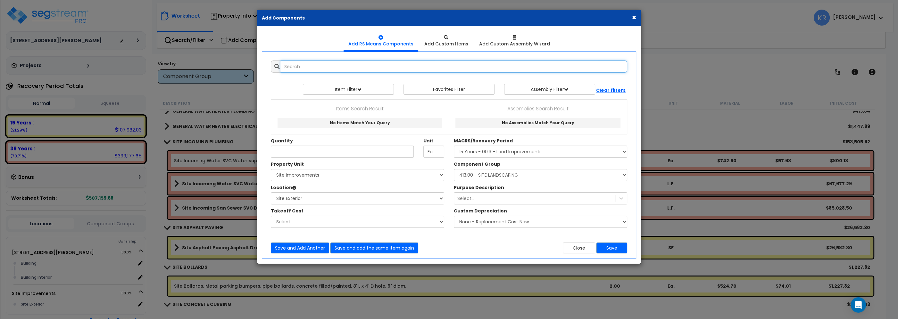
click at [303, 70] on input "text" at bounding box center [453, 67] width 347 height 12
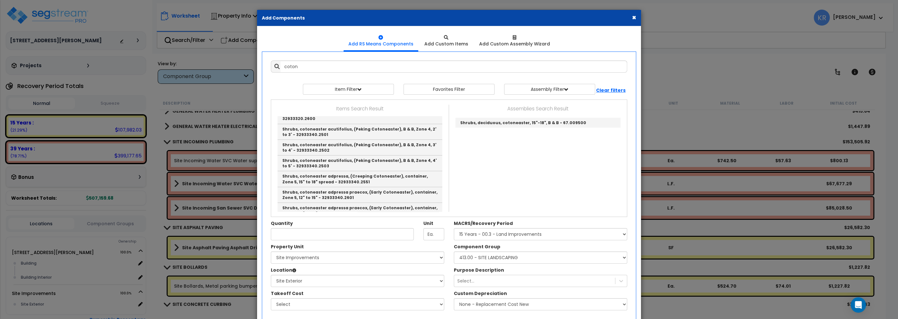
click at [389, 77] on link "Ground covers, cotoneaster dammeri, (Bearberry Cotoneaster), container, zone 5,…" at bounding box center [359, 69] width 165 height 16
type input "Ground covers, cotoneaster dammeri, (Bearberry Cotoneaster), container, zone 5,…"
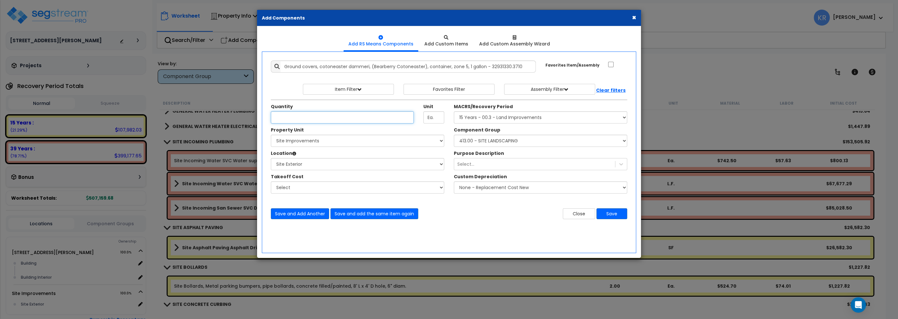
click at [317, 122] on input "Unit Quantity" at bounding box center [342, 118] width 143 height 12
click at [316, 122] on input "Unit Quantity" at bounding box center [342, 118] width 143 height 12
type input "26"
click at [307, 212] on button "Save and Add Another" at bounding box center [300, 214] width 58 height 11
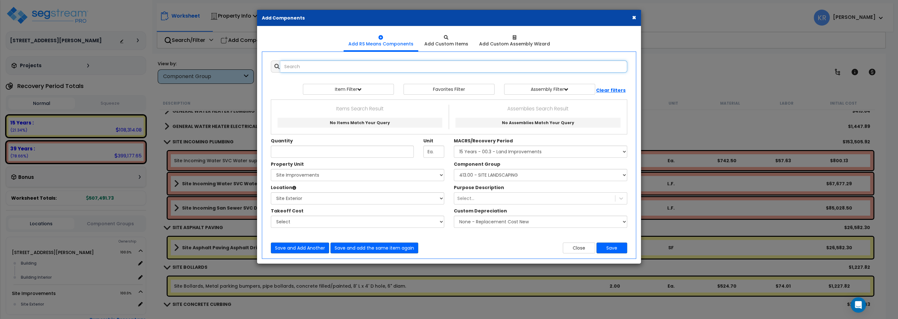
click at [319, 65] on input "text" at bounding box center [453, 67] width 347 height 12
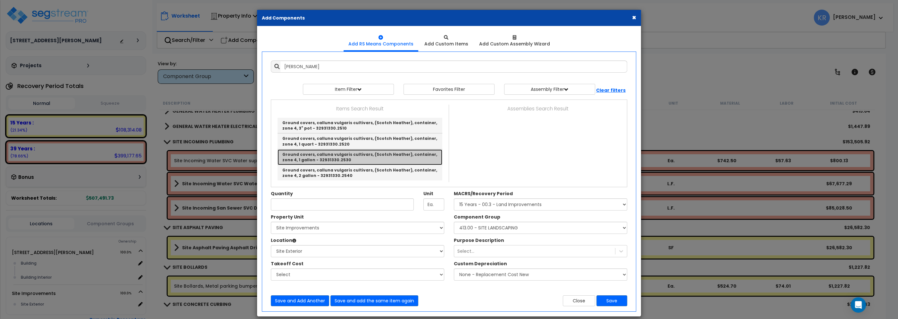
click at [332, 158] on link "Ground covers, calluna vulgaris cultivars, (Scotch Heather), container, zone 4,…" at bounding box center [359, 158] width 165 height 16
type input "Ground covers, calluna vulgaris cultivars, (Scotch Heather), container, zone 4,…"
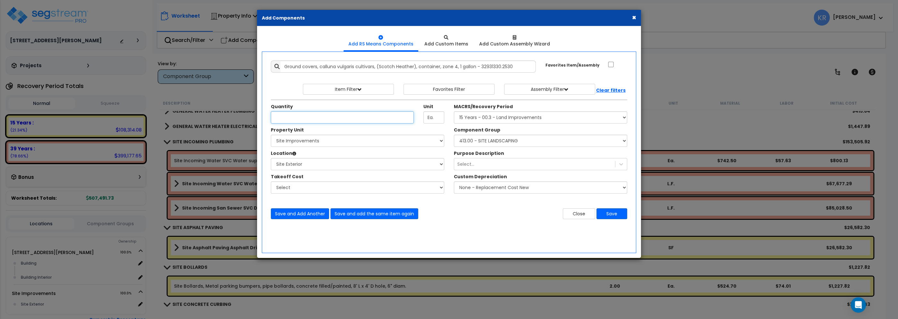
click at [312, 118] on input "Unit Quantity" at bounding box center [342, 118] width 143 height 12
type input "8"
click at [295, 214] on button "Save and Add Another" at bounding box center [300, 214] width 58 height 11
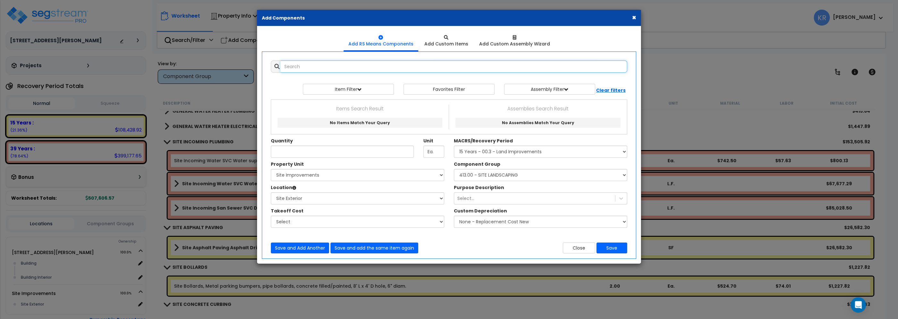
click at [302, 66] on input "text" at bounding box center [453, 67] width 347 height 12
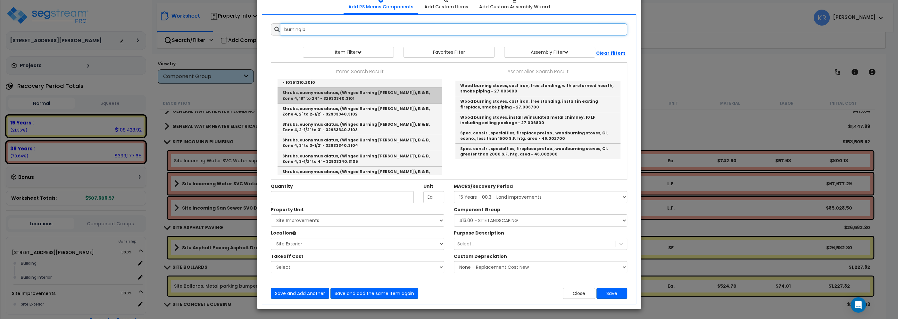
scroll to position [61, 0]
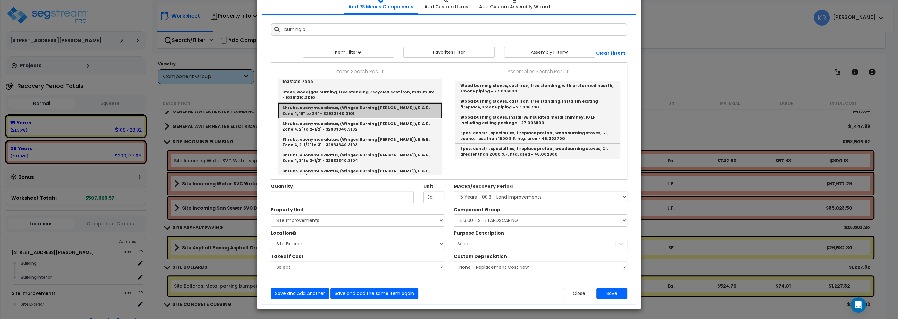
click at [387, 108] on link "Shrubs, euonymus alatus, (Winged Burning Bush), B & B, Zone 4, 18" to 24" - 329…" at bounding box center [359, 111] width 165 height 16
type input "Shrubs, euonymus alatus, (Winged Burning Bush), B & B, Zone 4, 18" to 24" - 329…"
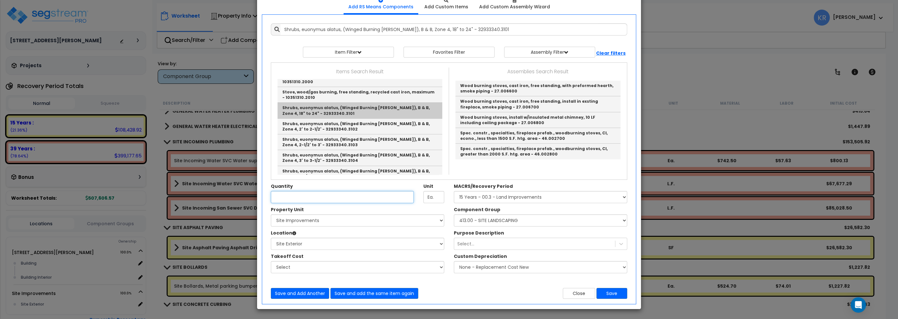
scroll to position [0, 0]
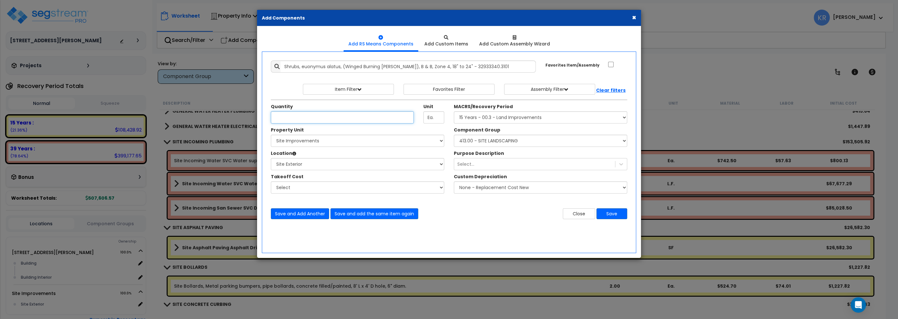
click at [312, 119] on input "Unit Quantity" at bounding box center [342, 118] width 143 height 12
type input "18"
click at [294, 211] on button "Save and Add Another" at bounding box center [300, 214] width 58 height 11
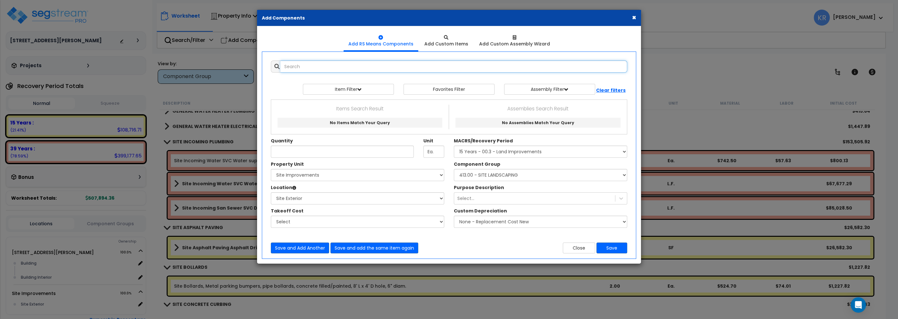
click at [310, 63] on input "text" at bounding box center [453, 67] width 347 height 12
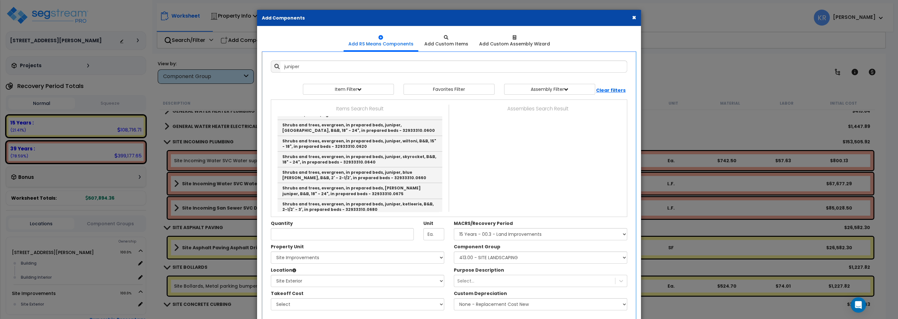
click at [380, 88] on link "Ground covers, juniperus horizontalis varieties, (Prostrate Juniper), container…" at bounding box center [359, 81] width 165 height 16
type input "Ground covers, juniperus horizontalis varieties, (Prostrate Juniper), container…"
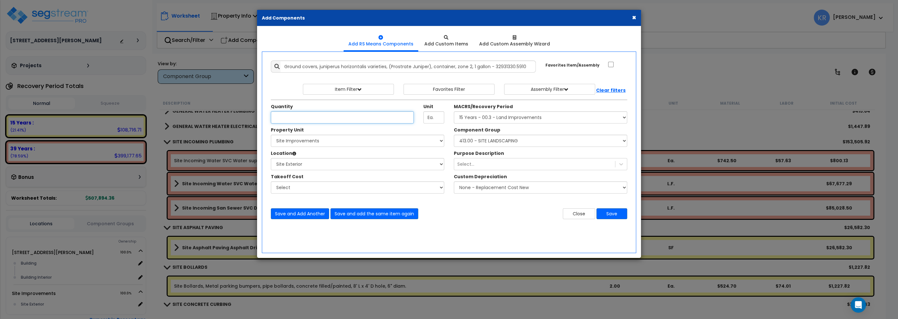
click at [315, 116] on input "Unit Quantity" at bounding box center [342, 118] width 143 height 12
type input "10"
click at [304, 214] on button "Save and Add Another" at bounding box center [300, 214] width 58 height 11
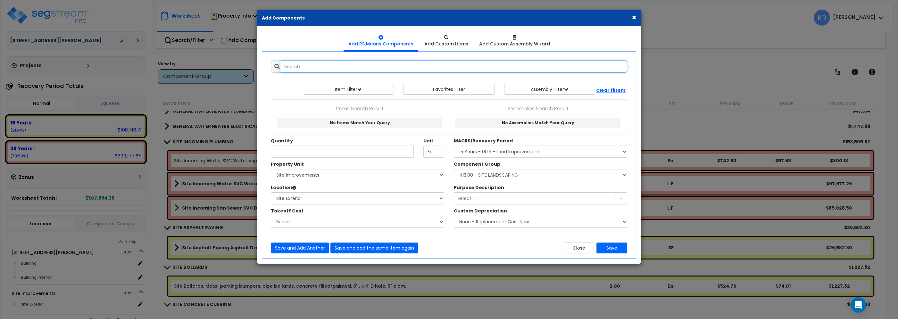
click at [306, 68] on input "text" at bounding box center [453, 67] width 347 height 12
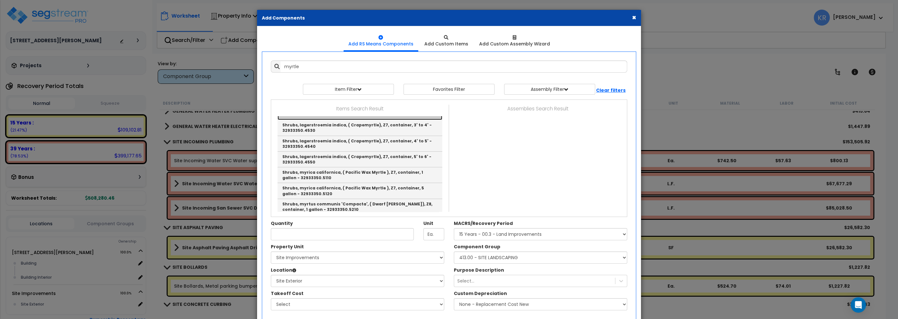
click at [371, 120] on link "Shrubs, lagerstroemia indica, ( Crapemyrtle), Z7, container, 5 gallon - 3293335…" at bounding box center [359, 112] width 165 height 16
type input "Shrubs, lagerstroemia indica, ( Crapemyrtle), Z7, container, 5 gallon - 3293335…"
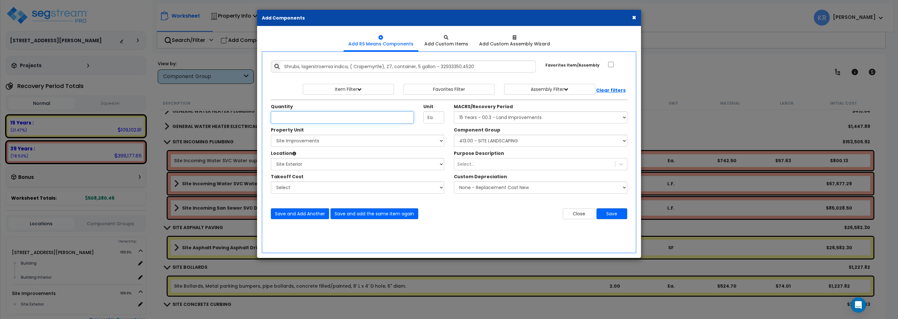
click at [292, 118] on input "Unit Quantity" at bounding box center [342, 118] width 143 height 12
type input "14"
click at [295, 212] on button "Save and Add Another" at bounding box center [300, 214] width 58 height 11
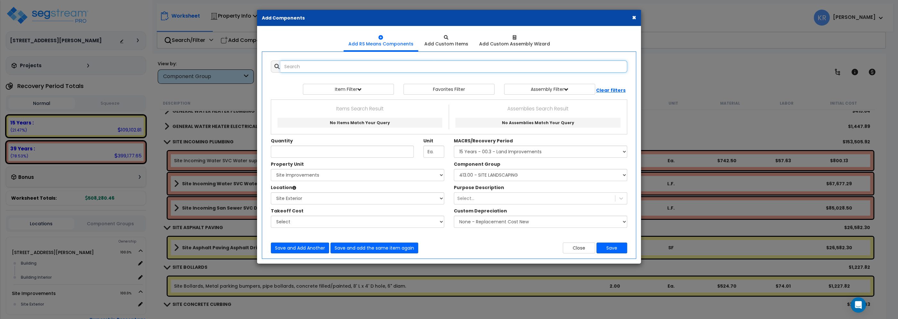
click at [301, 69] on input "text" at bounding box center [453, 67] width 347 height 12
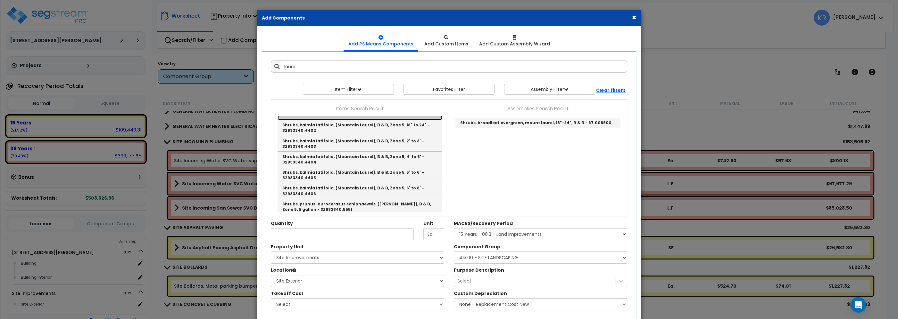
click at [382, 120] on link "Shrubs, kalmia latifolia, (Mountain Laurel), B & B, Zone 5, 15" to 18" - 329333…" at bounding box center [359, 112] width 165 height 16
type input "Shrubs, kalmia latifolia, (Mountain Laurel), B & B, Zone 5, 15" to 18" - 329333…"
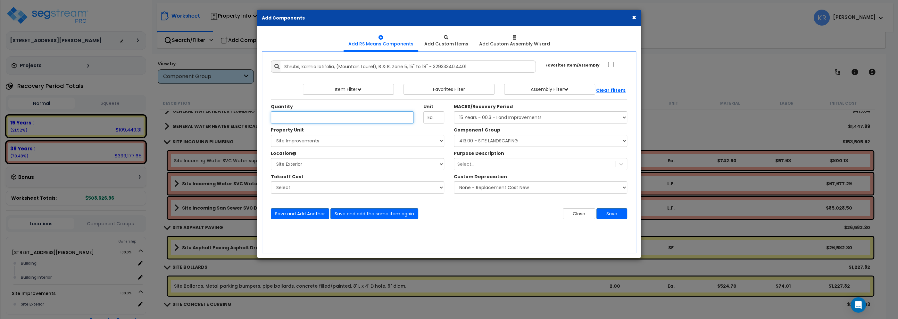
click at [294, 119] on input "Unit Quantity" at bounding box center [342, 118] width 143 height 12
type input "10"
click at [302, 213] on button "Save and Add Another" at bounding box center [300, 214] width 58 height 11
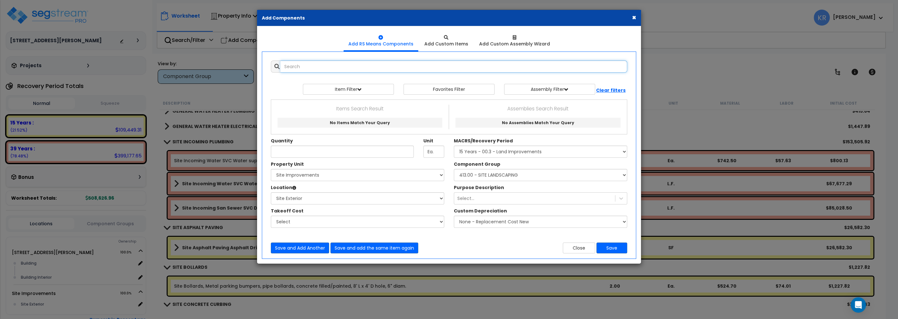
click at [323, 68] on input "text" at bounding box center [453, 67] width 347 height 12
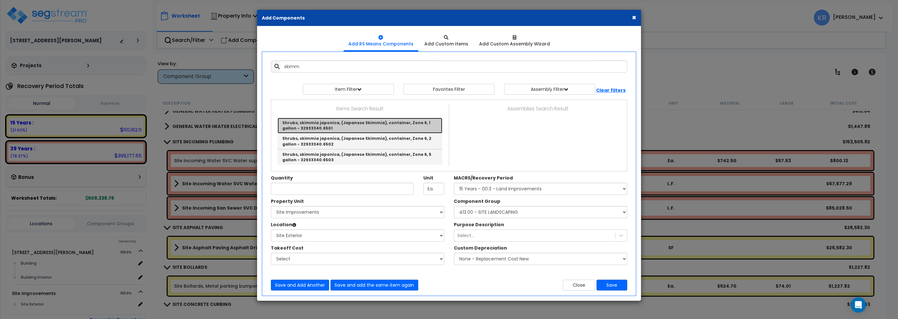
click at [350, 119] on link "Shrubs, skimmia japonica, (Japanese Skimmia), container, Zone 6, 1 gallon - 329…" at bounding box center [359, 126] width 165 height 16
type input "Shrubs, skimmia japonica, (Japanese Skimmia), container, Zone 6, 1 gallon - 329…"
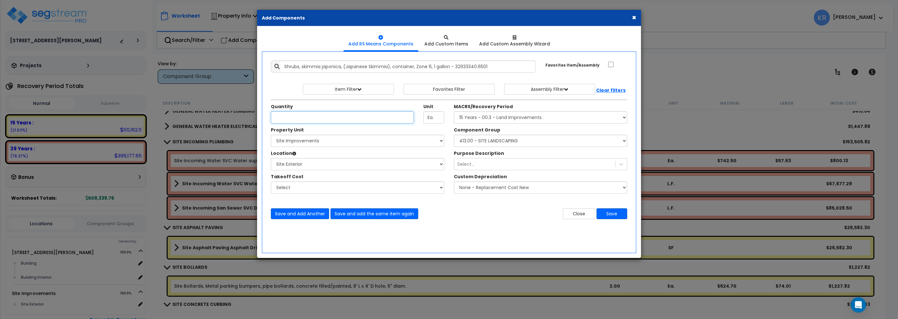
click at [294, 117] on input "Unit Quantity" at bounding box center [342, 118] width 143 height 12
type input "12"
click at [296, 217] on button "Save and Add Another" at bounding box center [300, 214] width 58 height 11
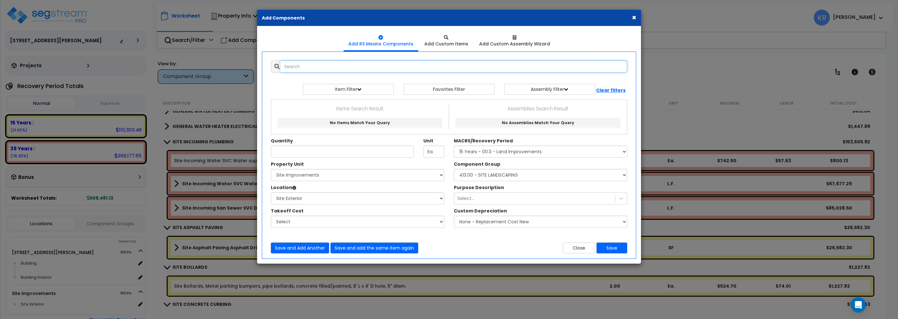
click at [329, 70] on input "text" at bounding box center [453, 67] width 347 height 12
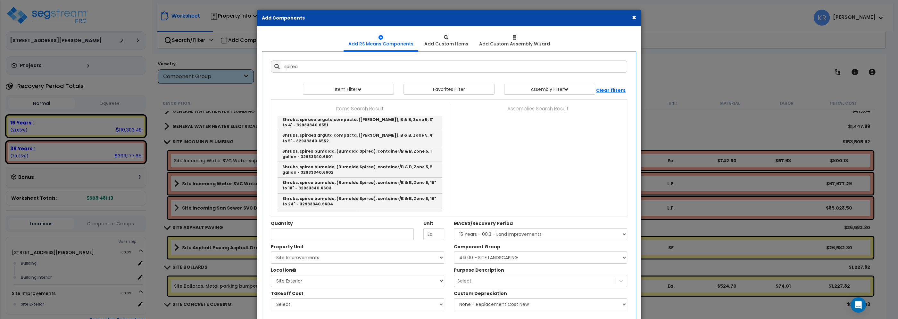
click at [360, 104] on link "Perennials, astilbe species and hybrids, (False Spirea), zone 4, container, 2 g…" at bounding box center [359, 97] width 165 height 16
type input "Perennials, astilbe species and hybrids, (False Spirea), zone 4, container, 2 g…"
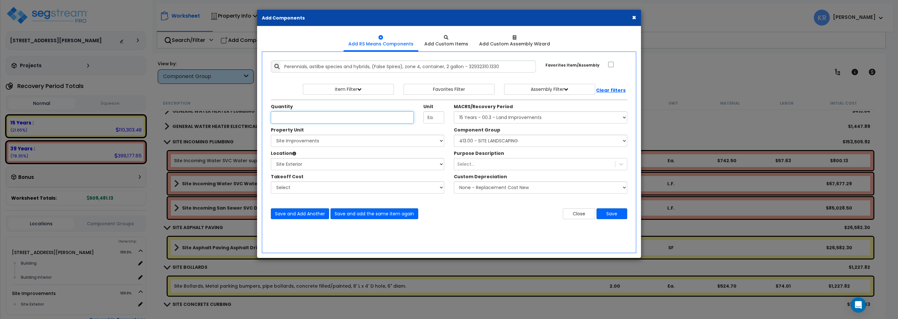
click at [294, 116] on input "Unit Quantity" at bounding box center [342, 118] width 143 height 12
type input "30"
click at [306, 211] on button "Save and Add Another" at bounding box center [300, 214] width 58 height 11
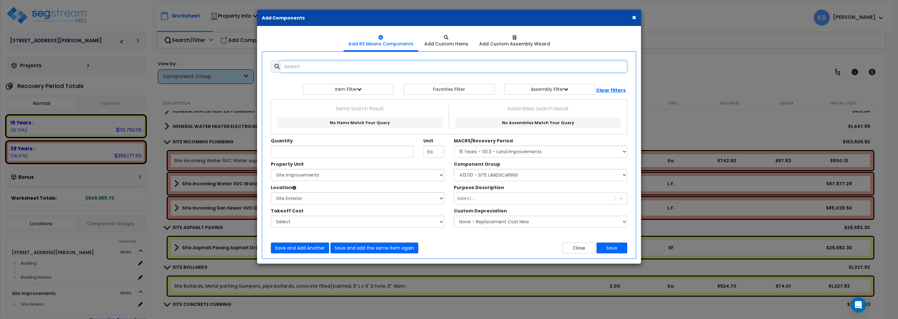
click at [322, 67] on input "text" at bounding box center [453, 67] width 347 height 12
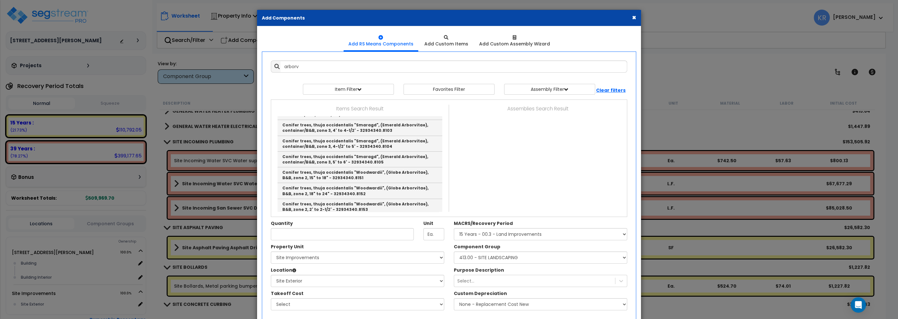
click at [386, 88] on link "Shrubs and trees, evergreen, in prepared beds, arborvitae Globe, B&B, 12" - 15"…" at bounding box center [359, 81] width 165 height 16
type input "Shrubs and trees, evergreen, in prepared beds, arborvitae Globe, B&B, 12" - 15"…"
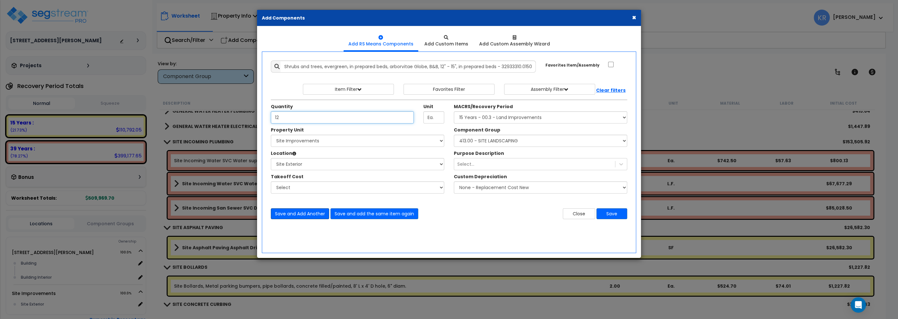
type input "12"
click at [303, 211] on button "Save and Add Another" at bounding box center [300, 214] width 58 height 11
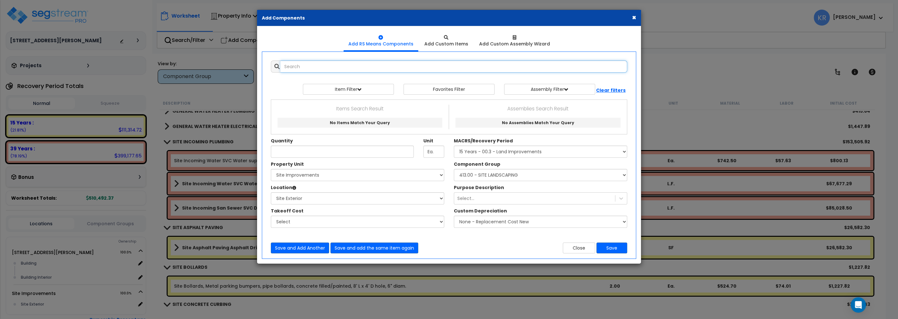
click at [320, 65] on input "text" at bounding box center [453, 67] width 347 height 12
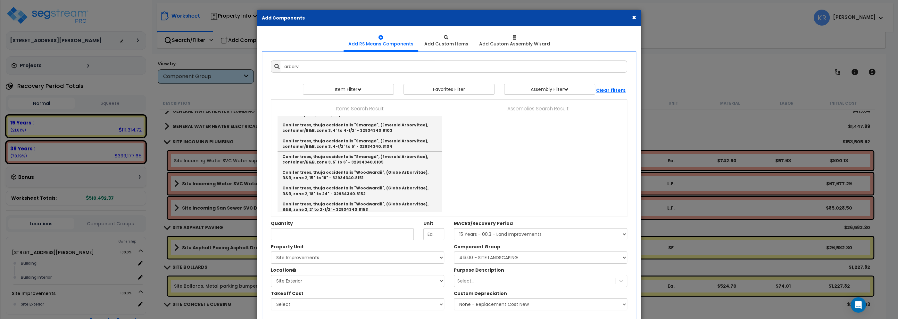
click at [386, 88] on link "Shrubs and trees, evergreen, in prepared beds, arborvitae Globe, B&B, 12" - 15"…" at bounding box center [359, 81] width 165 height 16
type input "Shrubs and trees, evergreen, in prepared beds, arborvitae Globe, B&B, 12" - 15"…"
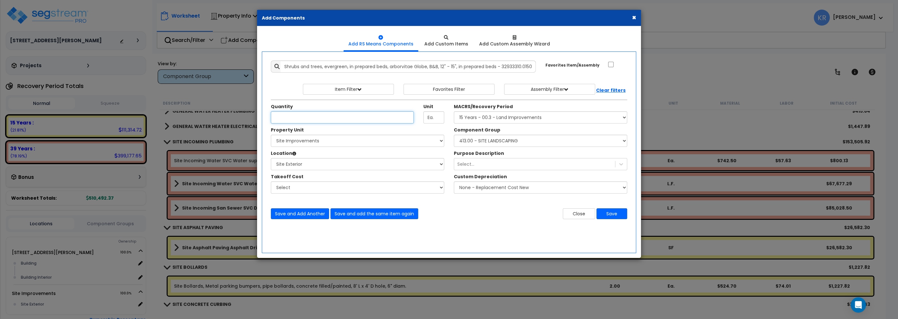
click at [294, 119] on input "Unit Quantity" at bounding box center [342, 118] width 143 height 12
click at [283, 115] on input "Unit Quantity" at bounding box center [342, 118] width 143 height 12
type input "2"
click at [311, 215] on button "Save and Add Another" at bounding box center [300, 214] width 58 height 11
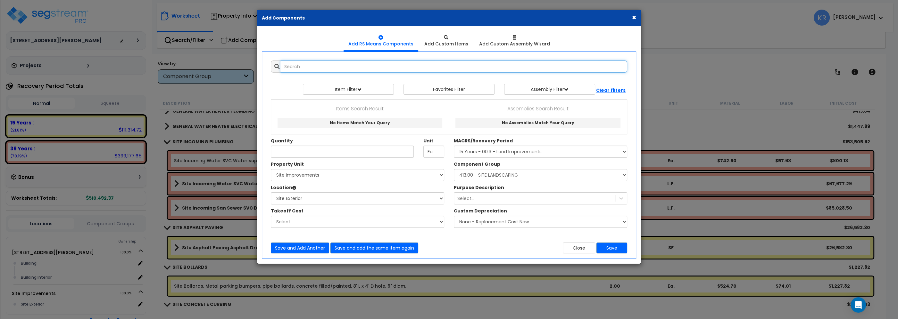
click at [304, 66] on input "text" at bounding box center [453, 67] width 347 height 12
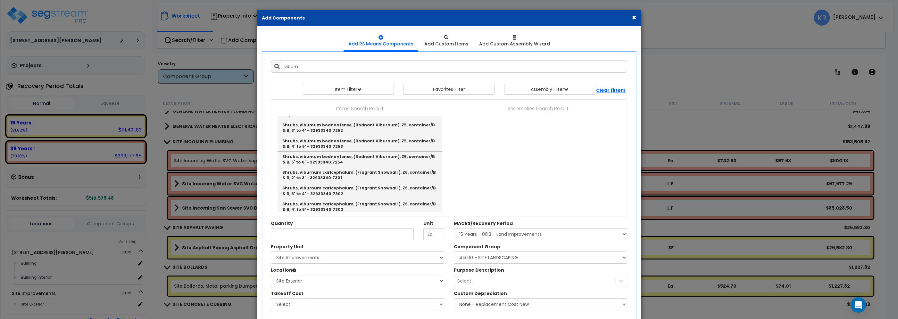
click at [375, 104] on link "Shrubs, viburnum, B&B, 12" - 15", planted in prepared beds - 32933320.4510" at bounding box center [359, 97] width 165 height 16
type input "Shrubs, viburnum, B&B, 12" - 15", planted in prepared beds - 32933320.4510"
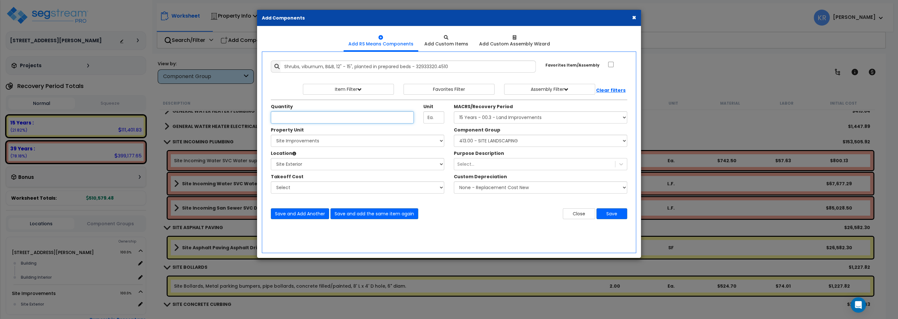
click at [285, 120] on input "Unit Quantity" at bounding box center [342, 118] width 143 height 12
type input "37"
click at [616, 214] on button "Save" at bounding box center [611, 214] width 31 height 11
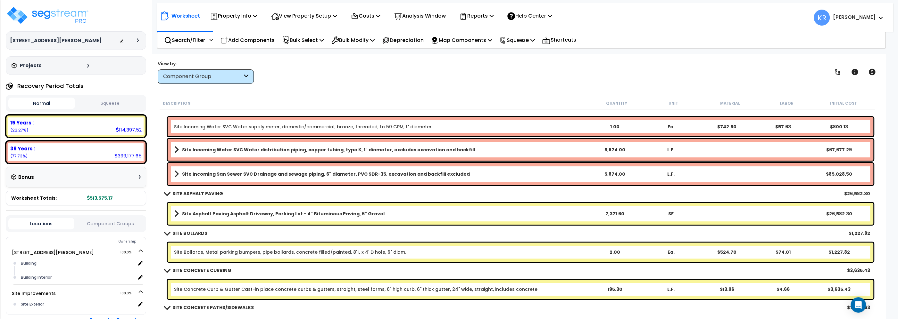
scroll to position [237, 0]
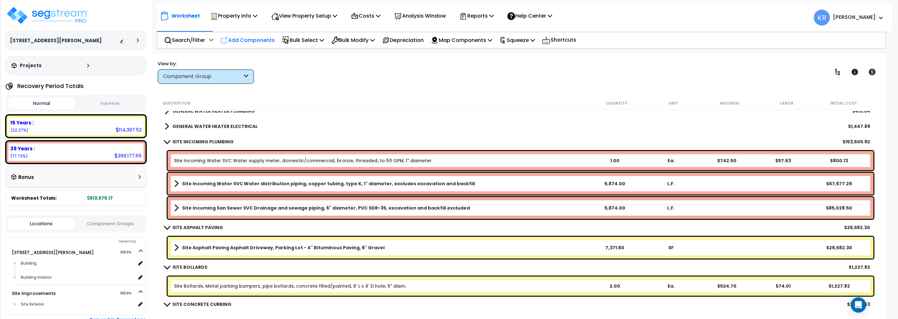
click at [235, 37] on p "Add Components" at bounding box center [247, 40] width 54 height 9
select select
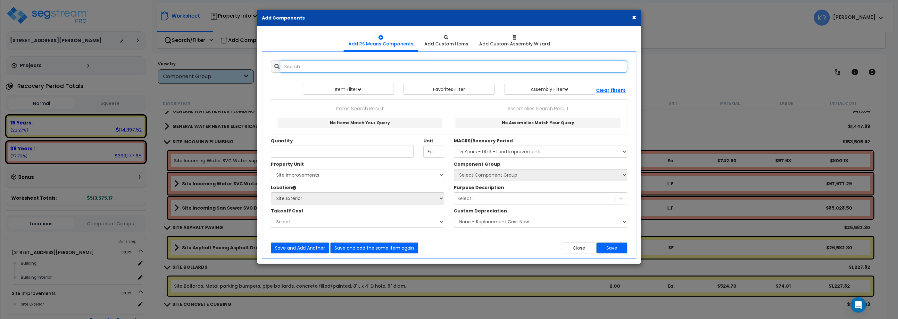
select select
click at [325, 69] on input "text" at bounding box center [453, 67] width 347 height 12
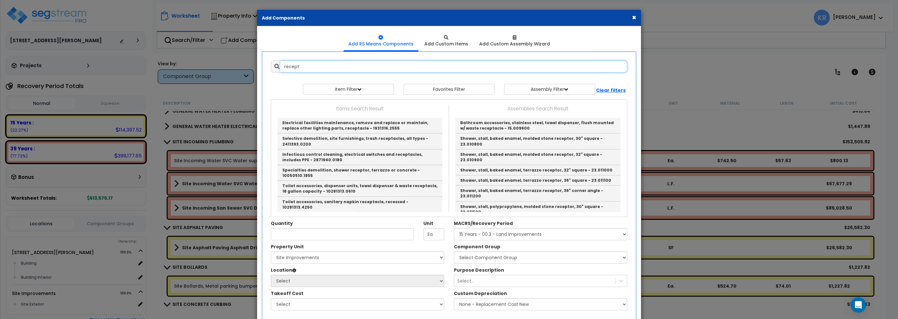
drag, startPoint x: 311, startPoint y: 67, endPoint x: 208, endPoint y: 62, distance: 103.3
click at [280, 62] on input "recept" at bounding box center [453, 67] width 347 height 12
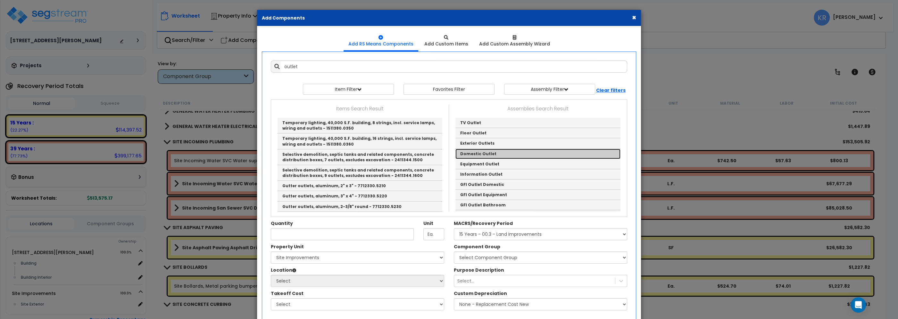
click at [495, 153] on link "Domestic Outlet" at bounding box center [537, 154] width 165 height 10
type input "Domestic Outlet"
checkbox input "true"
type input "EA"
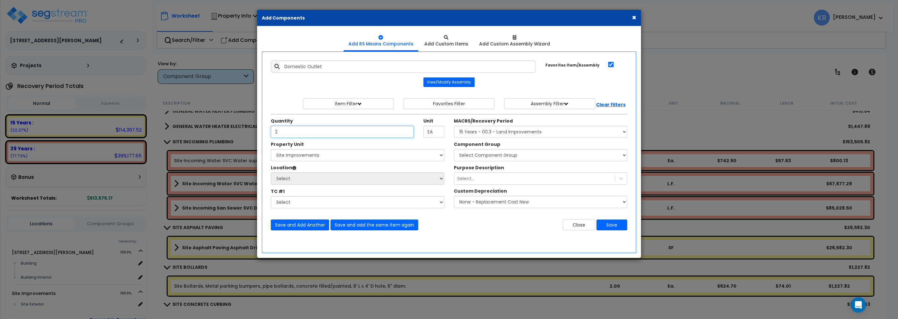
type input "2"
click at [296, 225] on button "Save and Add Another" at bounding box center [300, 225] width 58 height 11
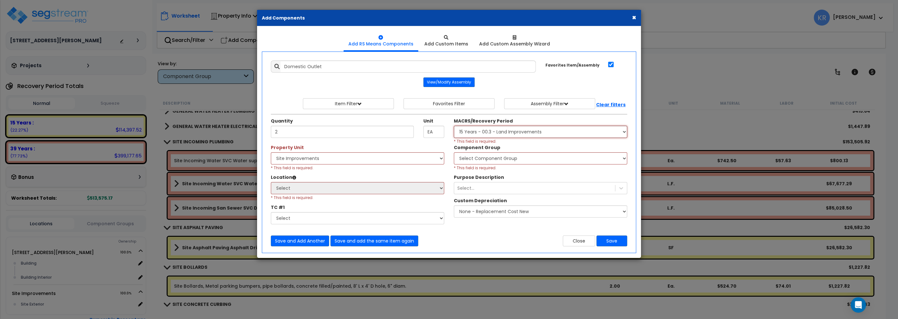
click at [454, 126] on select "Select MACRS/Recovery Period 5 Years - 57.0 - Distributive Trades & Services 5 …" at bounding box center [540, 132] width 173 height 12
select select "3669"
click option "39 Years - NA - Long-Life Property" at bounding box center [0, 0] width 0 height 0
click at [271, 153] on select "Select [STREET_ADDRESS][PERSON_NAME] Site Improvements" at bounding box center [357, 159] width 173 height 12
select select "164597"
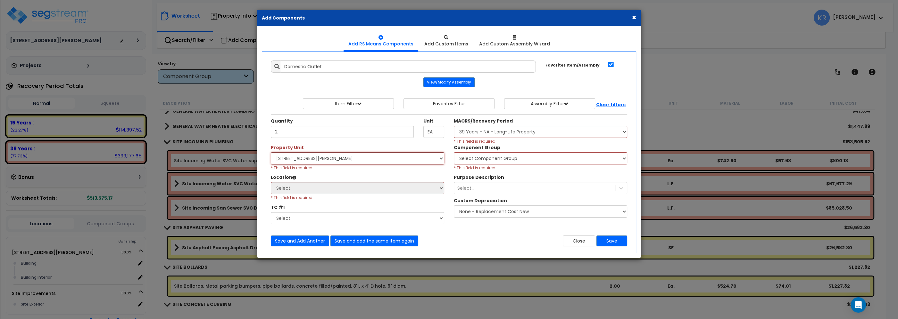
click option "[STREET_ADDRESS][PERSON_NAME]" at bounding box center [0, 0] width 0 height 0
click at [271, 182] on select "Select Building Building Interior Add Additional Location" at bounding box center [357, 188] width 173 height 12
select select "461"
click option "Building Interior" at bounding box center [0, 0] width 0 height 0
click at [454, 153] on select "Select Component Group 143.00 - FIRE EXTINGUISHERS 350.00 - SITE FIRE PROTECTIO…" at bounding box center [540, 159] width 173 height 12
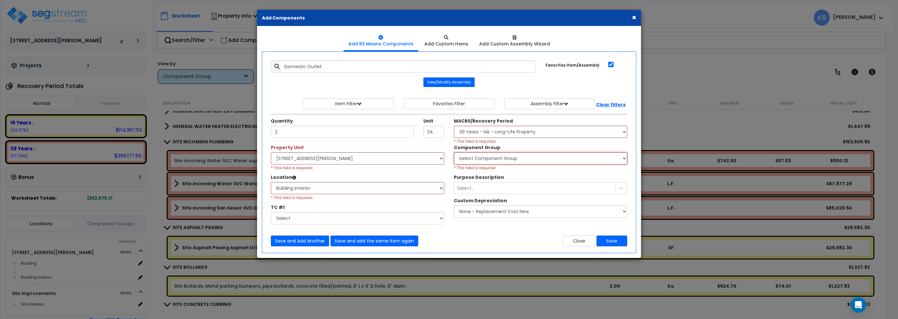
select select "56955"
click option "145.00 - GENERAL ELECTRICAL" at bounding box center [0, 0] width 0 height 0
click at [609, 241] on button "Save" at bounding box center [611, 241] width 31 height 11
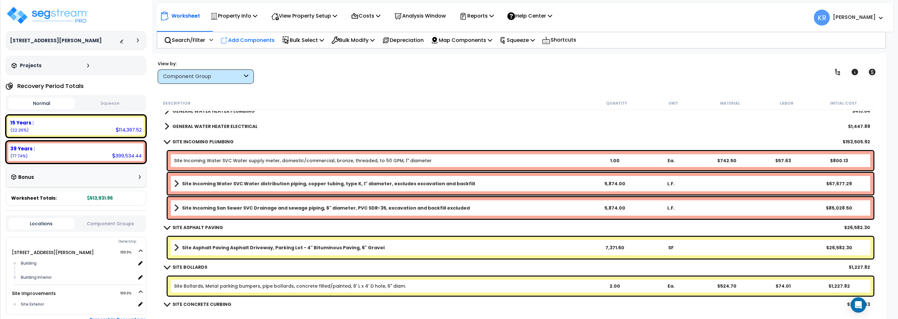
click at [256, 42] on p "Add Components" at bounding box center [247, 40] width 54 height 9
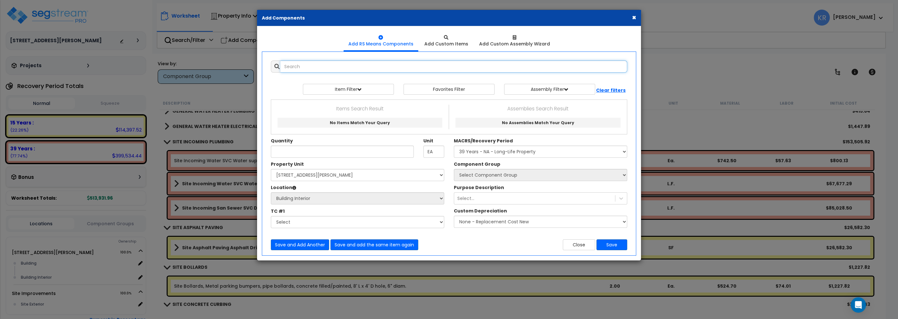
select select
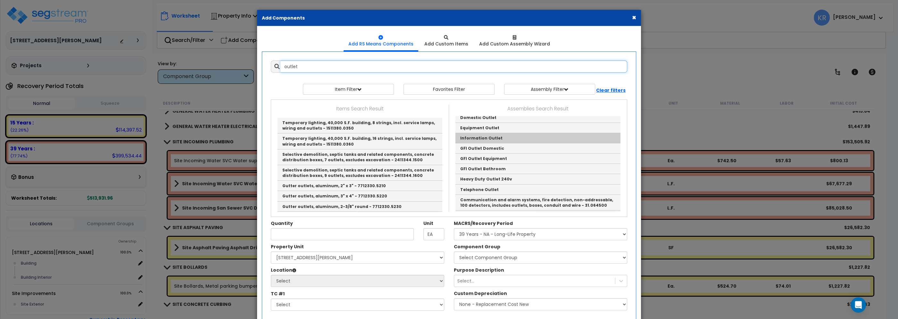
scroll to position [0, 0]
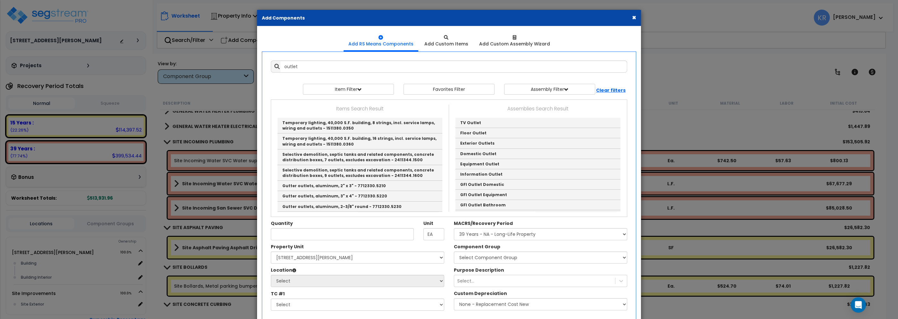
click at [633, 16] on button "×" at bounding box center [634, 17] width 4 height 7
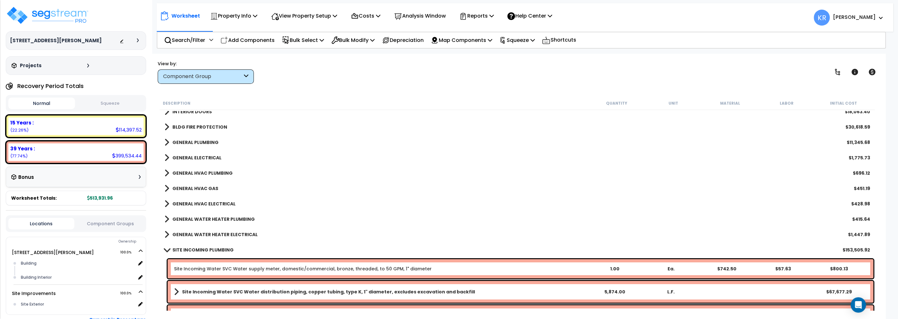
scroll to position [128, 0]
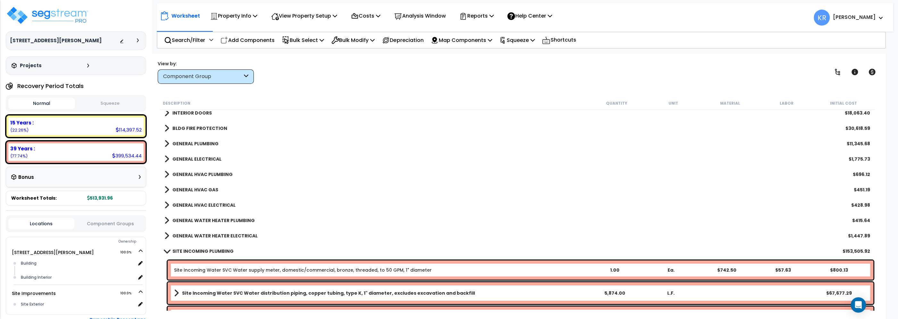
click at [210, 161] on b "GENERAL ELECTRICAL" at bounding box center [196, 159] width 49 height 6
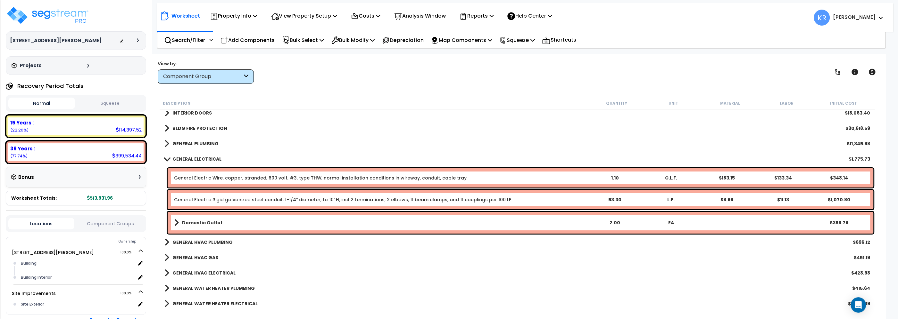
click at [196, 221] on b "Domestic Outlet" at bounding box center [202, 223] width 41 height 6
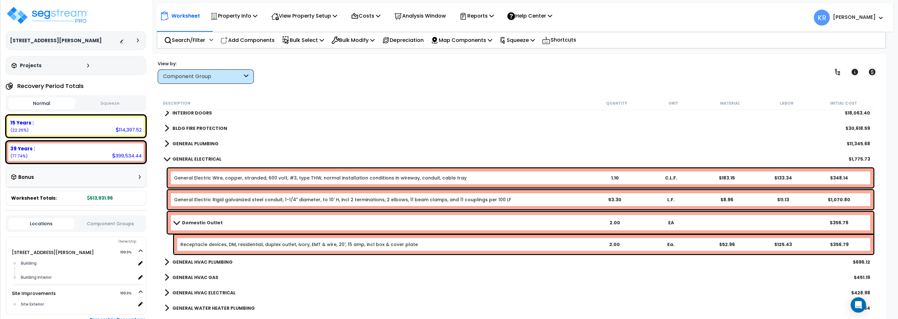
click at [196, 221] on b "Domestic Outlet" at bounding box center [202, 223] width 41 height 6
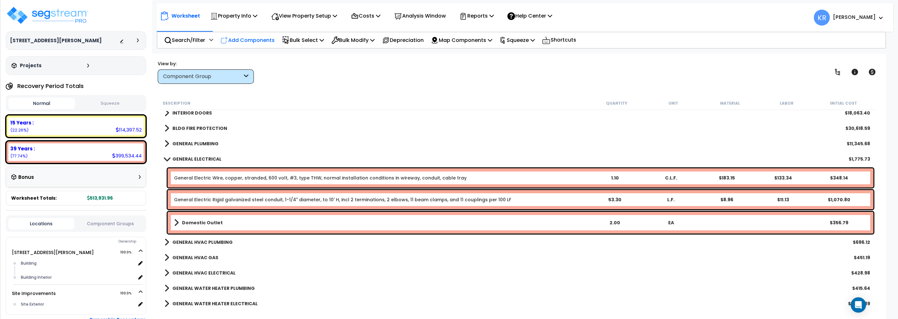
click at [237, 40] on p "Add Components" at bounding box center [247, 40] width 54 height 9
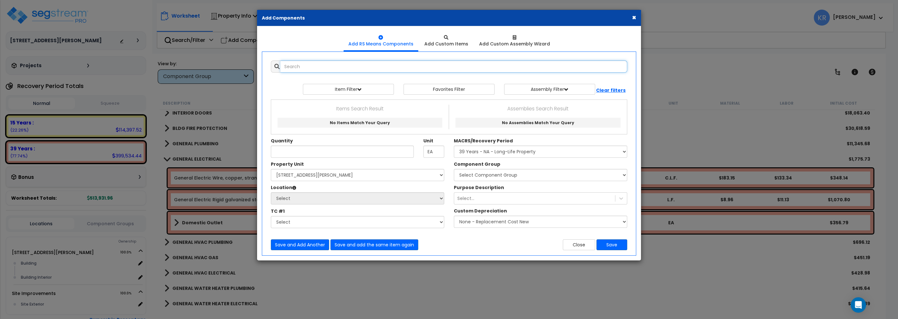
click at [303, 68] on input "text" at bounding box center [453, 67] width 347 height 12
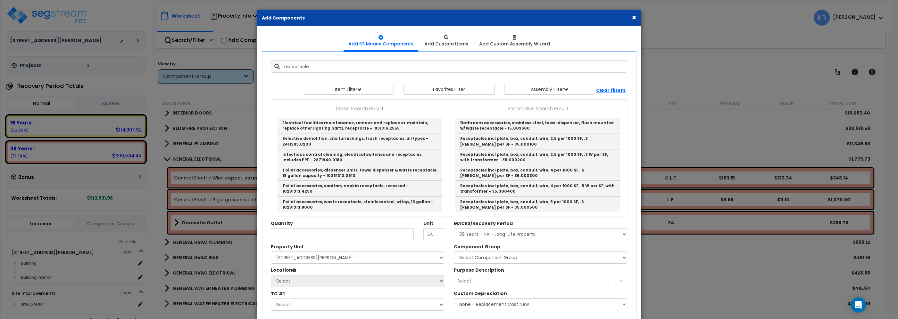
drag, startPoint x: 387, startPoint y: 14, endPoint x: 464, endPoint y: 25, distance: 77.3
click at [529, 36] on div "× Add Components Add RS Means Components Add Custom Items" at bounding box center [449, 177] width 385 height 334
click at [326, 69] on input "receptacle" at bounding box center [453, 67] width 347 height 12
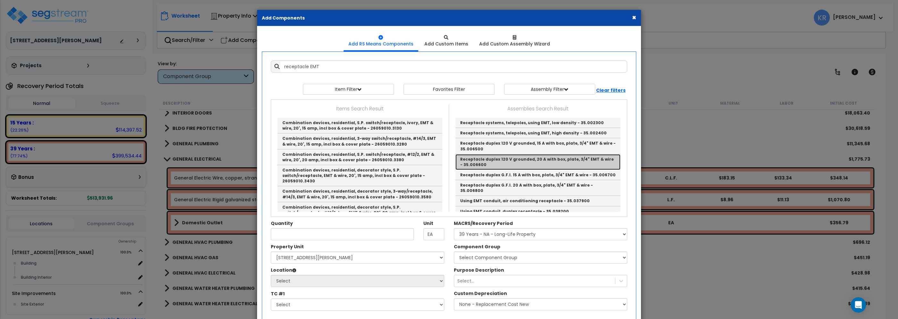
click at [520, 162] on link "Receptacle duplex 120 V grounded, 20 A with box, plate, 3/4" EMT & wire - 35.00…" at bounding box center [537, 162] width 165 height 16
type input "Receptacle duplex 120 V grounded, 20 A with box, plate, 3/4" EMT & wire - 35.00…"
checkbox input "false"
type input "Ea."
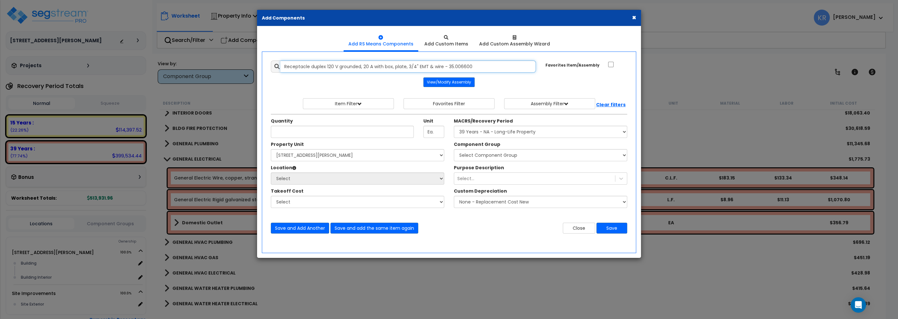
click at [283, 66] on input "Receptacle duplex 120 V grounded, 20 A with box, plate, 3/4" EMT & wire - 35.00…" at bounding box center [407, 67] width 255 height 12
type input "Sales DM Receptacle duplex 120 V grounded, 20 A with box, plate, 3/4" EMT & wir…"
click at [316, 131] on input "Unit Quantity" at bounding box center [342, 132] width 143 height 12
type input "4"
click at [454, 126] on select "Select MACRS/Recovery Period 5 Years - 57.0 - Distributive Trades & Services 5 …" at bounding box center [540, 132] width 173 height 12
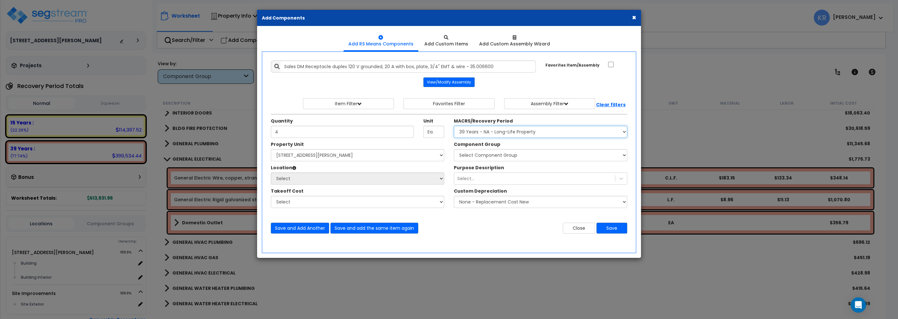
select select "3669"
click option "39 Years - NA - Long-Life Property" at bounding box center [0, 0] width 0 height 0
click at [271, 149] on select "Select [STREET_ADDRESS][PERSON_NAME] Site Improvements" at bounding box center [357, 155] width 173 height 12
select select "164597"
click option "[STREET_ADDRESS][PERSON_NAME]" at bounding box center [0, 0] width 0 height 0
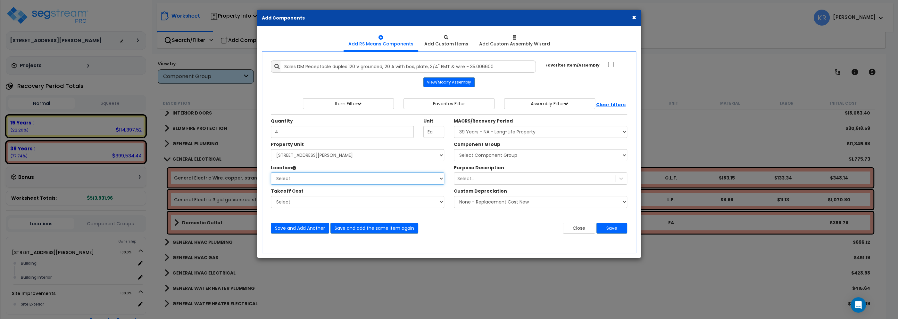
click at [271, 173] on select "Select Building Building Interior Add Additional Location" at bounding box center [357, 179] width 173 height 12
select select "461"
click option "Building Interior" at bounding box center [0, 0] width 0 height 0
click at [454, 149] on select "Select Component Group 143.00 - FIRE EXTINGUISHERS 350.00 - SITE FIRE PROTECTIO…" at bounding box center [540, 155] width 173 height 12
select select "56955"
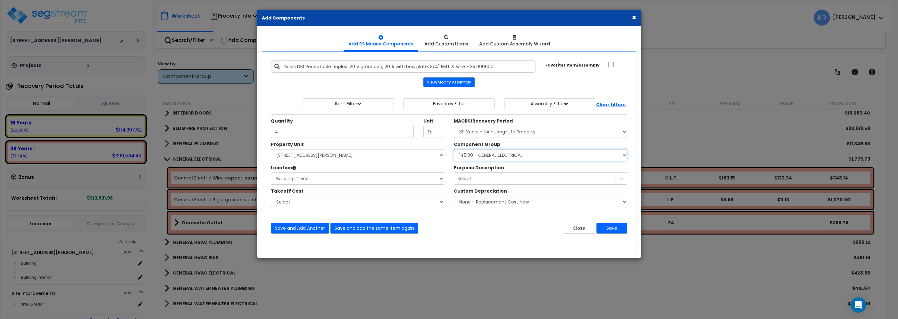
click option "145.00 - GENERAL ELECTRICAL" at bounding box center [0, 0] width 0 height 0
click at [300, 230] on button "Save and Add Another" at bounding box center [300, 228] width 58 height 11
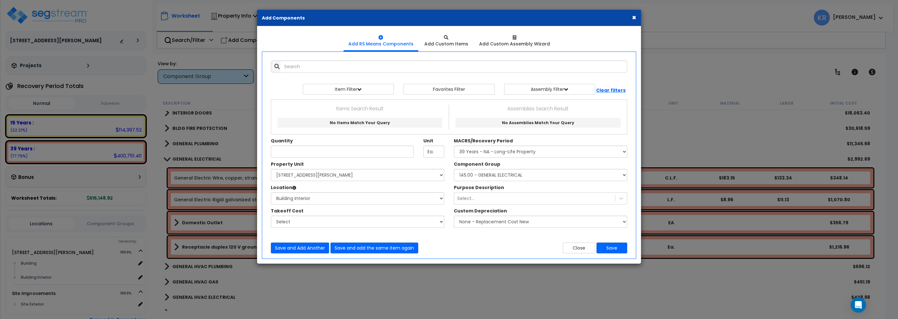
click at [633, 16] on button "×" at bounding box center [634, 17] width 4 height 7
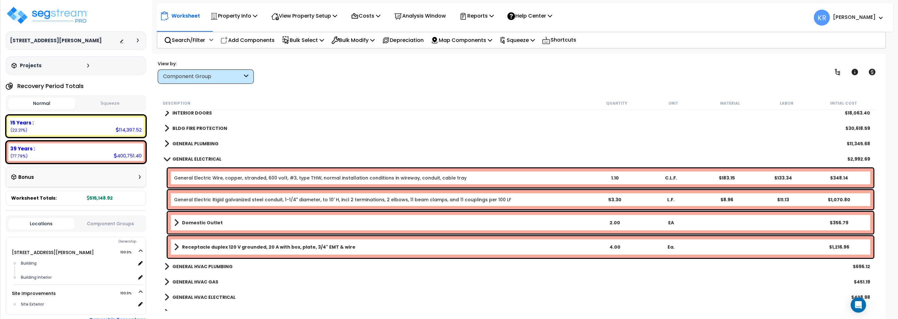
click at [239, 249] on b "Receptacle duplex 120 V grounded, 20 A with box, plate, 3/4" EMT & wire" at bounding box center [268, 247] width 173 height 6
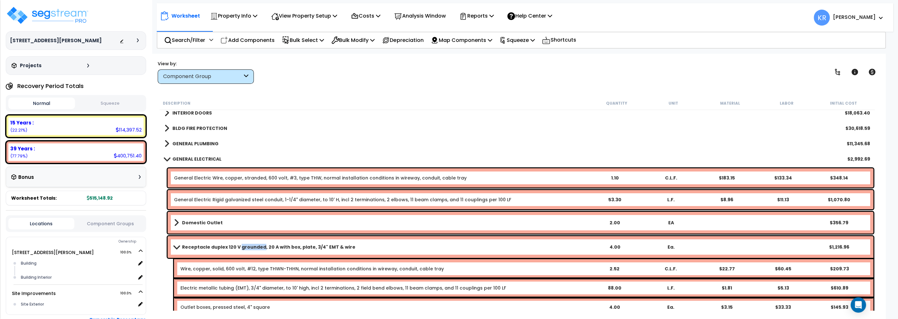
click at [239, 248] on b "Receptacle duplex 120 V grounded, 20 A with box, plate, 3/4" EMT & wire" at bounding box center [268, 247] width 173 height 6
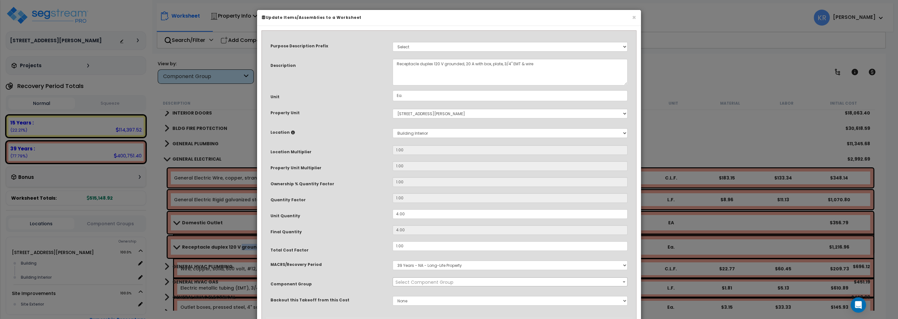
select select "56955"
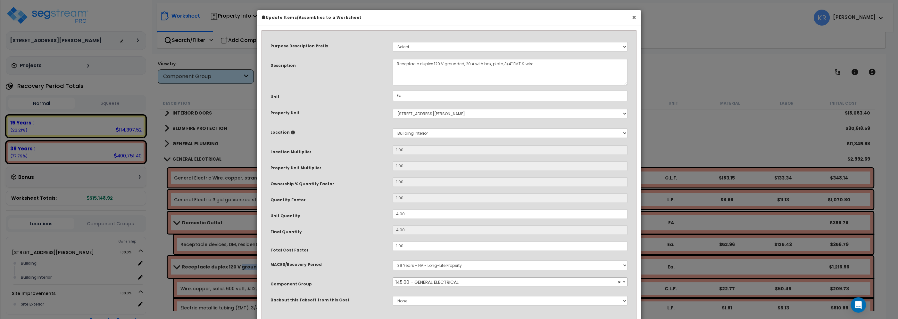
click at [633, 15] on button "×" at bounding box center [634, 17] width 4 height 7
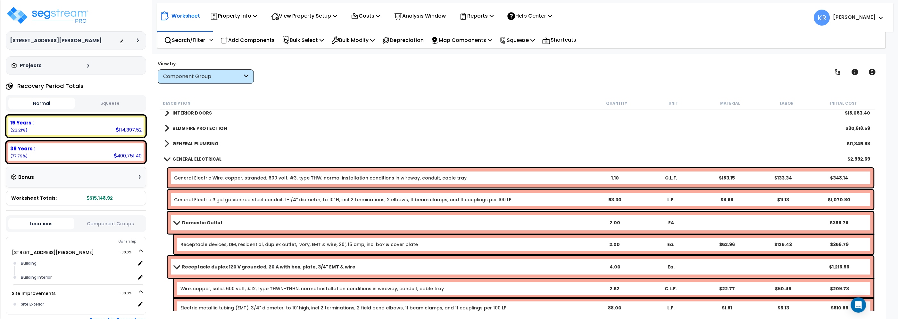
click at [188, 264] on b "Receptacle duplex 120 V grounded, 20 A with box, plate, 3/4" EMT & wire" at bounding box center [268, 267] width 173 height 6
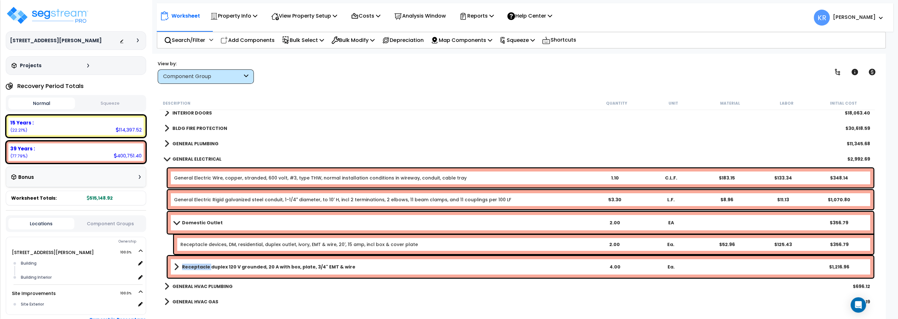
click at [188, 264] on b "Receptacle duplex 120 V grounded, 20 A with box, plate, 3/4" EMT & wire" at bounding box center [268, 267] width 173 height 6
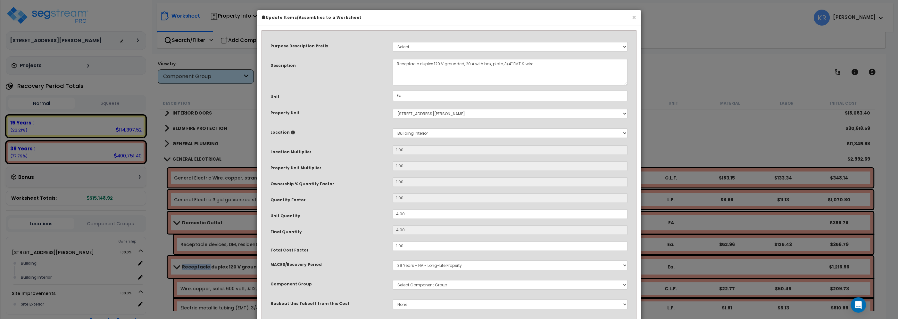
select select "56955"
click at [396, 66] on textarea "Receptacle duplex 120 V grounded, 20 A with box, plate, 3/4" EMT & wire" at bounding box center [510, 72] width 235 height 27
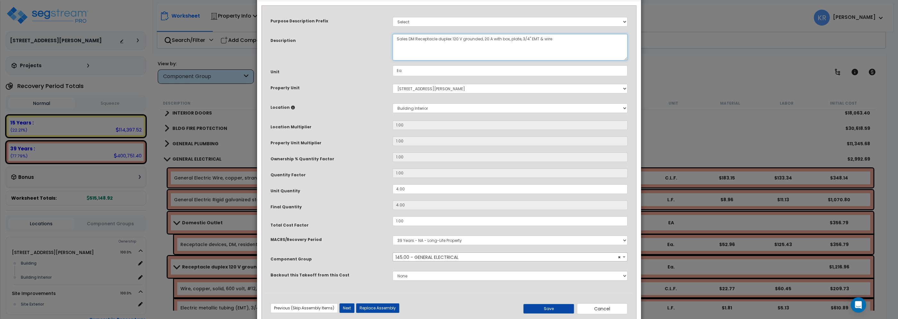
scroll to position [40, 0]
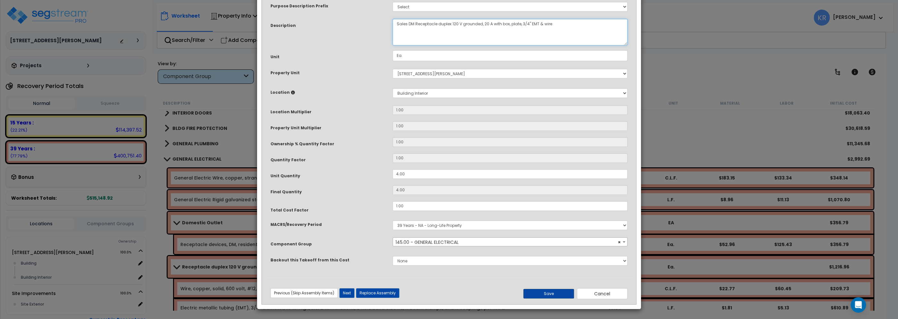
type textarea "Sales DM Receptacle duplex 120 V grounded, 20 A with box, plate, 3/4" EMT & wire"
click at [550, 292] on button "Save" at bounding box center [548, 294] width 51 height 10
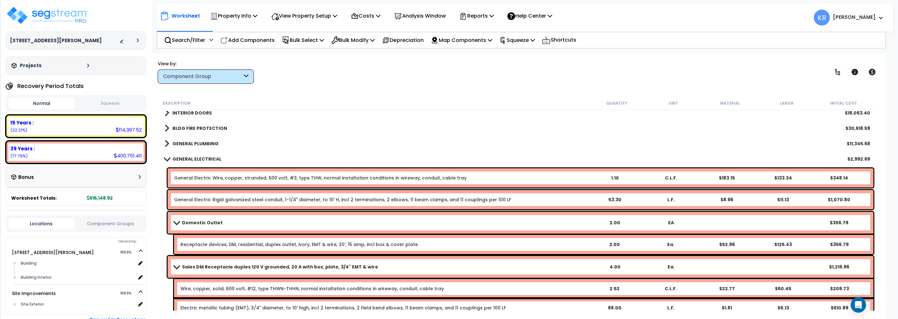
click at [177, 269] on link "Sales DM Receptacle duplex 120 V grounded, 20 A with box, plate, 3/4" EMT & wire" at bounding box center [380, 267] width 412 height 9
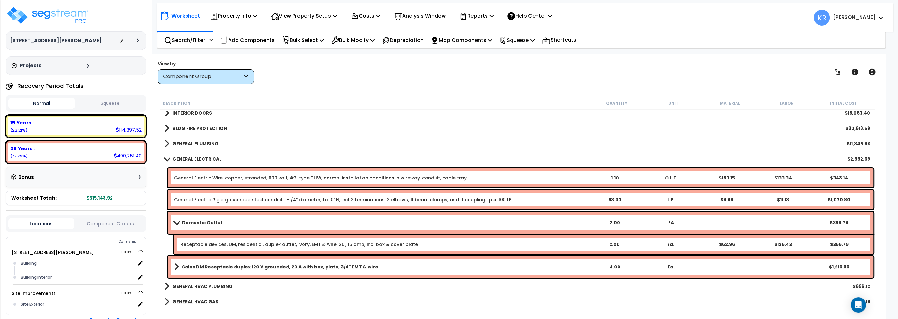
click at [193, 222] on b "Domestic Outlet" at bounding box center [202, 223] width 41 height 6
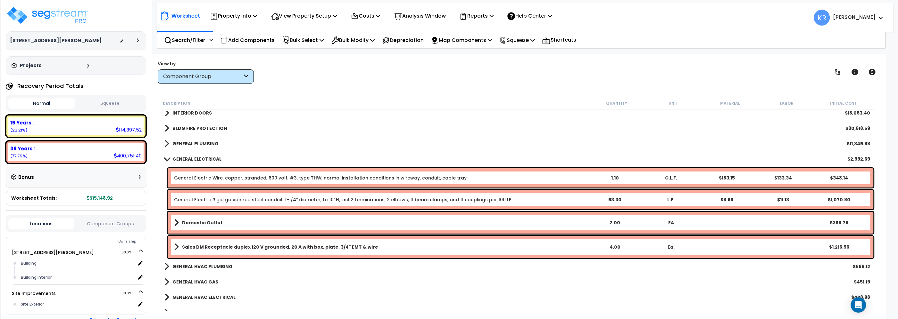
click at [193, 222] on b "Domestic Outlet" at bounding box center [202, 223] width 41 height 6
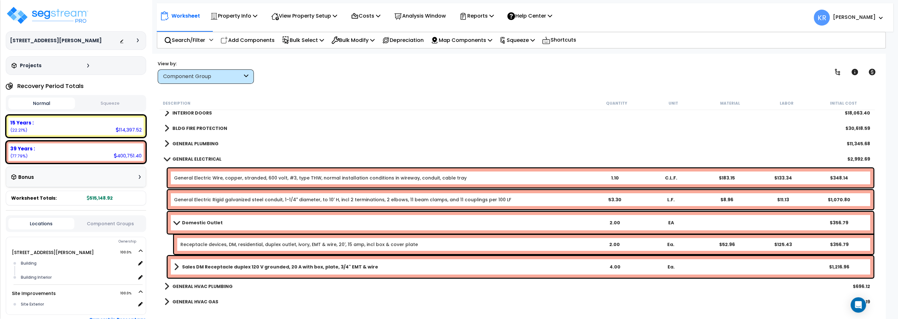
click at [193, 222] on b "Domestic Outlet" at bounding box center [202, 223] width 41 height 6
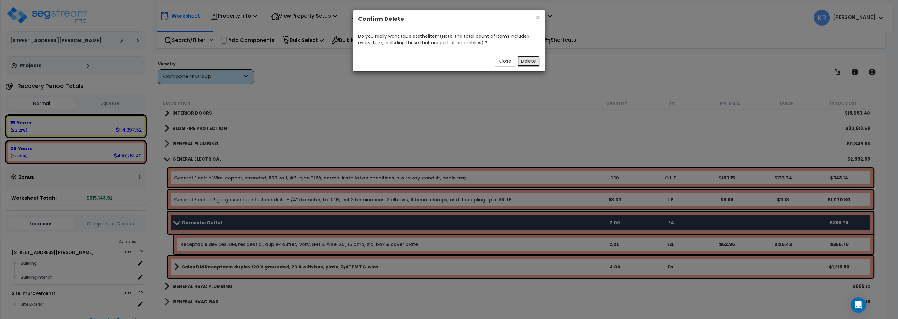
click at [535, 62] on button "Delete" at bounding box center [528, 61] width 23 height 11
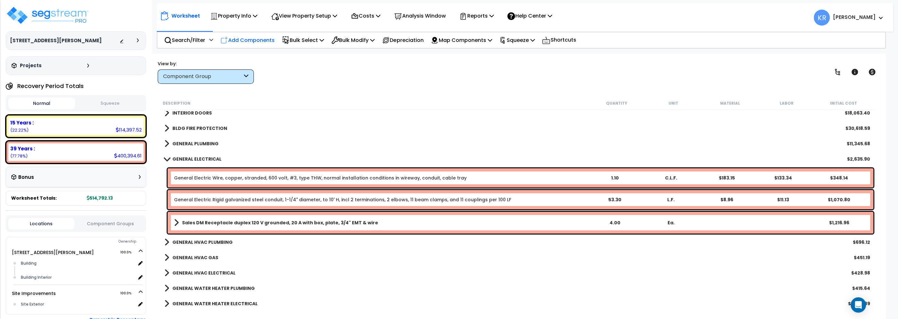
click at [237, 38] on p "Add Components" at bounding box center [247, 40] width 54 height 9
select select
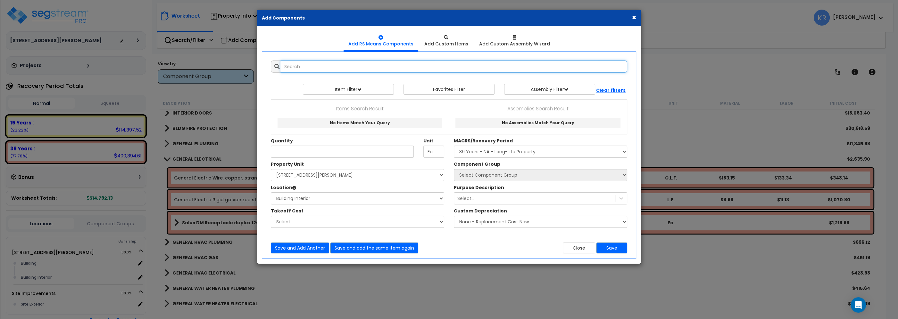
select select
click at [287, 68] on input "text" at bounding box center [453, 67] width 347 height 12
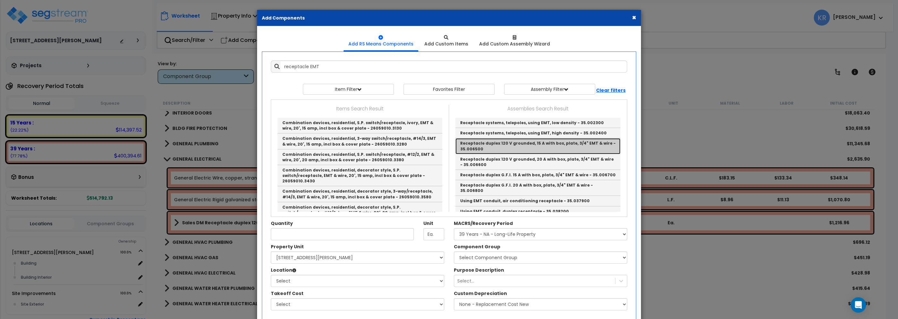
click at [550, 142] on link "Receptacle duplex 120 V grounded, 15 A with box, plate, 3/4" EMT & wire - 35.00…" at bounding box center [537, 146] width 165 height 16
type input "Receptacle duplex 120 V grounded, 15 A with box, plate, 3/4" EMT & wire - 35.00…"
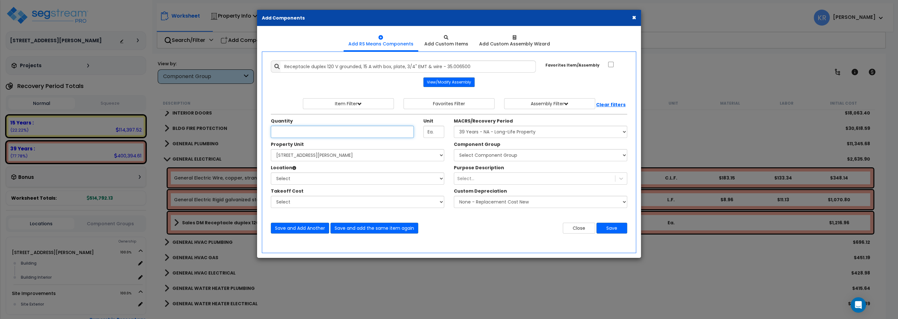
click at [344, 132] on input "Unit Quantity" at bounding box center [342, 132] width 143 height 12
type input "10"
click at [454, 126] on select "Select MACRS/Recovery Period 5 Years - 57.0 - Distributive Trades & Services 5 …" at bounding box center [540, 132] width 173 height 12
select select "3667"
click option "5 Years - 57.0 - Distributive Trades & Services" at bounding box center [0, 0] width 0 height 0
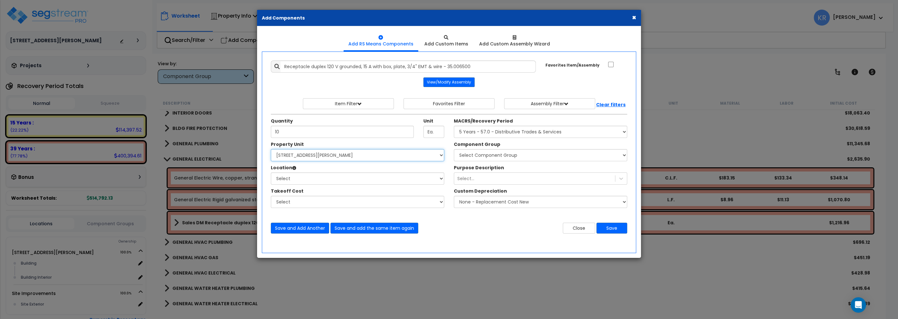
click at [271, 149] on select "Select [STREET_ADDRESS][PERSON_NAME] Site Improvements" at bounding box center [357, 155] width 173 height 12
select select "164597"
click option "[STREET_ADDRESS][PERSON_NAME]" at bounding box center [0, 0] width 0 height 0
click at [271, 173] on select "Select Building Building Interior Add Additional Location" at bounding box center [357, 179] width 173 height 12
select select "461"
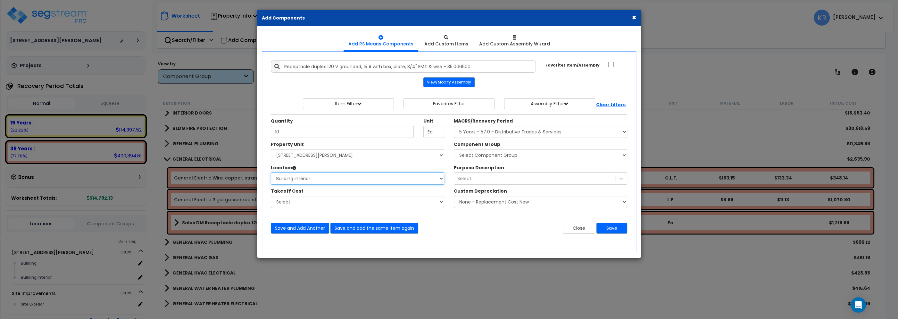
click option "Building Interior" at bounding box center [0, 0] width 0 height 0
click at [454, 149] on select "Select Component Group 286.00 - LAUNDRY ELECTRICAL 284.00 - LAUNDRY PLUMBING 31…" at bounding box center [540, 155] width 173 height 12
select select "57033"
click option "229.00 - EQUIPMENT ELECTRICAL DISTRIBUTION" at bounding box center [0, 0] width 0 height 0
click at [382, 229] on button "Save and add the same item again" at bounding box center [374, 228] width 88 height 11
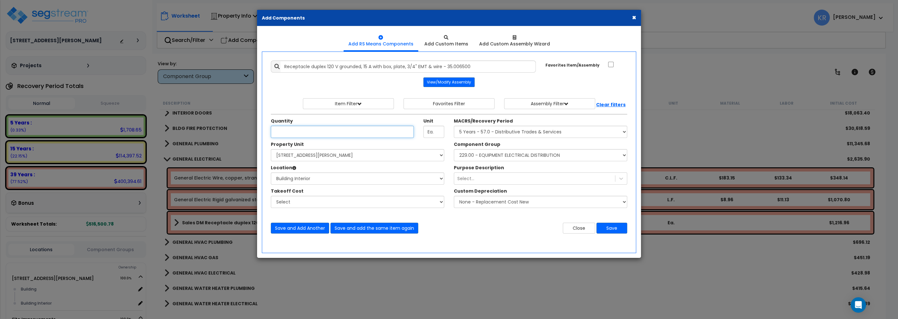
click at [319, 127] on input "Unit Quantity" at bounding box center [342, 132] width 143 height 12
type input "11"
click at [373, 227] on button "Save and add the same item again" at bounding box center [374, 228] width 88 height 11
type input "5"
click at [357, 228] on button "Save and add the same item again" at bounding box center [374, 228] width 88 height 11
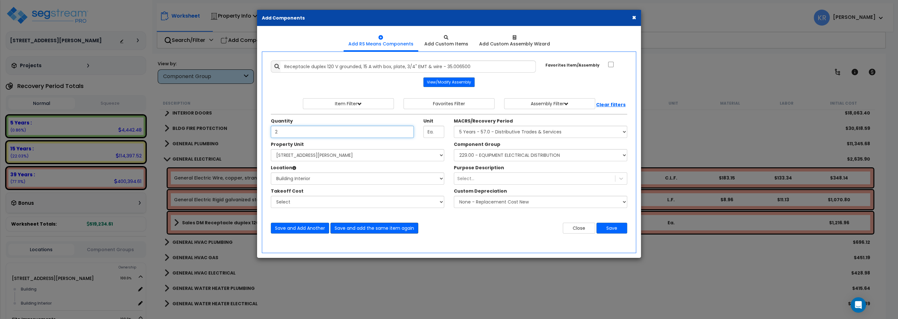
type input "2"
click at [362, 229] on button "Save and add the same item again" at bounding box center [374, 228] width 88 height 11
click at [292, 135] on input "Unit Quantity" at bounding box center [342, 132] width 143 height 12
type input "2"
click at [352, 227] on button "Save and add the same item again" at bounding box center [374, 228] width 88 height 11
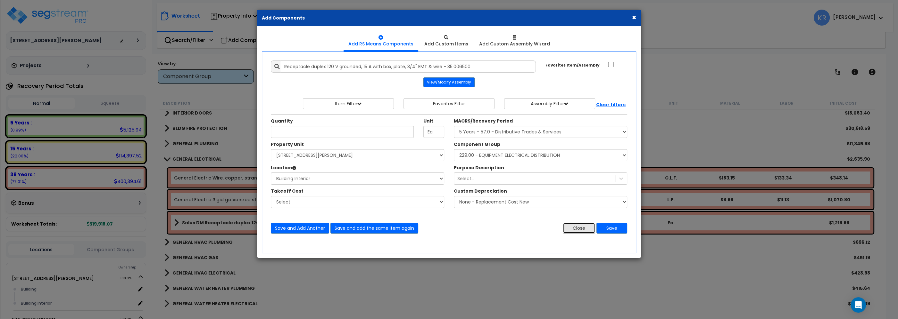
click at [580, 230] on button "Close" at bounding box center [579, 228] width 32 height 11
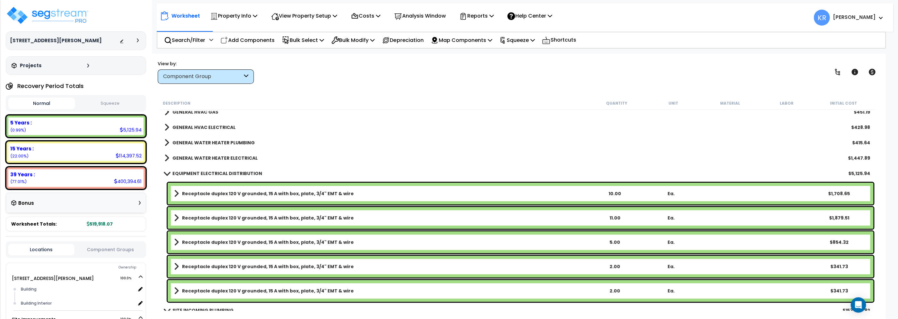
scroll to position [274, 0]
click at [289, 193] on b "Receptacle duplex 120 V grounded, 15 A with box, plate, 3/4" EMT & wire" at bounding box center [268, 193] width 172 height 6
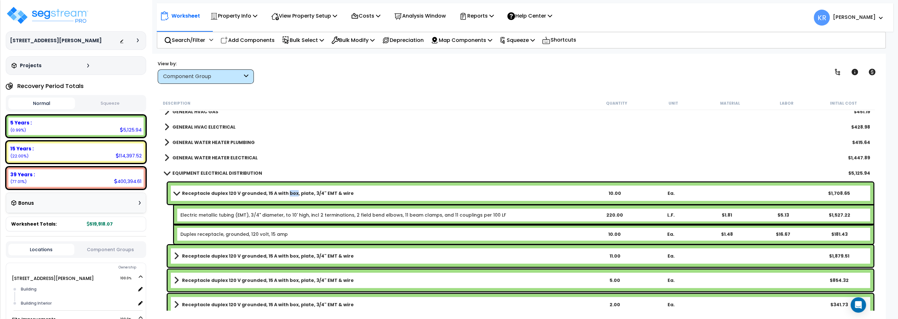
click at [289, 193] on b "Receptacle duplex 120 V grounded, 15 A with box, plate, 3/4" EMT & wire" at bounding box center [268, 193] width 172 height 6
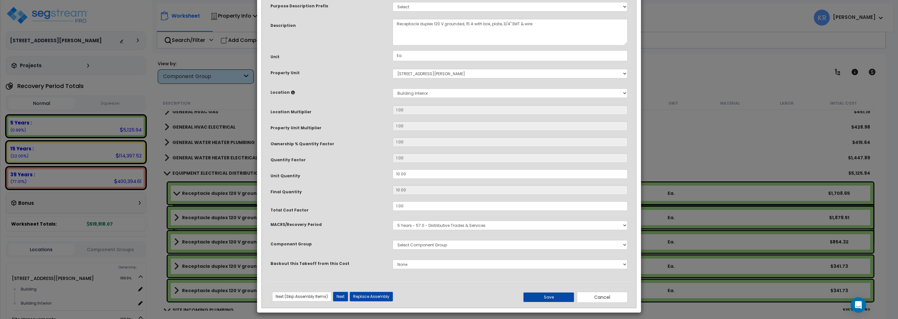
select select "57033"
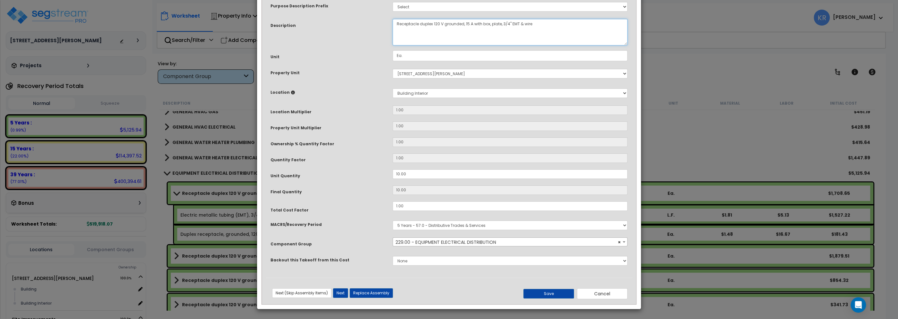
click at [395, 45] on textarea "Receptacle duplex 120 V grounded, 15 A with box, plate, 3/4" EMT & wire" at bounding box center [510, 32] width 235 height 27
type textarea "Sales Display Receptacle duplex 120 V grounded, 15 A with box, plate, 3/4" EMT …"
click at [419, 247] on span "× 229.00 - EQUIPMENT ELECTRICAL DISTRIBUTION" at bounding box center [510, 242] width 234 height 9
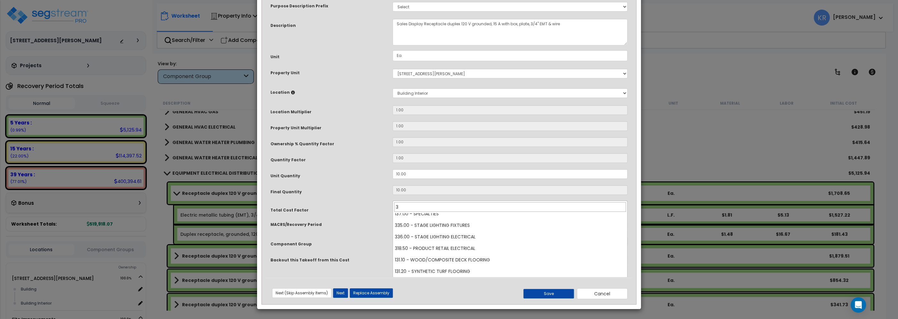
scroll to position [0, 0]
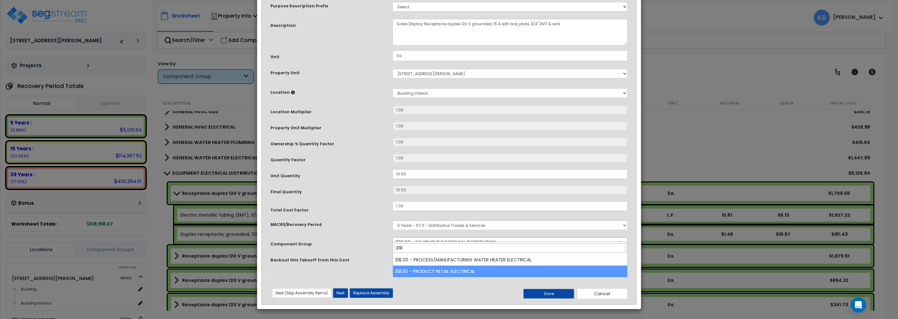
type input "318"
select select "57275"
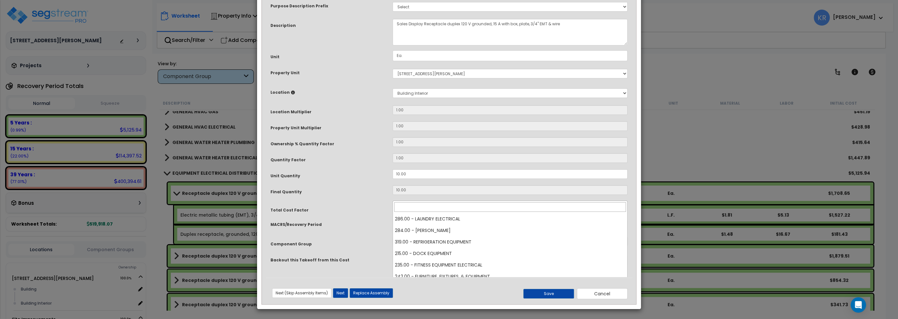
click at [419, 247] on span "× 318.50 - PRODUCT RETAIL ELECTRICAL" at bounding box center [510, 242] width 234 height 9
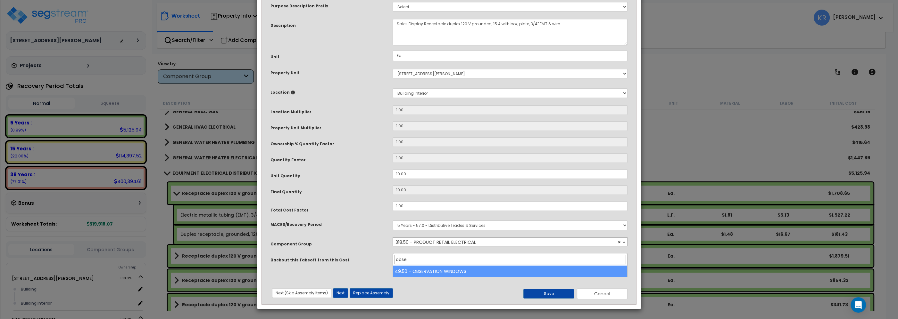
type input "obse"
drag, startPoint x: 409, startPoint y: 263, endPoint x: 356, endPoint y: 255, distance: 54.0
click at [394, 255] on input "obse" at bounding box center [510, 260] width 232 height 10
drag, startPoint x: 411, startPoint y: 261, endPoint x: 372, endPoint y: 250, distance: 40.6
click at [394, 255] on input "obse" at bounding box center [510, 260] width 232 height 10
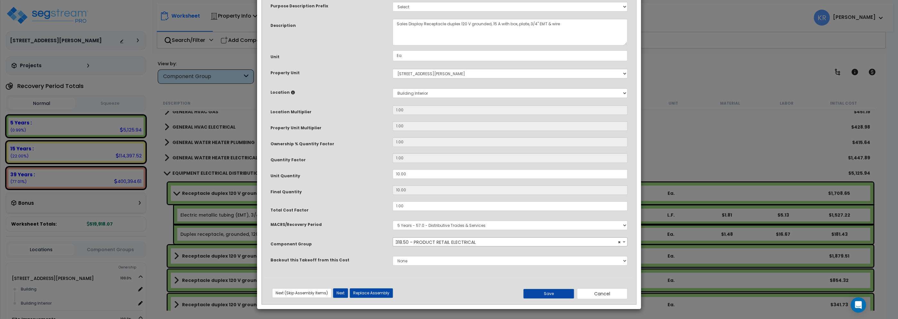
click at [403, 247] on span "× 318.50 - PRODUCT RETAIL ELECTRICAL" at bounding box center [510, 242] width 234 height 9
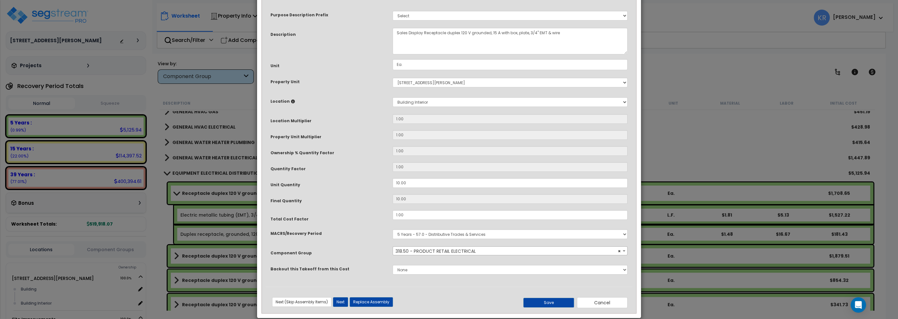
scroll to position [40, 0]
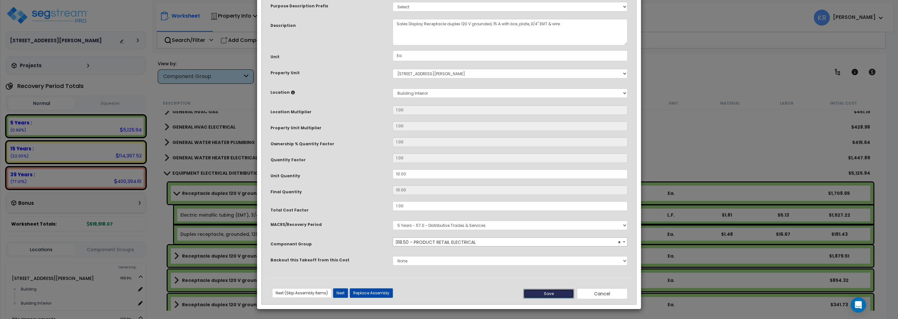
click at [544, 293] on button "Save" at bounding box center [548, 294] width 51 height 10
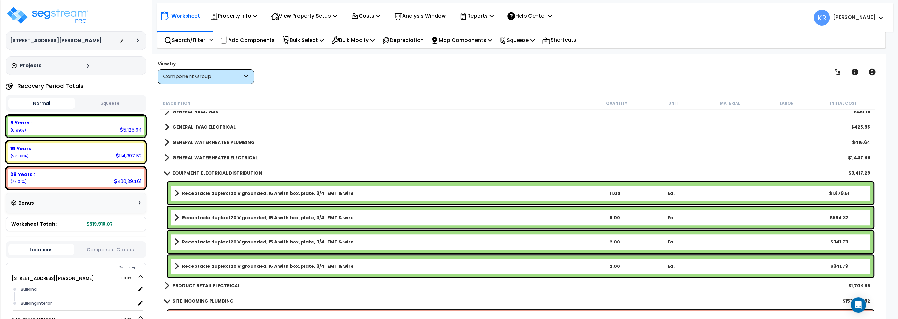
click at [227, 217] on b "Receptacle duplex 120 V grounded, 15 A with box, plate, 3/4" EMT & wire" at bounding box center [268, 218] width 172 height 6
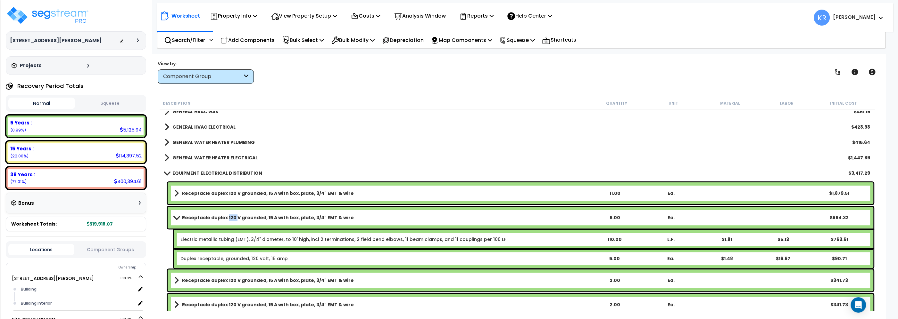
click at [227, 217] on b "Receptacle duplex 120 V grounded, 15 A with box, plate, 3/4" EMT & wire" at bounding box center [268, 218] width 172 height 6
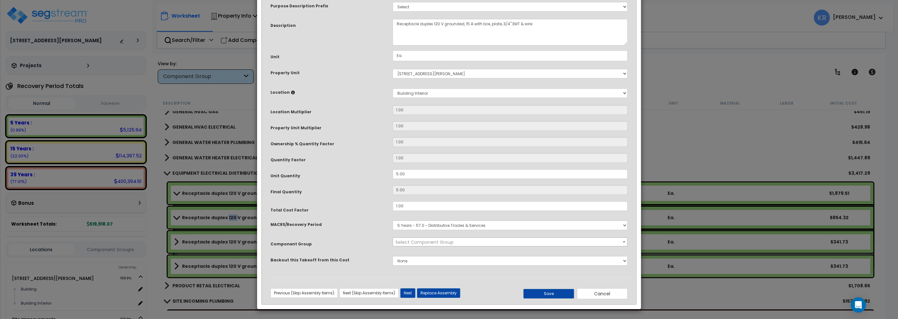
select select "57033"
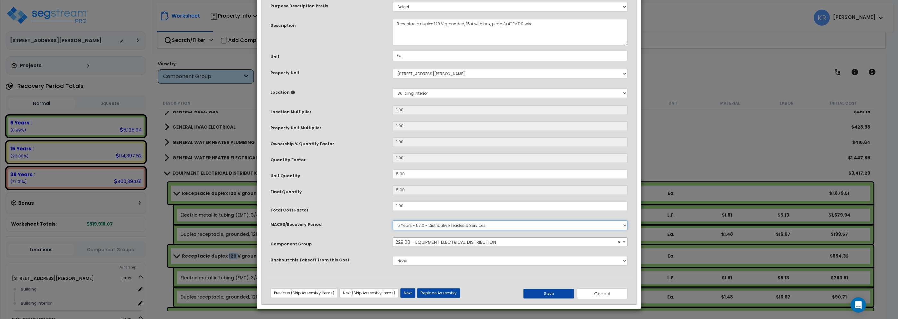
click at [393, 221] on select "Select MACRS/Recovery Period 5 Years - 57.0 - Distributive Trades & Services 5 …" at bounding box center [510, 226] width 235 height 10
select select "3668"
click option "5 Years - 00.12 - Information Systems" at bounding box center [0, 0] width 0 height 0
click at [432, 246] on span "Select Component Group" at bounding box center [424, 242] width 58 height 6
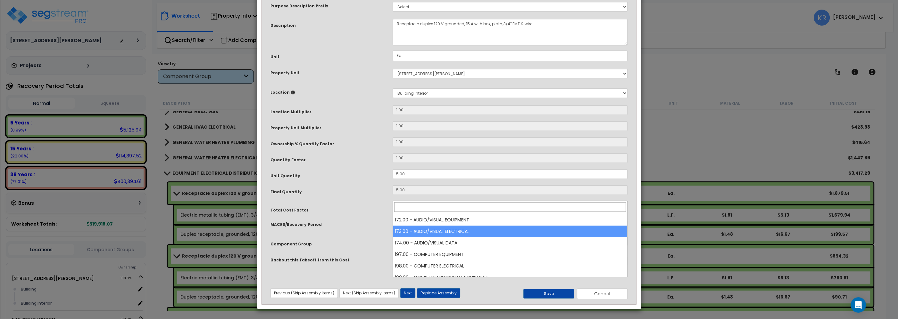
scroll to position [36, 0]
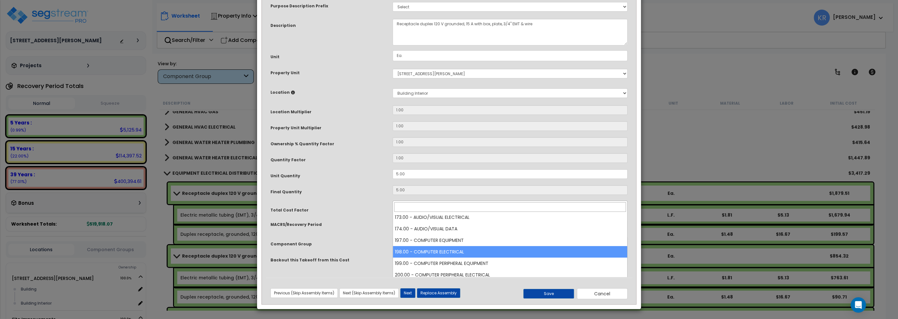
select select "57006"
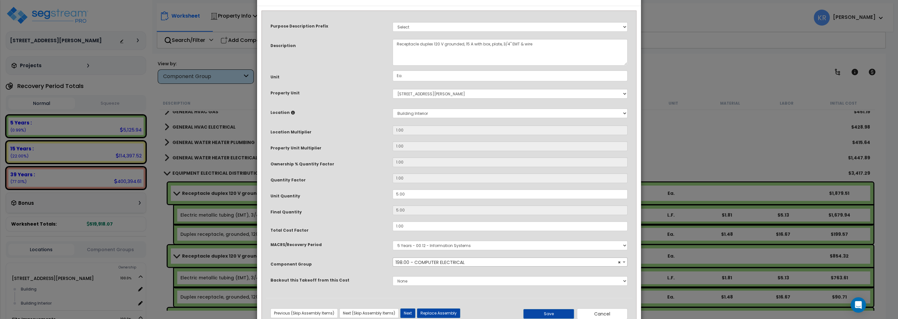
scroll to position [40, 0]
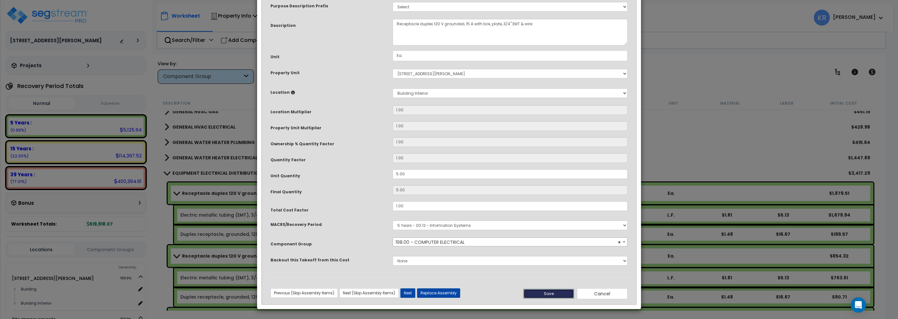
click at [538, 294] on button "Save" at bounding box center [548, 294] width 51 height 10
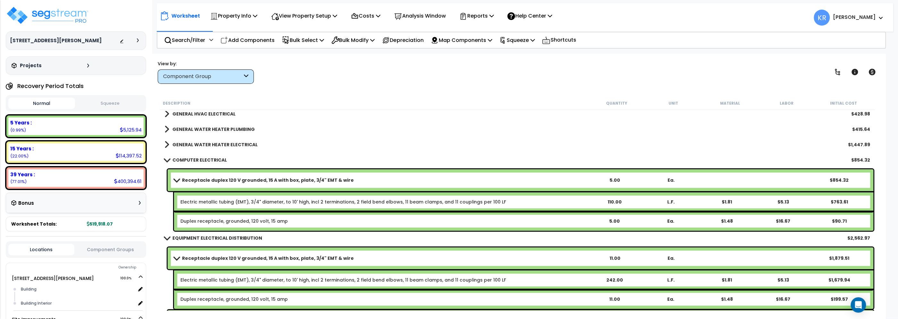
scroll to position [347, 0]
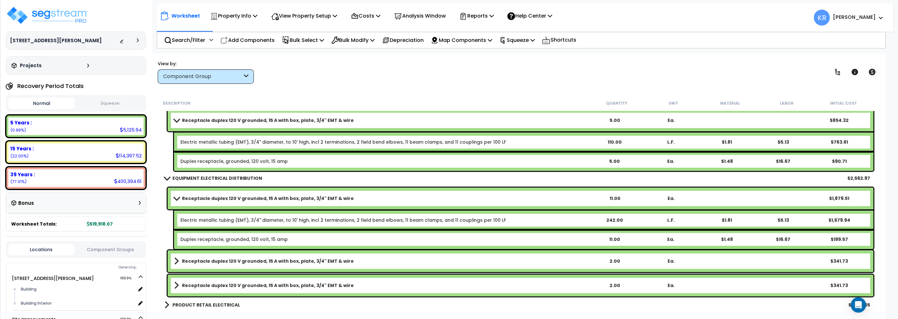
click at [181, 199] on link "Receptacle duplex 120 V grounded, 15 A with box, plate, 3/4" EMT & wire" at bounding box center [380, 198] width 412 height 9
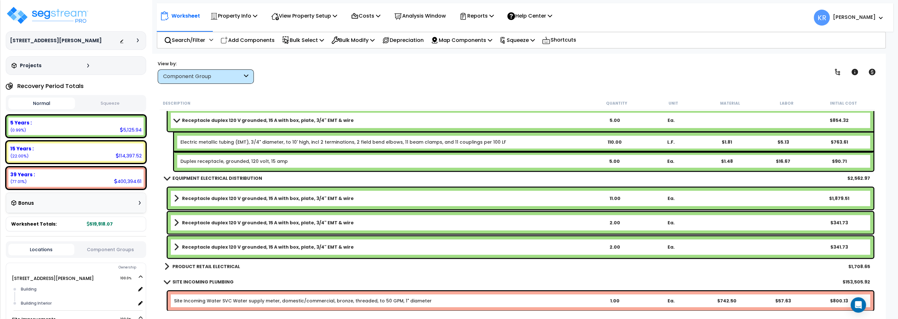
click at [247, 242] on div "Receptacle duplex 120 V grounded, 15 A with box, plate, 3/4" EMT & wire 2.00 Ea…" at bounding box center [521, 247] width 706 height 22
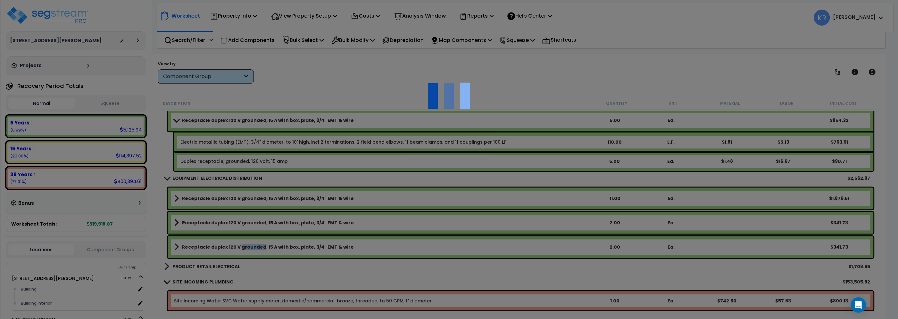
select select "57033"
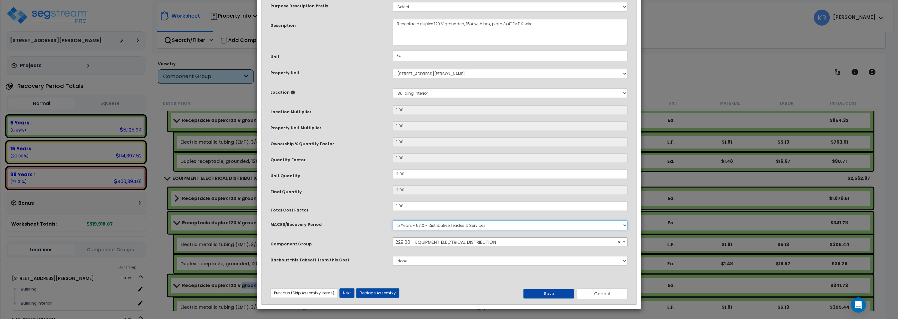
click at [393, 221] on select "Select MACRS/Recovery Period 5 Years - 57.0 - Distributive Trades & Services 5 …" at bounding box center [510, 226] width 235 height 10
select select "3669"
click option "39 Years - NA - Long-Life Property" at bounding box center [0, 0] width 0 height 0
click at [432, 233] on div "Select MACRS/Recovery Period 5 Years - 57.0 - Distributive Trades & Services 5 …" at bounding box center [510, 225] width 244 height 15
click at [424, 246] on span "Select Component Group" at bounding box center [424, 242] width 58 height 6
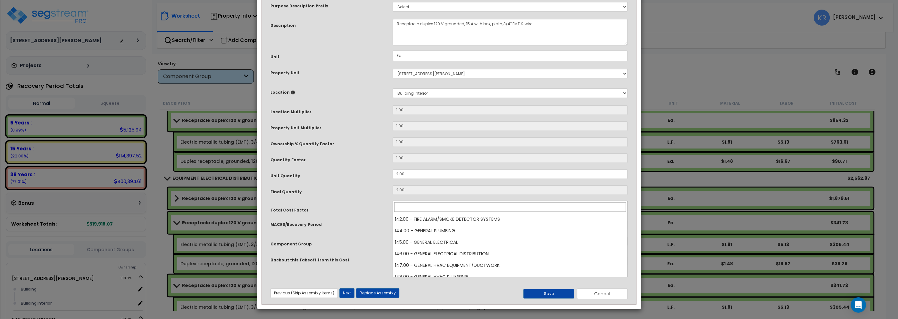
scroll to position [657, 0]
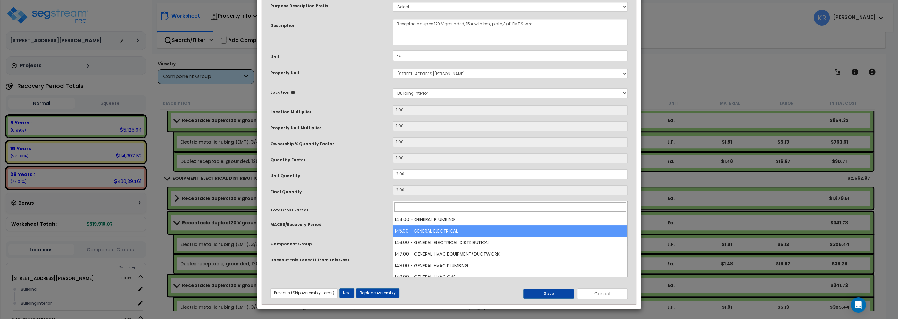
select select "56955"
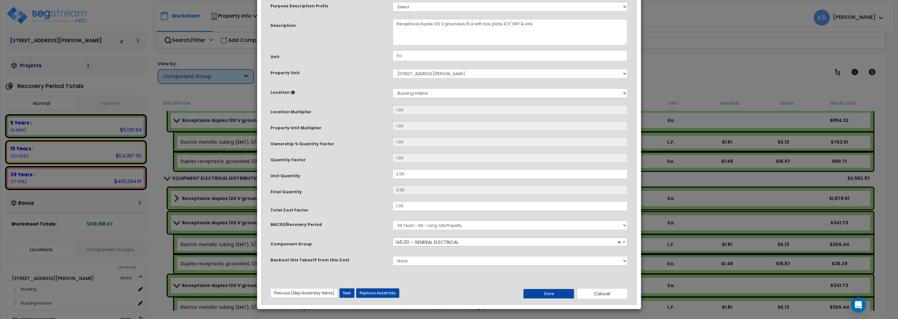
scroll to position [40, 0]
click at [542, 295] on button "Save" at bounding box center [548, 294] width 51 height 10
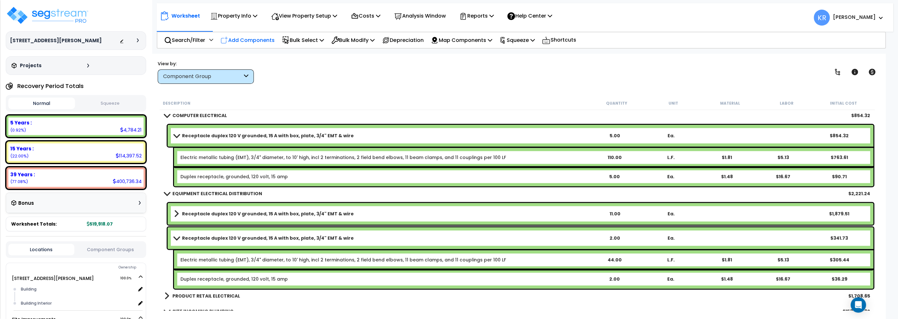
click at [257, 44] on p "Add Components" at bounding box center [247, 40] width 54 height 9
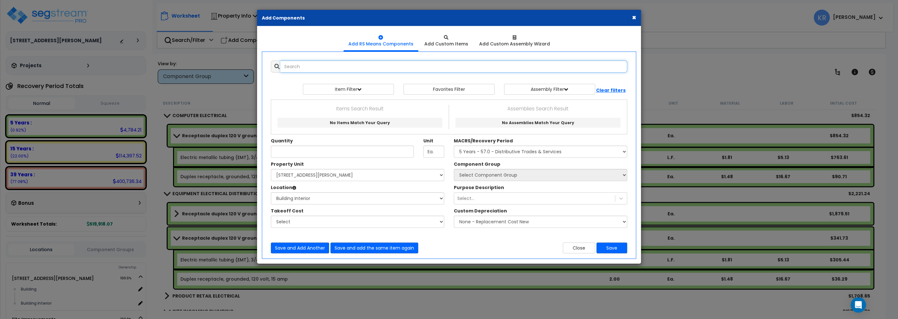
select select
click at [333, 68] on input "text" at bounding box center [453, 67] width 347 height 12
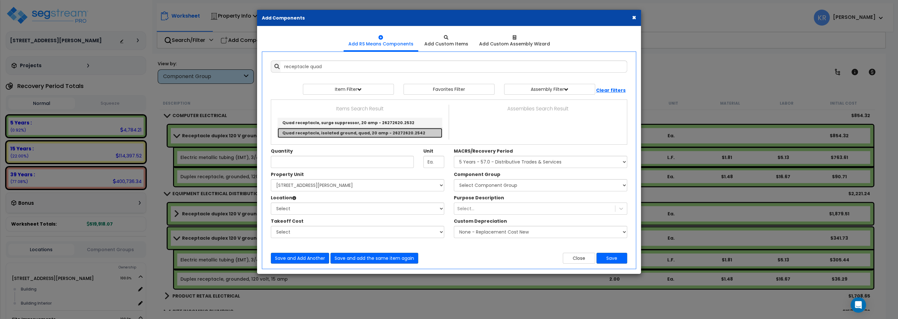
click at [340, 132] on link "Quad receptacle, isolated ground, quad, 20 amp - 26272620.2542" at bounding box center [359, 133] width 165 height 10
type input "Quad receptacle, isolated ground, quad, 20 amp - 26272620.2542"
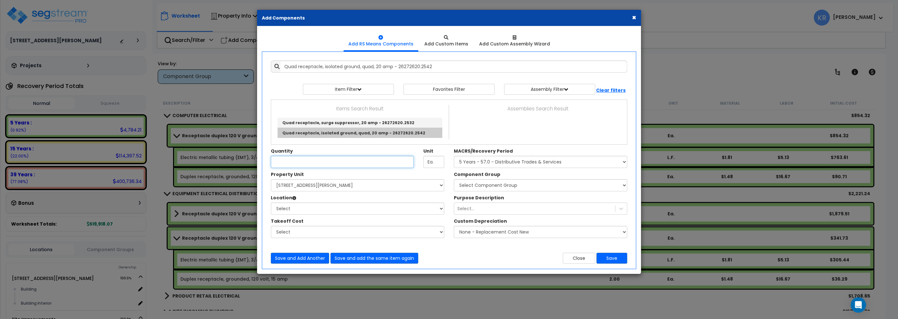
type input "Ea."
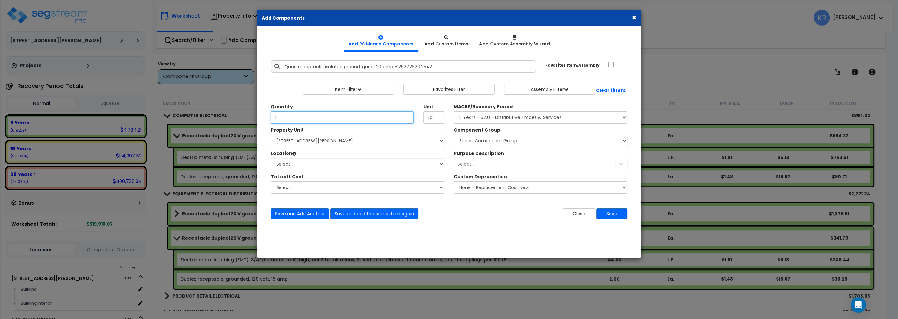
type input "1"
click at [454, 112] on select "Select MACRS/Recovery Period 5 Years - 57.0 - Distributive Trades & Services 5 …" at bounding box center [540, 118] width 173 height 12
select select "3668"
click option "5 Years - 00.12 - Information Systems" at bounding box center [0, 0] width 0 height 0
click at [454, 135] on select "Select Component Group 171.00 - ATM ELECTRICAL 170.00 - ATM EQUIPMENT 172.00 - …" at bounding box center [540, 141] width 173 height 12
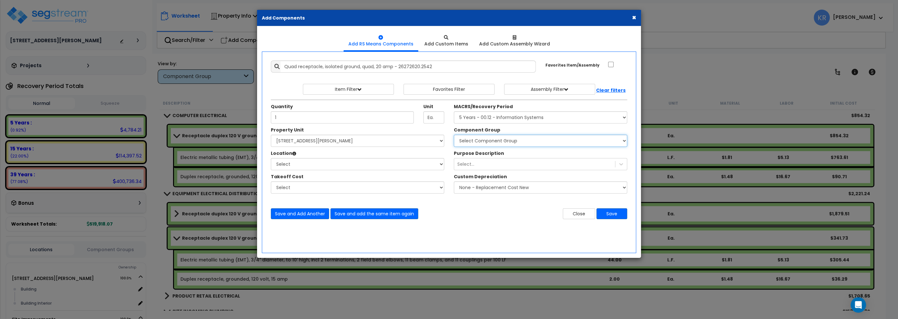
select select "57006"
click option "198.00 - COMPUTER ELECTRICAL" at bounding box center [0, 0] width 0 height 0
click at [271, 135] on select "Select 2303 Harrison Ave NW Site Improvements" at bounding box center [357, 141] width 173 height 12
select select "164597"
click option "[STREET_ADDRESS][PERSON_NAME]" at bounding box center [0, 0] width 0 height 0
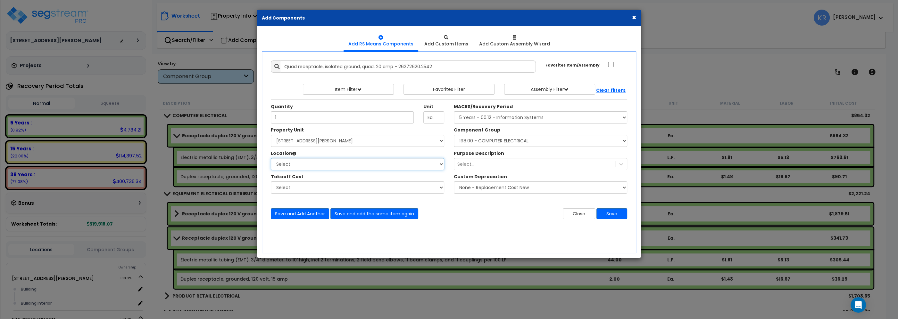
click at [271, 158] on select "Select Building Building Interior Add Additional Location" at bounding box center [357, 164] width 173 height 12
select select "461"
click option "Building Interior" at bounding box center [0, 0] width 0 height 0
click at [608, 212] on button "Save" at bounding box center [611, 214] width 31 height 11
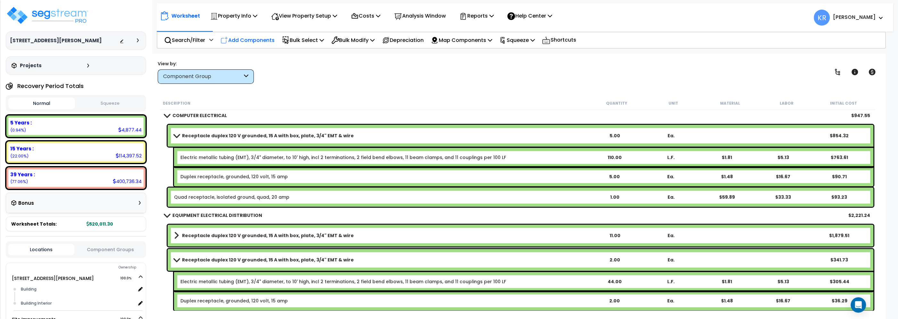
click at [241, 38] on p "Add Components" at bounding box center [247, 40] width 54 height 9
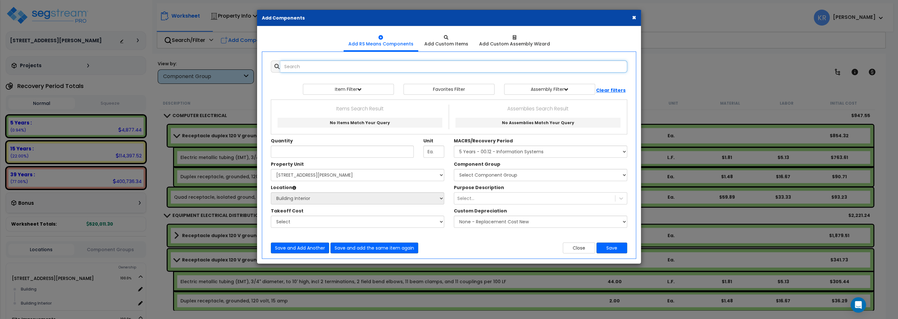
select select
click at [298, 69] on input "text" at bounding box center [453, 67] width 347 height 12
drag, startPoint x: 300, startPoint y: 68, endPoint x: 291, endPoint y: 67, distance: 9.3
click at [291, 67] on input "GFCI" at bounding box center [453, 67] width 347 height 12
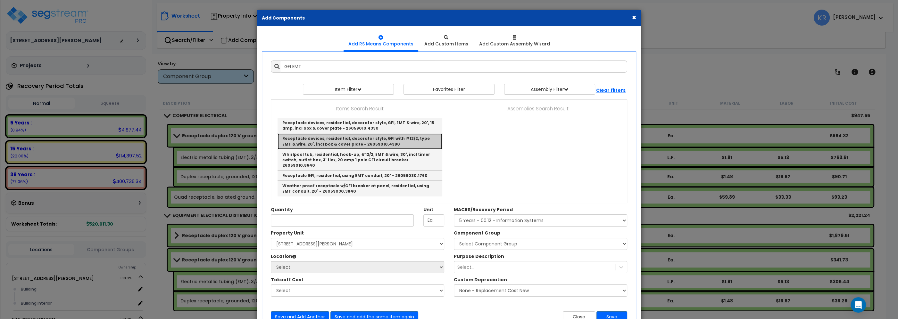
click at [365, 138] on link "Receptacle devices, residential, decorator style, GFI with #12/2, type EMT & wi…" at bounding box center [359, 142] width 165 height 16
type input "Receptacle devices, residential, decorator style, GFI with #12/2, type EMT & wi…"
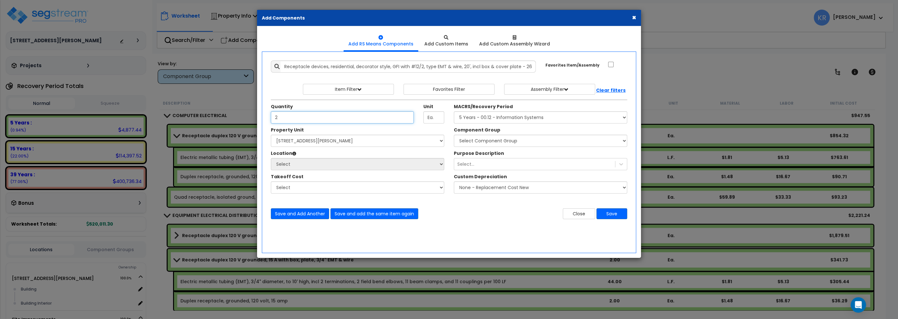
type input "2"
click at [271, 135] on select "Select 2303 Harrison Ave NW Site Improvements" at bounding box center [357, 141] width 173 height 12
select select "164597"
click option "[STREET_ADDRESS][PERSON_NAME]" at bounding box center [0, 0] width 0 height 0
click at [271, 158] on select "Select Building Building Interior Add Additional Location" at bounding box center [357, 164] width 173 height 12
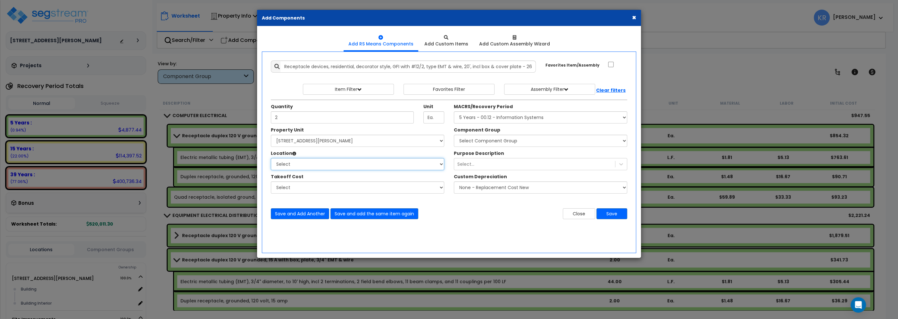
select select "461"
click option "Building Interior" at bounding box center [0, 0] width 0 height 0
click at [454, 112] on select "Select MACRS/Recovery Period 5 Years - 57.0 - Distributive Trades & Services 5 …" at bounding box center [540, 118] width 173 height 12
select select "3669"
click option "39 Years - NA - Long-Life Property" at bounding box center [0, 0] width 0 height 0
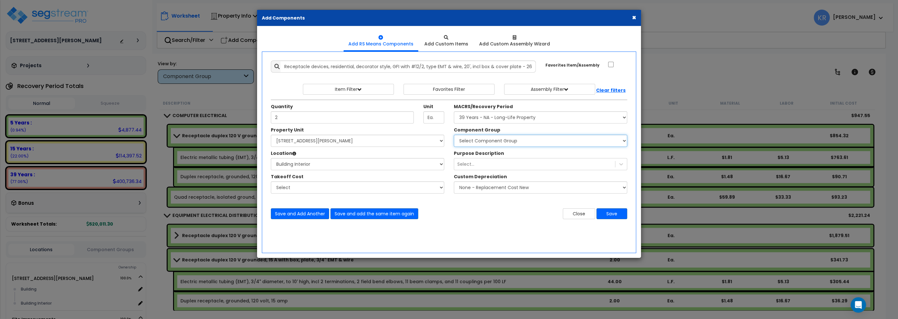
click at [454, 135] on select "Select Component Group 143.00 - FIRE EXTINGUISHERS 350.00 - SITE FIRE PROTECTIO…" at bounding box center [540, 141] width 173 height 12
select select "56955"
click option "145.00 - GENERAL ELECTRICAL" at bounding box center [0, 0] width 0 height 0
click at [611, 213] on button "Save" at bounding box center [611, 214] width 31 height 11
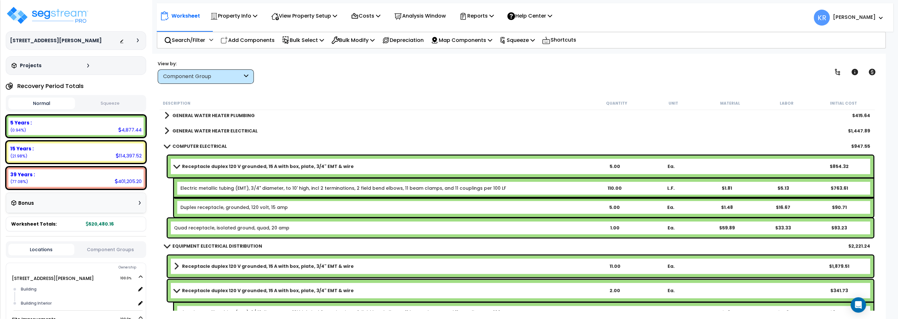
click at [169, 145] on span at bounding box center [166, 146] width 9 height 5
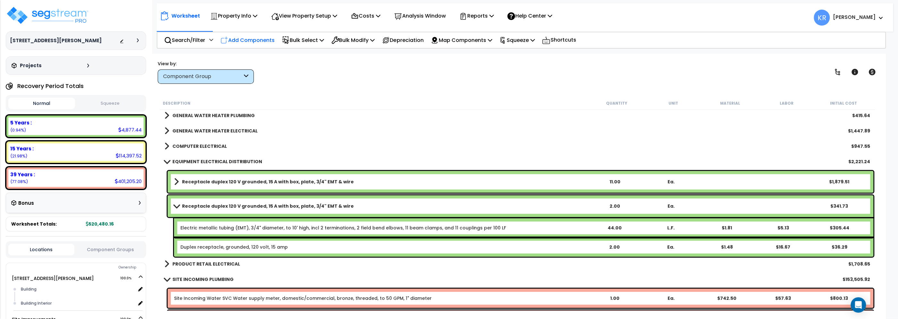
click at [253, 37] on p "Add Components" at bounding box center [247, 40] width 54 height 9
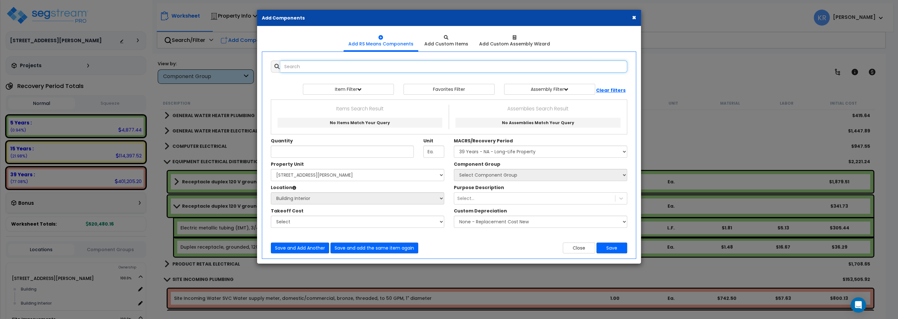
select select
click at [305, 67] on input "text" at bounding box center [453, 67] width 347 height 12
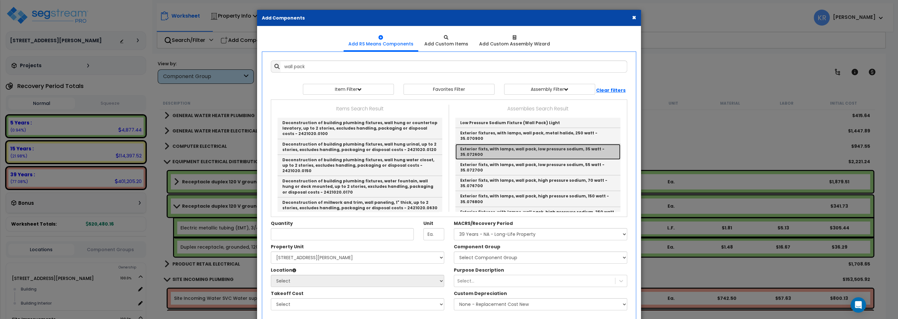
click at [579, 144] on link "Exterior fixts, with lamps, wall pack, low pressure sodium, 35 watt - 35.072600" at bounding box center [537, 152] width 165 height 16
type input "Exterior fixts, with lamps, wall pack, low pressure sodium, 35 watt - 35.072600"
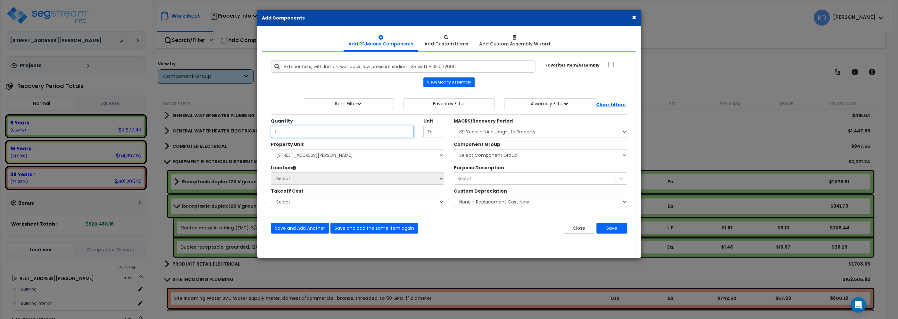
type input "1"
click at [454, 126] on select "Select MACRS/Recovery Period 5 Years - 57.0 - Distributive Trades & Services 5 …" at bounding box center [540, 132] width 173 height 12
select select "3669"
click option "39 Years - NA - Long-Life Property" at bounding box center [0, 0] width 0 height 0
click at [454, 149] on select "Select Component Group 143.00 - FIRE EXTINGUISHERS 350.00 - SITE FIRE PROTECTIO…" at bounding box center [540, 155] width 173 height 12
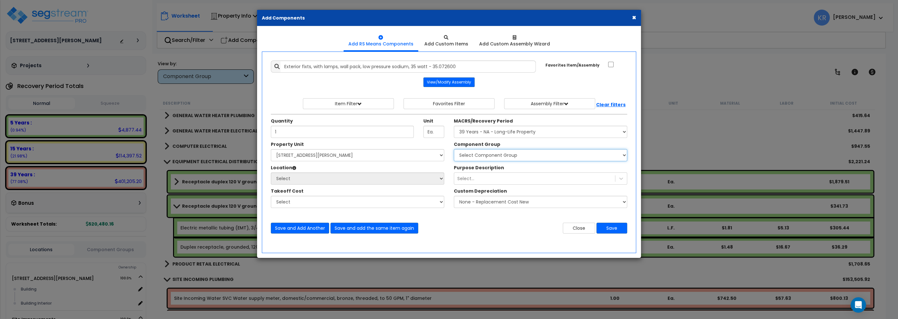
select select "56962"
click option "152.00 - GENERAL LIGHTING ELECTRICAL" at bounding box center [0, 0] width 0 height 0
click at [271, 149] on select "Select 2303 Harrison Ave NW Site Improvements" at bounding box center [357, 155] width 173 height 12
select select "164597"
click option "[STREET_ADDRESS][PERSON_NAME]" at bounding box center [0, 0] width 0 height 0
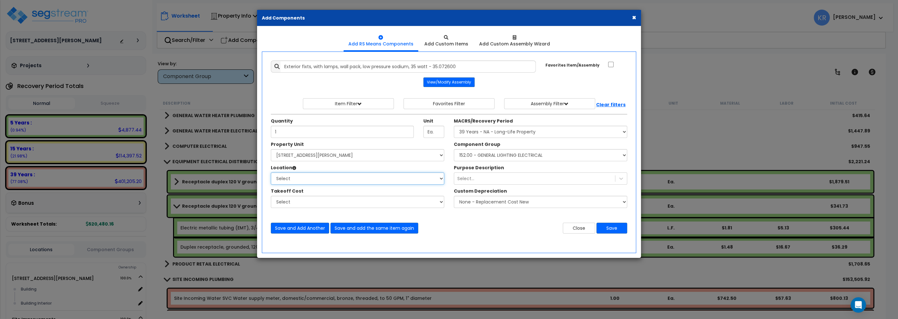
click at [271, 173] on select "Select Building Building Interior Add Additional Location" at bounding box center [357, 179] width 173 height 12
select select "461"
click option "Building Interior" at bounding box center [0, 0] width 0 height 0
click at [613, 230] on button "Save" at bounding box center [611, 228] width 31 height 11
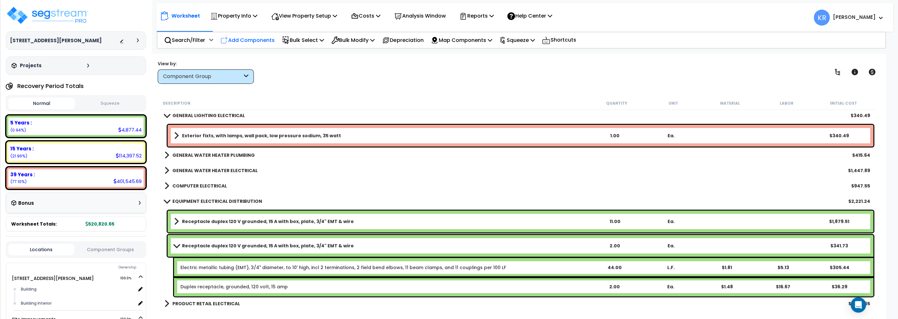
click at [263, 37] on p "Add Components" at bounding box center [247, 40] width 54 height 9
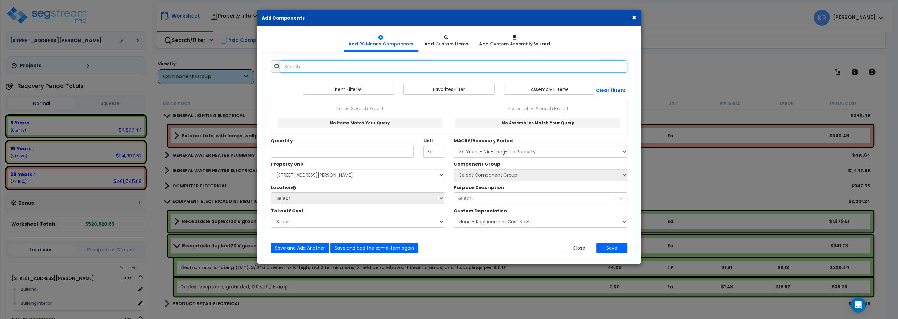
select select
click at [297, 66] on input "text" at bounding box center [453, 67] width 347 height 12
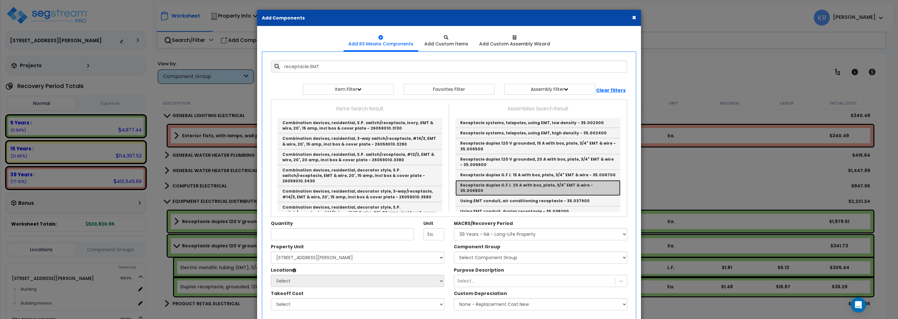
click at [556, 182] on link "Receptacle duplex G.F.I. 20 A with box, plate, 3/4" EMT & wire - 35.006800" at bounding box center [537, 188] width 165 height 16
type input "Receptacle duplex G.F.I. 20 A with box, plate, 3/4" EMT & wire - 35.006800"
checkbox input "true"
type input "Ea."
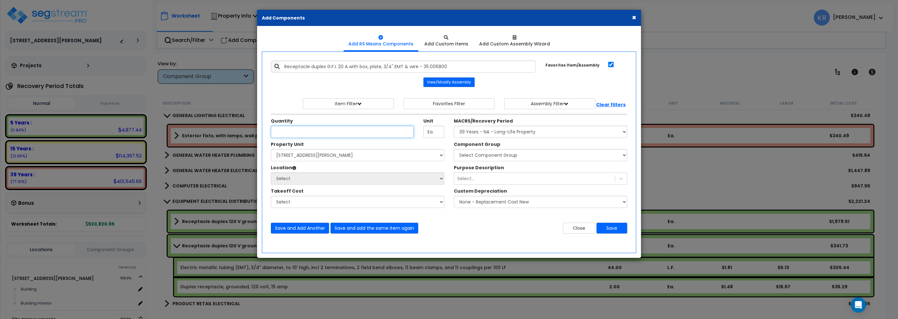
click at [332, 132] on input "Unit Quantity" at bounding box center [342, 132] width 143 height 12
type input "3"
click at [454, 126] on select "Select MACRS/Recovery Period 5 Years - 57.0 - Distributive Trades & Services 5 …" at bounding box center [540, 132] width 173 height 12
select select "3667"
click option "5 Years - 57.0 - Distributive Trades & Services" at bounding box center [0, 0] width 0 height 0
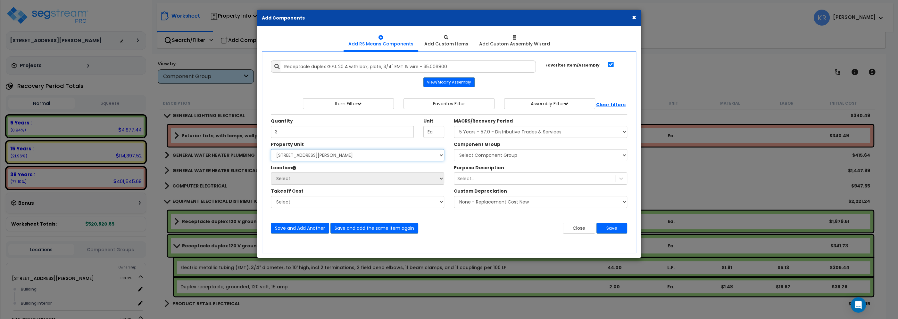
click at [271, 149] on select "Select 2303 Harrison Ave NW Site Improvements" at bounding box center [357, 155] width 173 height 12
select select "164597"
click option "[STREET_ADDRESS][PERSON_NAME]" at bounding box center [0, 0] width 0 height 0
click at [454, 149] on select "Select Component Group 286.00 - LAUNDRY ELECTRICAL 284.00 - LAUNDRY PLUMBING 31…" at bounding box center [540, 155] width 173 height 12
select select "57120"
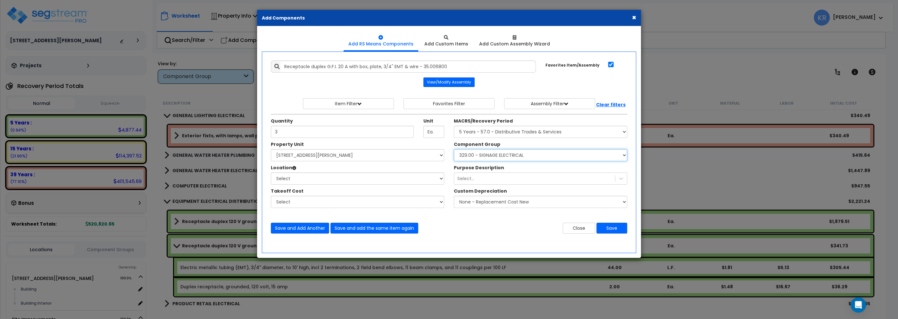
click option "329.00 - SIGNAGE ELECTRICAL" at bounding box center [0, 0] width 0 height 0
click at [271, 173] on select "Select Building Building Interior Add Additional Location" at bounding box center [357, 179] width 173 height 12
select select "6"
click option "Building" at bounding box center [0, 0] width 0 height 0
click at [614, 229] on button "Save" at bounding box center [611, 228] width 31 height 11
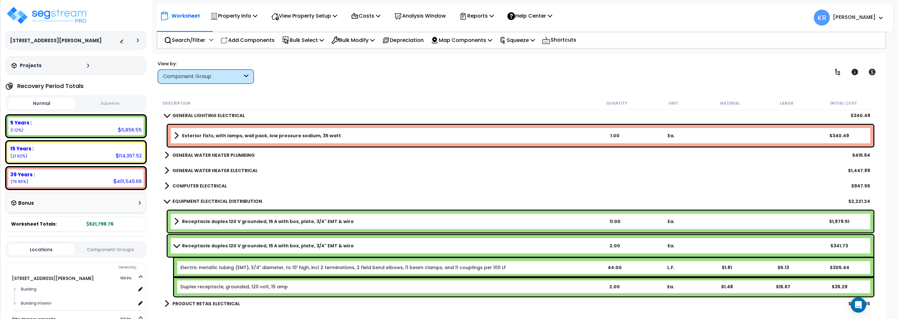
click at [169, 201] on span at bounding box center [166, 201] width 9 height 5
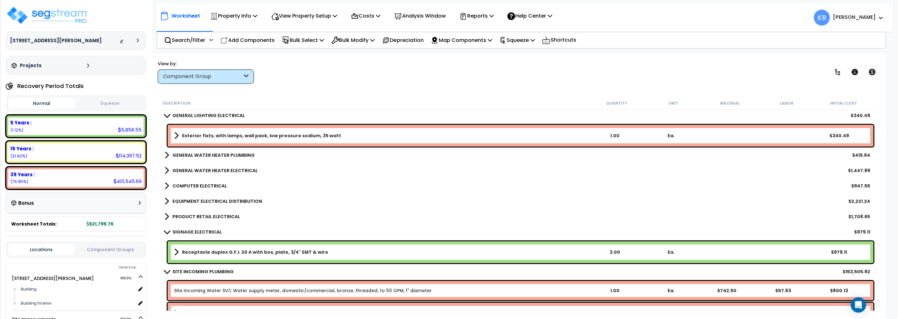
click at [221, 133] on b "Exterior fixts, with lamps, wall pack, low pressure sodium, 35 watt" at bounding box center [261, 136] width 159 height 6
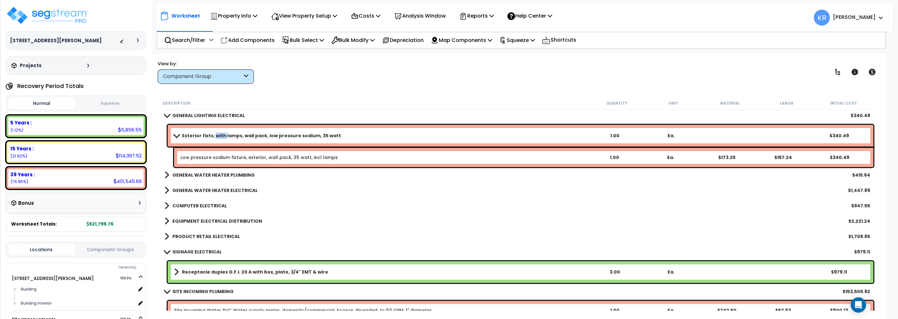
click at [221, 133] on b "Exterior fixts, with lamps, wall pack, low pressure sodium, 35 watt" at bounding box center [261, 136] width 159 height 6
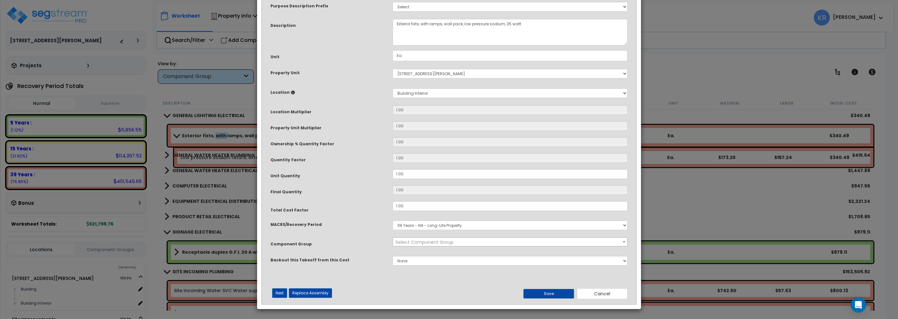
select select "56962"
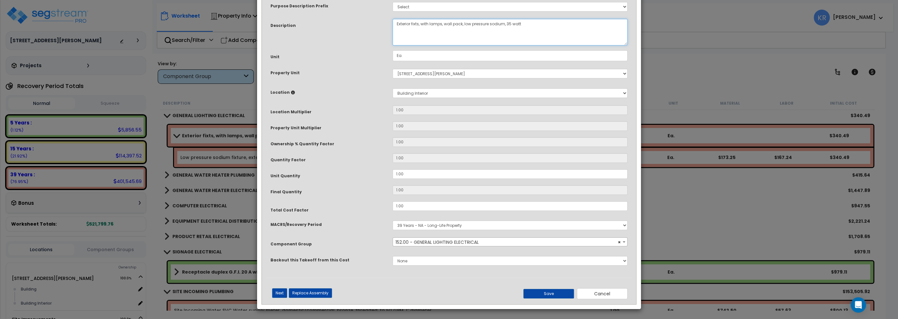
drag, startPoint x: 419, startPoint y: 64, endPoint x: 413, endPoint y: 67, distance: 6.7
click at [413, 45] on textarea "Exterior fixts, with lamps, wall pack, low pressure sodium, 35 watt" at bounding box center [510, 32] width 235 height 27
type textarea "Exterior fixtures, with lamps, wall pack, low pressure sodium, 35 watt"
drag, startPoint x: 405, startPoint y: 216, endPoint x: 366, endPoint y: 209, distance: 40.4
click at [393, 179] on input "1.00" at bounding box center [510, 175] width 235 height 10
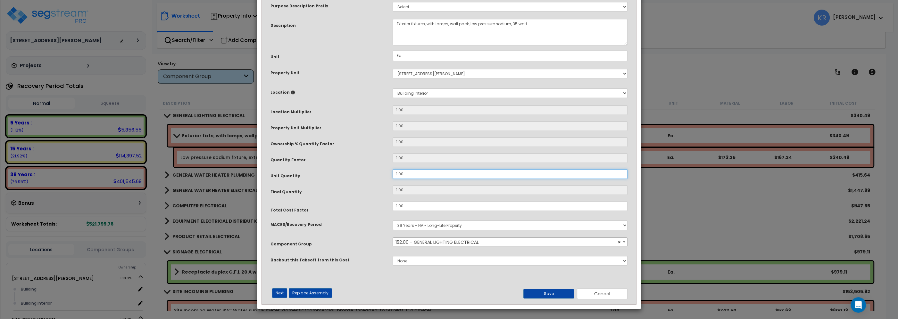
type input "6"
click at [397, 45] on textarea "Exterior fixts, with lamps, wall pack, low pressure sodium, 35 watt" at bounding box center [510, 32] width 235 height 27
click at [552, 295] on button "Save" at bounding box center [548, 294] width 51 height 10
type input "6.00"
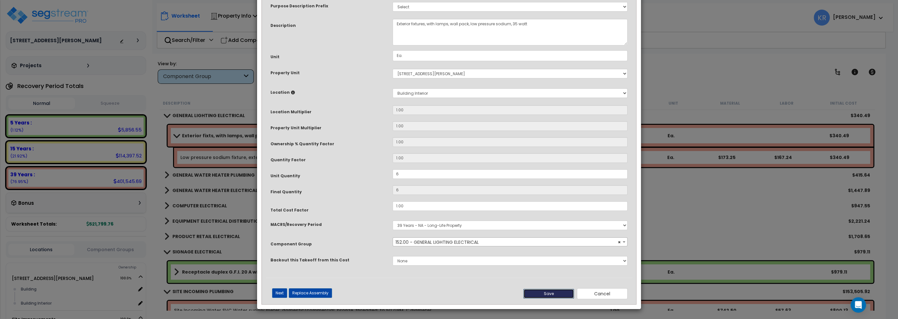
type input "6.00"
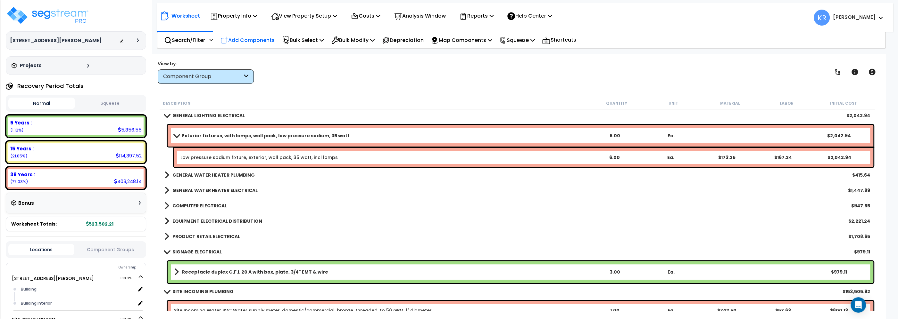
click at [257, 39] on p "Add Components" at bounding box center [247, 40] width 54 height 9
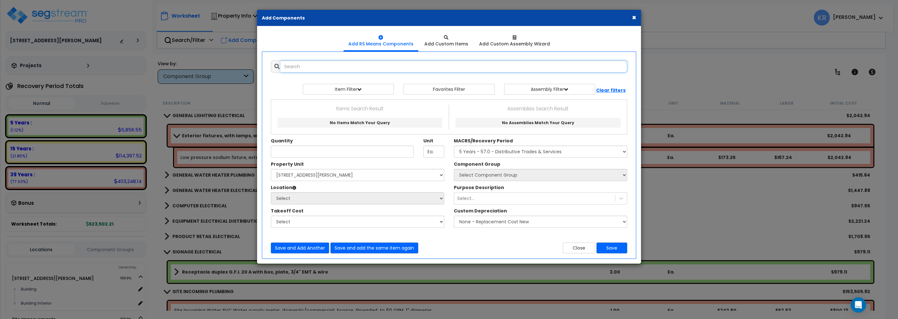
select select
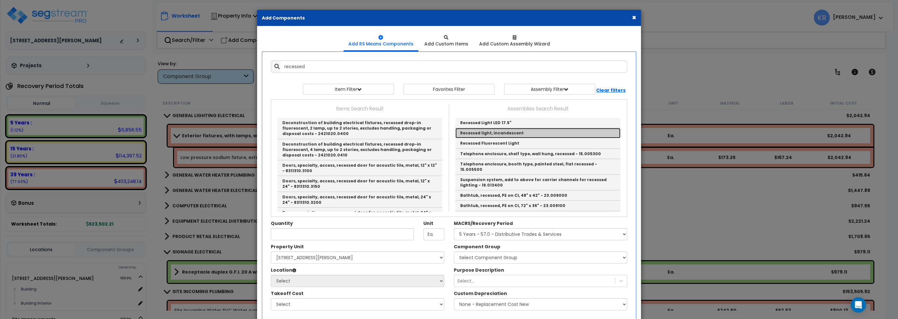
click at [519, 136] on link "Recessed light, incandescent" at bounding box center [537, 133] width 165 height 10
type input "Recessed light, incandescent"
type input "EA."
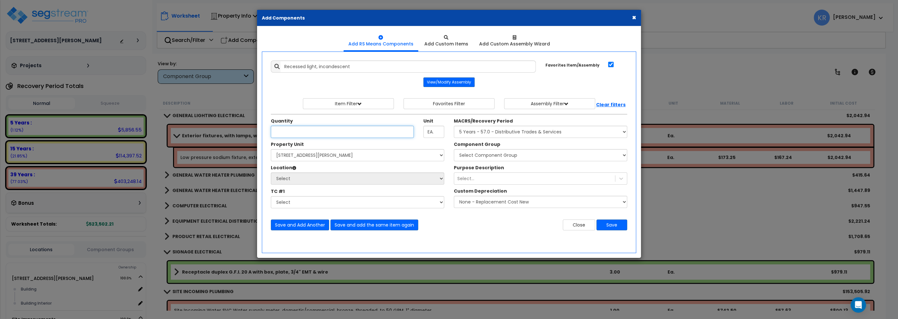
click at [285, 131] on input "Unit Quantity" at bounding box center [342, 132] width 143 height 12
type input "10"
click at [454, 126] on select "Select MACRS/Recovery Period 5 Years - 57.0 - Distributive Trades & Services 5 …" at bounding box center [540, 132] width 173 height 12
select select "3669"
click option "39 Years - NA - Long-Life Property" at bounding box center [0, 0] width 0 height 0
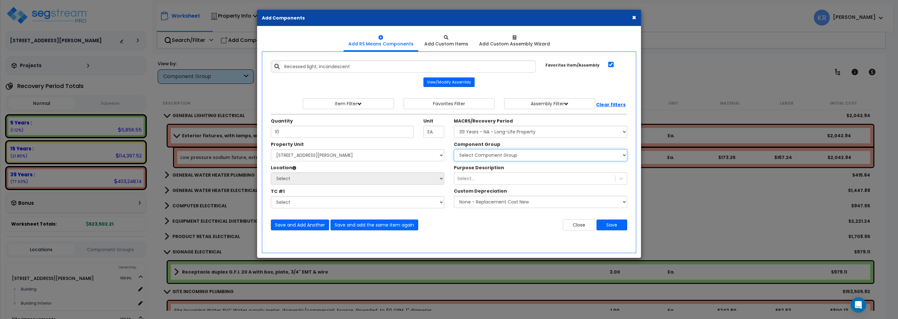
click at [454, 149] on select "Select Component Group 143.00 - FIRE EXTINGUISHERS 350.00 - SITE FIRE PROTECTIO…" at bounding box center [540, 155] width 173 height 12
select select "56962"
click option "152.00 - GENERAL LIGHTING ELECTRICAL" at bounding box center [0, 0] width 0 height 0
click at [271, 149] on select "Select 2303 Harrison Ave NW Site Improvements" at bounding box center [357, 155] width 173 height 12
select select "164597"
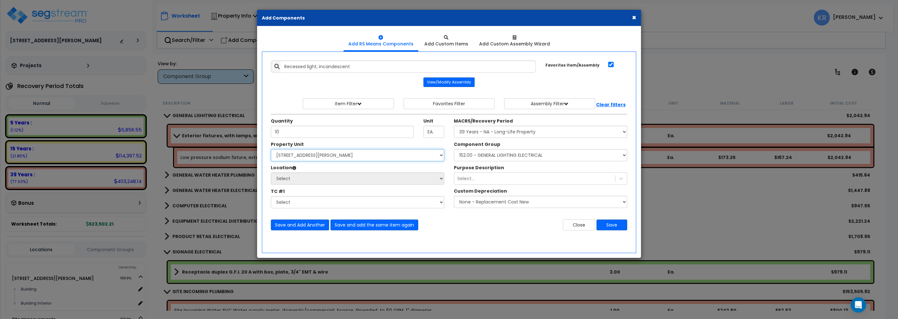
click option "[STREET_ADDRESS][PERSON_NAME]" at bounding box center [0, 0] width 0 height 0
click at [271, 173] on select "Select Building Building Interior Add Additional Location" at bounding box center [357, 179] width 173 height 12
select select "6"
click option "Building" at bounding box center [0, 0] width 0 height 0
click at [607, 227] on button "Save" at bounding box center [611, 225] width 31 height 11
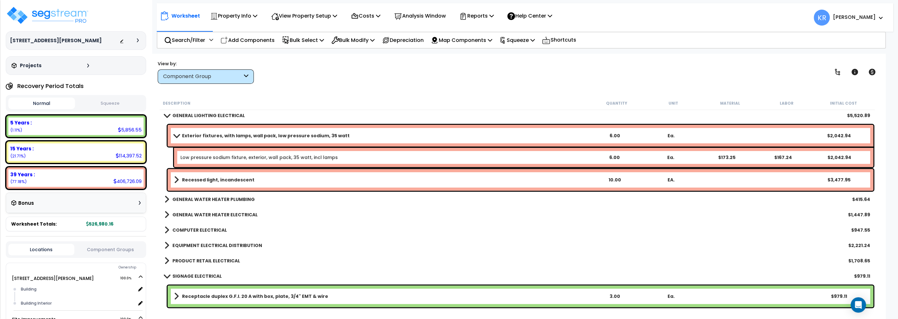
click at [364, 133] on link "Exterior fixtures, with lamps, wall pack, low pressure sodium, 35 watt" at bounding box center [380, 135] width 412 height 9
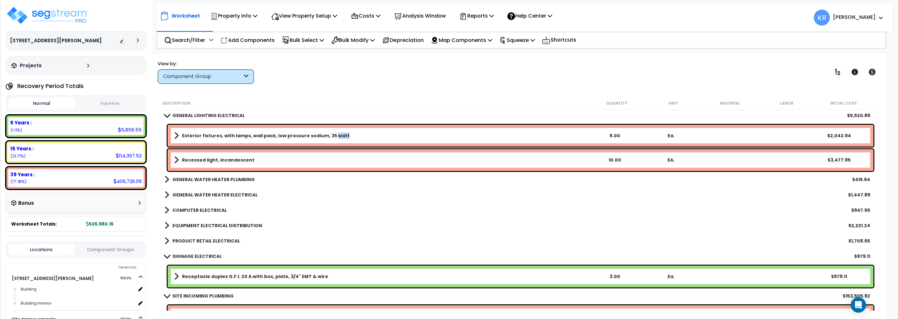
click at [364, 133] on link "Exterior fixtures, with lamps, wall pack, low pressure sodium, 35 watt" at bounding box center [380, 135] width 412 height 9
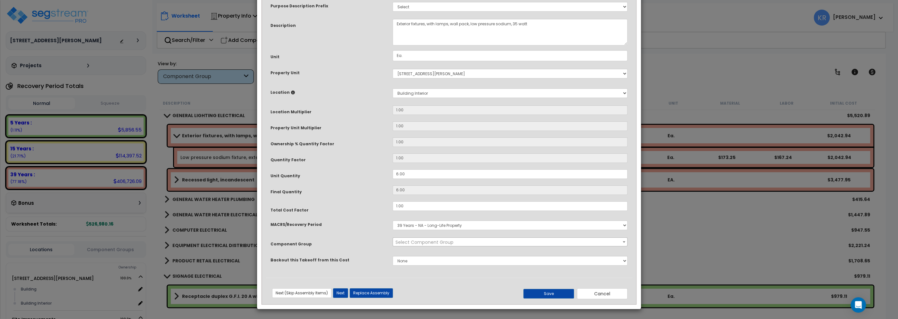
select select "56962"
drag, startPoint x: 409, startPoint y: 215, endPoint x: 370, endPoint y: 210, distance: 38.9
click at [393, 179] on input "6.00" at bounding box center [510, 175] width 235 height 10
type input "6"
type input "7"
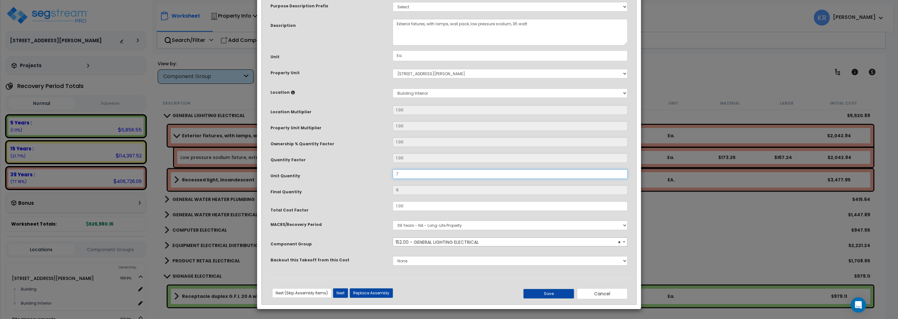
type input "7"
click at [549, 295] on button "Save" at bounding box center [548, 294] width 51 height 10
type input "7.00"
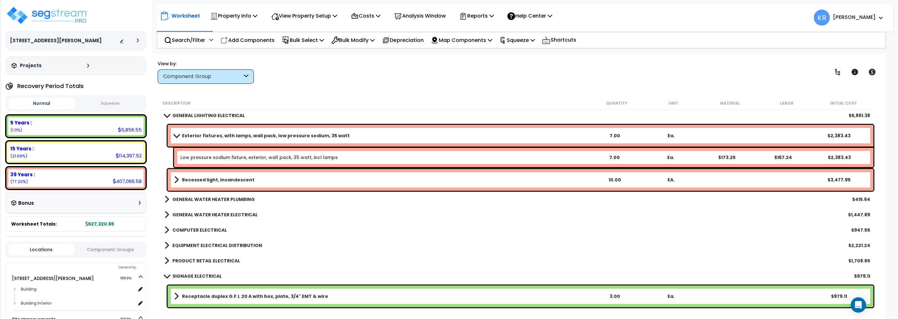
click at [188, 176] on link "Recessed light, incandescent" at bounding box center [380, 180] width 412 height 9
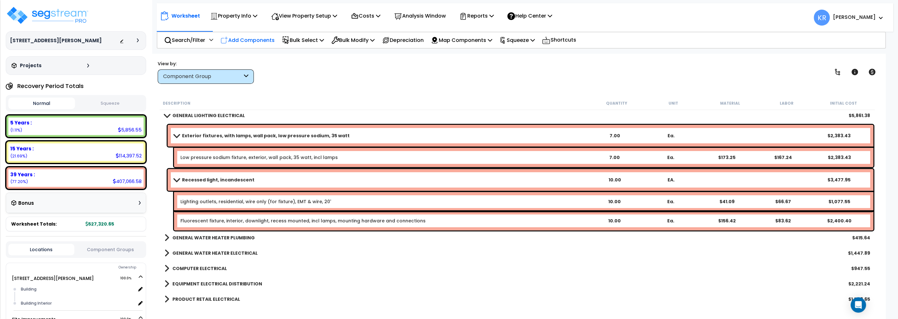
click at [255, 39] on p "Add Components" at bounding box center [247, 40] width 54 height 9
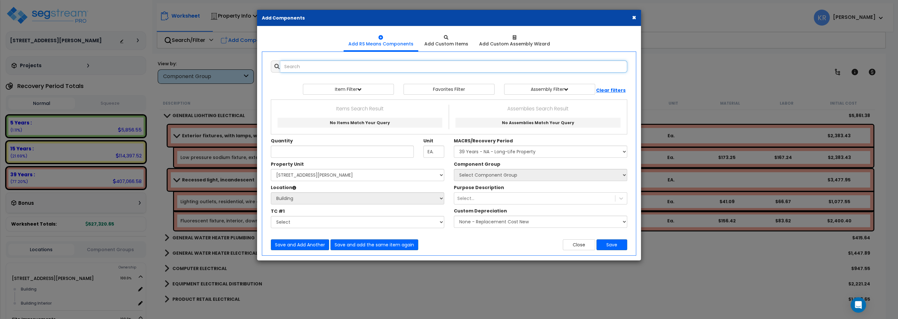
select select
click at [300, 67] on input "text" at bounding box center [453, 67] width 347 height 12
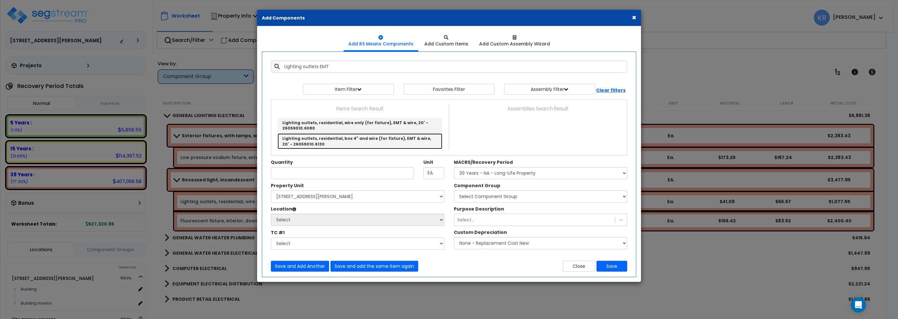
click at [344, 142] on link "Lighting outlets, residential, box 4" and wire (for fixture), EMT & wire, 20' -…" at bounding box center [359, 141] width 165 height 15
type input "Lighting outlets, residential, box 4" and wire (for fixture), EMT & wire, 20' -…"
checkbox input "false"
type input "Ea."
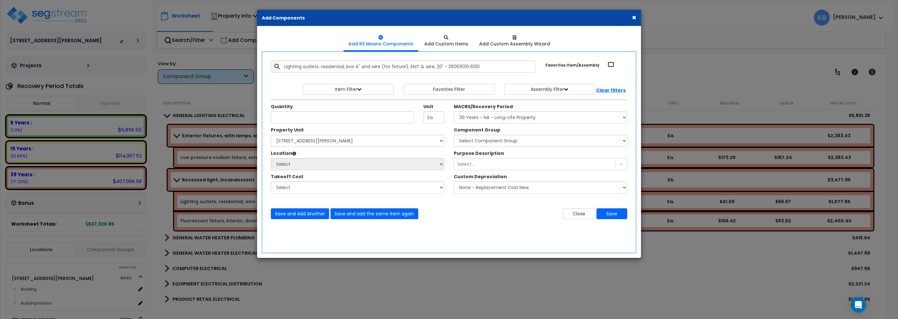
click at [610, 65] on input "Favorites Item/Assembly" at bounding box center [611, 64] width 6 height 5
checkbox input "true"
click at [298, 116] on input "Unit Quantity" at bounding box center [342, 118] width 143 height 12
type input "7"
click at [454, 112] on select "Select MACRS/Recovery Period 5 Years - 57.0 - Distributive Trades & Services 5 …" at bounding box center [540, 118] width 173 height 12
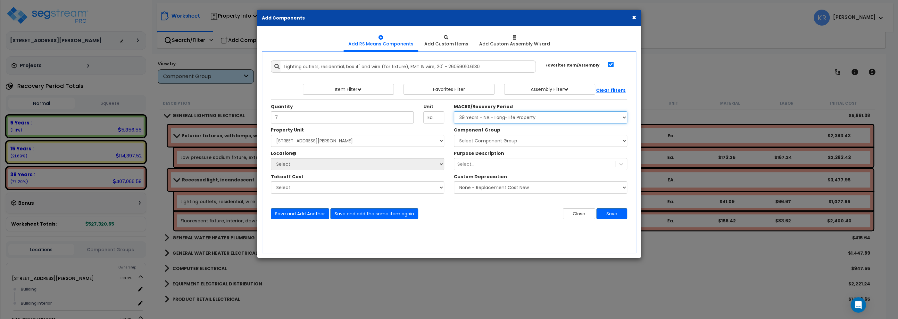
select select "3669"
click option "39 Years - NA - Long-Life Property" at bounding box center [0, 0] width 0 height 0
click at [454, 135] on select "Select Component Group 143.00 - FIRE EXTINGUISHERS 350.00 - SITE FIRE PROTECTIO…" at bounding box center [540, 141] width 173 height 12
select select "56962"
click option "152.00 - GENERAL LIGHTING ELECTRICAL" at bounding box center [0, 0] width 0 height 0
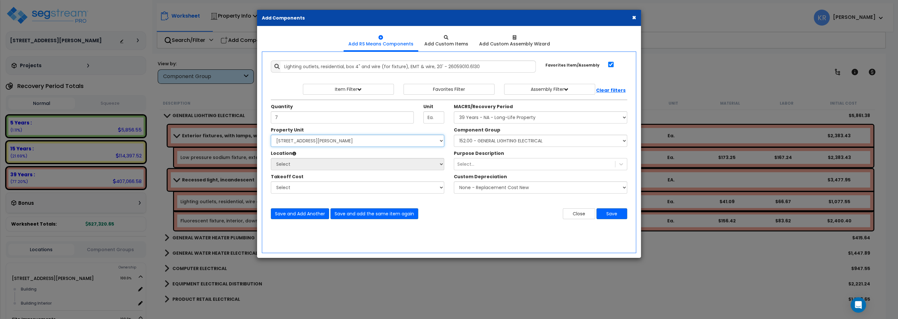
click at [271, 135] on select "Select 2303 Harrison Ave NW Site Improvements" at bounding box center [357, 141] width 173 height 12
select select "164597"
click option "[STREET_ADDRESS][PERSON_NAME]" at bounding box center [0, 0] width 0 height 0
click at [271, 158] on select "Select Building Building Interior Add Additional Location" at bounding box center [357, 164] width 173 height 12
select select "6"
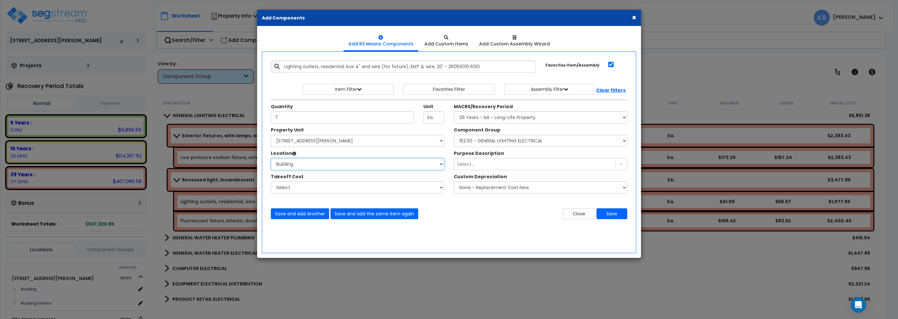
click option "Building" at bounding box center [0, 0] width 0 height 0
click at [604, 216] on button "Save" at bounding box center [611, 214] width 31 height 11
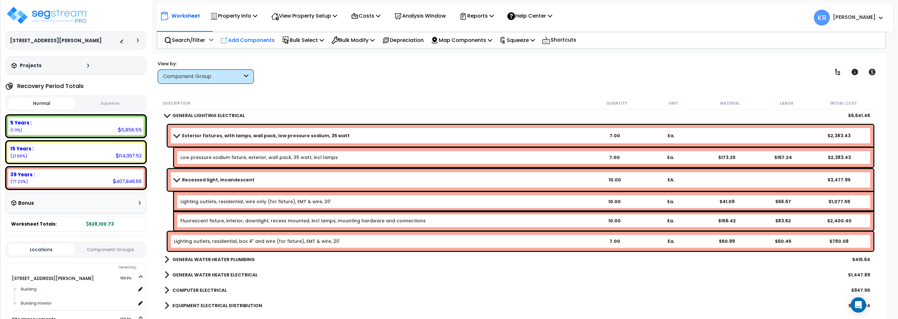
click at [243, 39] on p "Add Components" at bounding box center [247, 40] width 54 height 9
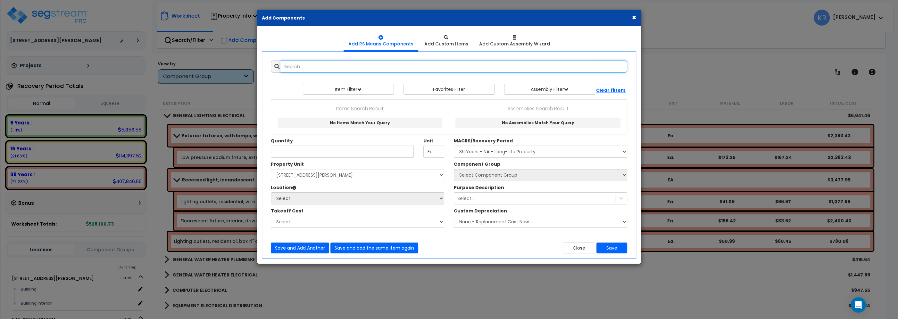
select select
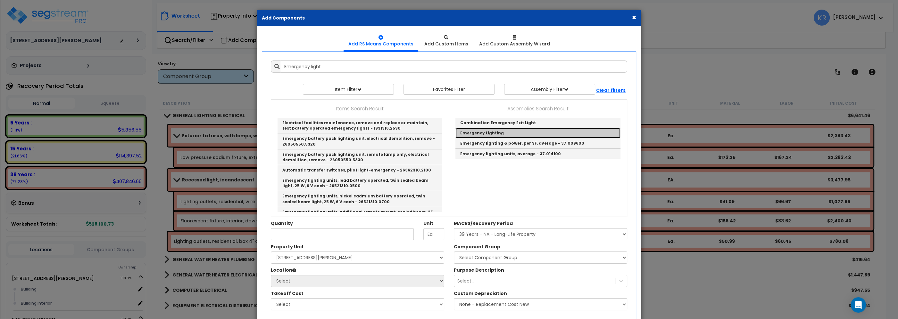
click at [529, 132] on link "Emergency Lighting" at bounding box center [537, 133] width 165 height 10
type input "Emergency Lighting"
type input "EA"
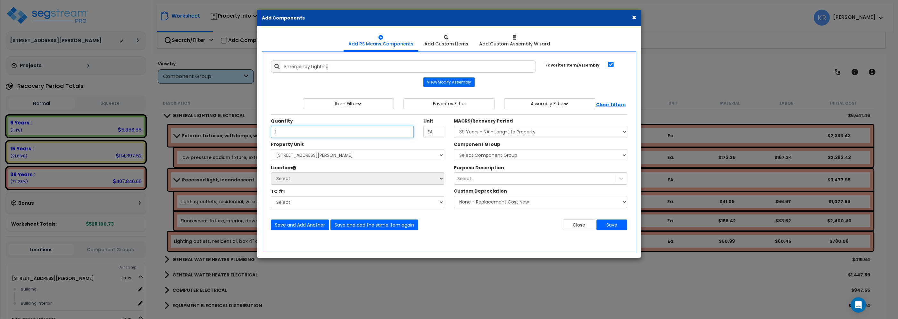
type input "1"
click at [454, 126] on select "Select MACRS/Recovery Period 5 Years - 57.0 - Distributive Trades & Services 5 …" at bounding box center [540, 132] width 173 height 12
select select "3669"
click option "39 Years - NA - Long-Life Property" at bounding box center [0, 0] width 0 height 0
click at [454, 149] on select "Select Component Group 143.00 - FIRE EXTINGUISHERS 350.00 - SITE FIRE PROTECTIO…" at bounding box center [540, 155] width 173 height 12
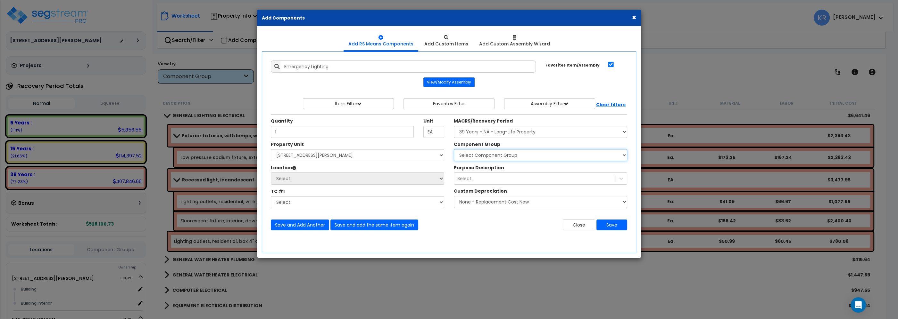
select select "56962"
click option "152.00 - GENERAL LIGHTING ELECTRICAL" at bounding box center [0, 0] width 0 height 0
click at [271, 149] on select "Select 2303 Harrison Ave NW Site Improvements" at bounding box center [357, 155] width 173 height 12
select select "164597"
click option "[STREET_ADDRESS][PERSON_NAME]" at bounding box center [0, 0] width 0 height 0
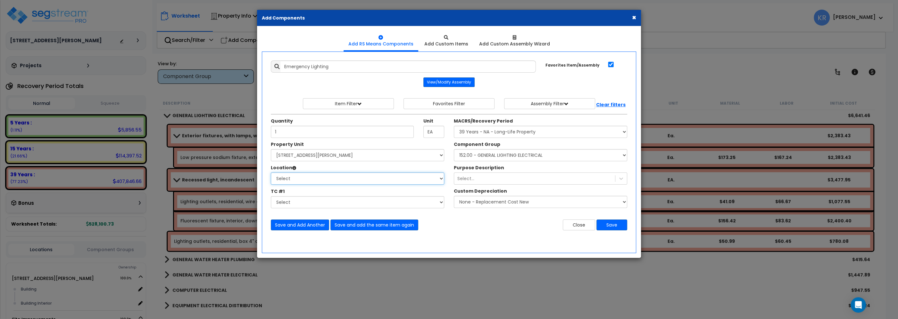
click at [271, 173] on select "Select Building Building Interior Add Additional Location" at bounding box center [357, 179] width 173 height 12
select select "461"
click option "Building Interior" at bounding box center [0, 0] width 0 height 0
click at [611, 227] on button "Save" at bounding box center [611, 225] width 31 height 11
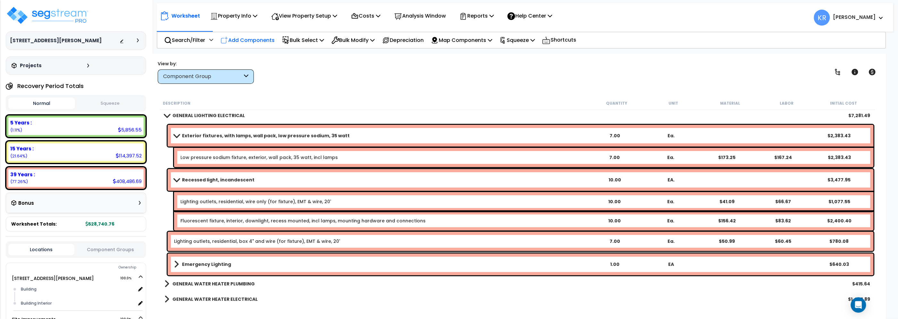
click at [257, 38] on p "Add Components" at bounding box center [247, 40] width 54 height 9
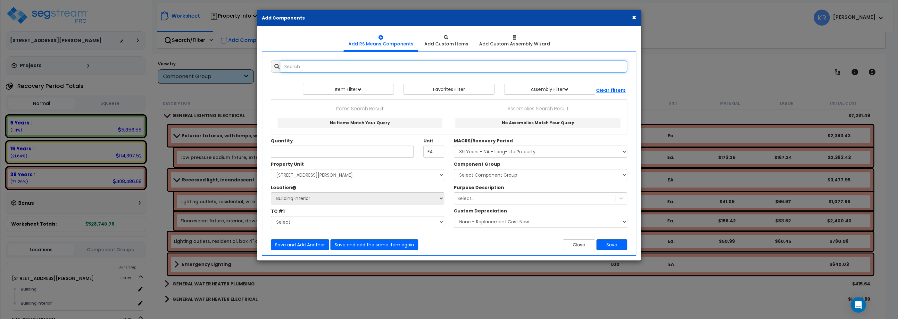
select select
click at [318, 67] on input "text" at bounding box center [453, 67] width 347 height 12
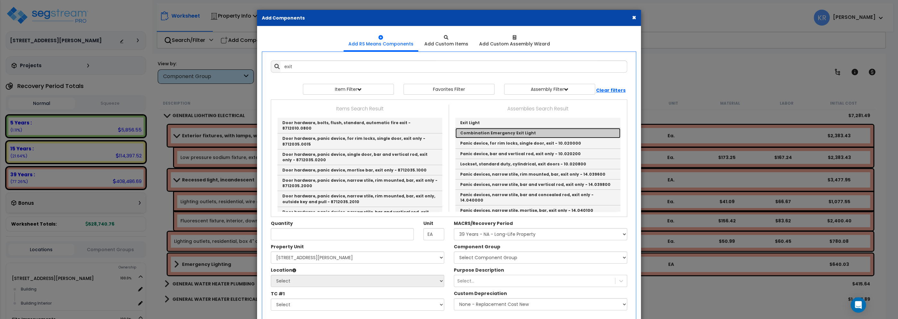
click at [519, 134] on link "Combination Emergency Exit Light" at bounding box center [537, 133] width 165 height 10
type input "Combination Emergency Exit Light"
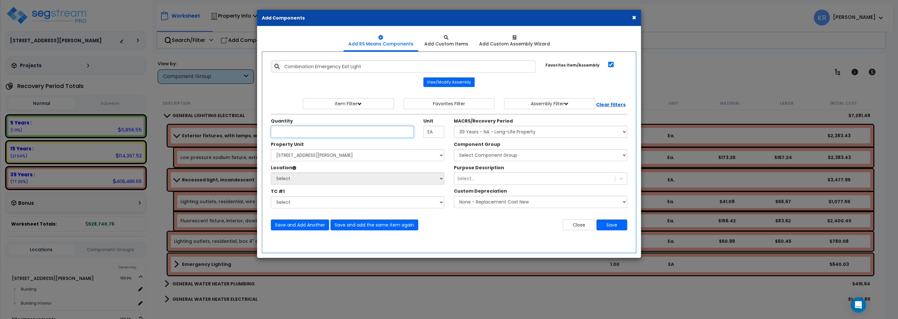
click at [316, 134] on input "Unit Quantity" at bounding box center [342, 132] width 143 height 12
type input "3"
click at [454, 126] on select "Select MACRS/Recovery Period 5 Years - 57.0 - Distributive Trades & Services 5 …" at bounding box center [540, 132] width 173 height 12
select select "3669"
click option "39 Years - NA - Long-Life Property" at bounding box center [0, 0] width 0 height 0
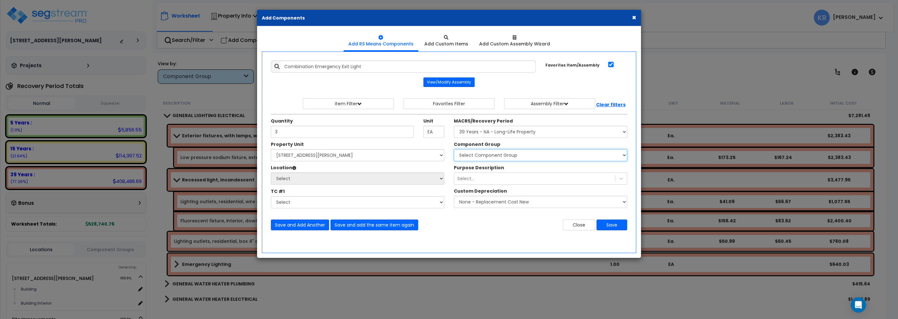
click at [454, 149] on select "Select Component Group 143.00 - FIRE EXTINGUISHERS 350.00 - SITE FIRE PROTECTIO…" at bounding box center [540, 155] width 173 height 12
select select "56962"
click option "152.00 - GENERAL LIGHTING ELECTRICAL" at bounding box center [0, 0] width 0 height 0
click at [271, 149] on select "Select 2303 Harrison Ave NW Site Improvements" at bounding box center [357, 155] width 173 height 12
select select "164597"
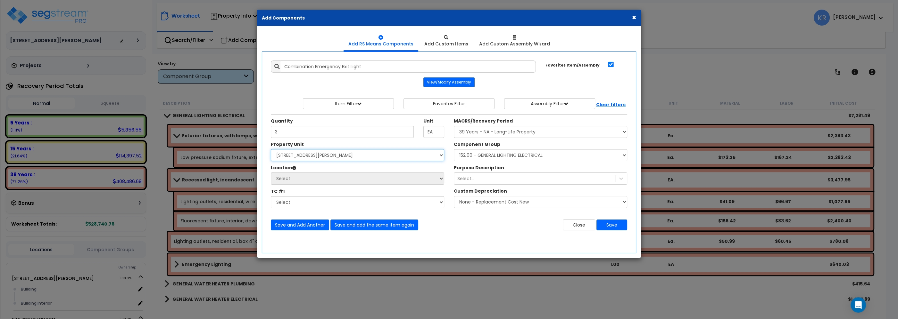
click option "[STREET_ADDRESS][PERSON_NAME]" at bounding box center [0, 0] width 0 height 0
click at [271, 173] on select "Select Building Building Interior Add Additional Location" at bounding box center [357, 179] width 173 height 12
select select "461"
click option "Building Interior" at bounding box center [0, 0] width 0 height 0
click at [611, 230] on button "Save" at bounding box center [611, 225] width 31 height 11
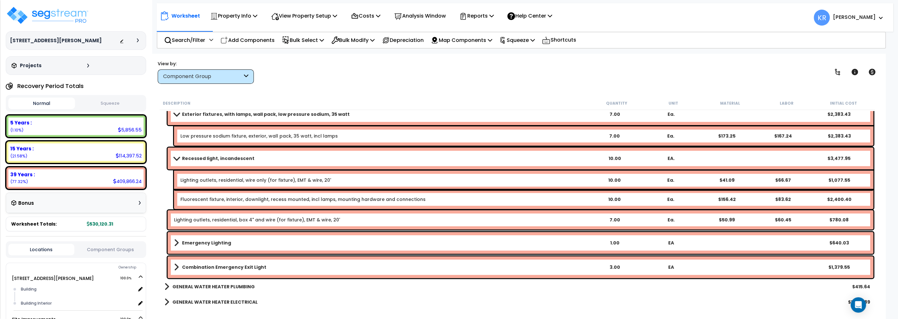
scroll to position [384, 0]
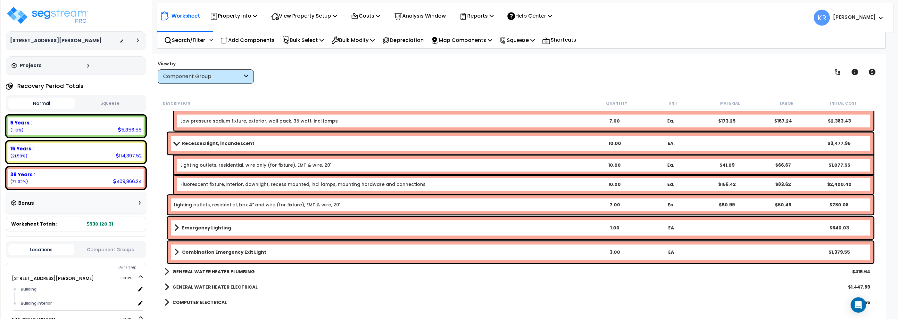
click at [227, 230] on b "Emergency Lighting" at bounding box center [206, 228] width 49 height 6
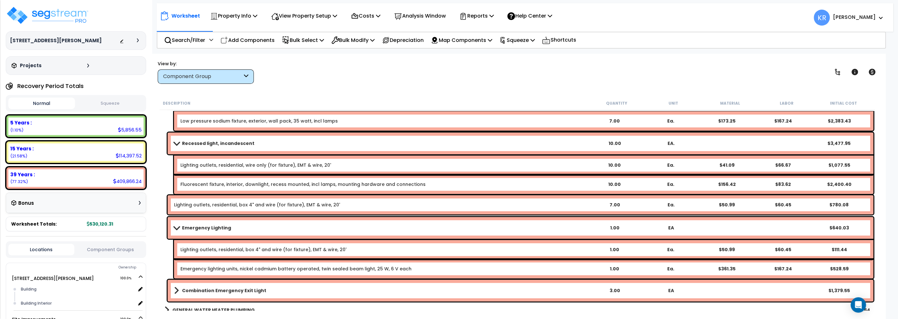
click at [227, 230] on b "Emergency Lighting" at bounding box center [206, 228] width 49 height 6
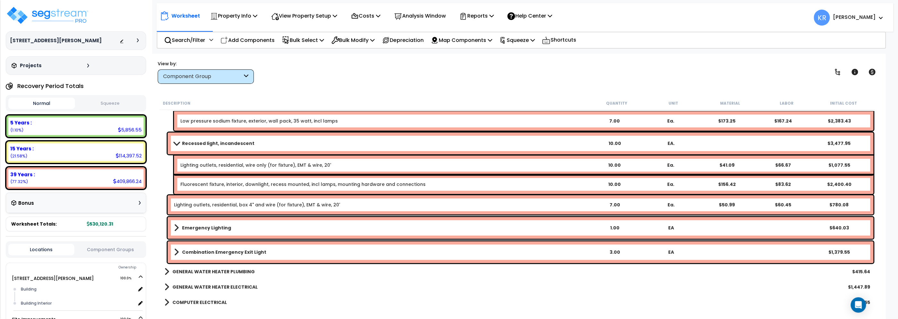
click at [229, 252] on b "Combination Emergency Exit Light" at bounding box center [224, 252] width 84 height 6
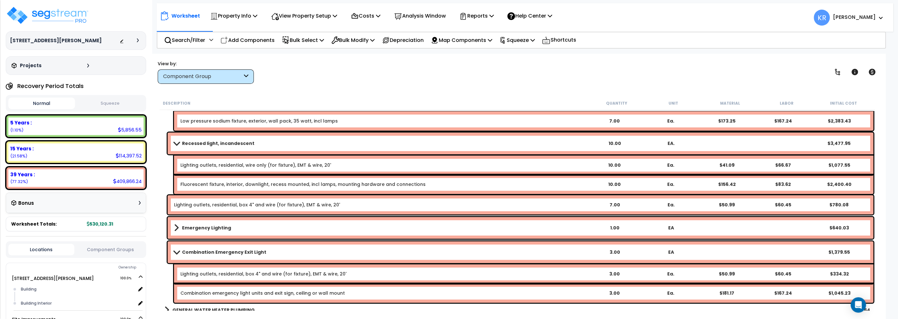
click at [229, 252] on b "Combination Emergency Exit Light" at bounding box center [224, 252] width 84 height 6
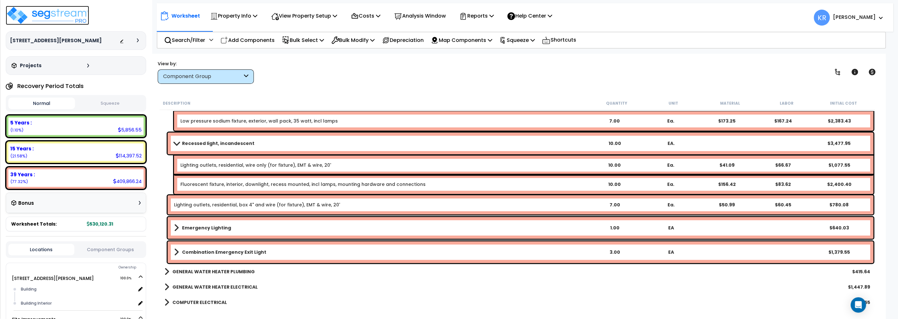
click at [61, 15] on img at bounding box center [47, 15] width 83 height 19
